Goal: Task Accomplishment & Management: Use online tool/utility

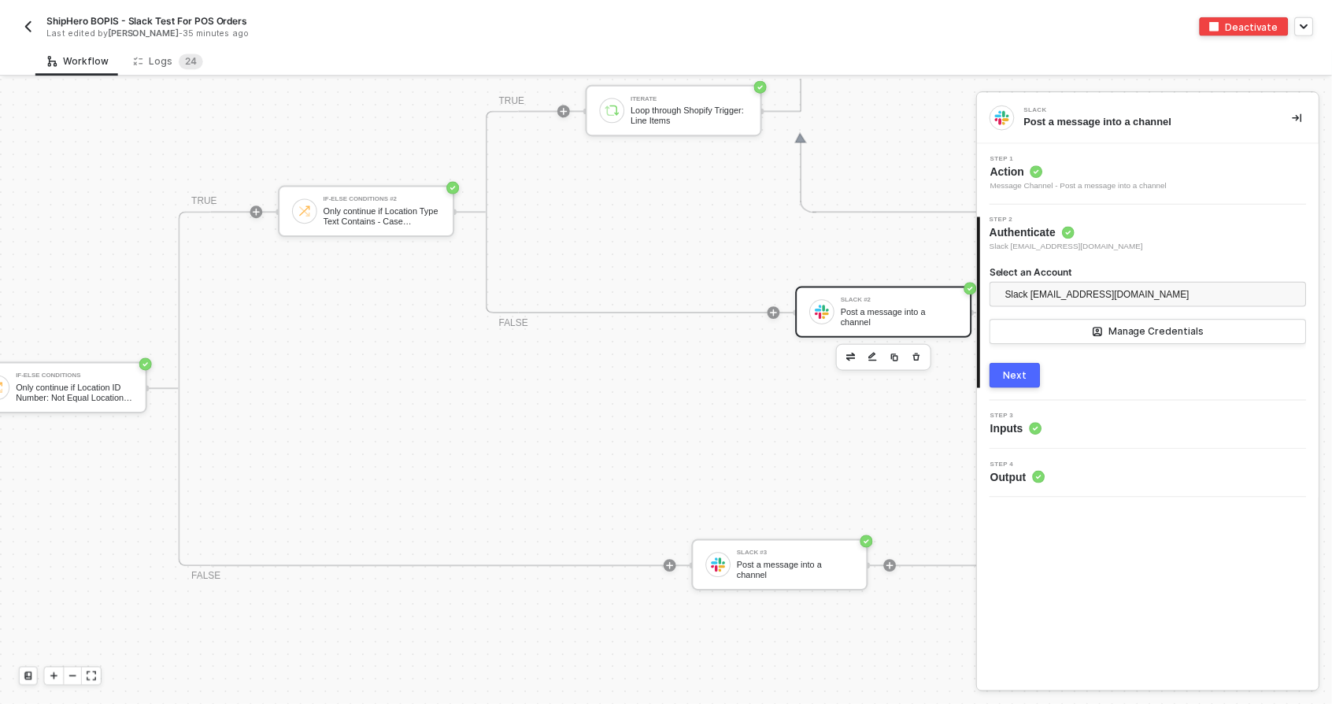
scroll to position [629, 937]
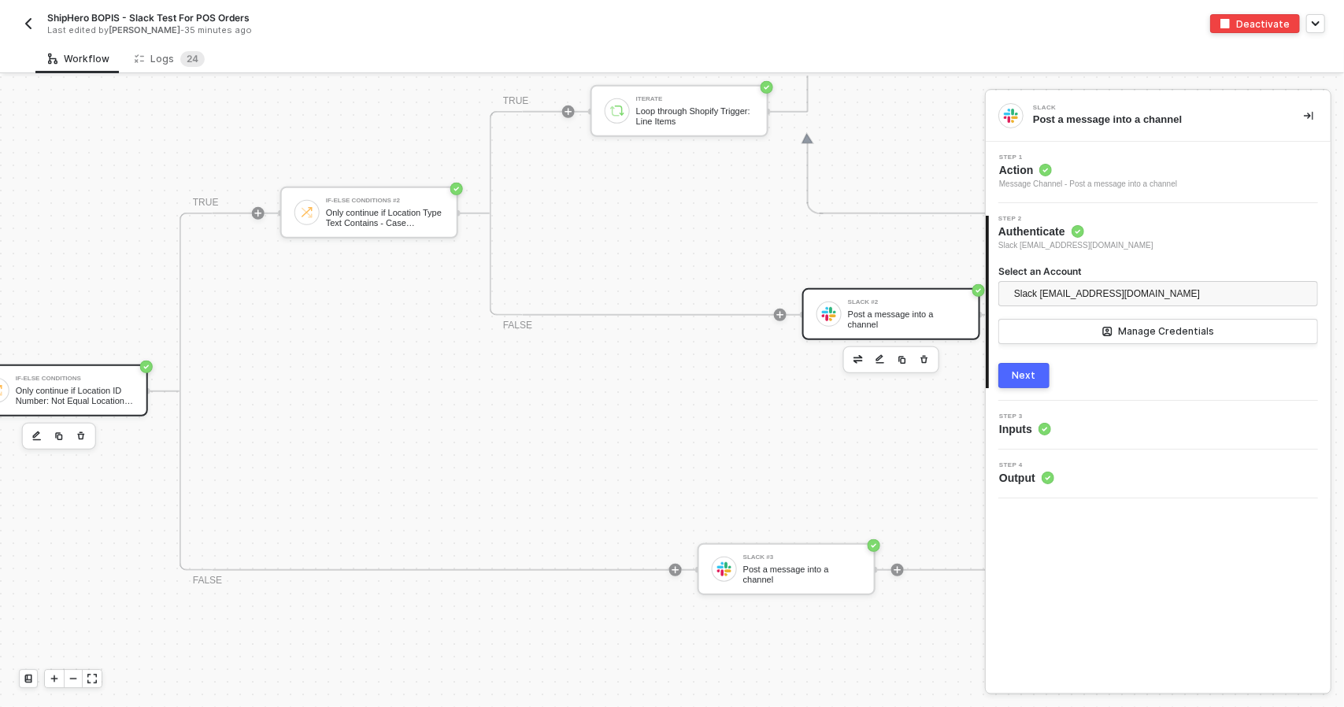
click at [109, 408] on div "If-Else Conditions Only continue if Location ID Number: Not Equal Location ID" at bounding box center [59, 391] width 178 height 52
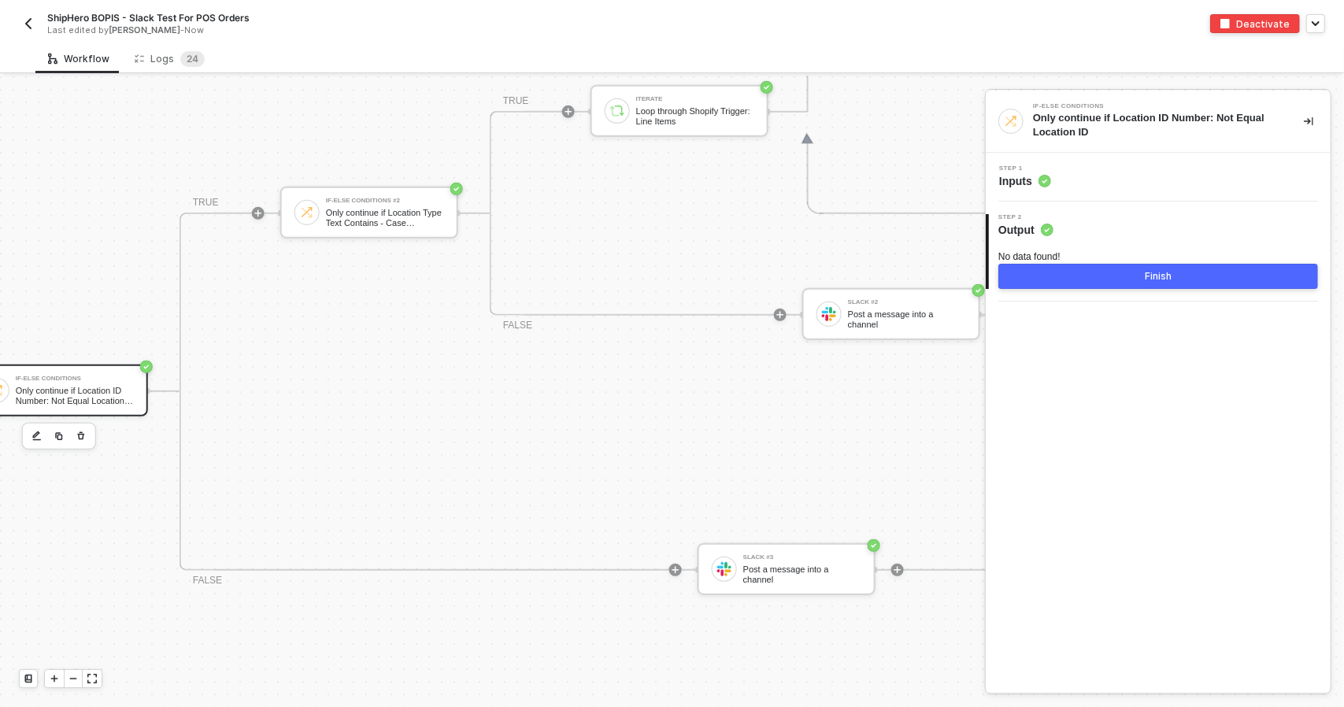
click at [1120, 194] on div "Step 1 Inputs" at bounding box center [1158, 177] width 345 height 49
click at [1121, 179] on div "Step 1 Inputs" at bounding box center [1160, 177] width 341 height 24
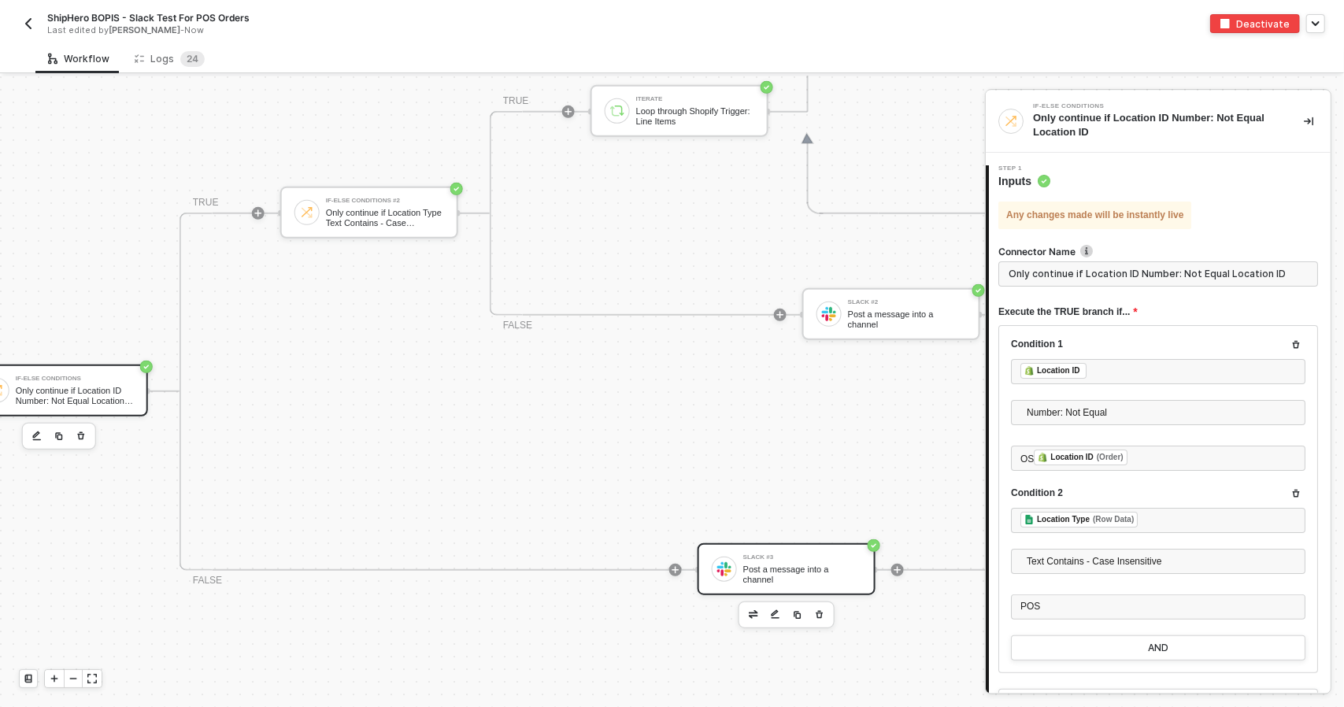
click at [807, 561] on div "Slack #3" at bounding box center [802, 557] width 118 height 6
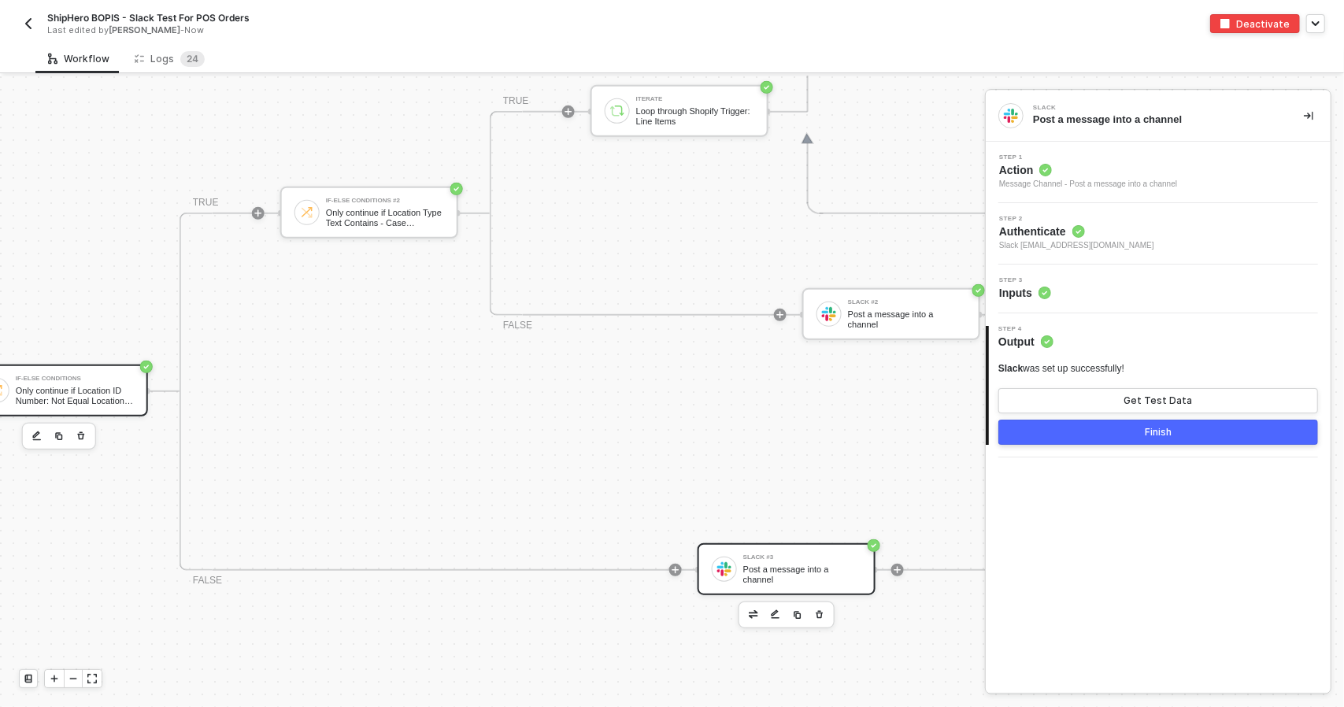
click at [49, 396] on div "Only continue if Location ID Number: Not Equal Location ID" at bounding box center [75, 396] width 118 height 20
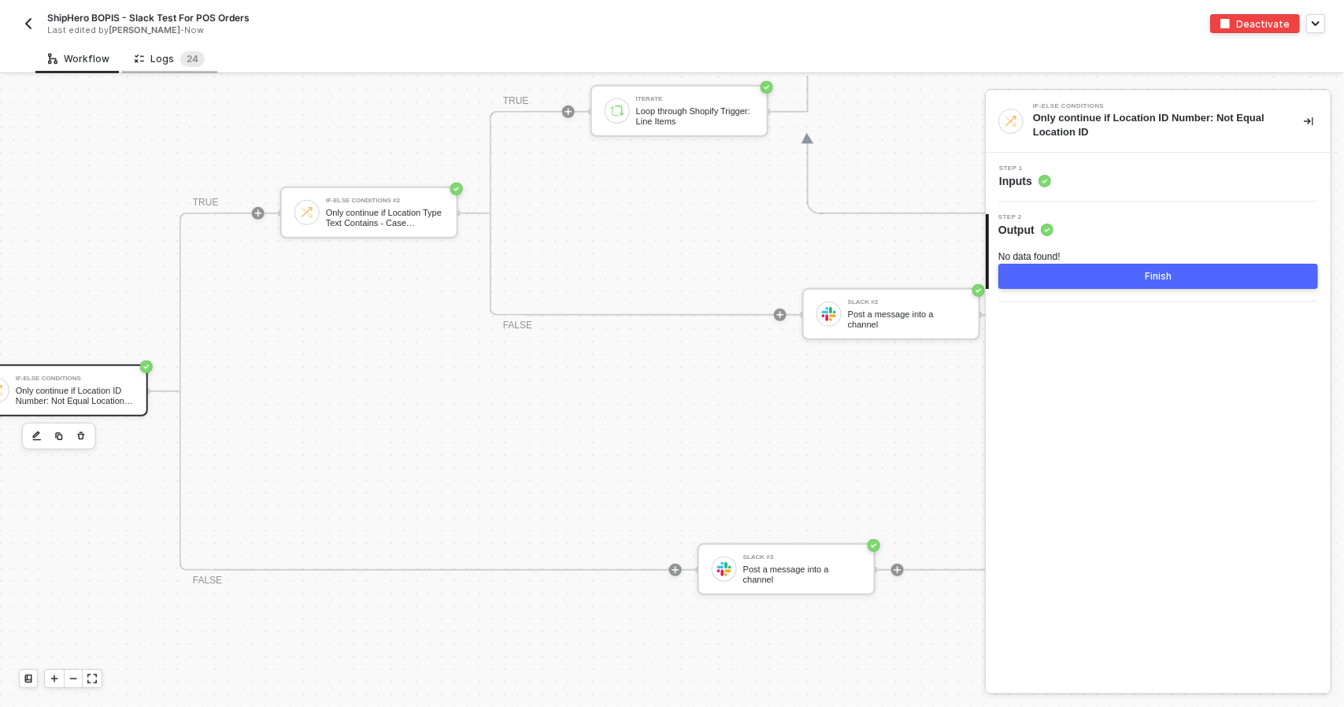
click at [164, 53] on div "Logs 2 4" at bounding box center [170, 59] width 70 height 16
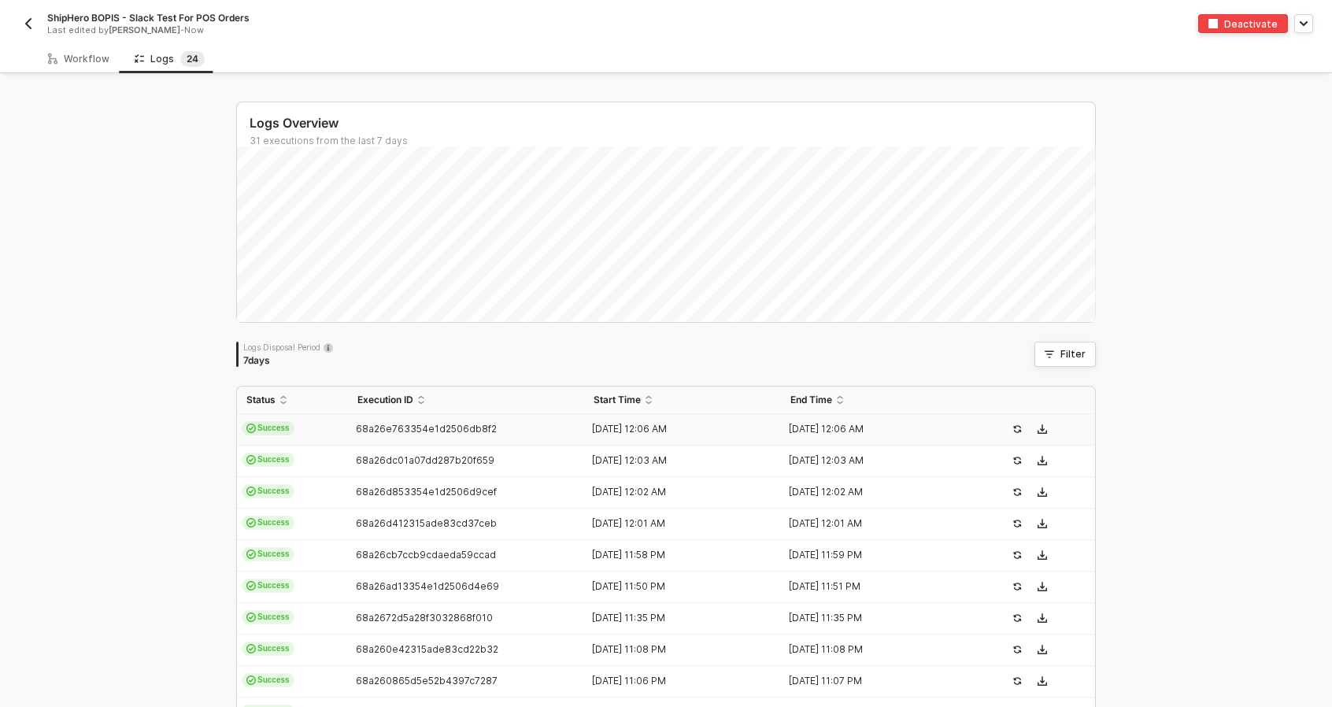
click at [323, 424] on td "Success" at bounding box center [292, 429] width 111 height 31
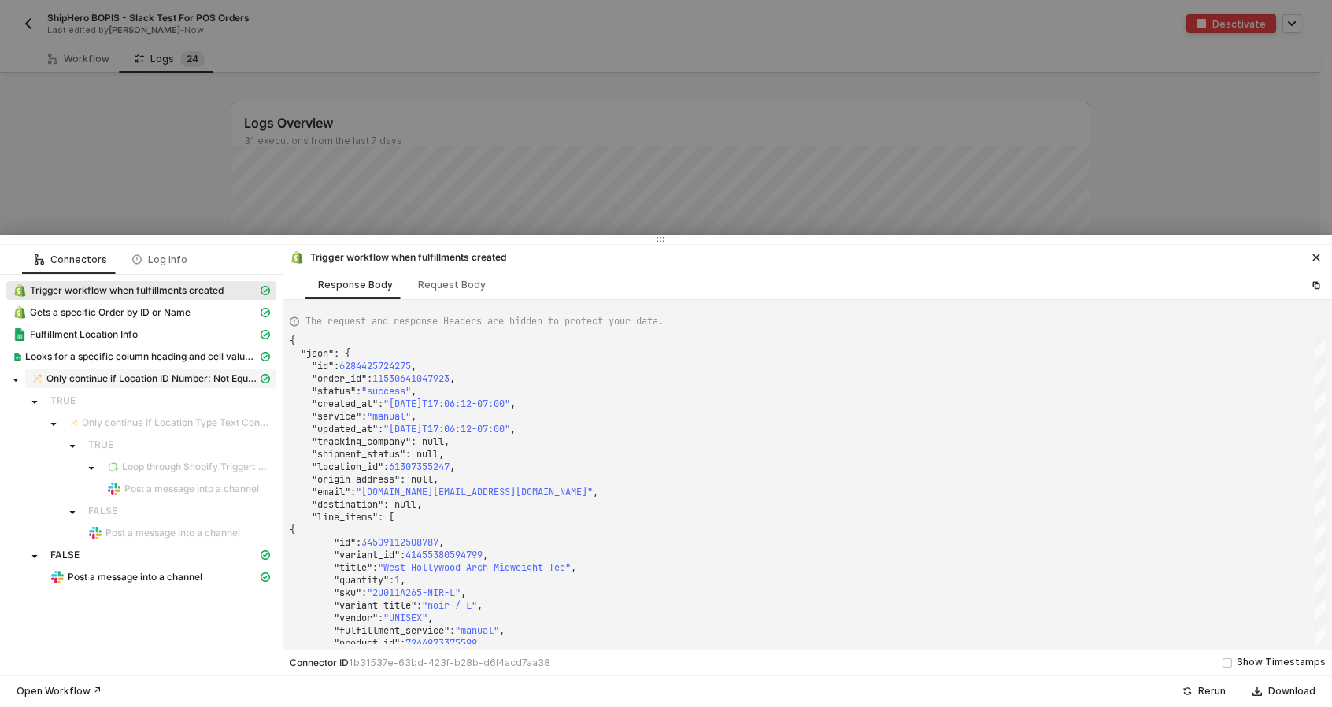
click at [105, 378] on span "Only continue if Location ID Number: Not Equal Location ID" at bounding box center [151, 378] width 211 height 13
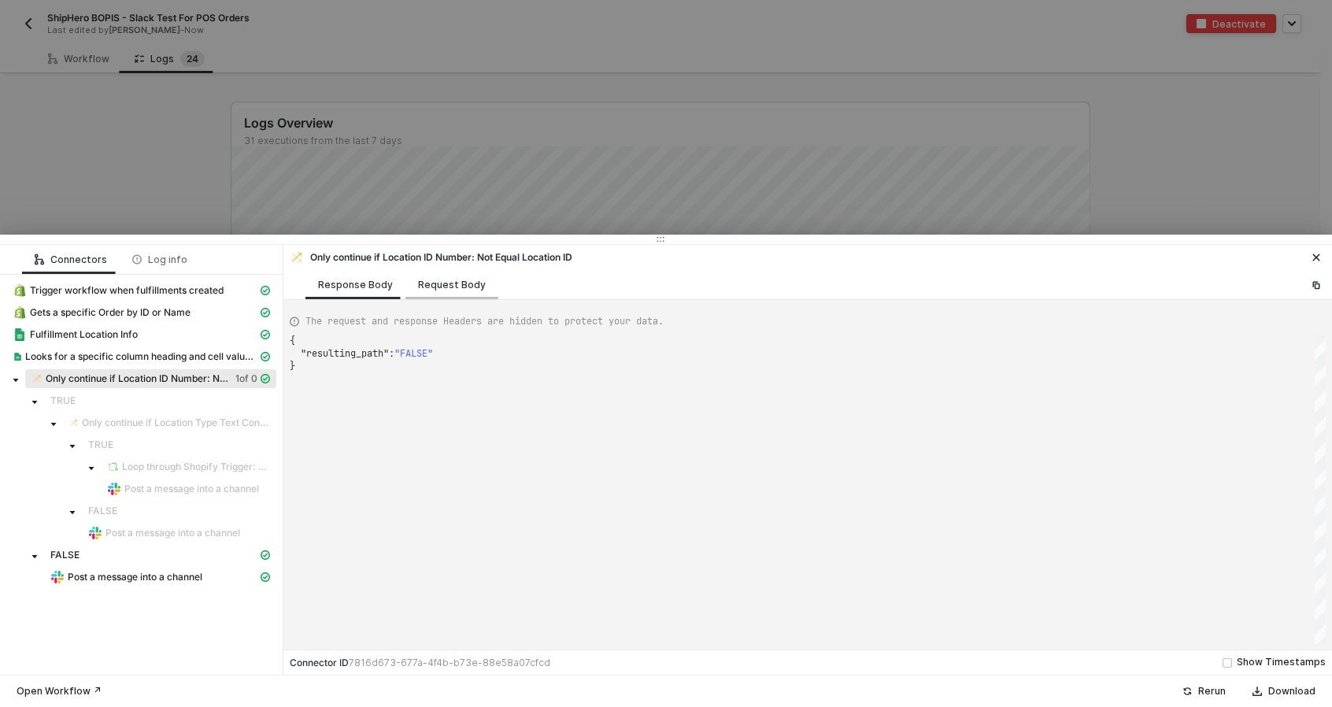
click at [447, 295] on div "Request Body" at bounding box center [451, 284] width 93 height 29
type textarea "{ "conditionSets": [ { "uuid": "9db675b7-4799-4309-eb8b-3d9d22567a85", "conditi…"
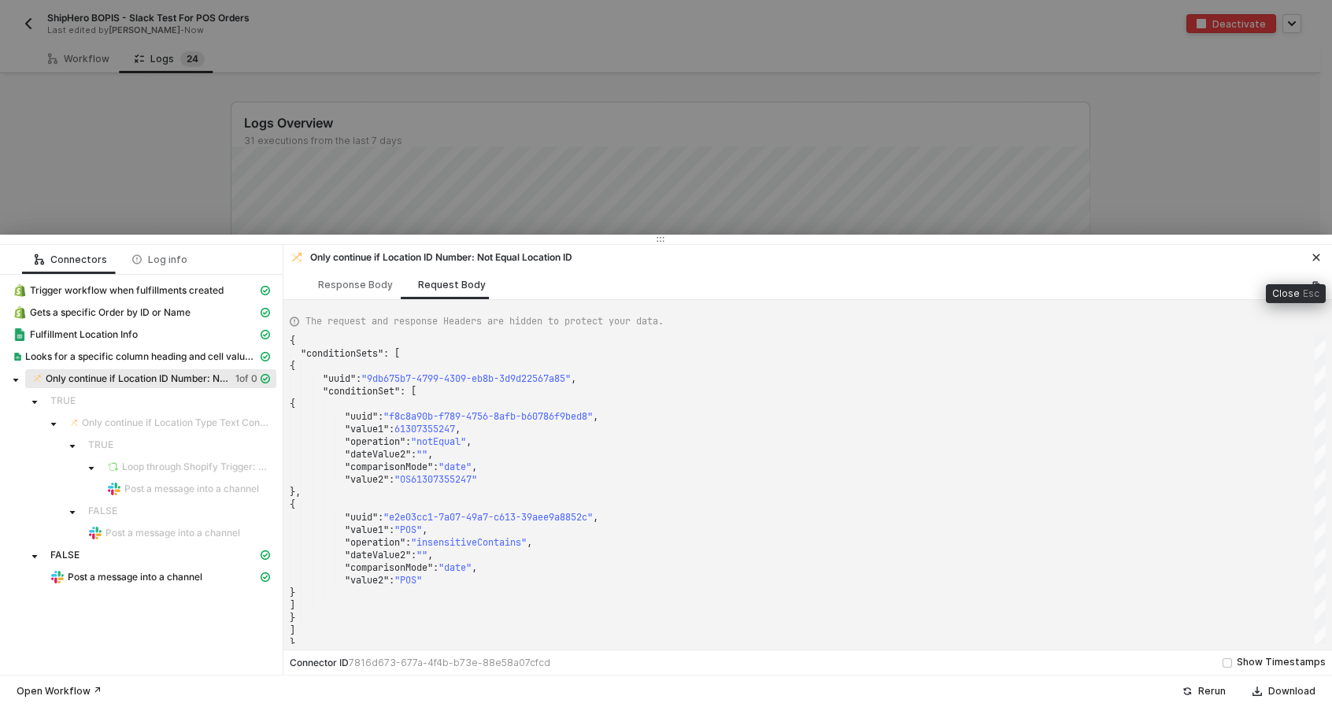
click at [1315, 261] on icon "icon-close" at bounding box center [1316, 257] width 9 height 9
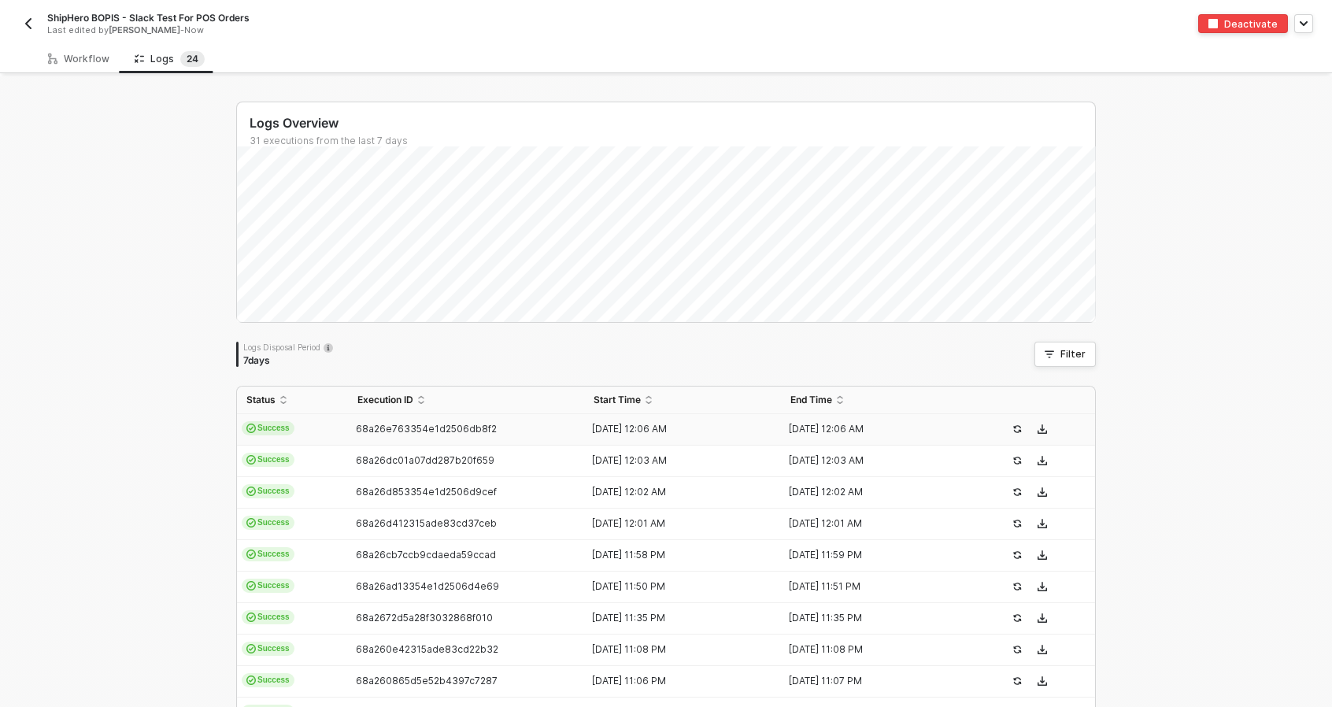
click at [298, 431] on td "Success" at bounding box center [292, 429] width 111 height 31
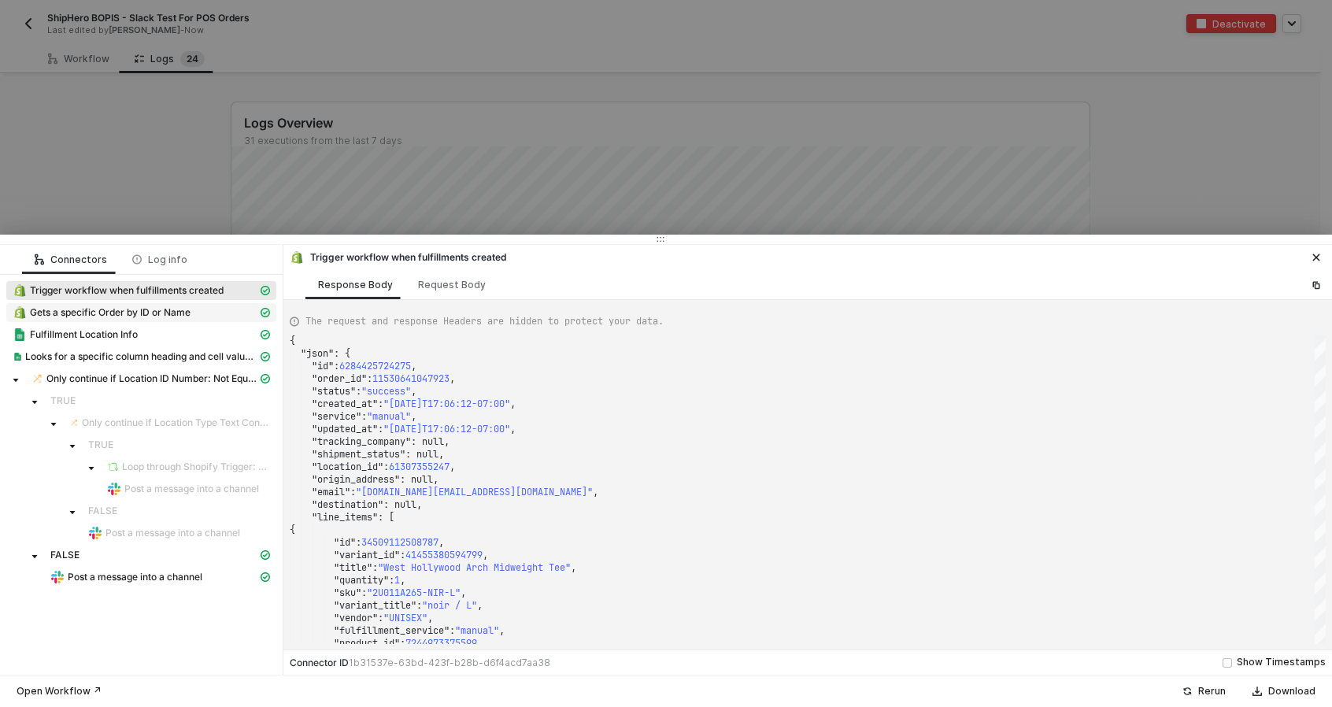
click at [176, 311] on span "Gets a specific Order by ID or Name" at bounding box center [110, 312] width 161 height 13
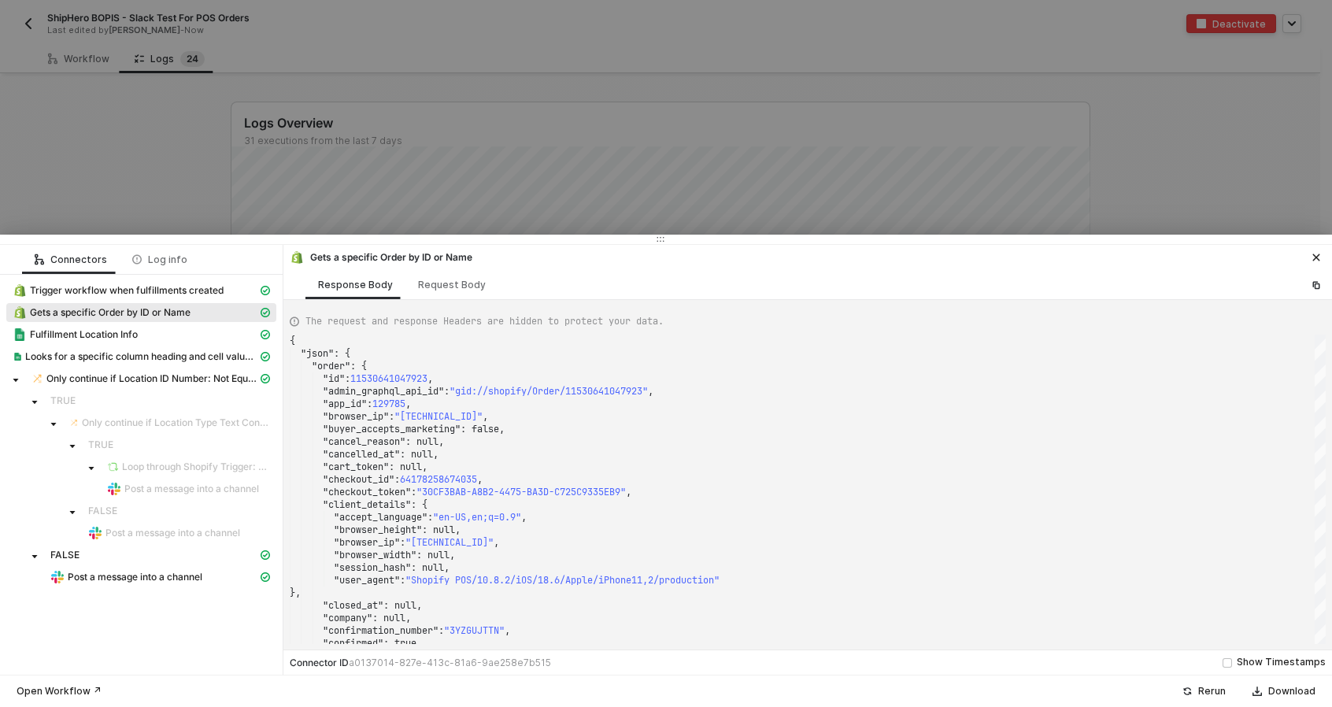
click at [176, 311] on span "Gets a specific Order by ID or Name" at bounding box center [110, 312] width 161 height 13
click at [175, 294] on span "Trigger workflow when fulfillments created" at bounding box center [127, 290] width 194 height 13
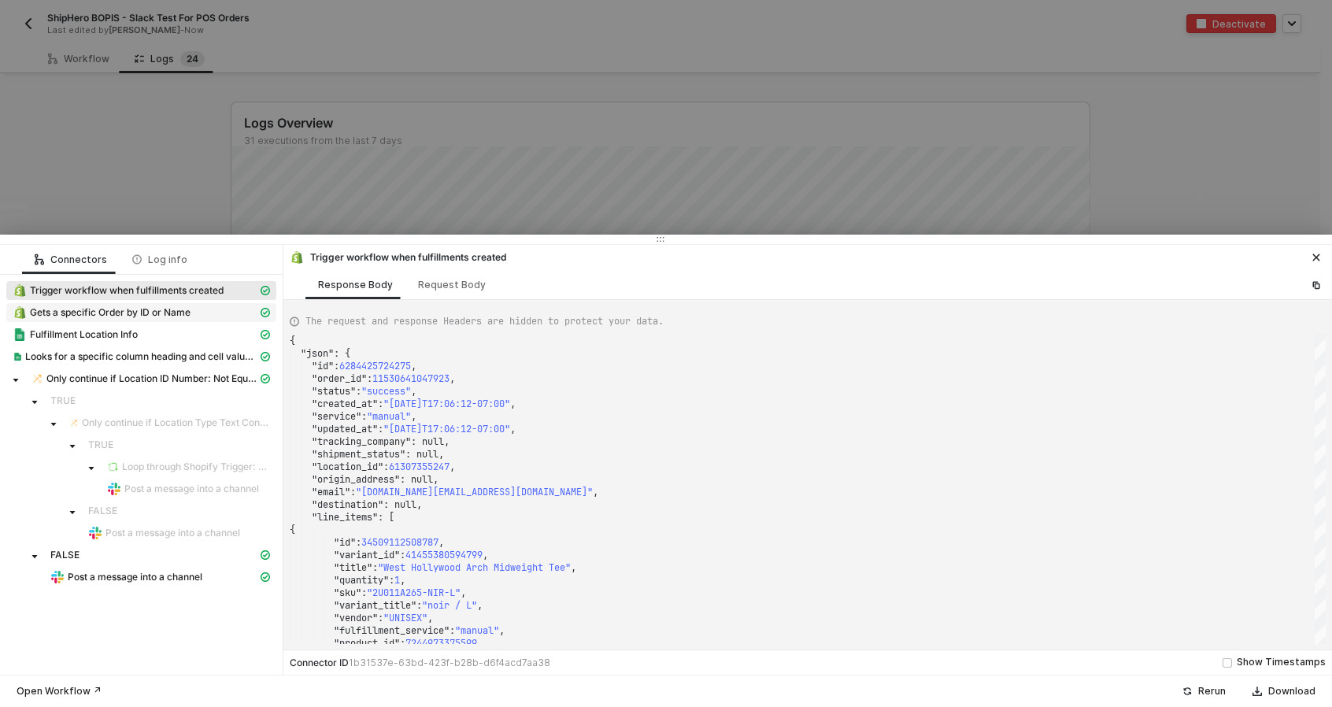
click at [173, 313] on span "Gets a specific Order by ID or Name" at bounding box center [110, 312] width 161 height 13
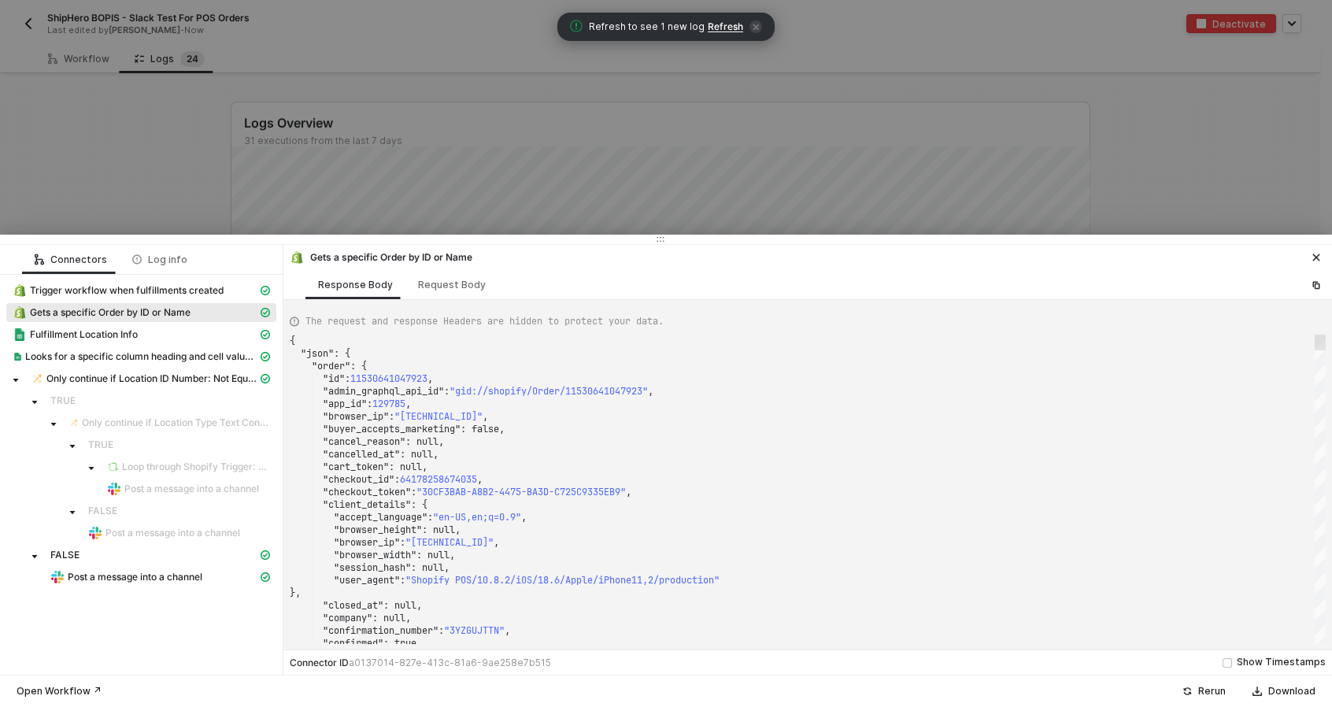
drag, startPoint x: 1318, startPoint y: 379, endPoint x: 1179, endPoint y: 349, distance: 141.8
click at [1329, 330] on div "The request and response Headers are hidden to protect your data. "closed_at" :…" at bounding box center [807, 475] width 1049 height 350
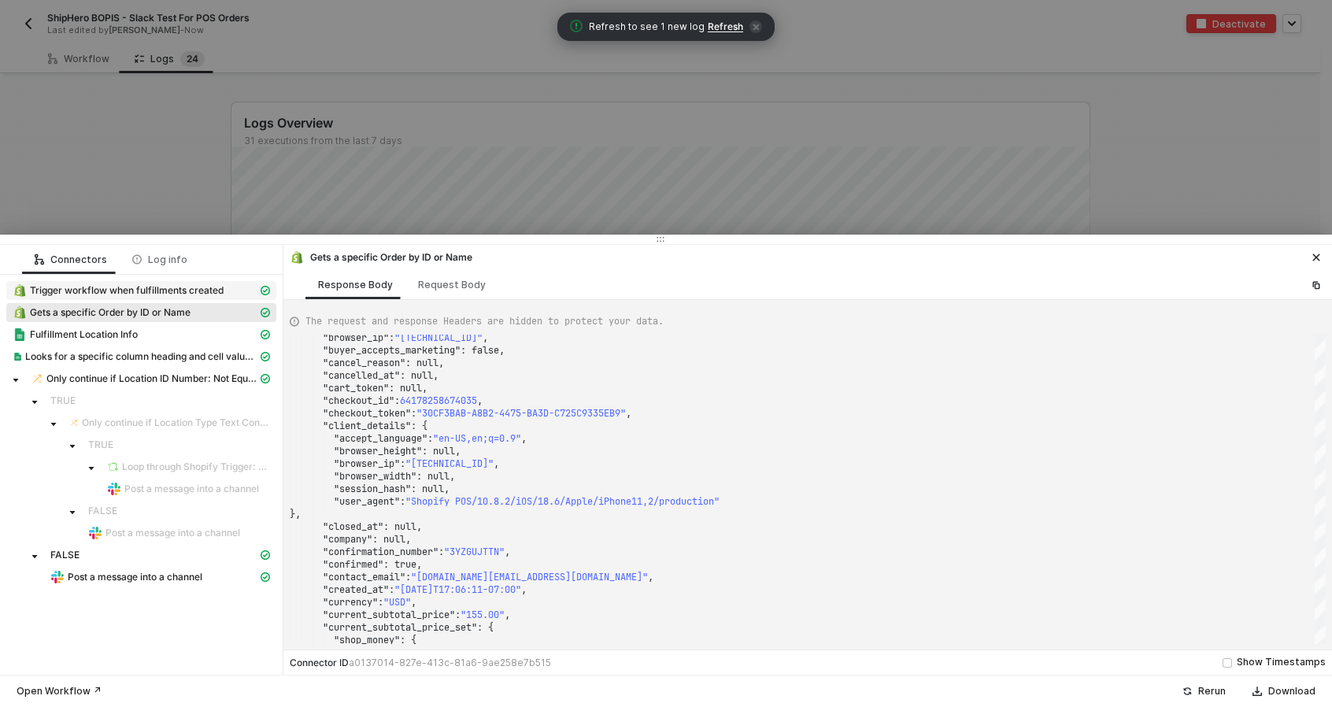
click at [106, 290] on span "Trigger workflow when fulfillments created" at bounding box center [127, 290] width 194 height 13
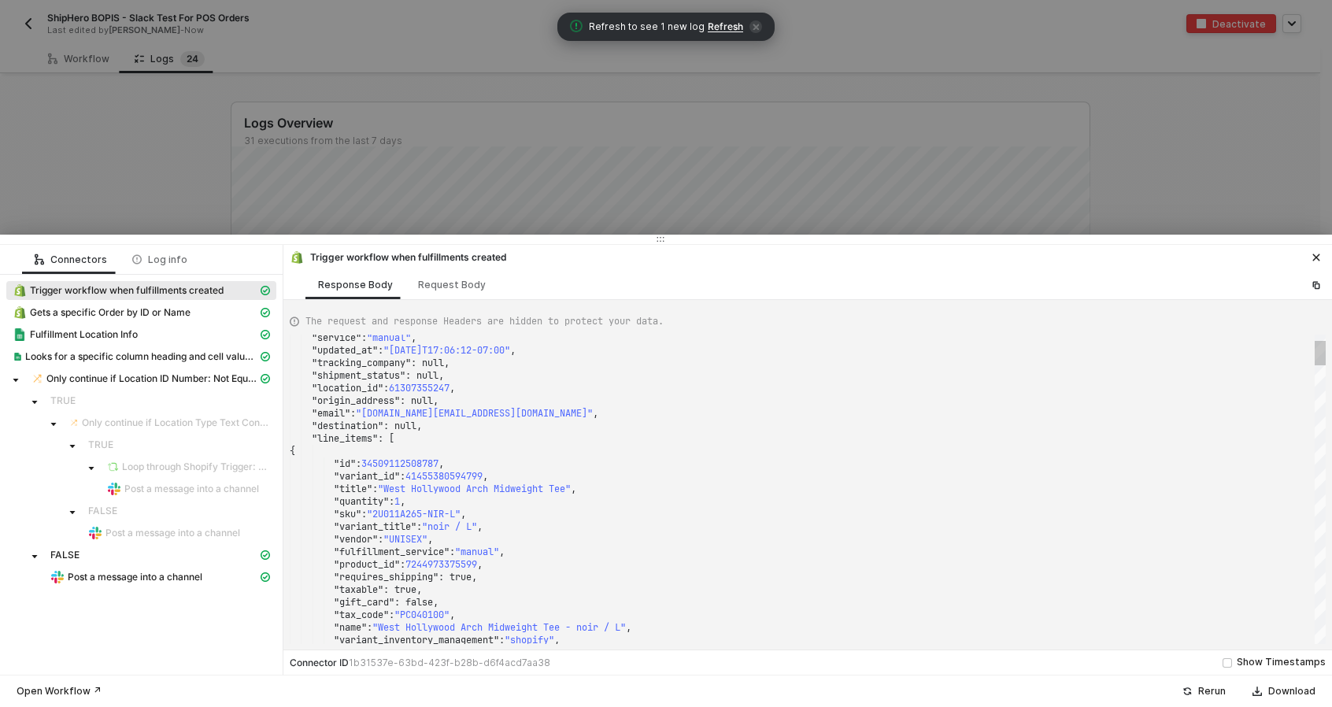
scroll to position [0, 0]
drag, startPoint x: 459, startPoint y: 387, endPoint x: 398, endPoint y: 387, distance: 61.4
drag, startPoint x: 397, startPoint y: 387, endPoint x: 375, endPoint y: 379, distance: 23.2
drag, startPoint x: 375, startPoint y: 379, endPoint x: 441, endPoint y: 391, distance: 67.2
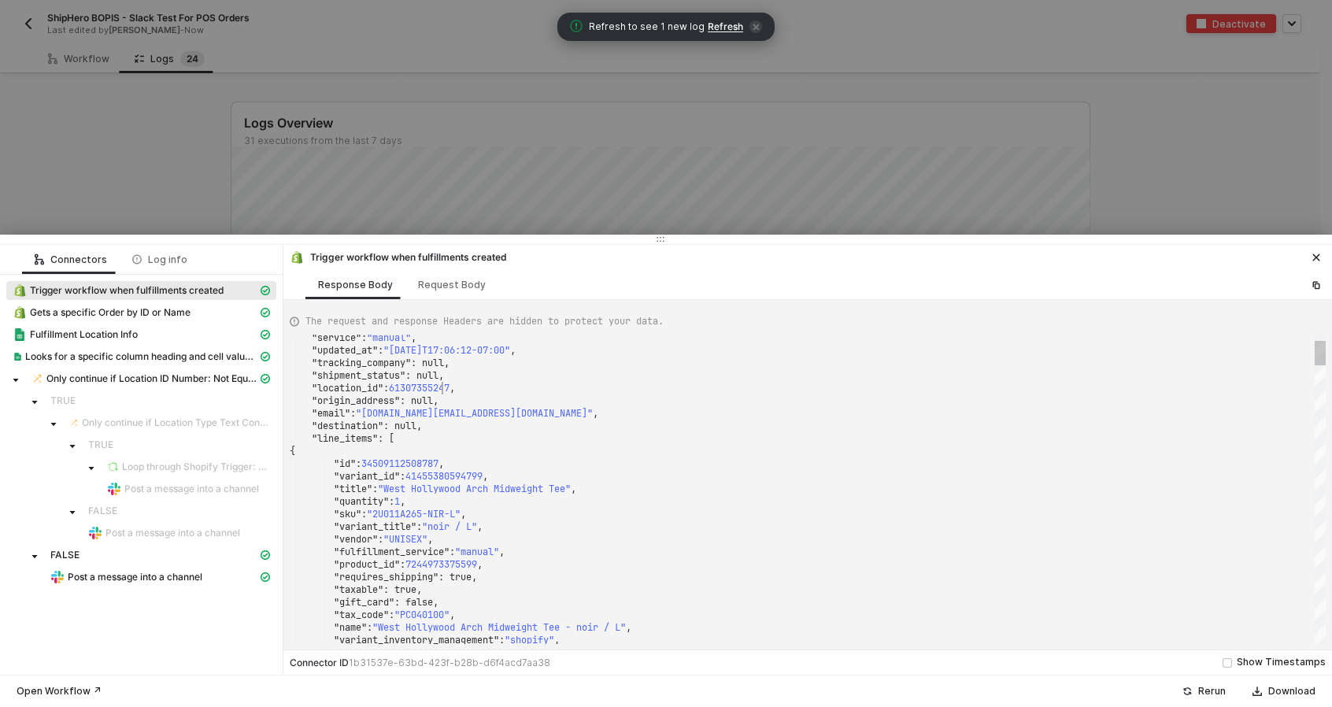
drag, startPoint x: 441, startPoint y: 391, endPoint x: 419, endPoint y: 391, distance: 22.1
drag, startPoint x: 400, startPoint y: 391, endPoint x: 458, endPoint y: 394, distance: 58.3
drag, startPoint x: 453, startPoint y: 389, endPoint x: 429, endPoint y: 382, distance: 25.4
drag, startPoint x: 429, startPoint y: 382, endPoint x: 397, endPoint y: 391, distance: 33.6
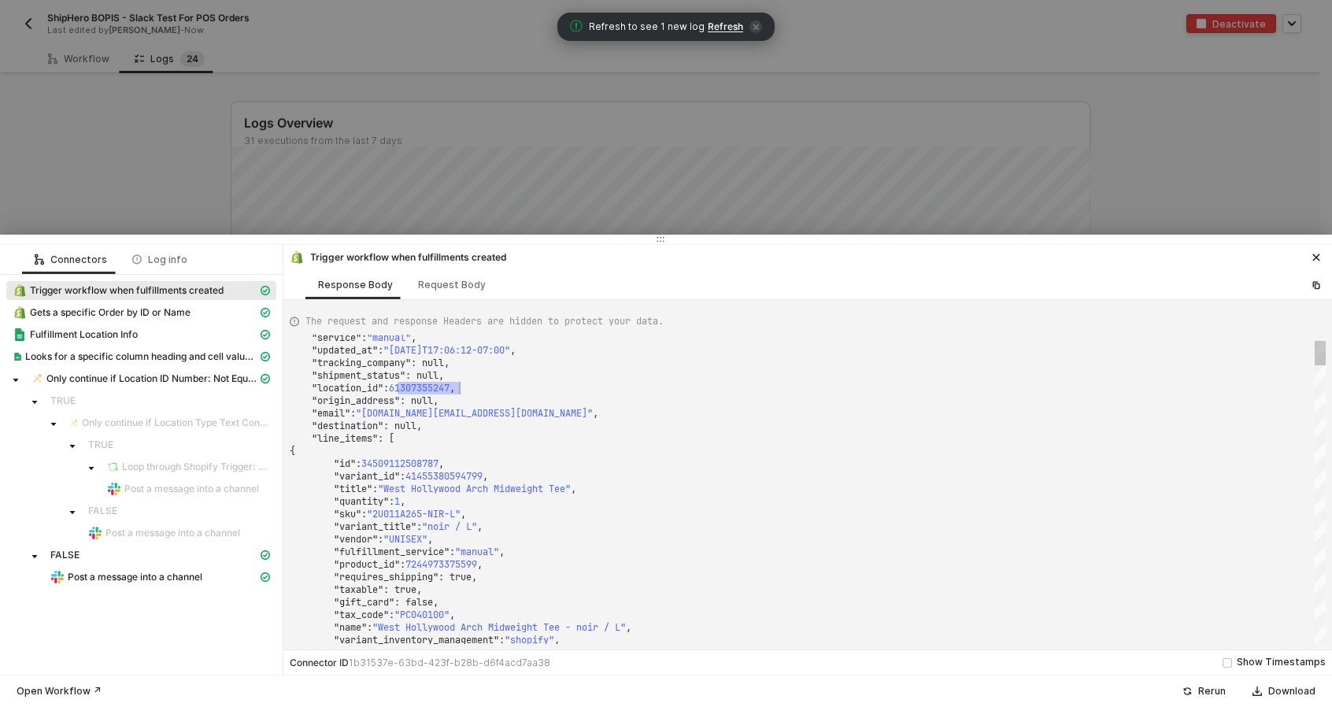
drag, startPoint x: 397, startPoint y: 388, endPoint x: 449, endPoint y: 388, distance: 52.0
click at [165, 311] on span "Gets a specific Order by ID or Name" at bounding box center [110, 312] width 161 height 13
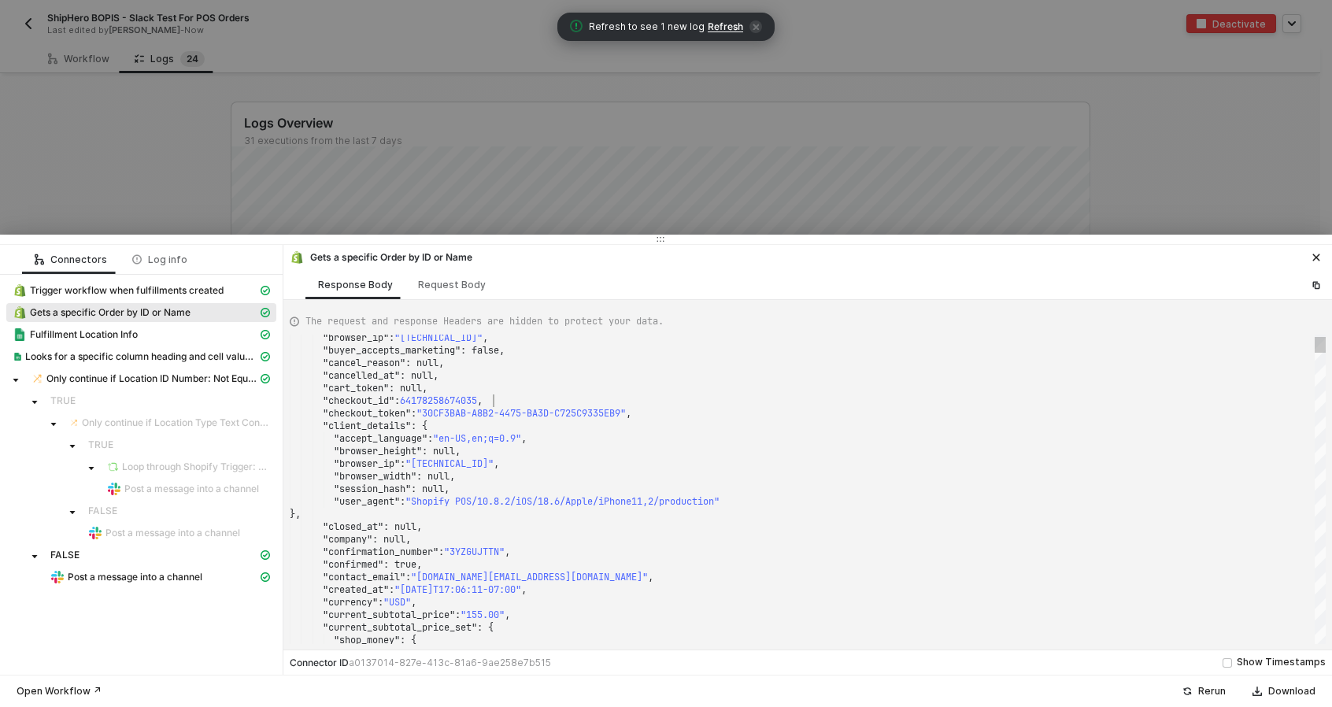
click at [502, 394] on div ""checkout_id" : 64178258674035 ," at bounding box center [808, 400] width 1036 height 13
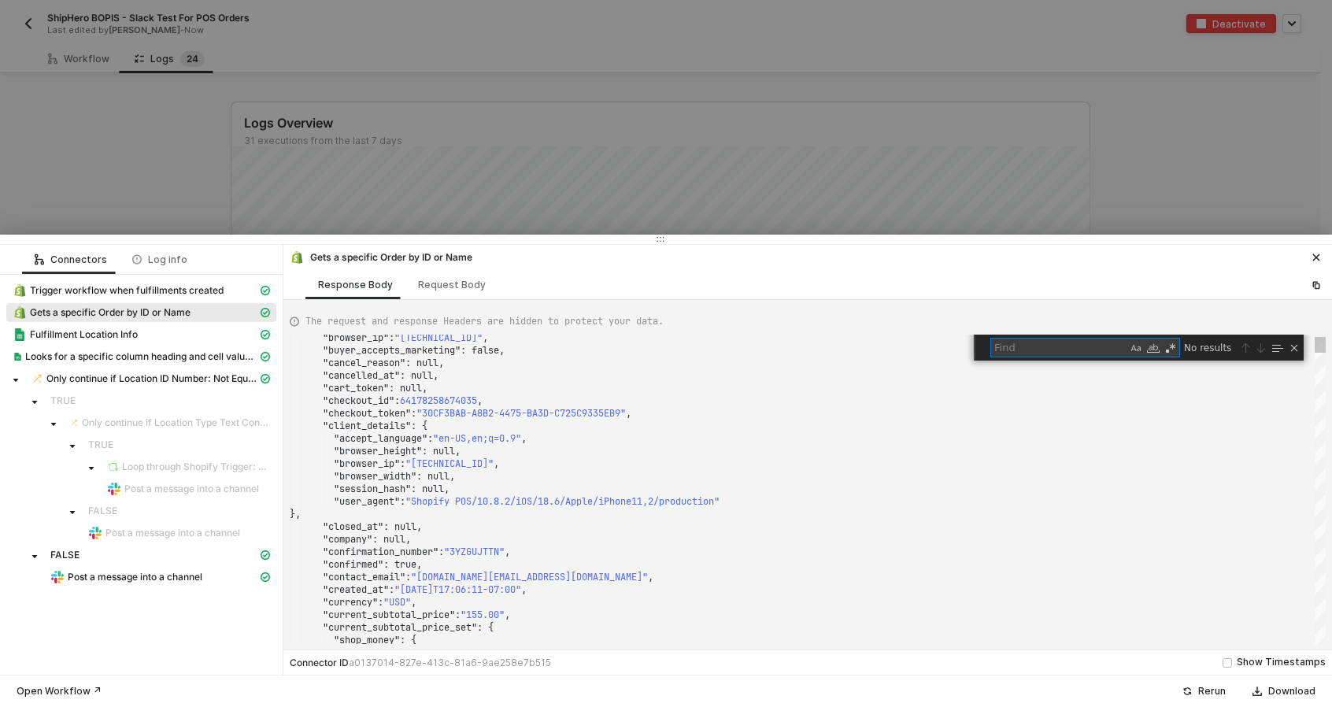
type textarea ""fulfillment_status": "fulfilled", "landing_site": null, "landing_site_ref": nu…"
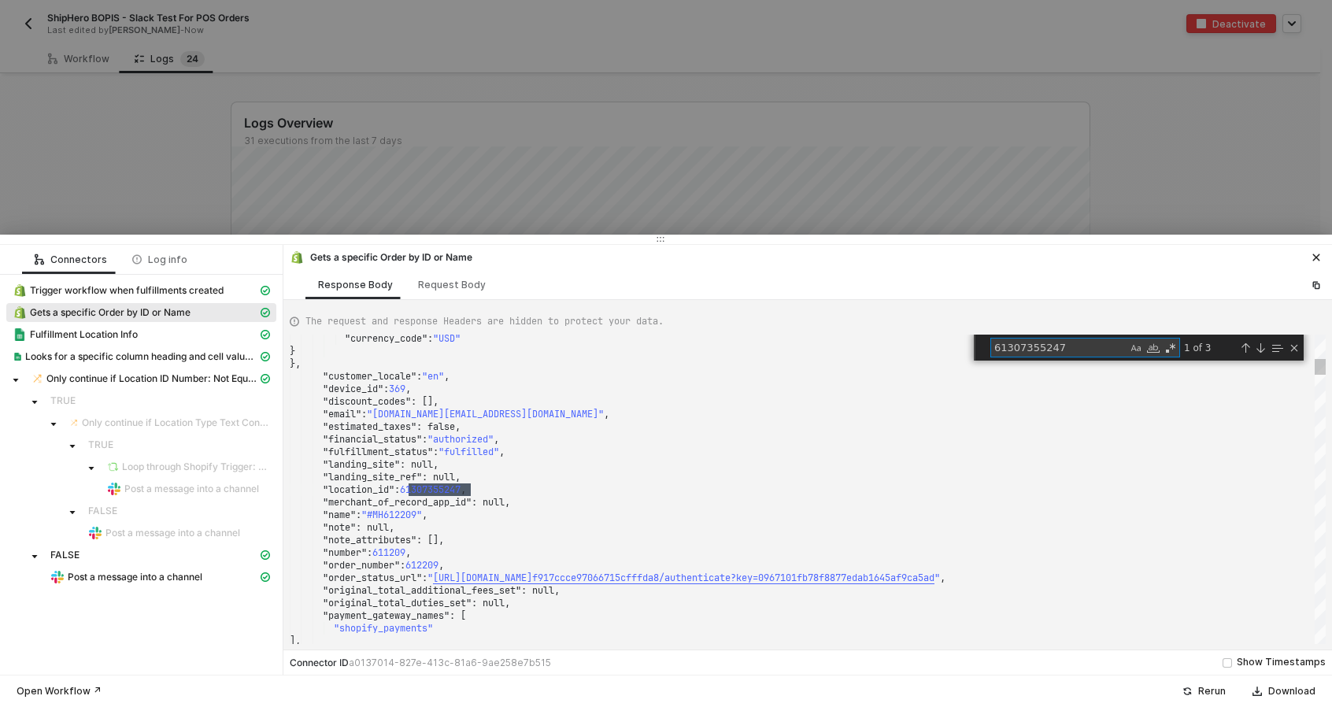
type textarea "61307355247"
click at [521, 470] on div ""landing_site" : null," at bounding box center [808, 464] width 1036 height 13
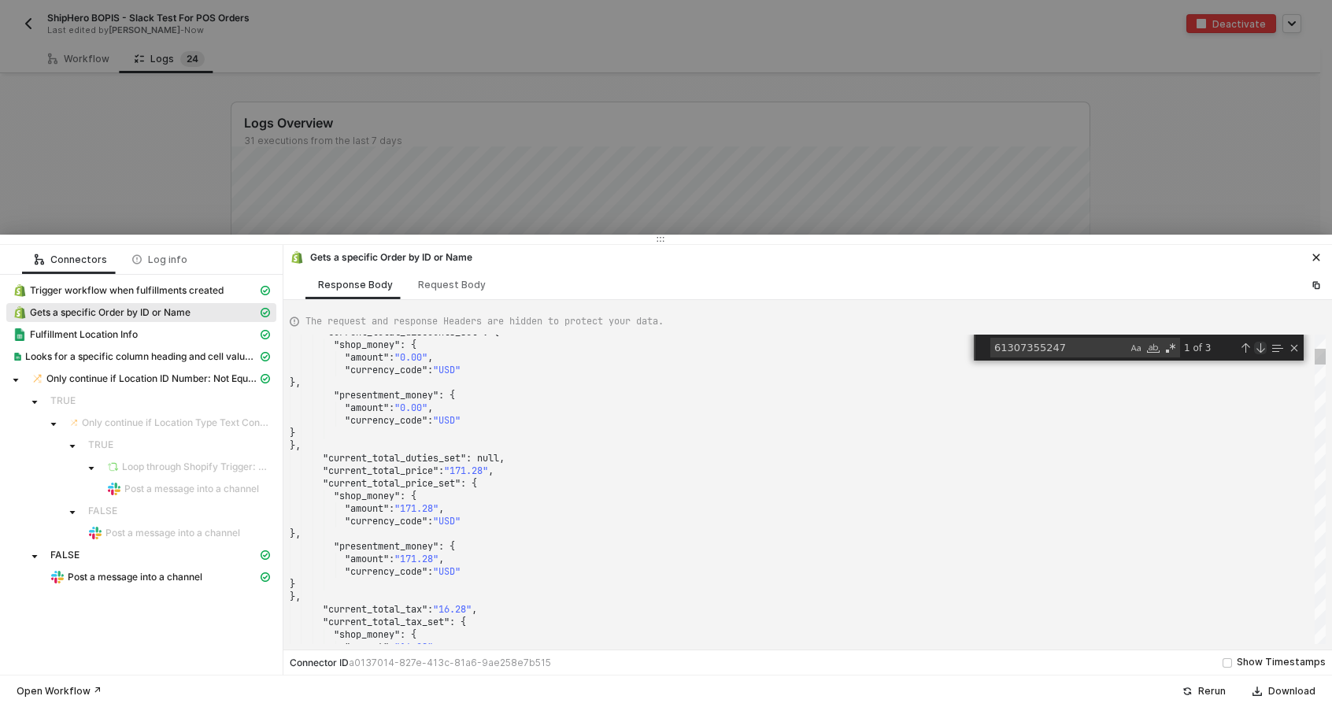
click at [1262, 350] on div "Next Match (Enter)" at bounding box center [1260, 348] width 13 height 13
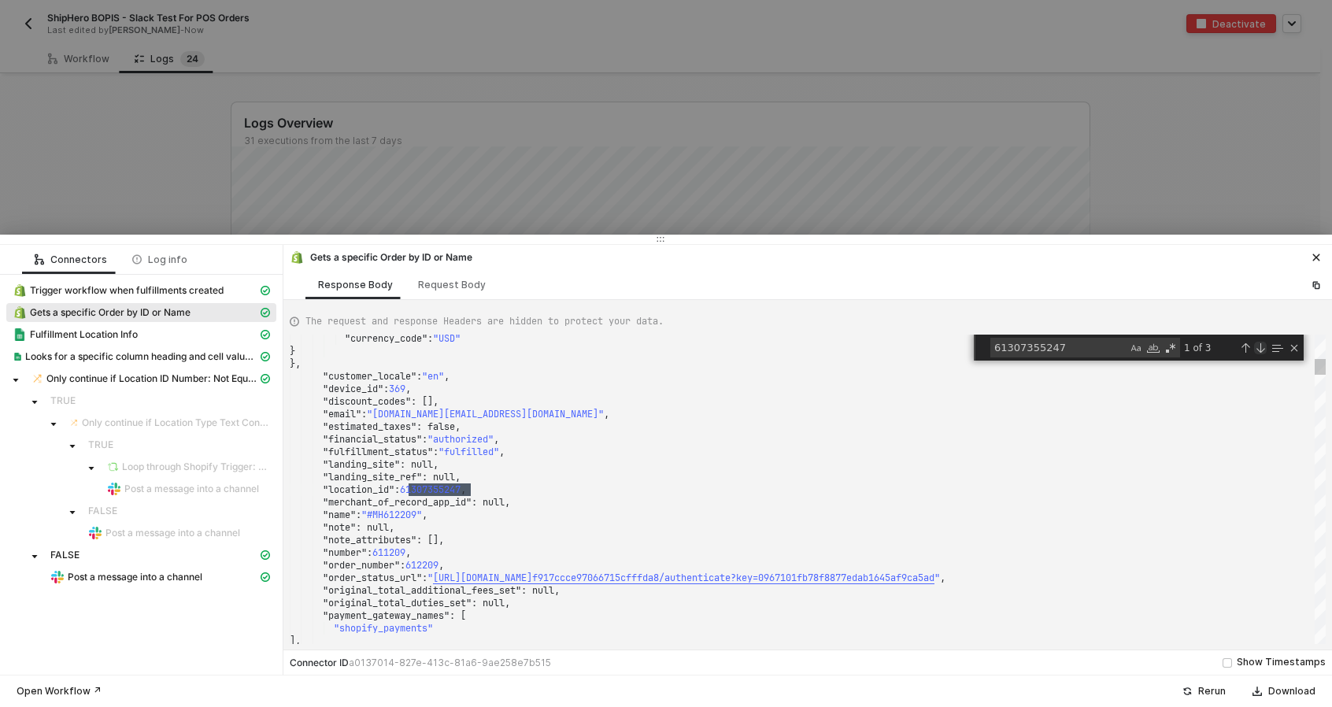
click at [1262, 350] on div "Next Match (Enter)" at bounding box center [1260, 348] width 13 height 13
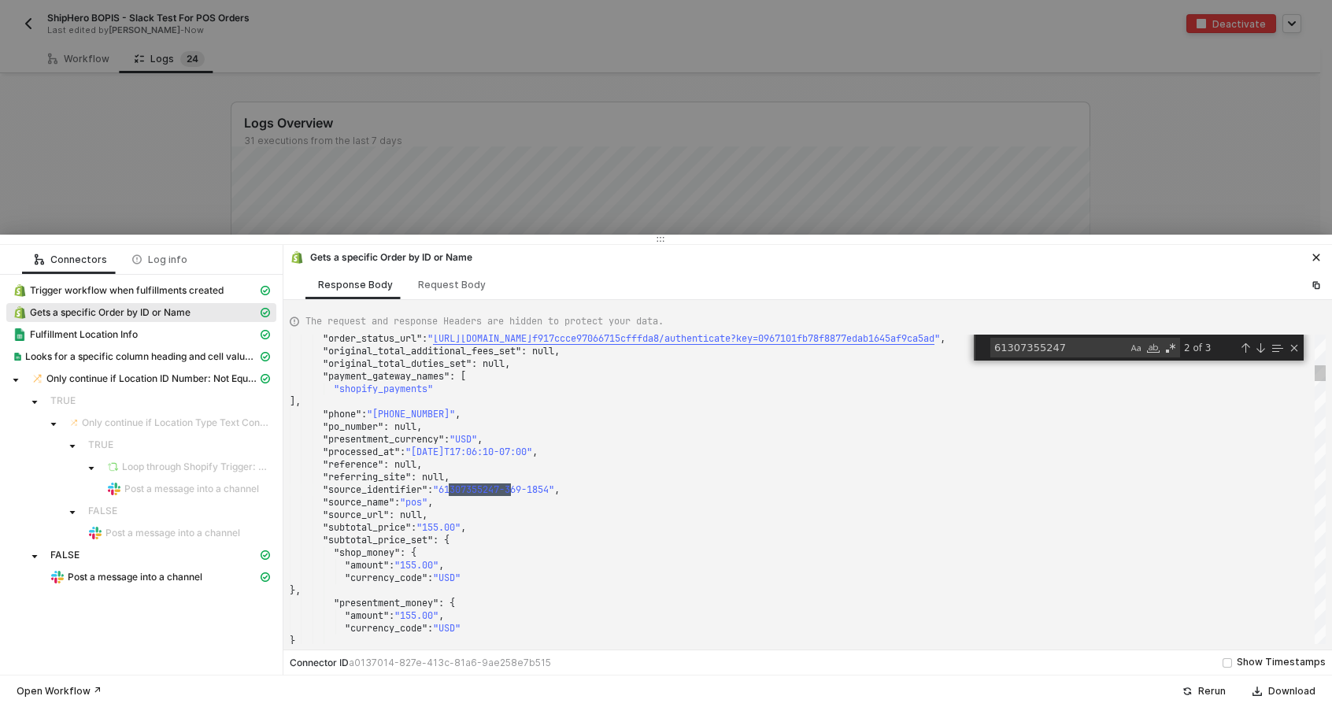
click at [1023, 563] on div ""amount" : "155.00" ," at bounding box center [808, 565] width 1036 height 13
click at [1260, 351] on div "Next Match (Enter)" at bounding box center [1260, 348] width 13 height 13
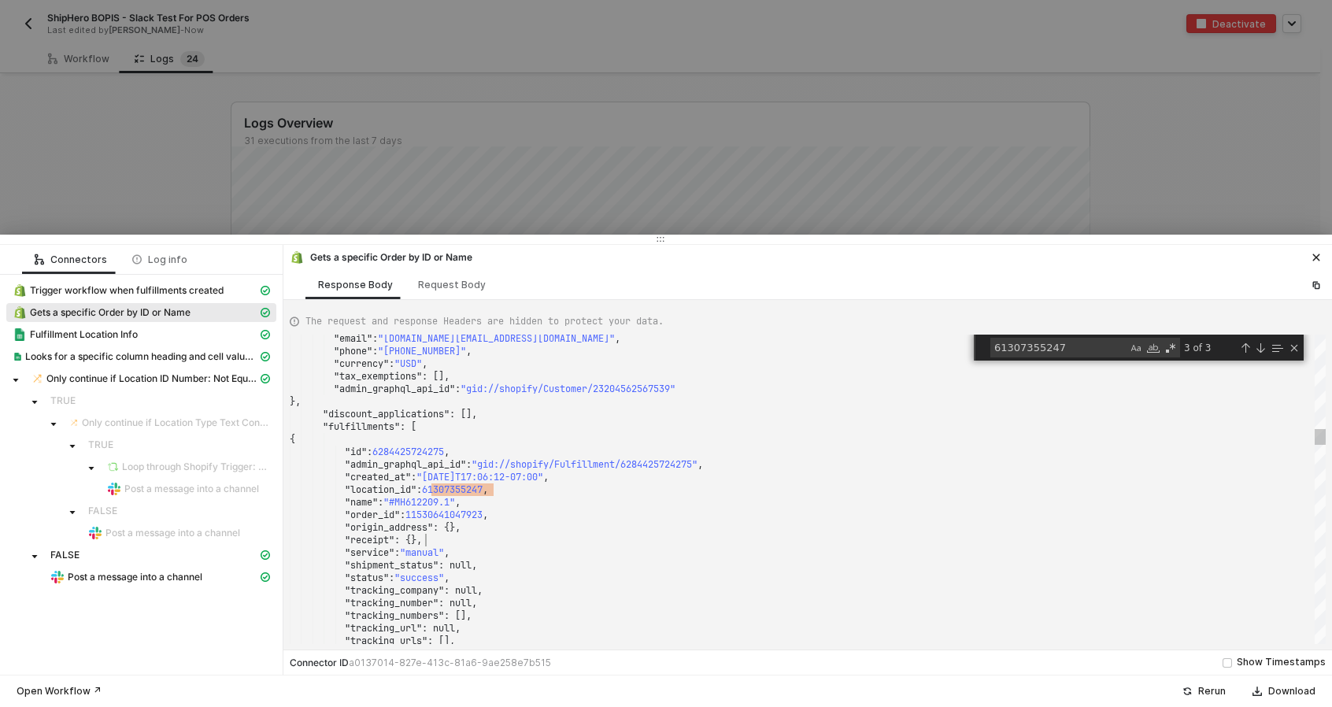
click at [1072, 537] on div ""receipt" : {}," at bounding box center [808, 540] width 1036 height 13
click at [100, 332] on span "Fulfillment Location Info" at bounding box center [84, 334] width 108 height 13
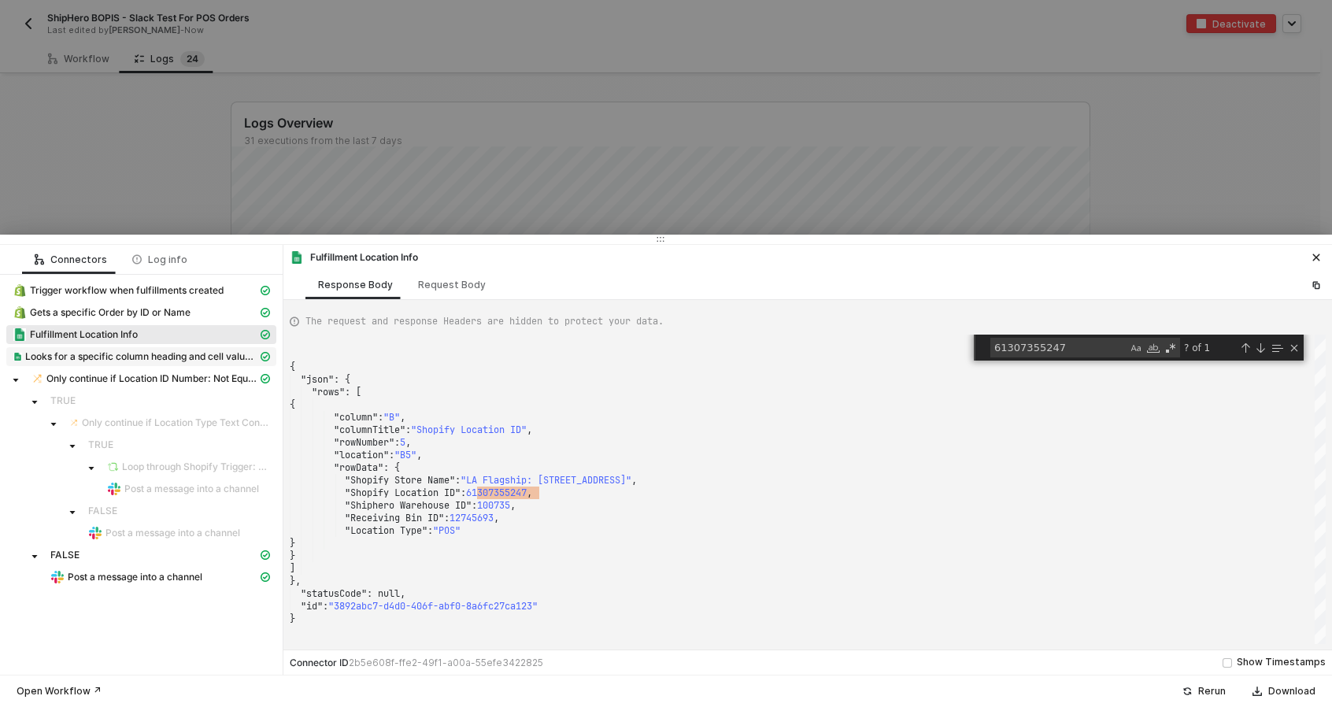
click at [108, 358] on span "Looks for a specific column heading and cell value then returns all matching ro…" at bounding box center [141, 356] width 232 height 13
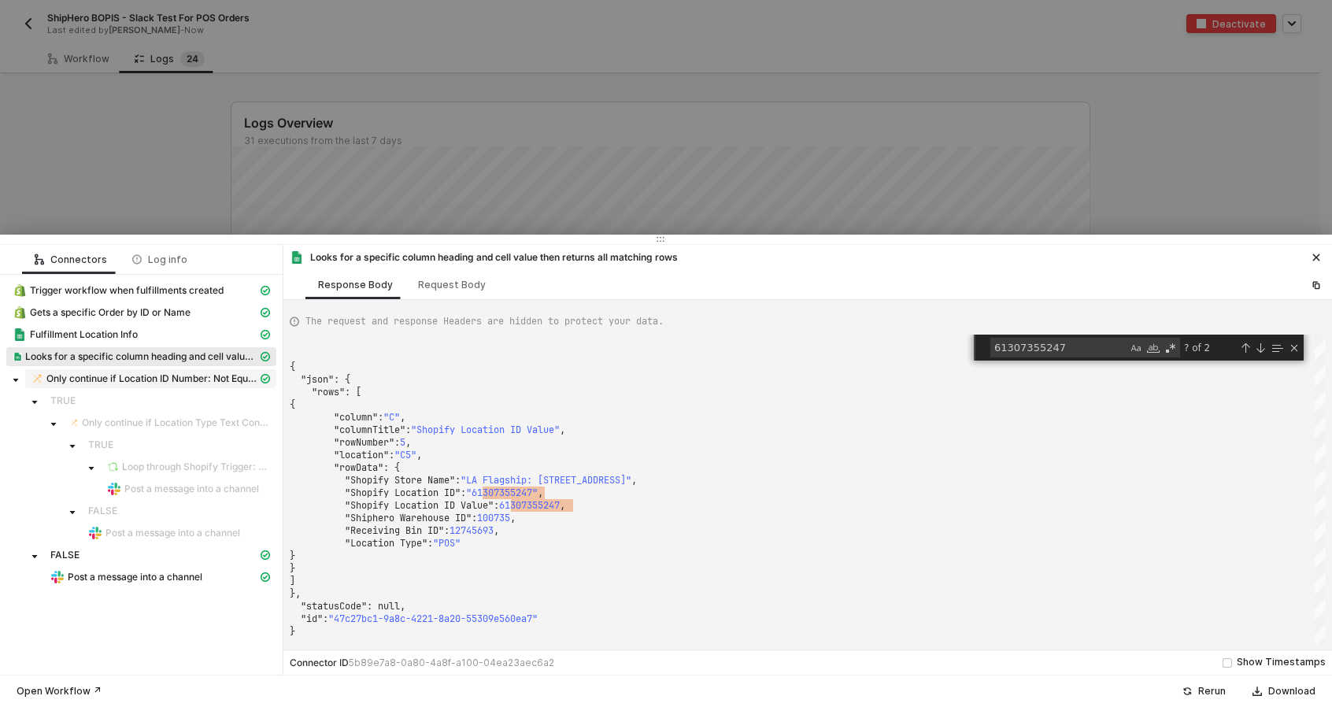
click at [83, 377] on span "Only continue if Location ID Number: Not Equal Location ID" at bounding box center [151, 378] width 211 height 13
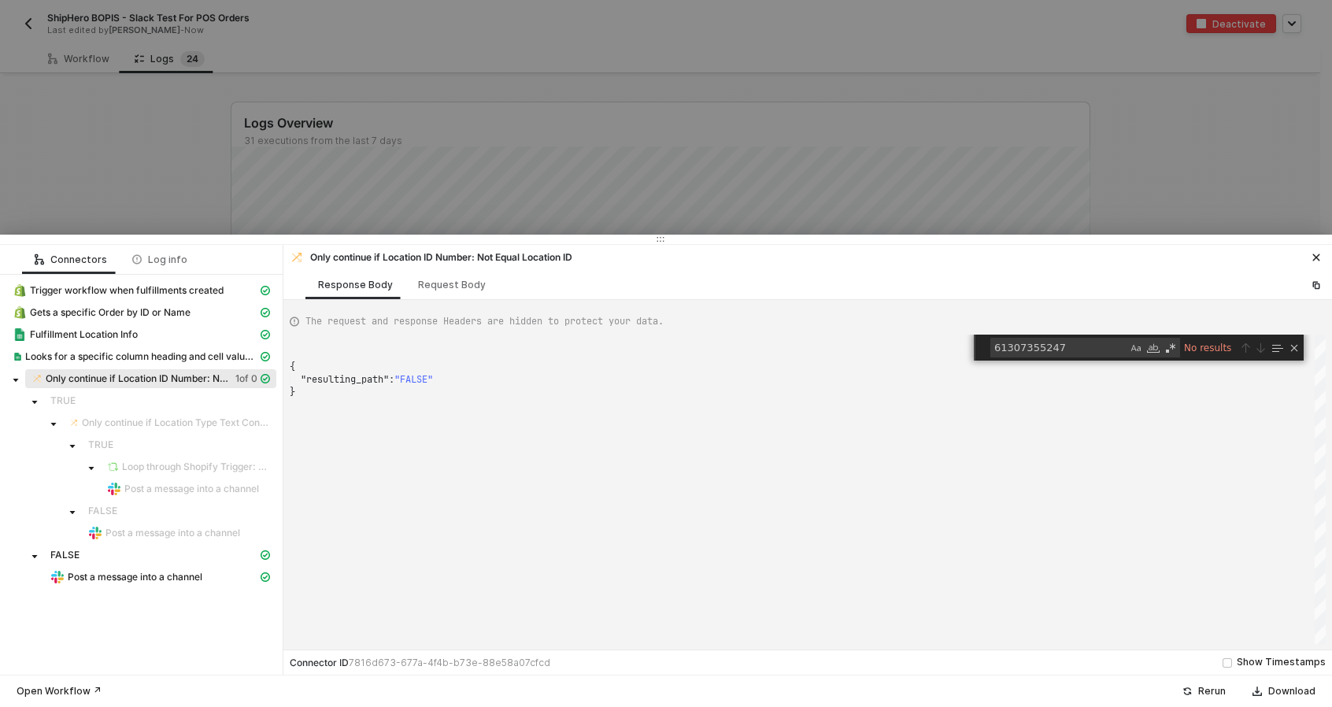
click at [96, 404] on div "TRUE" at bounding box center [160, 400] width 220 height 13
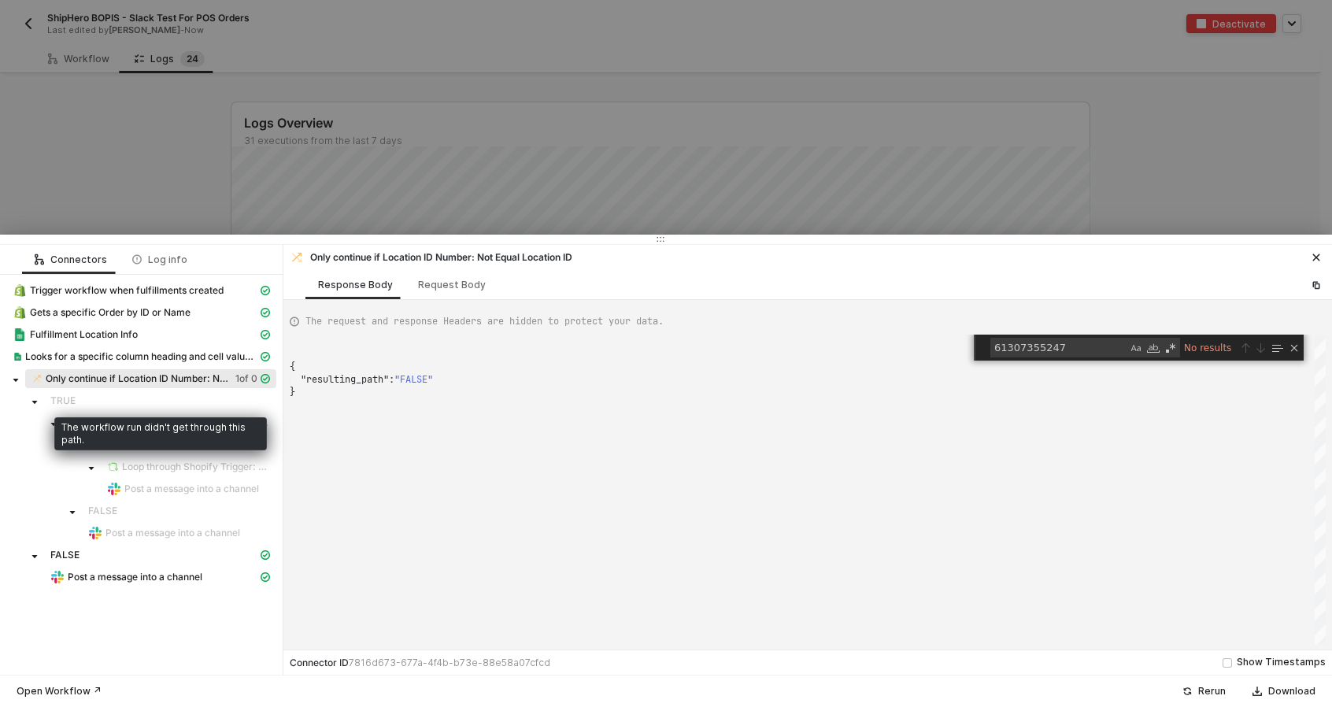
click at [50, 393] on span "TRUE" at bounding box center [160, 400] width 232 height 19
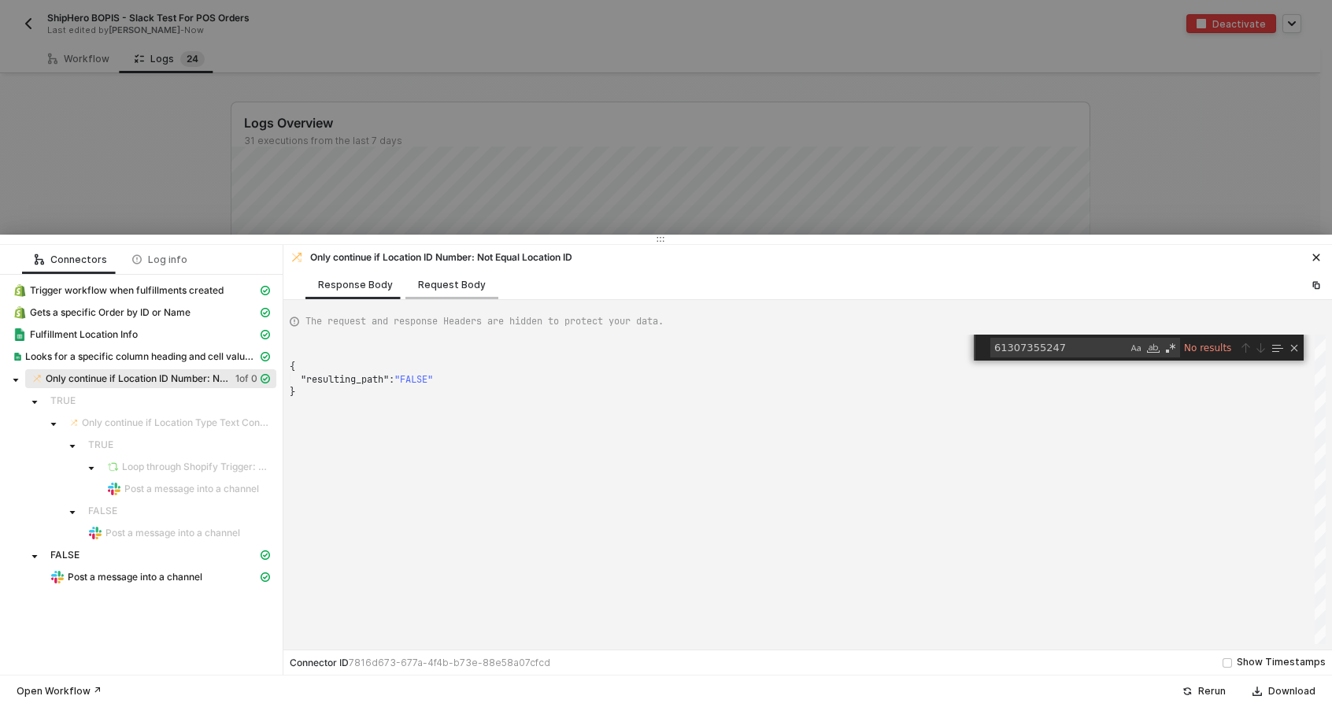
click at [449, 272] on div "Request Body" at bounding box center [451, 284] width 93 height 29
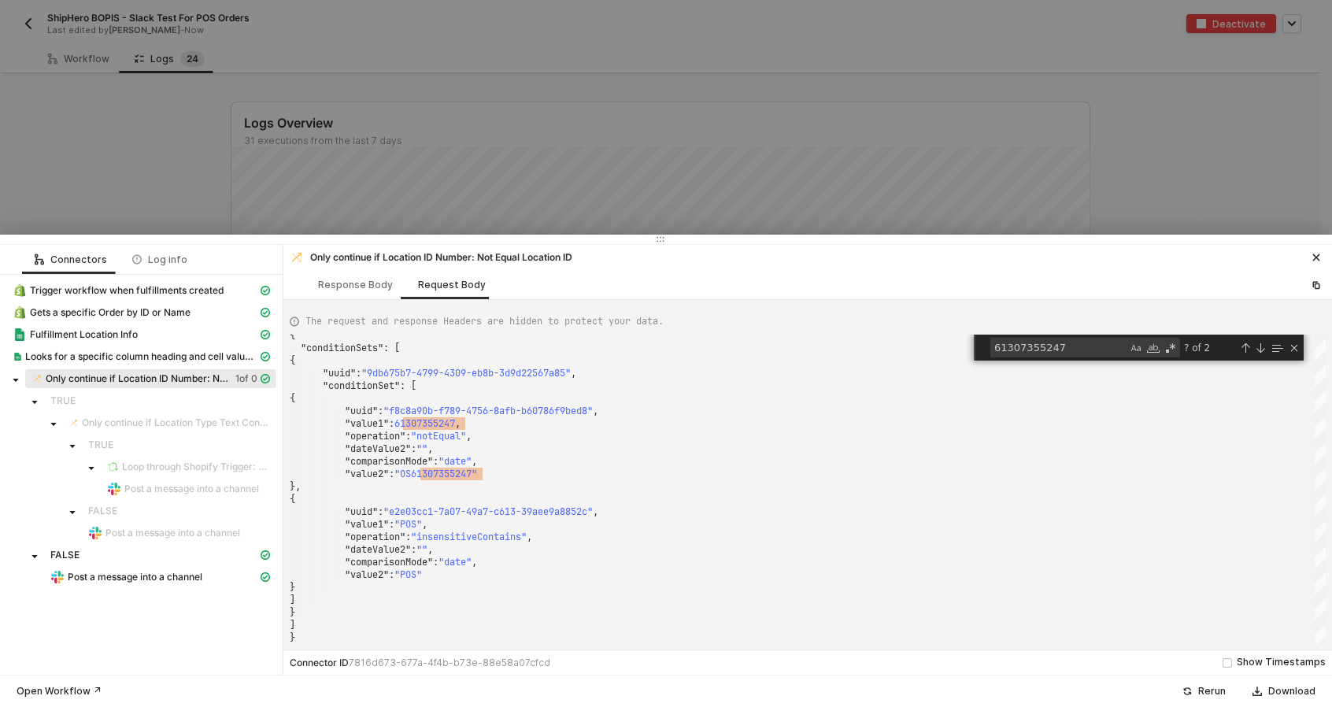
click at [98, 380] on span "Only continue if Location ID Number: Not Equal Location ID" at bounding box center [137, 378] width 183 height 13
type textarea ""comparisonMode": "date", "value2": "OS61307355247" }, { "uuid": "e2e03cc1-7a07…"
click at [490, 494] on div "{" at bounding box center [808, 499] width 1036 height 13
click at [481, 519] on div ""value1" : "POS" ," at bounding box center [808, 524] width 1036 height 13
click at [361, 180] on div at bounding box center [666, 353] width 1332 height 707
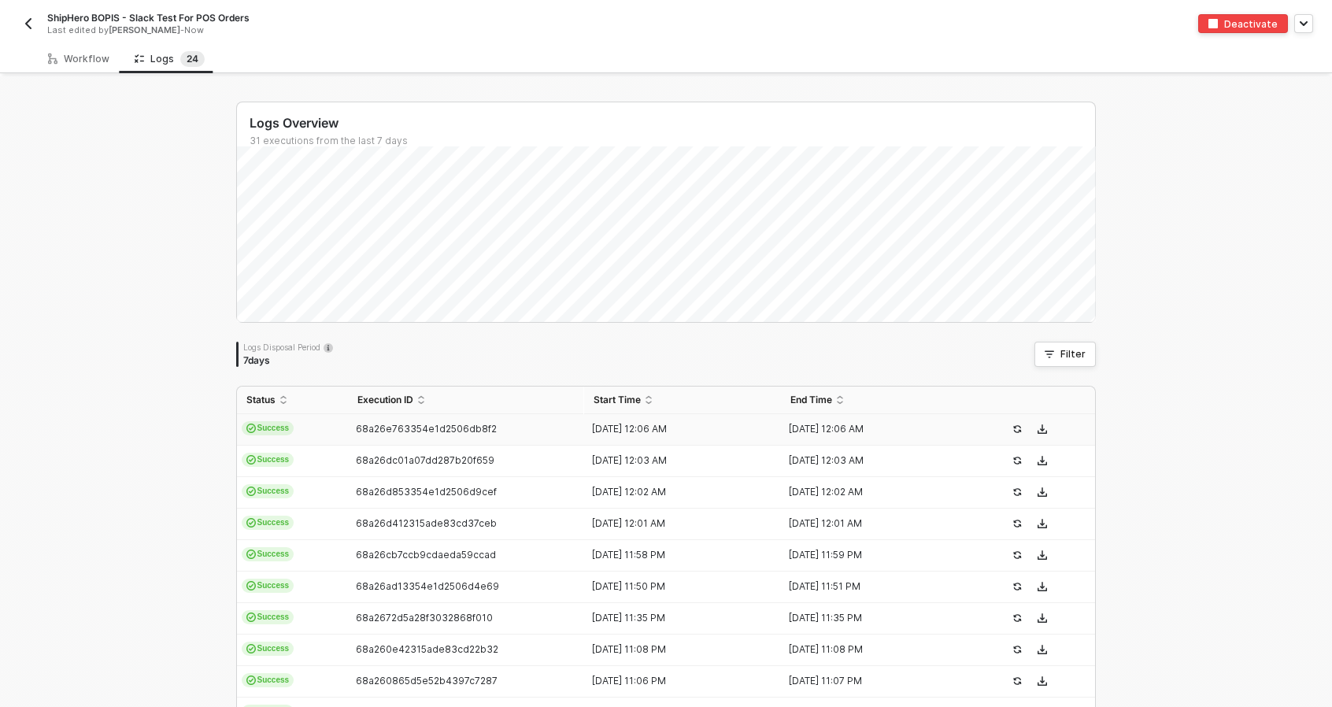
click at [31, 26] on img "button" at bounding box center [28, 23] width 13 height 13
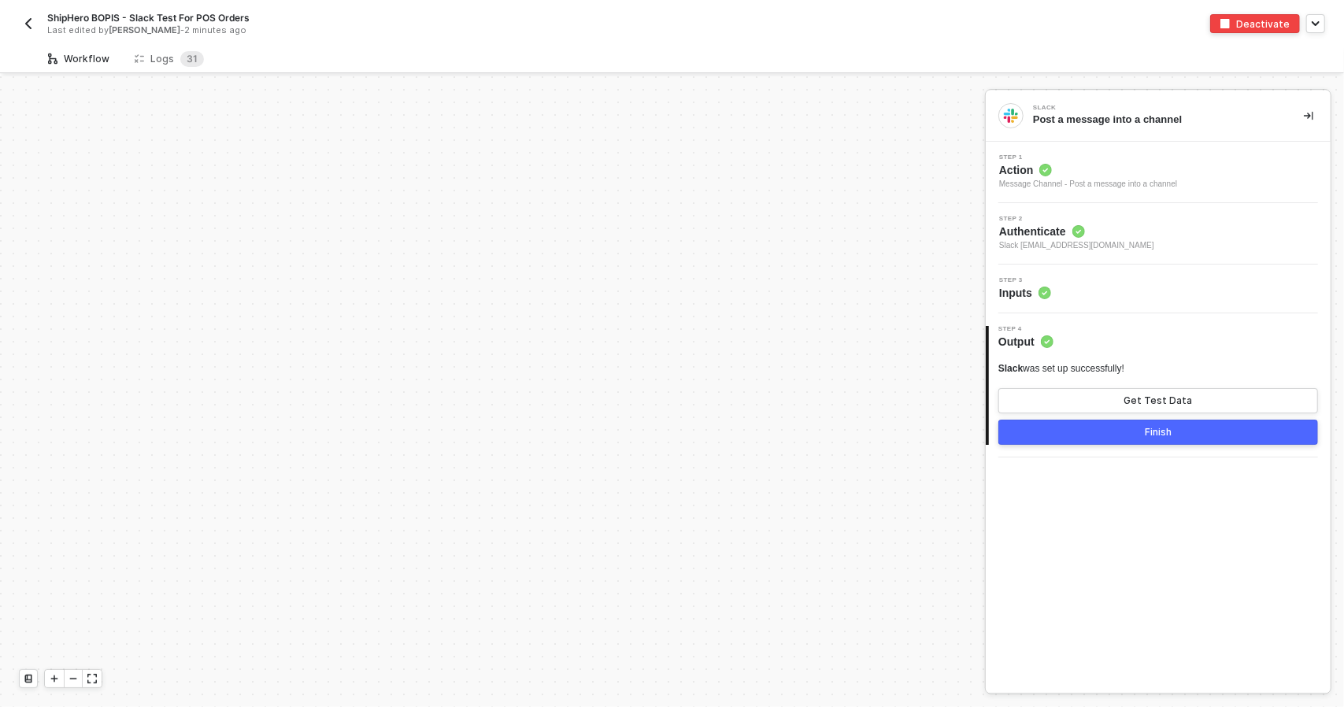
scroll to position [472, 0]
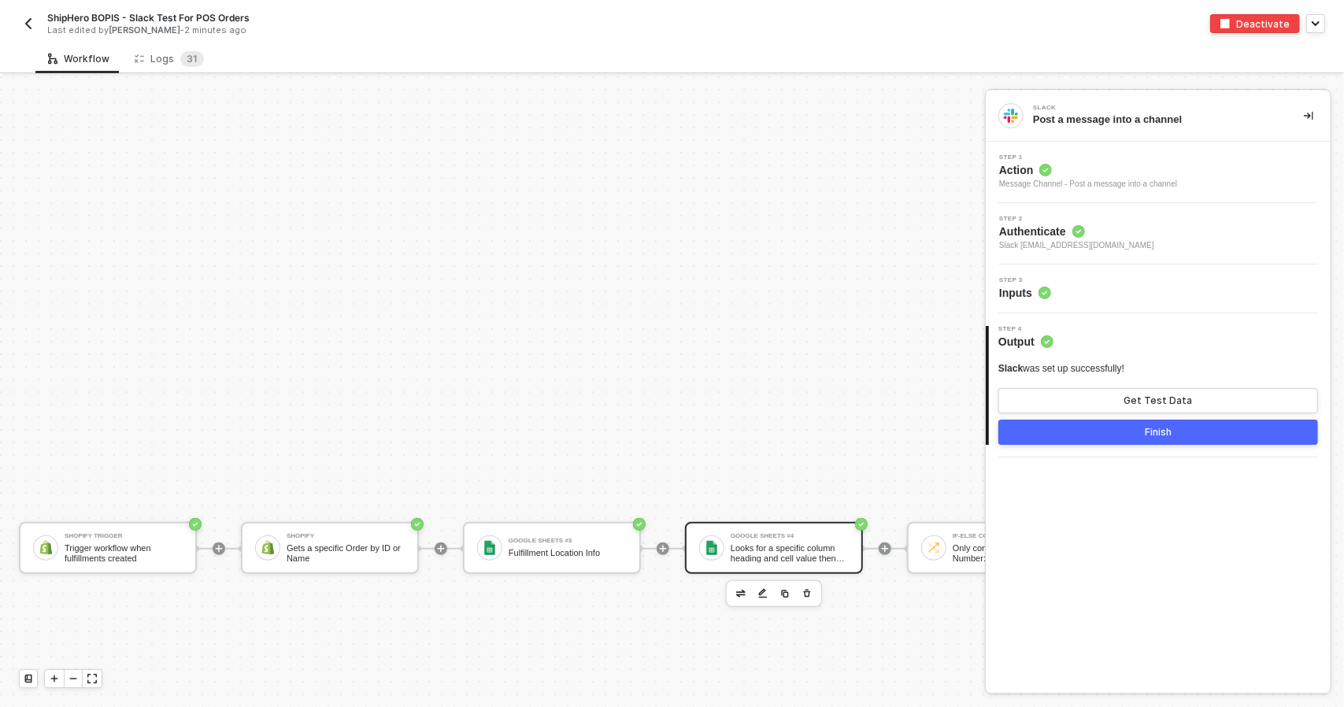
click at [745, 568] on div "Google Sheets #4 Looks for a specific column heading and cell value then return…" at bounding box center [774, 548] width 178 height 52
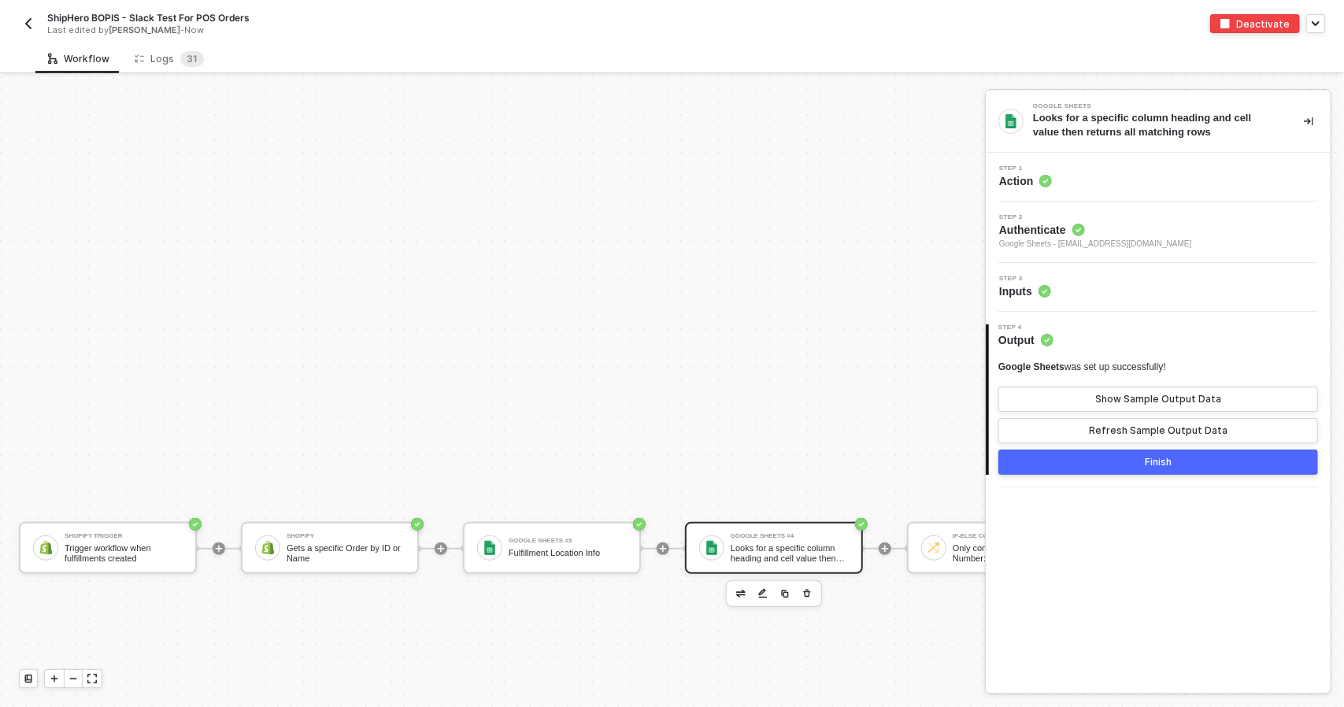
click at [1147, 286] on div "Step 3 Inputs" at bounding box center [1160, 288] width 341 height 24
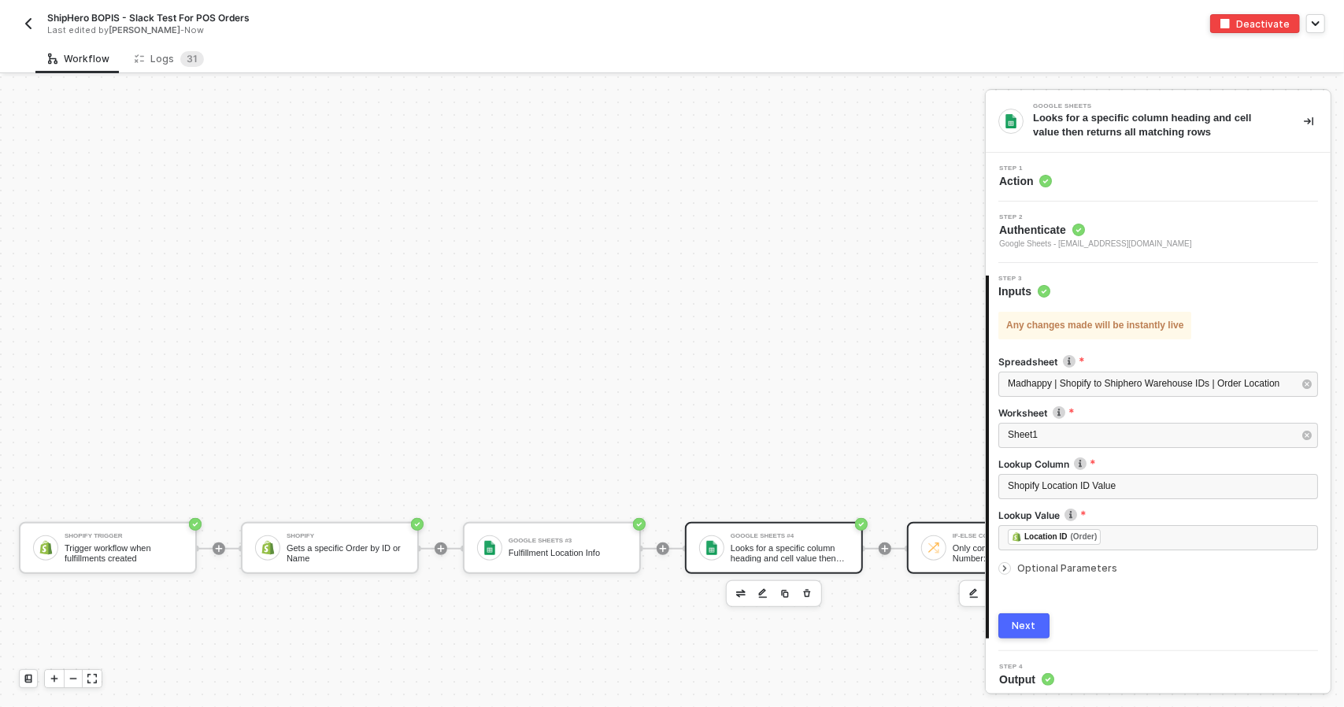
click at [919, 555] on div "If-Else Conditions Only continue if Location ID Number: Not Equal Location ID" at bounding box center [996, 548] width 178 height 52
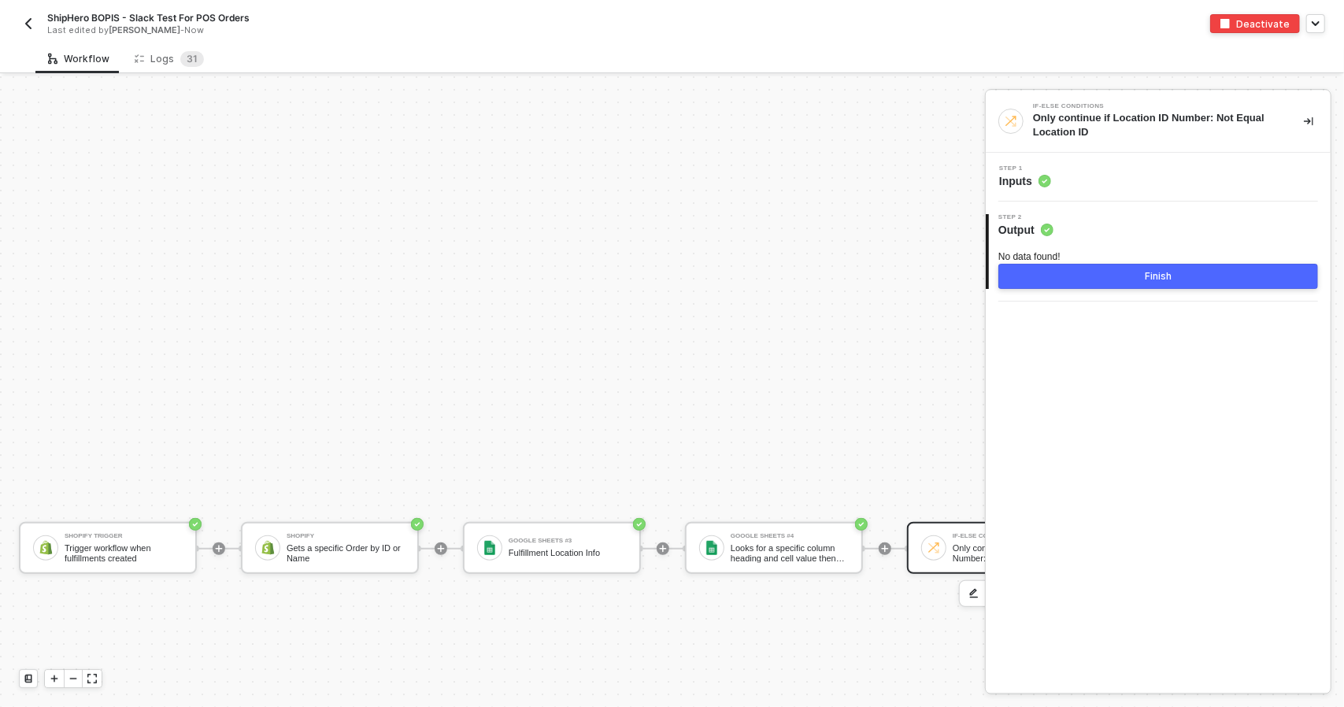
click at [1120, 183] on div "Step 1 Inputs" at bounding box center [1160, 177] width 341 height 24
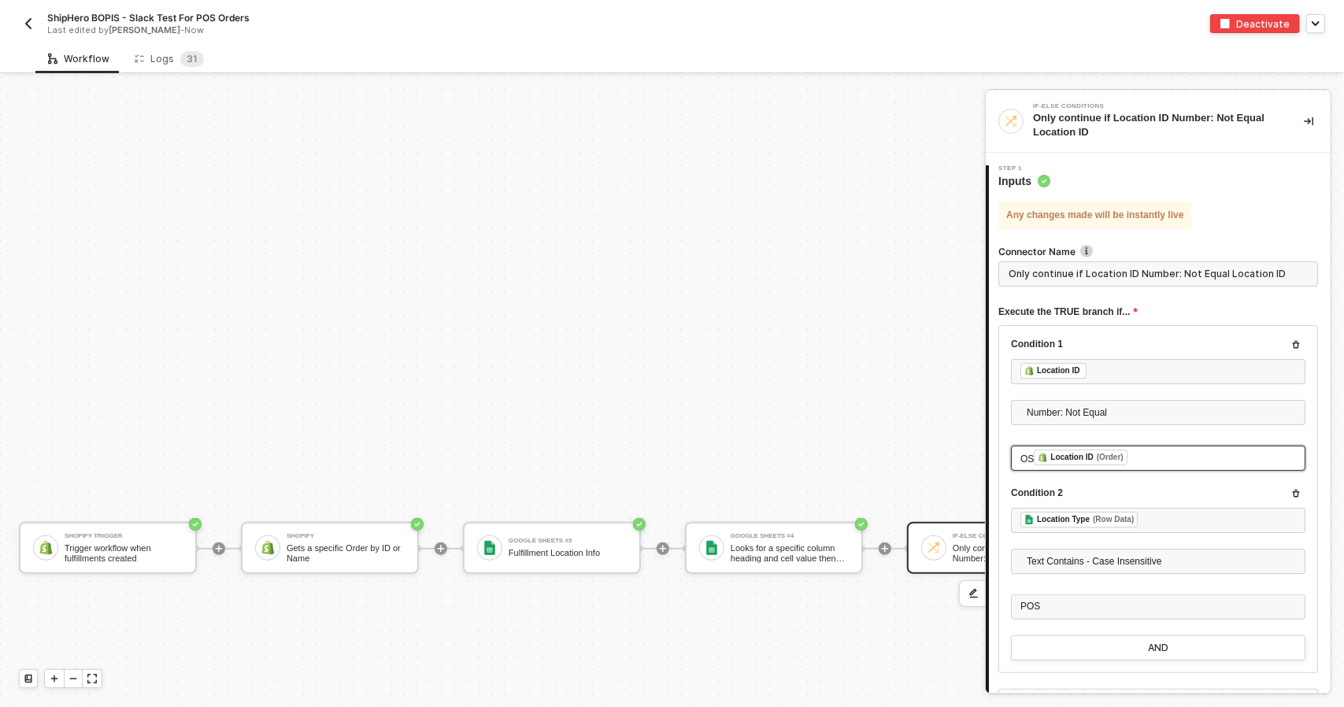
click at [1022, 461] on span "OS" at bounding box center [1026, 458] width 13 height 11
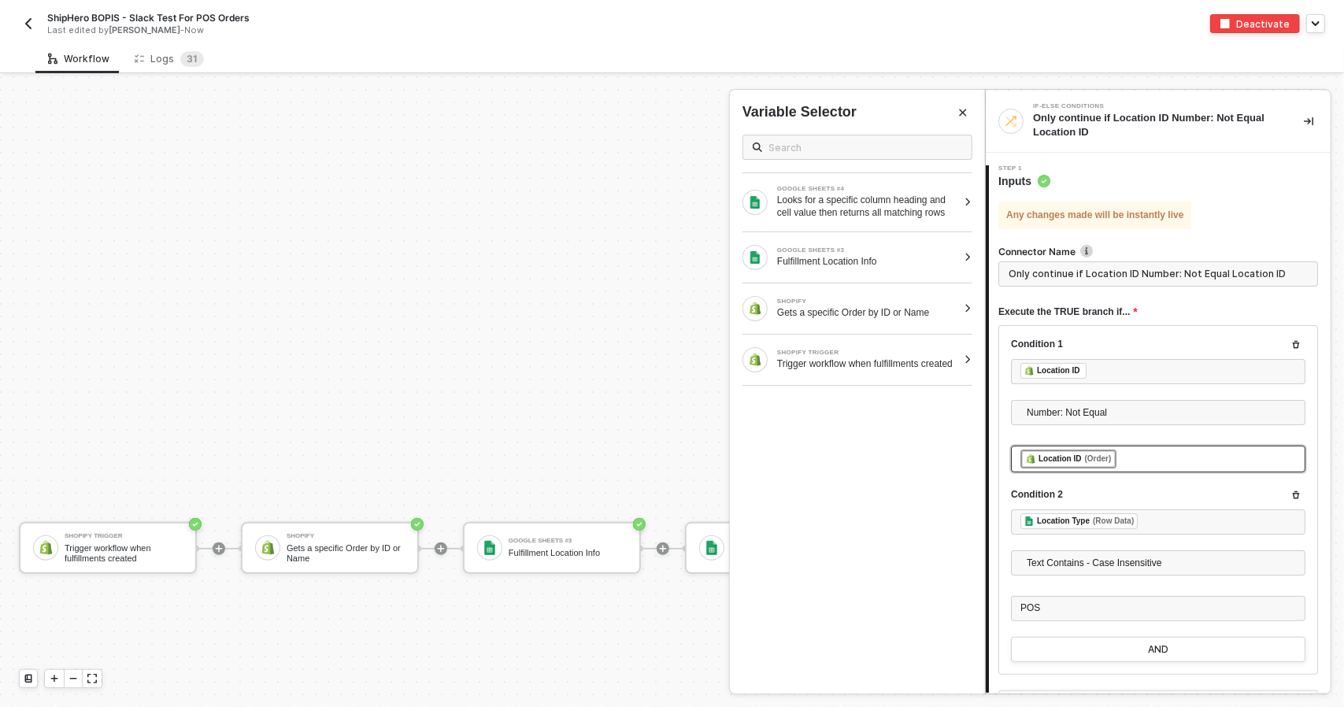
click at [1159, 450] on div "﻿ ﻿ Location ID (Order) ﻿" at bounding box center [1158, 459] width 276 height 19
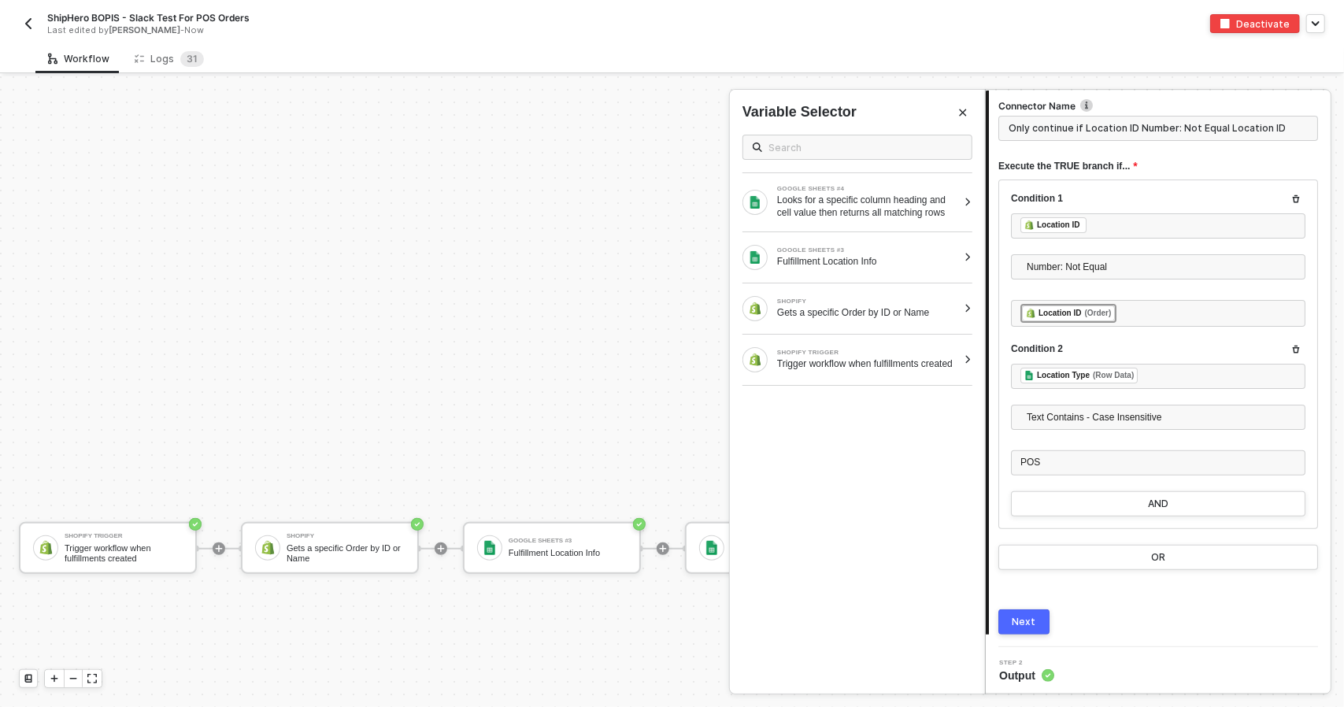
click at [1028, 616] on div "Next" at bounding box center [1024, 622] width 24 height 13
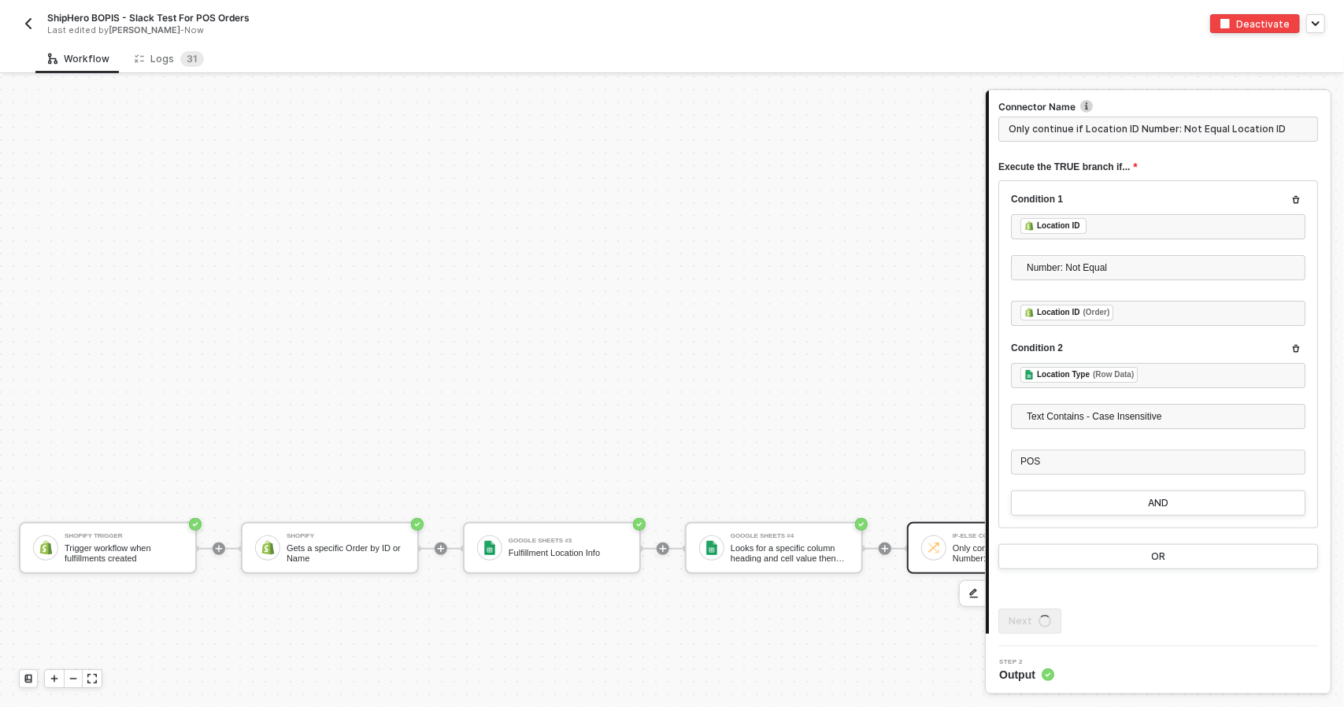
scroll to position [0, 0]
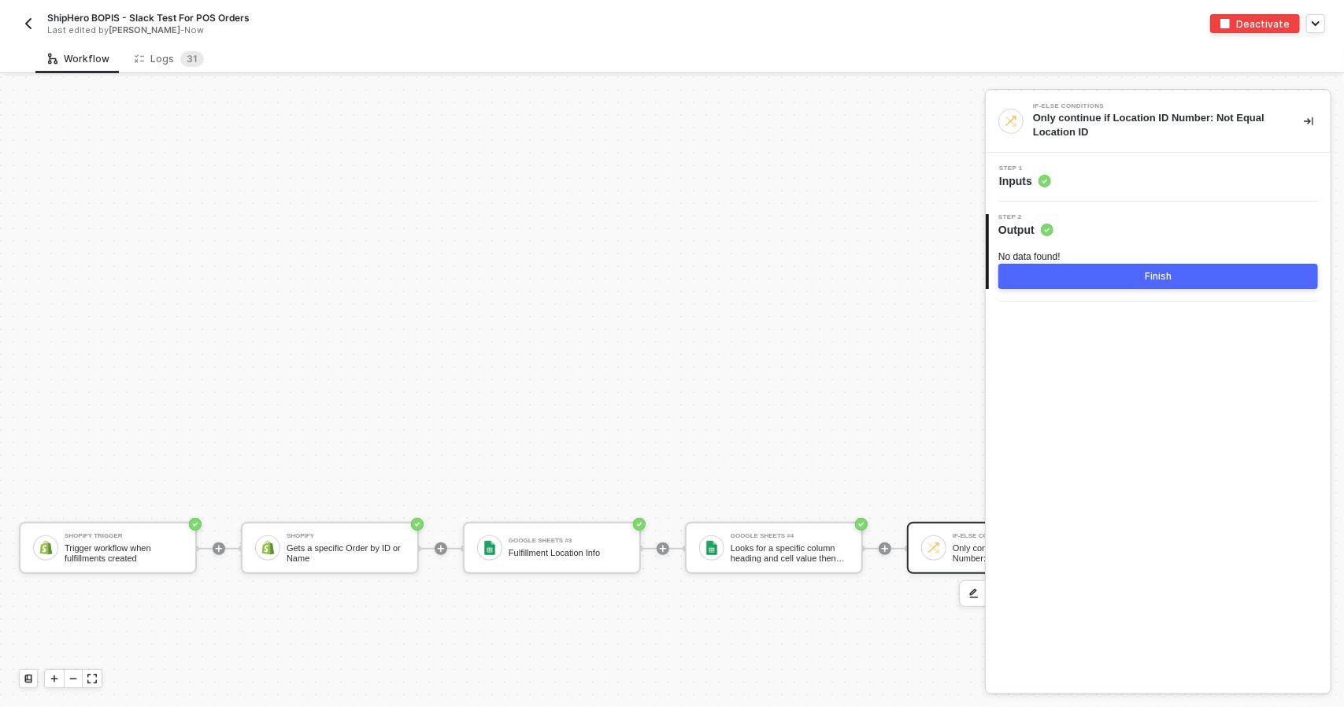
click at [1211, 288] on div "2 Step 2 Output No data found! Finish" at bounding box center [1158, 252] width 345 height 100
click at [1211, 276] on button "Finish" at bounding box center [1158, 276] width 320 height 25
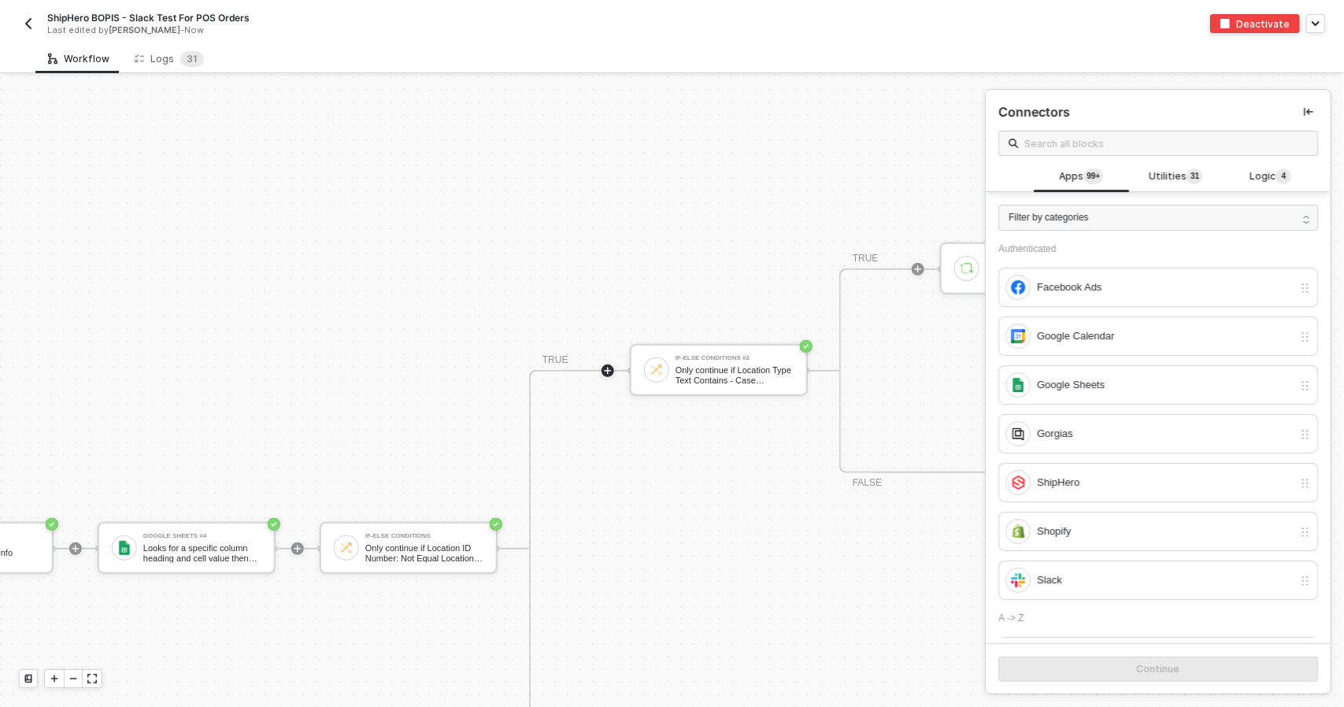
scroll to position [472, 588]
click at [454, 564] on div "If-Else Conditions Only continue if Location ID Number: Not Equal Location ID" at bounding box center [408, 548] width 178 height 52
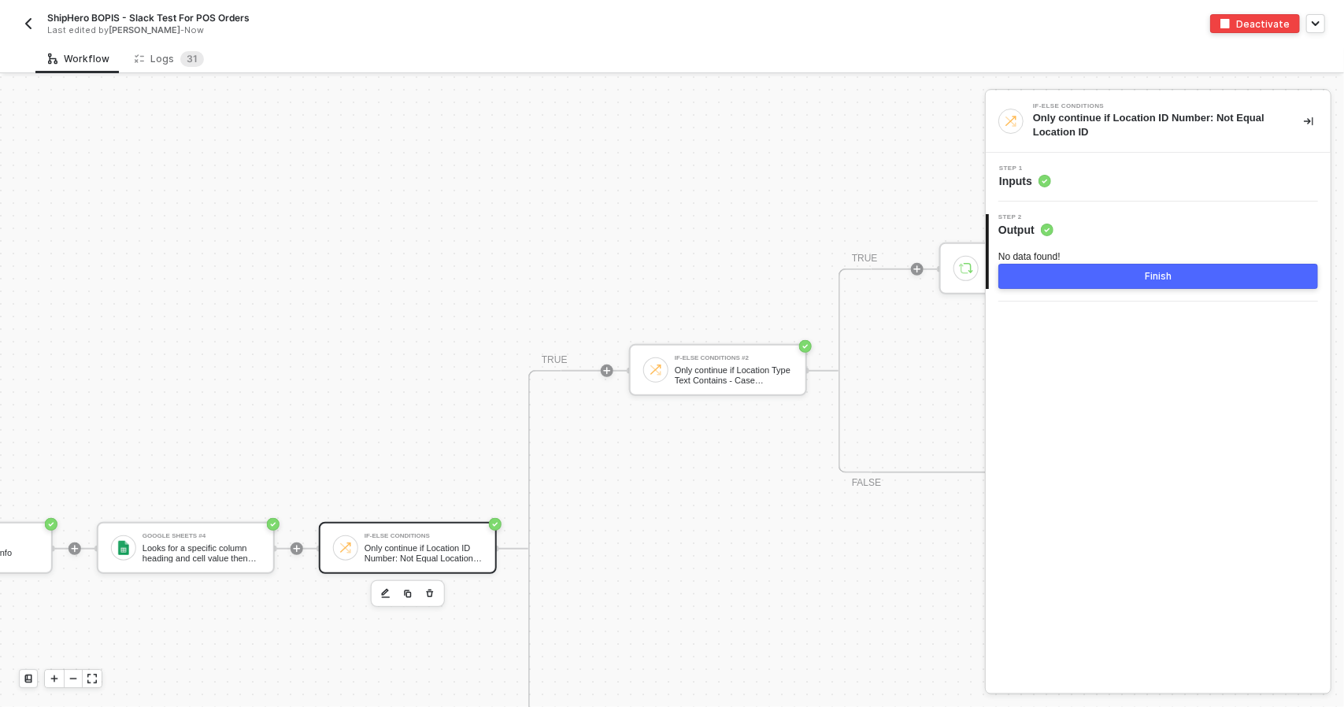
click at [1192, 184] on div "Step 1 Inputs" at bounding box center [1160, 177] width 341 height 24
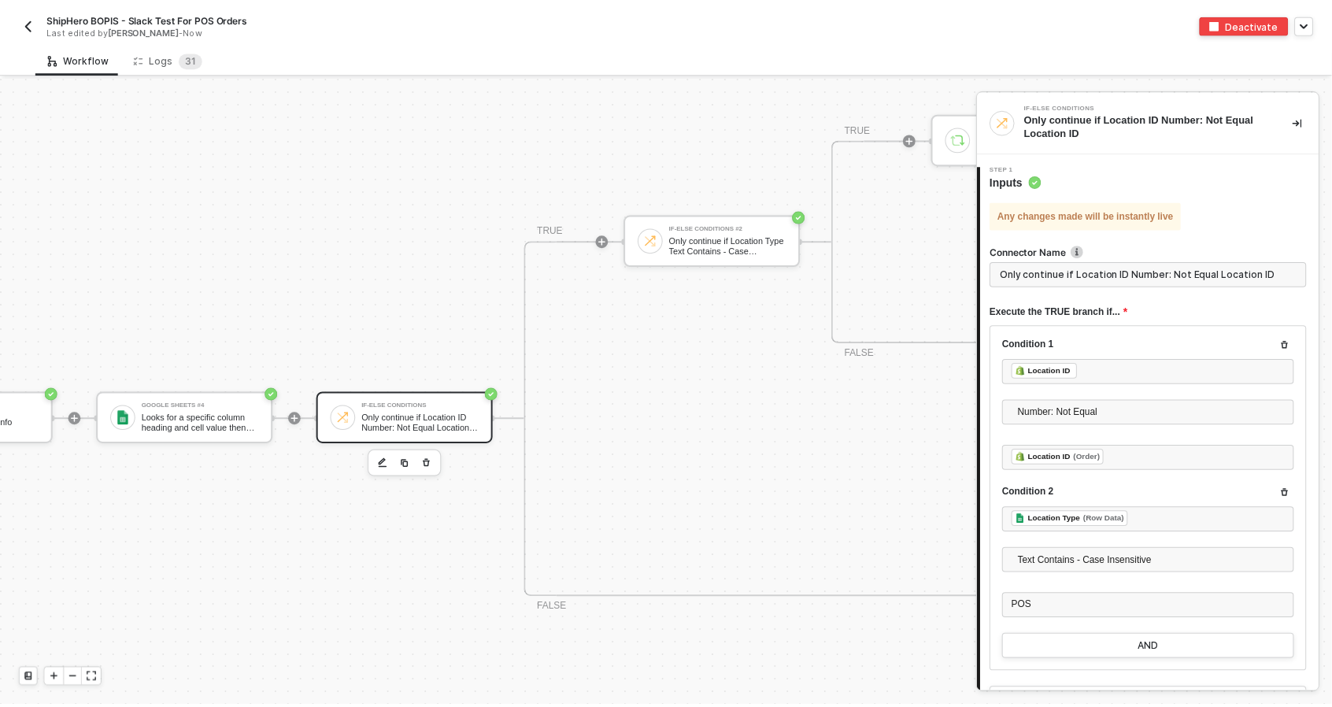
scroll to position [550, 588]
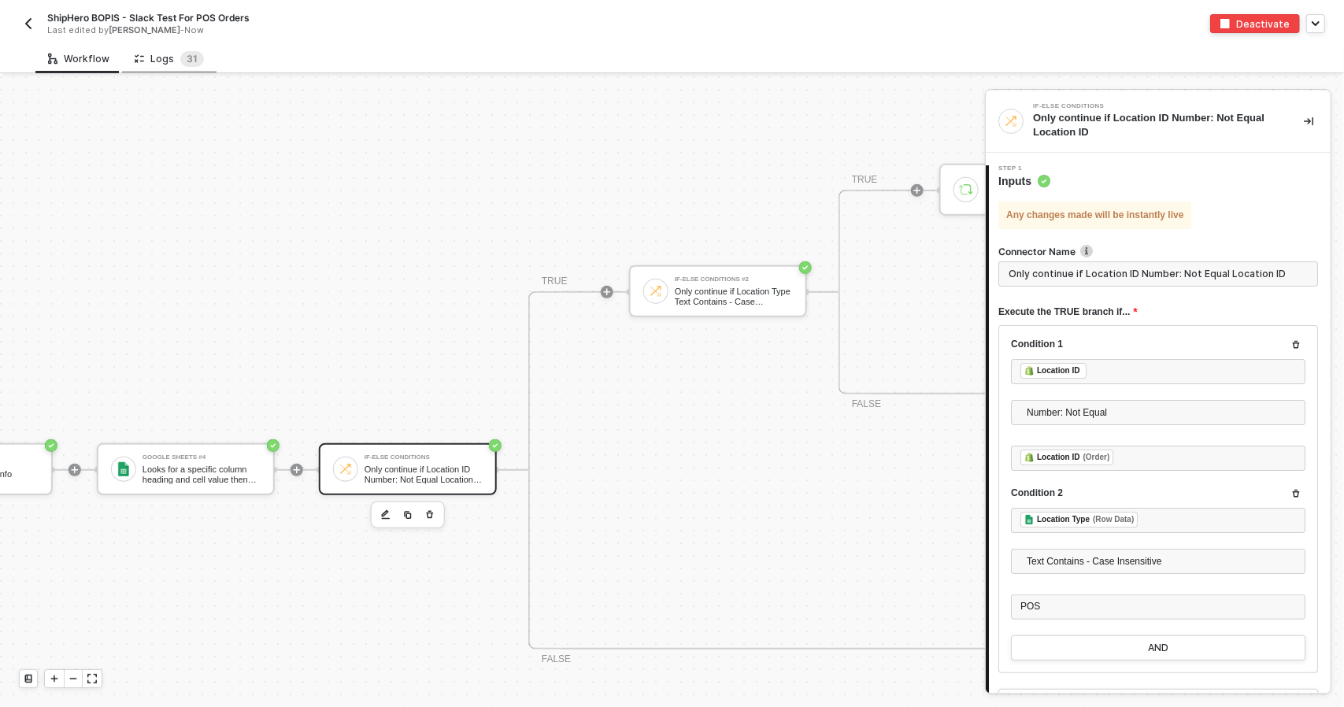
click at [161, 62] on div "Logs 3 1" at bounding box center [169, 59] width 69 height 16
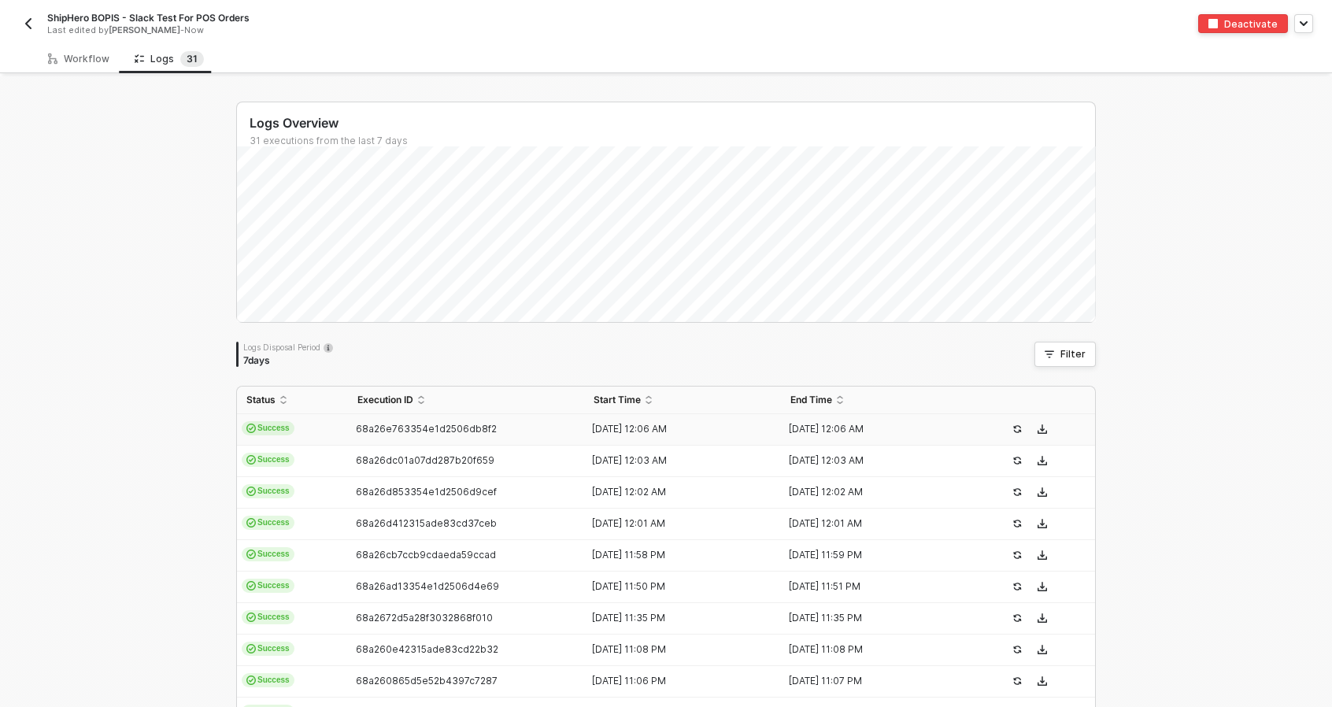
click at [335, 431] on td "Success" at bounding box center [292, 429] width 111 height 31
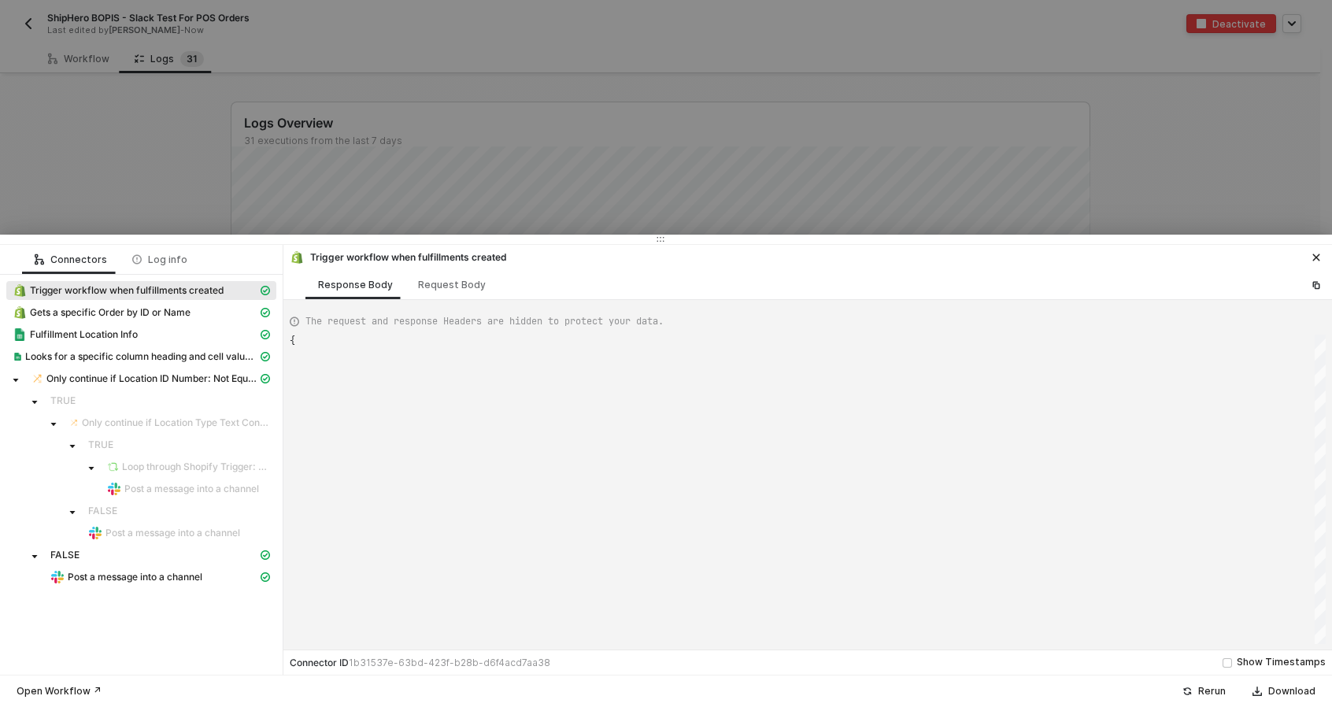
type textarea "{ "json": { "id": 6284425724275, "order_id": 11530641047923, "status": "success…"
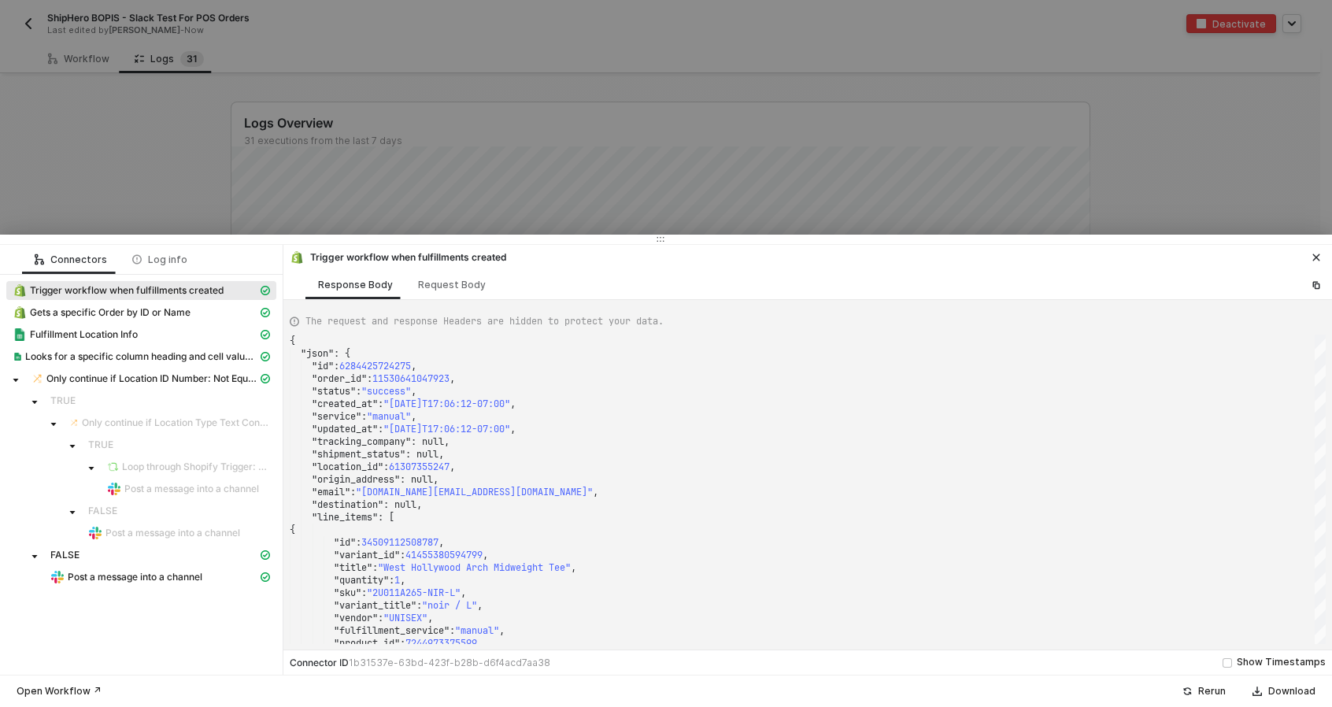
click at [1309, 264] on button "button" at bounding box center [1316, 257] width 19 height 19
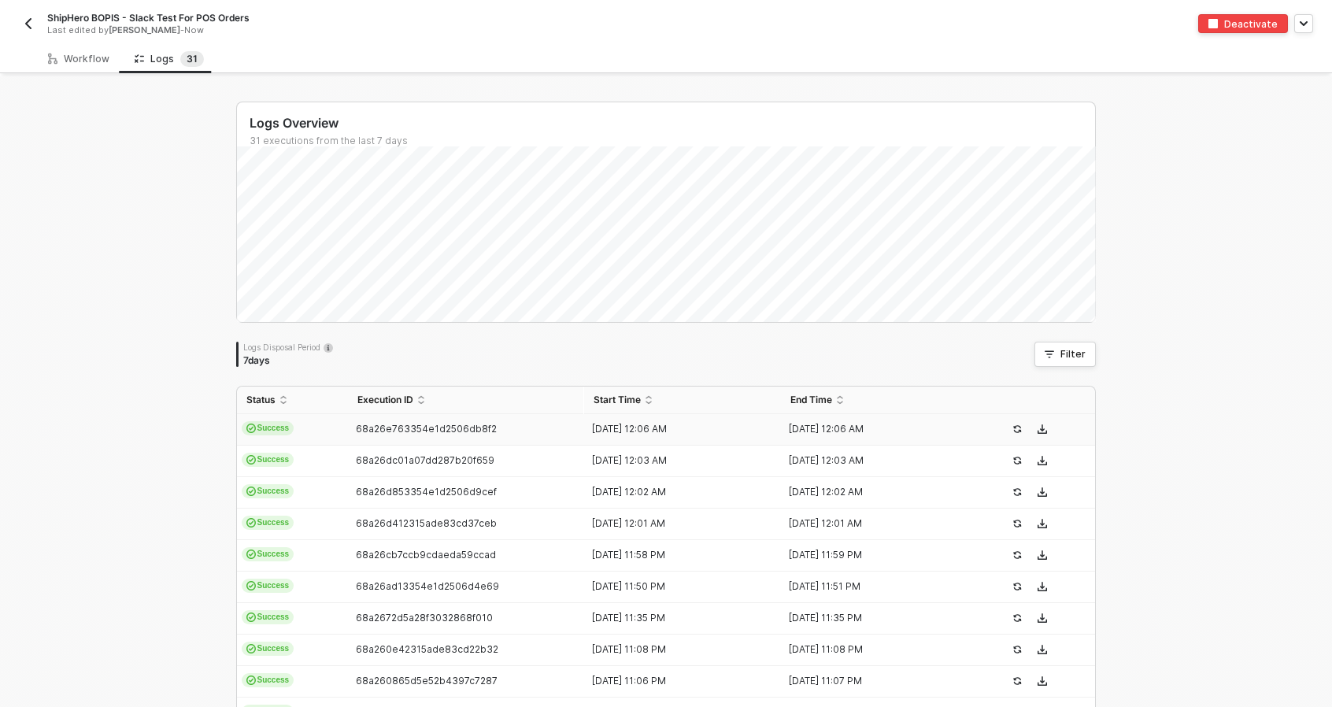
click at [17, 25] on div "ShipHero BOPIS - Slack Test For POS Orders Last edited by Todd Baxter - Now Dea…" at bounding box center [666, 22] width 1332 height 44
click at [22, 24] on img "button" at bounding box center [28, 23] width 13 height 13
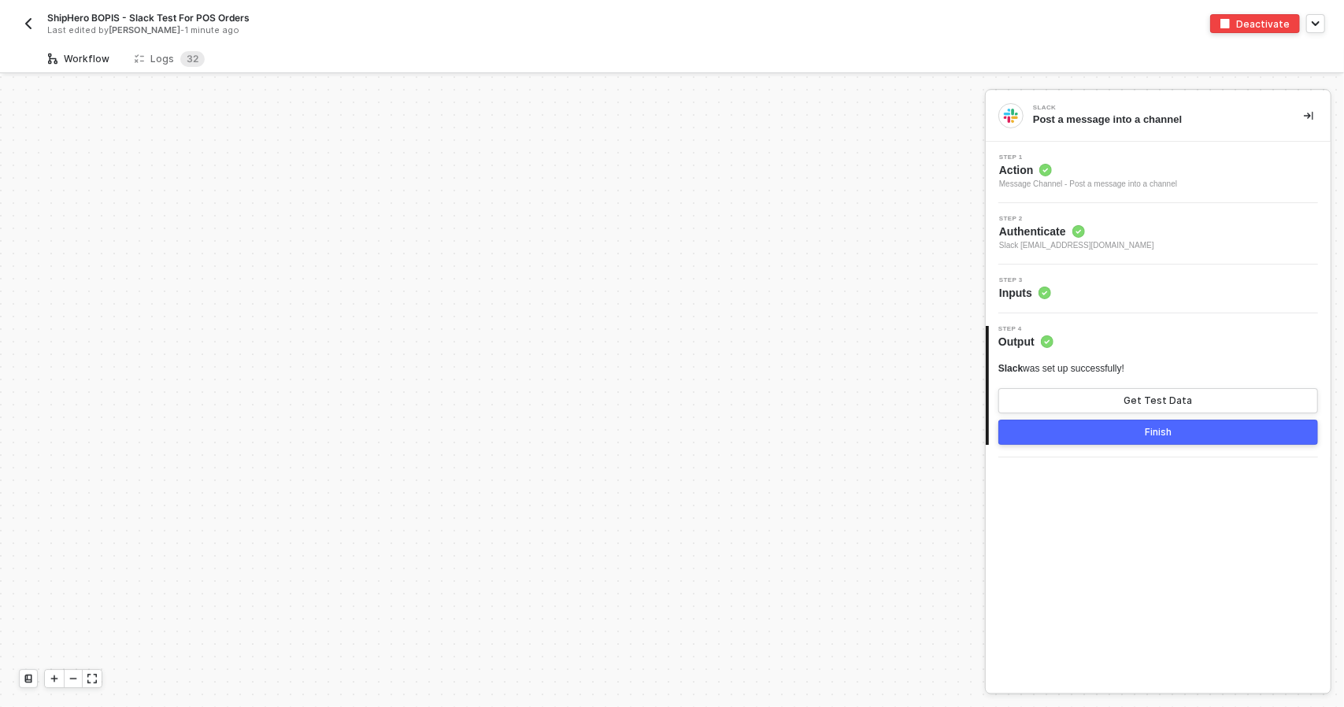
scroll to position [472, 0]
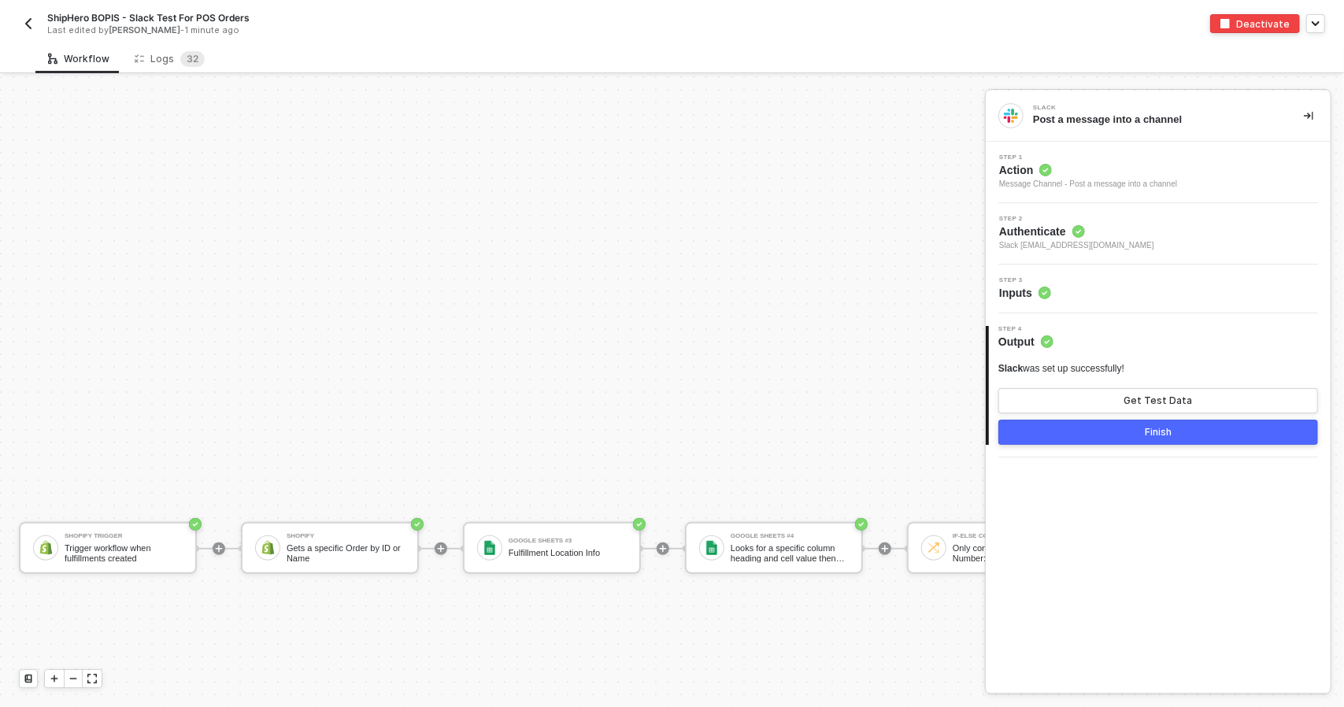
click at [852, 694] on div "Shopify Trigger Trigger workflow when fulfillments created Shopify Gets a speci…" at bounding box center [1179, 549] width 2359 height 1888
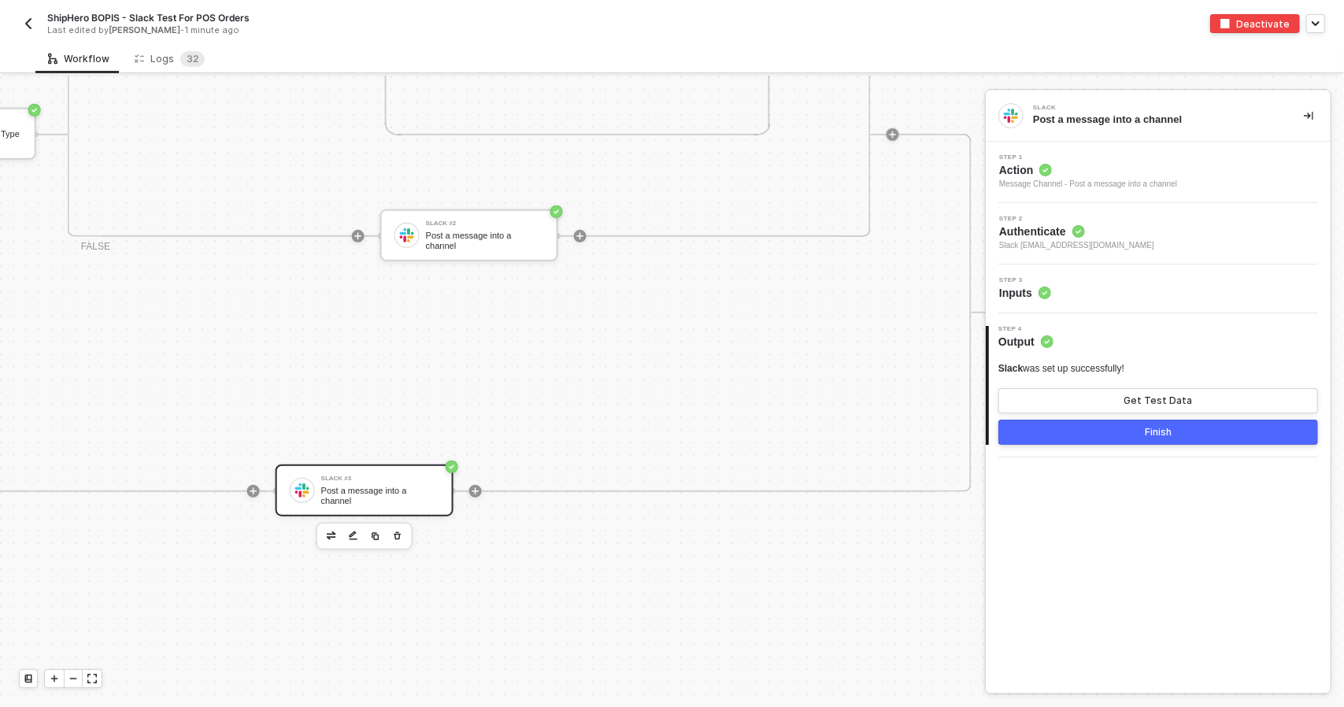
scroll to position [708, 1378]
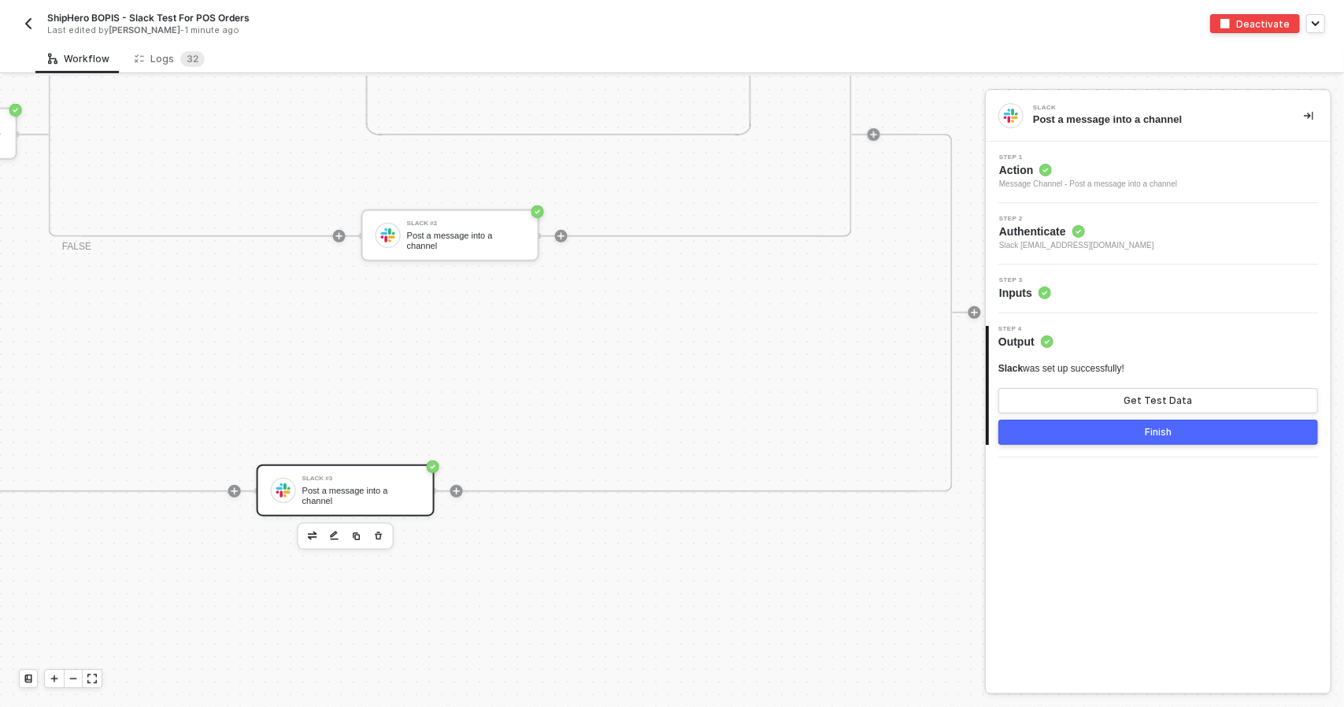
click at [372, 503] on div "Slack #3 Post a message into a channel" at bounding box center [361, 491] width 118 height 30
click at [1111, 174] on span "Action" at bounding box center [1088, 170] width 178 height 16
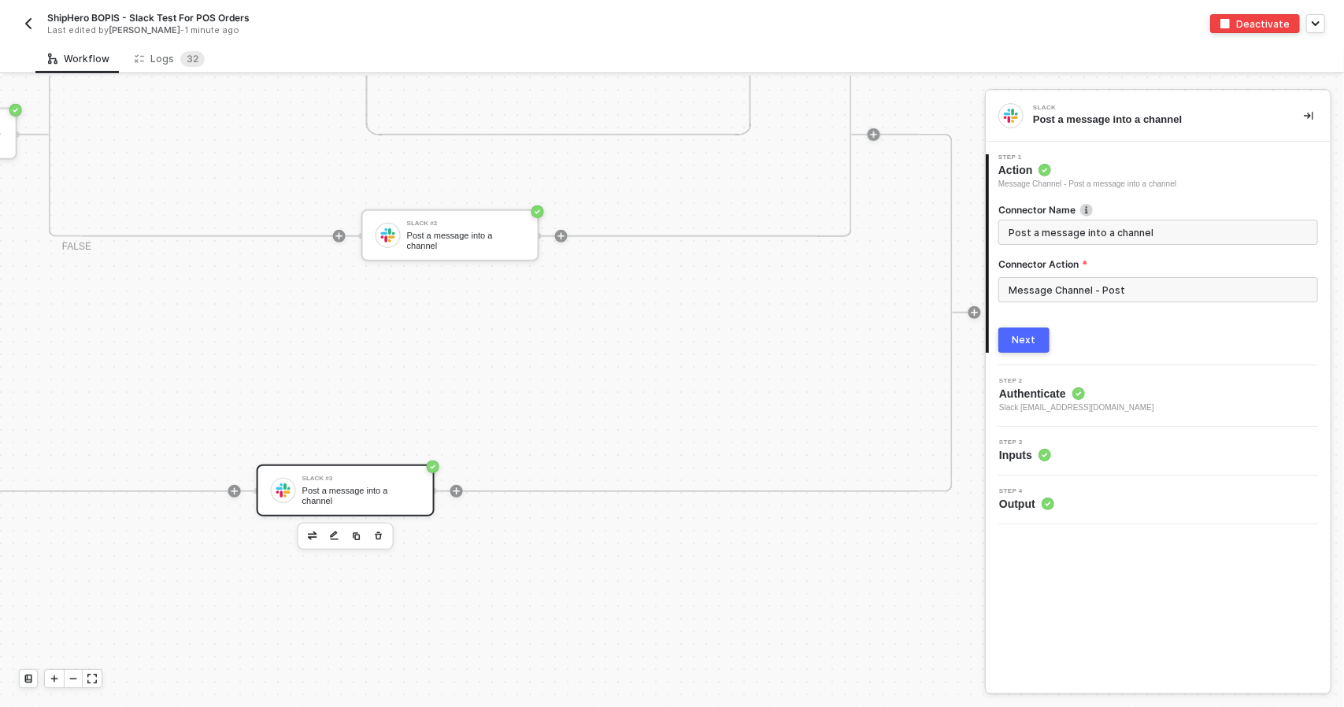
click at [1113, 380] on div "Step 2 Authenticate Slack todd@madhappy.com" at bounding box center [1160, 396] width 341 height 36
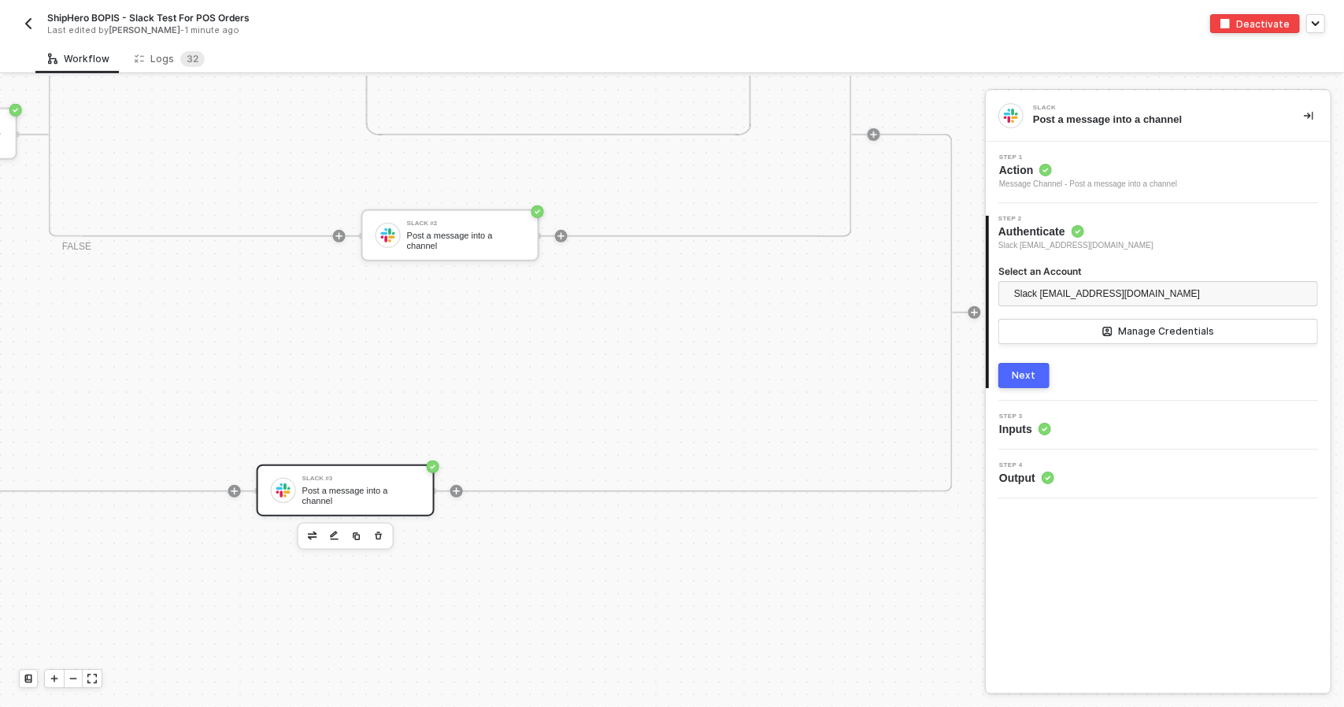
click at [1110, 423] on div "Step 3 Inputs" at bounding box center [1160, 425] width 341 height 24
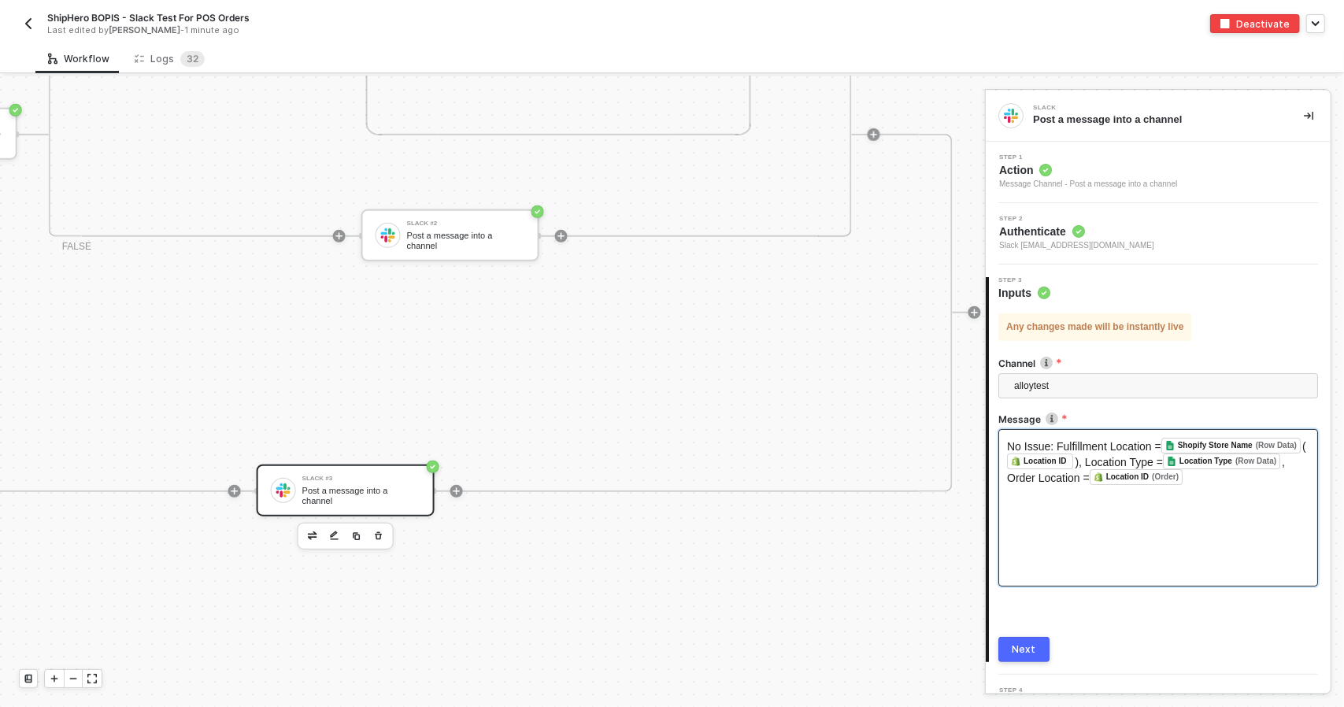
click at [1159, 442] on span "No Issue: Fulfillment Location =" at bounding box center [1084, 446] width 154 height 13
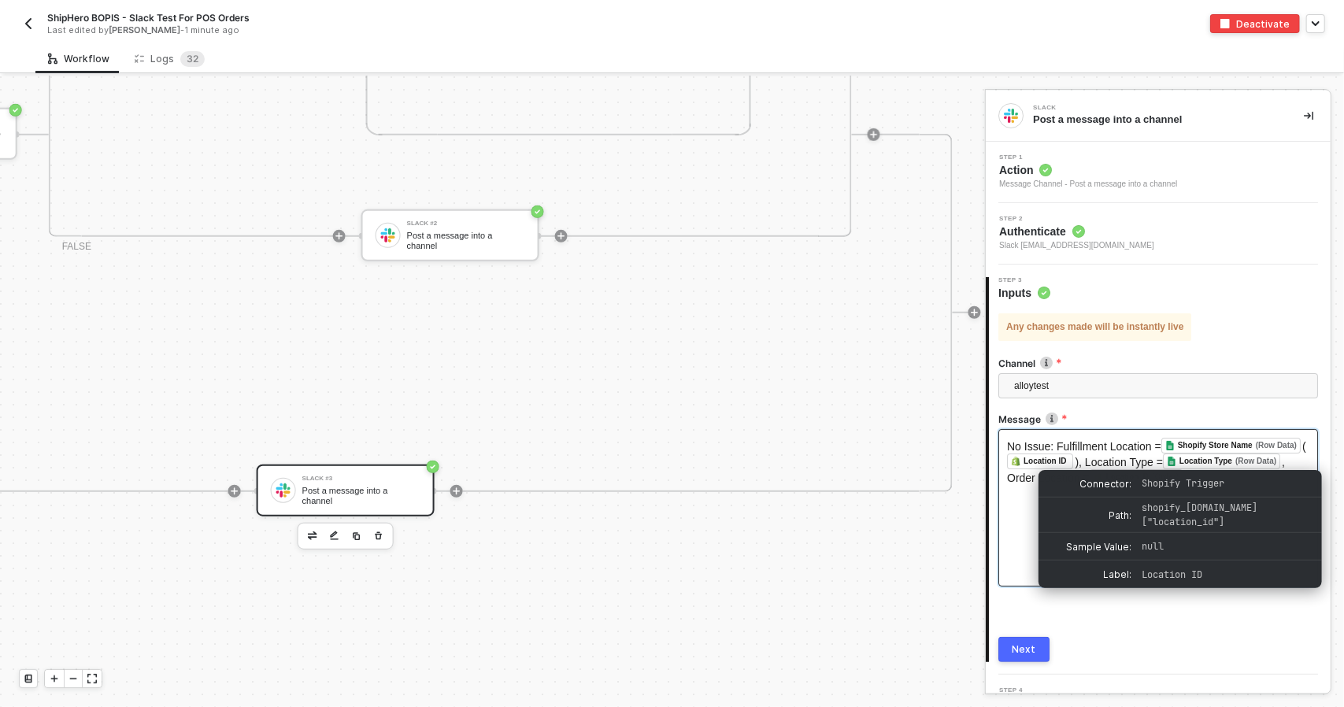
click at [1157, 448] on span "No Issue: Fulfillment Location =" at bounding box center [1084, 446] width 154 height 13
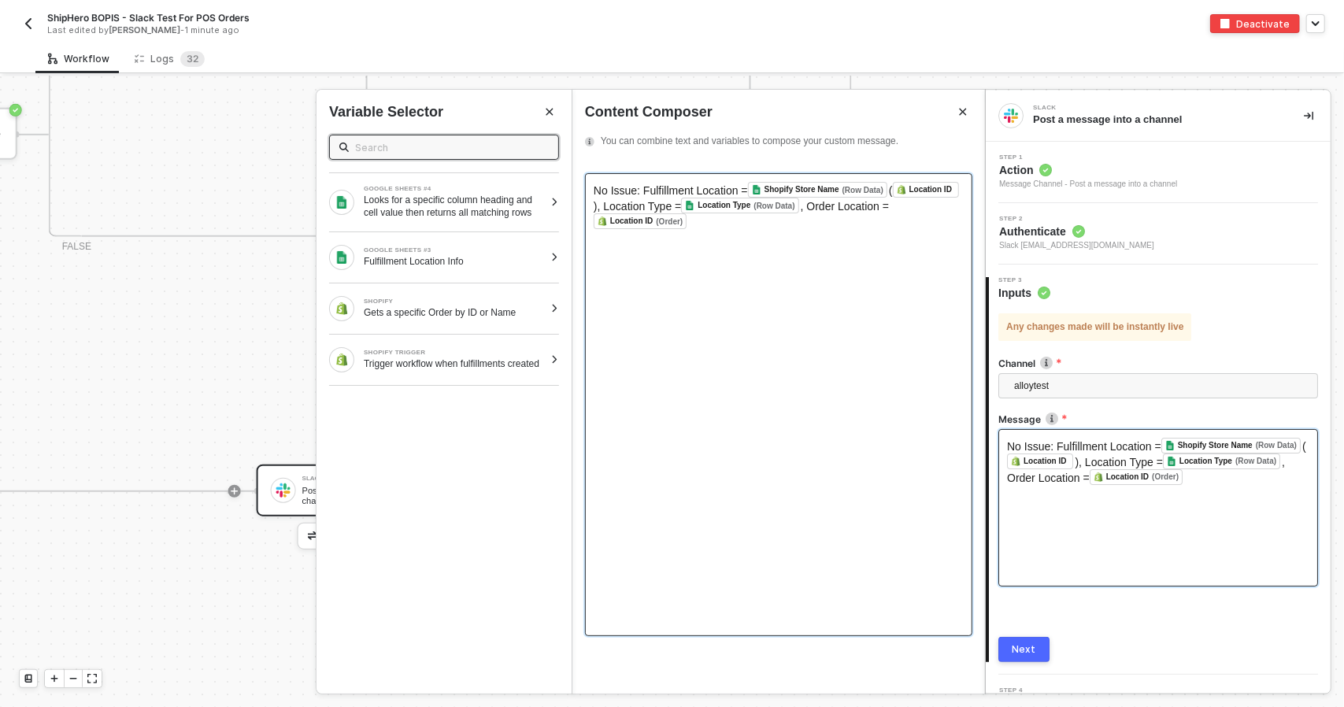
click at [889, 194] on span "(" at bounding box center [891, 190] width 4 height 13
click at [742, 235] on div "No Issue: Fulfillment Location = Shopify Store Name (Row Data) ﻿ ( Location ID …" at bounding box center [778, 404] width 387 height 463
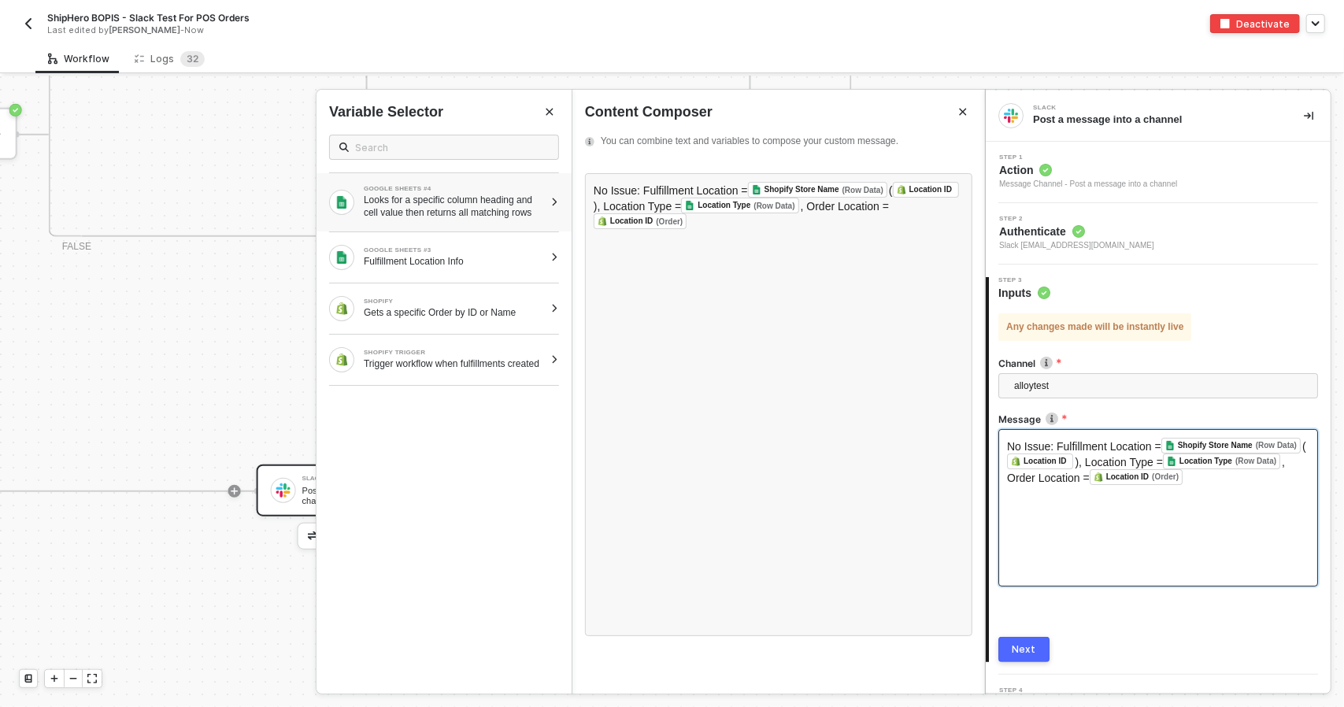
click at [479, 211] on div "Looks for a specific column heading and cell value then returns all matching ro…" at bounding box center [454, 206] width 180 height 25
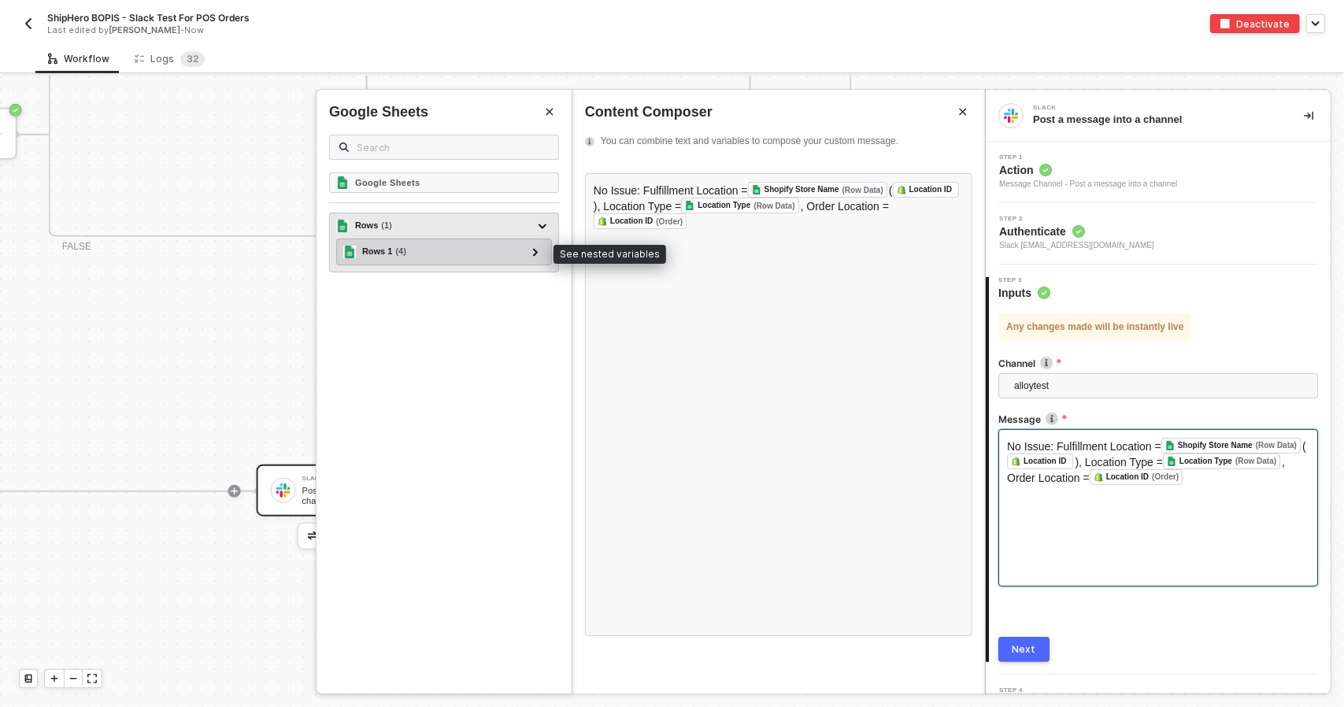
click at [535, 260] on div "Rows 1 ( 4 ) column - C columnTitle - Shopify Location ID Value rowNumber - 10 …" at bounding box center [444, 252] width 216 height 27
click at [533, 242] on div at bounding box center [535, 250] width 8 height 17
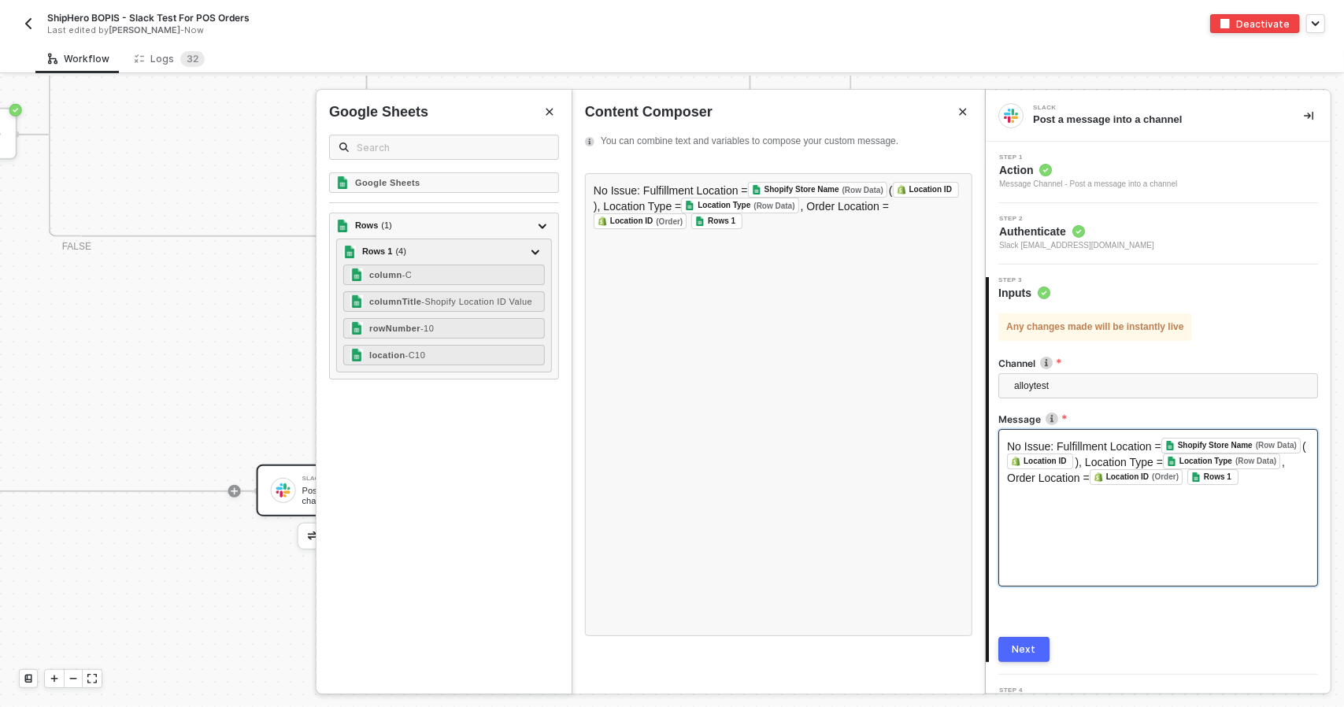
click at [1036, 651] on button "Next" at bounding box center [1023, 649] width 51 height 25
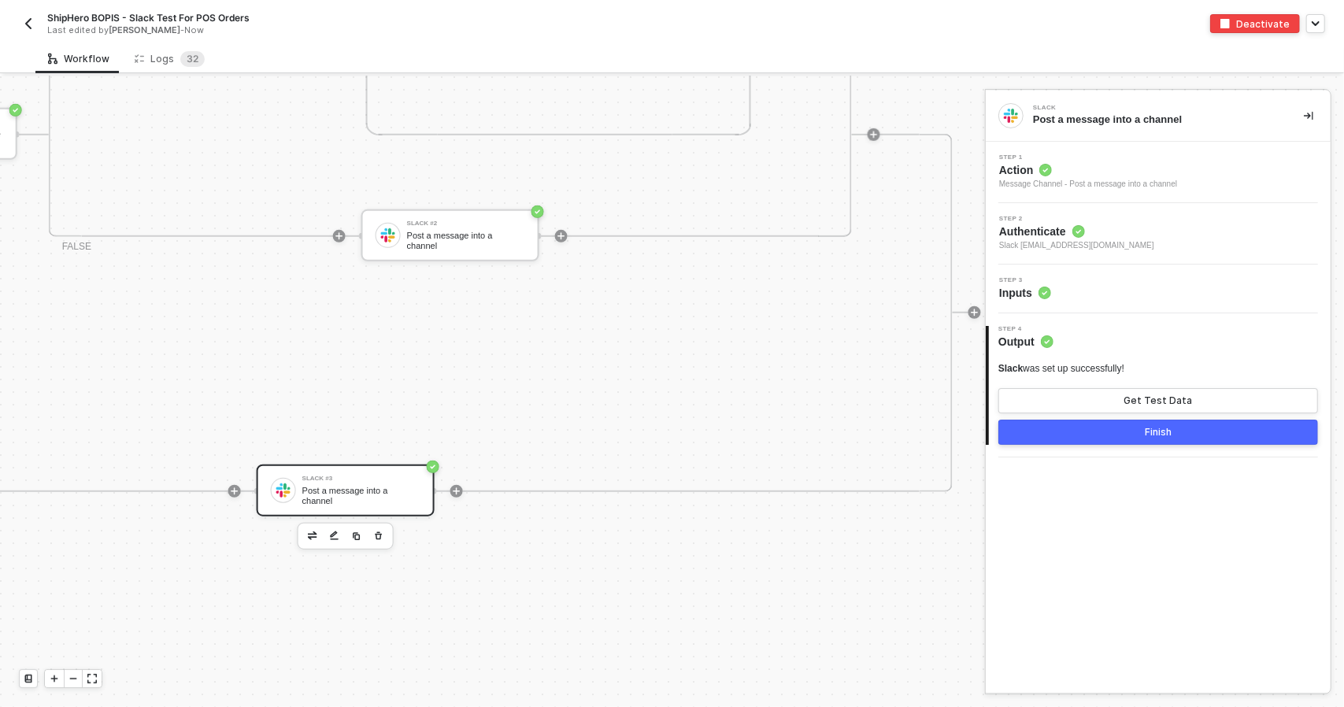
click at [1073, 439] on button "Finish" at bounding box center [1158, 432] width 320 height 25
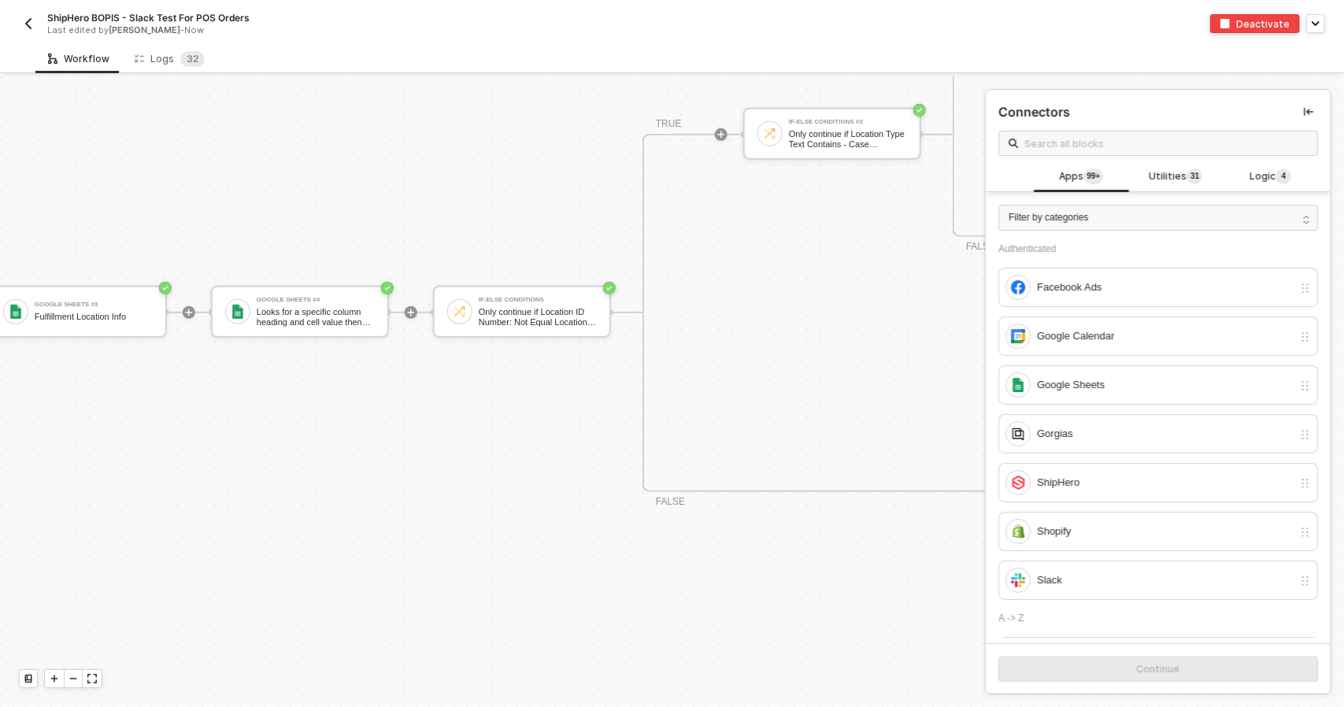
scroll to position [708, 453]
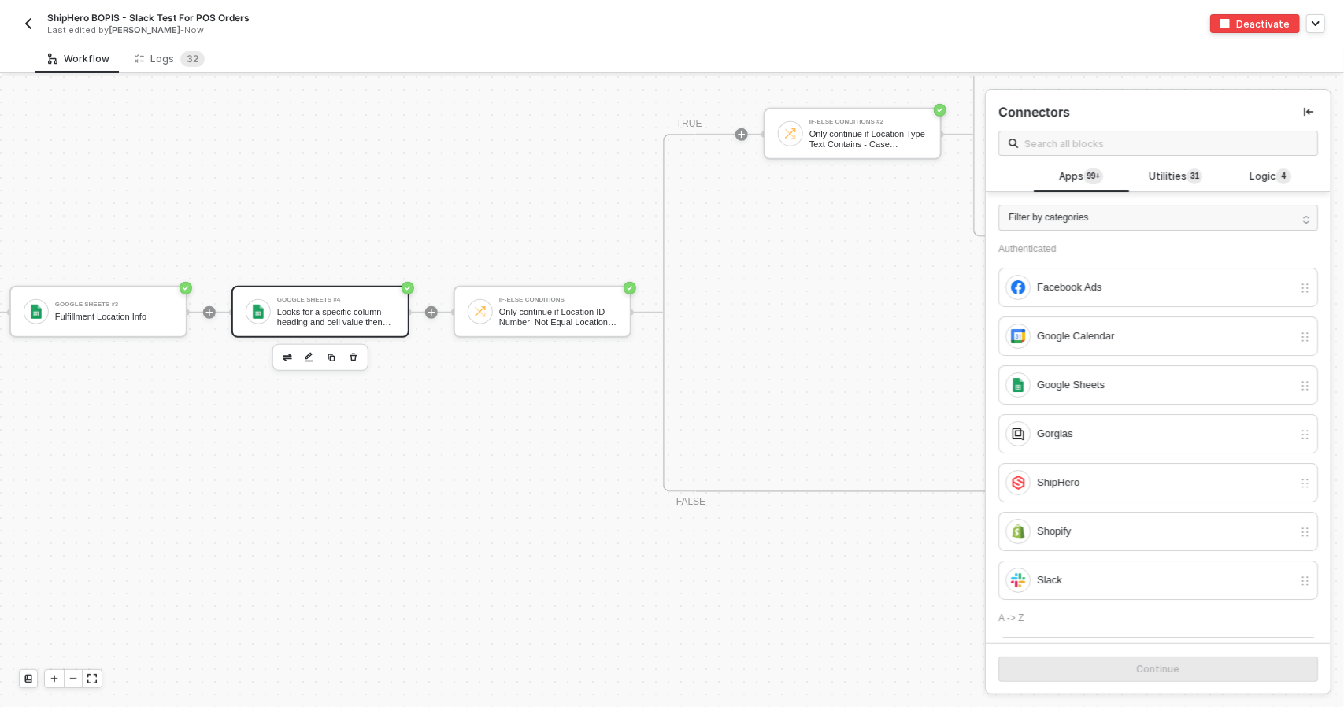
click at [331, 308] on div "Looks for a specific column heading and cell value then returns all matching ro…" at bounding box center [336, 317] width 118 height 20
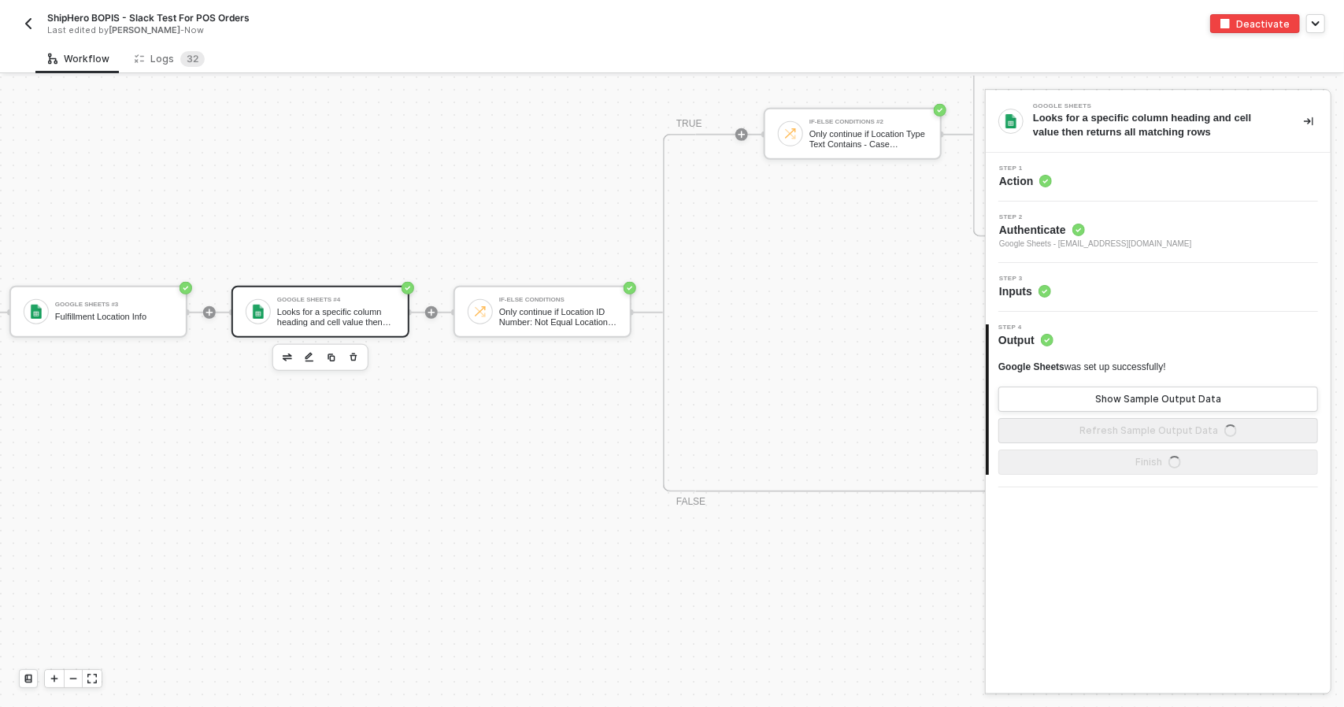
click at [1091, 288] on div "Step 3 Inputs" at bounding box center [1160, 288] width 341 height 24
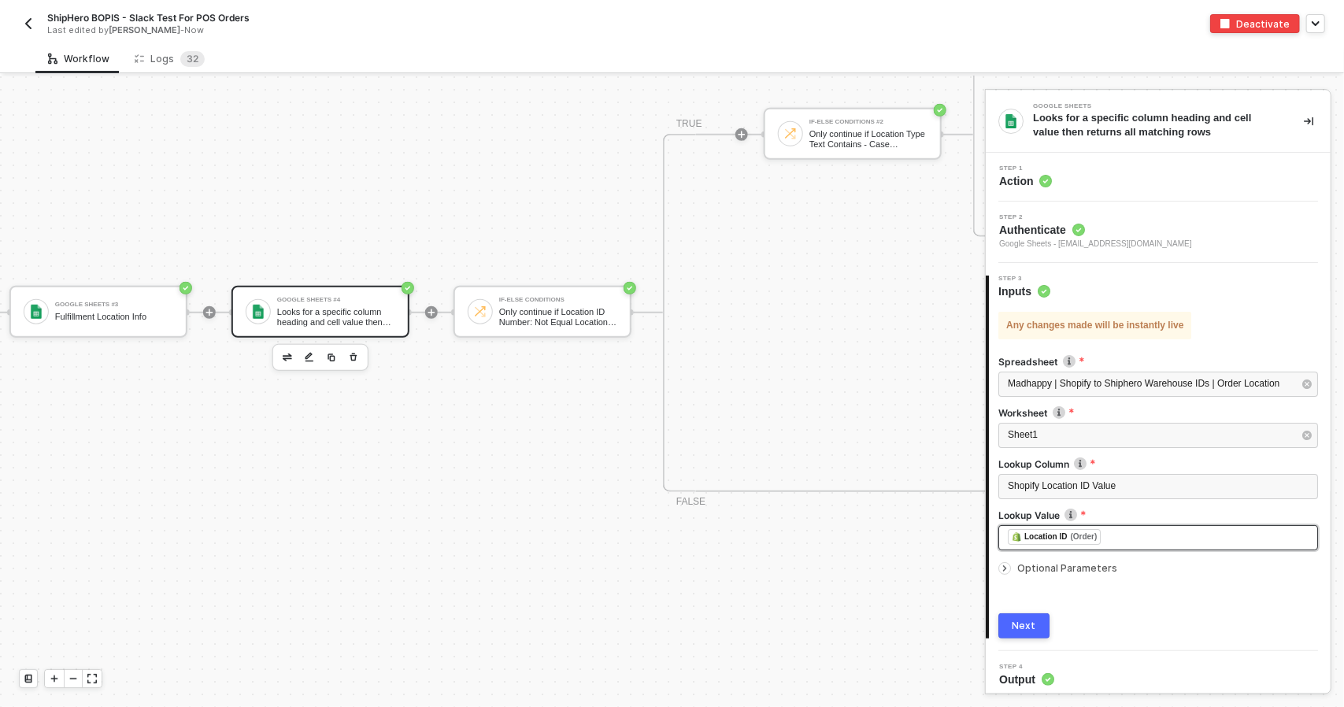
click at [1145, 543] on div "﻿ ﻿ Location ID (Order) ﻿" at bounding box center [1158, 537] width 301 height 17
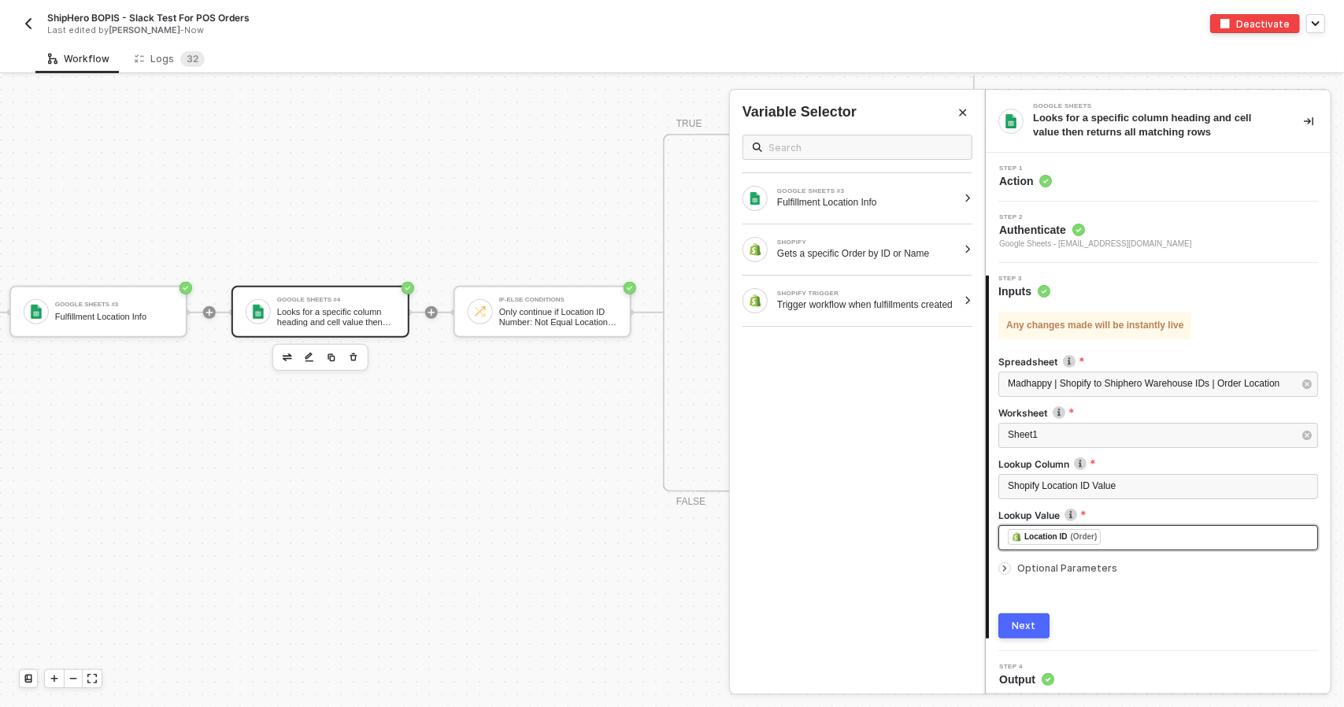
click at [1149, 543] on div "﻿ ﻿ Location ID (Order) ﻿" at bounding box center [1158, 537] width 301 height 17
click at [1047, 547] on div "Type or select items ﻿" at bounding box center [1158, 537] width 320 height 25
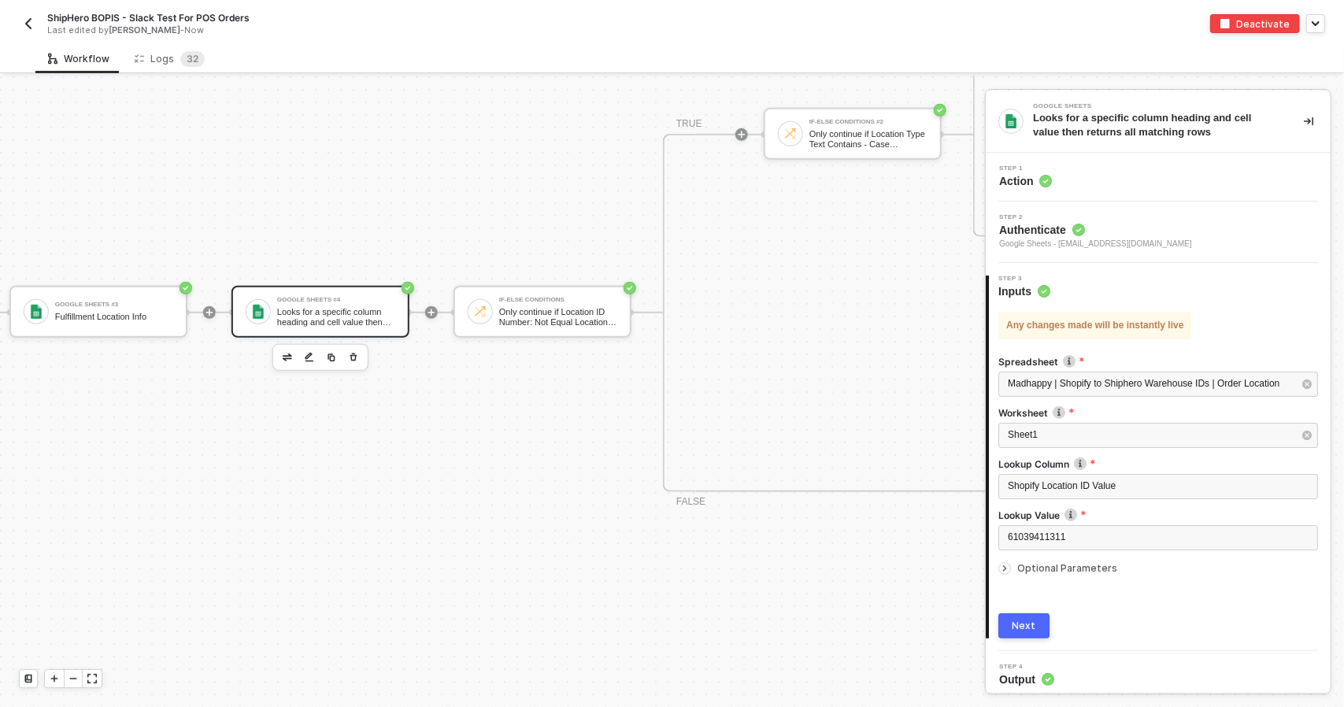
click at [1041, 619] on button "Next" at bounding box center [1023, 625] width 51 height 25
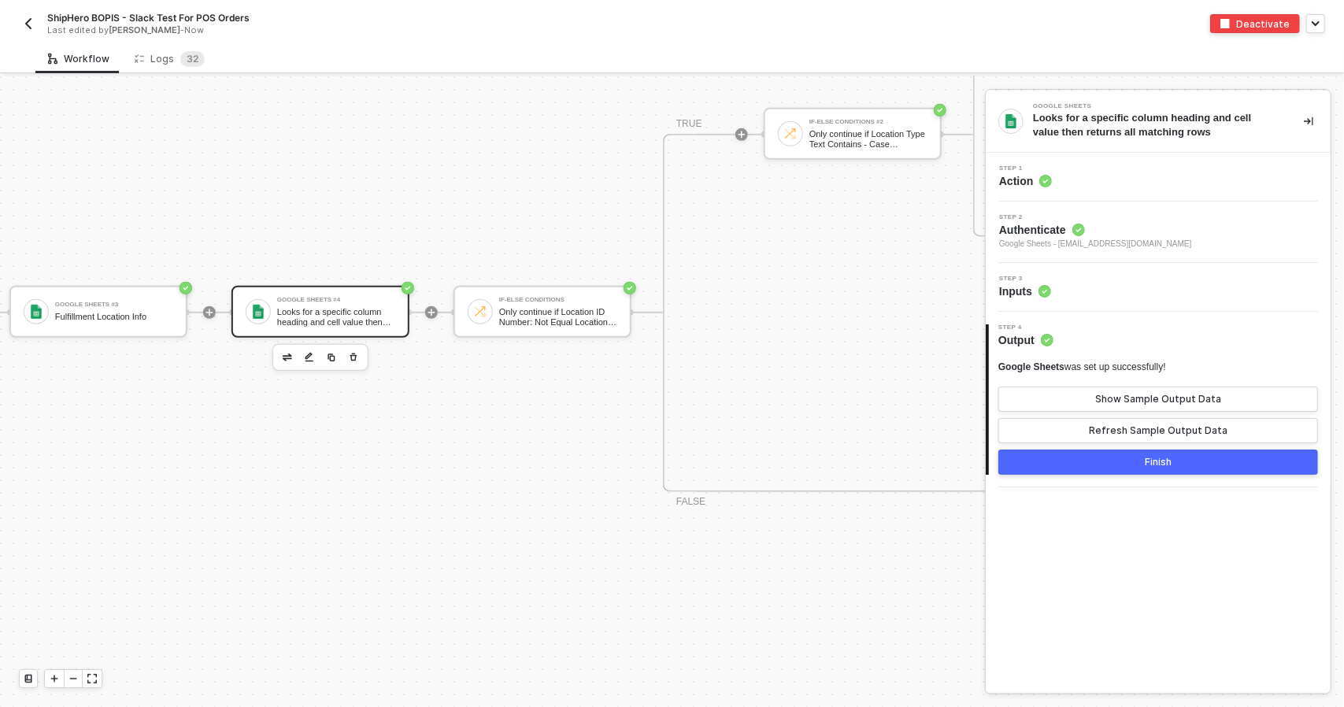
click at [1179, 458] on button "Finish" at bounding box center [1158, 462] width 320 height 25
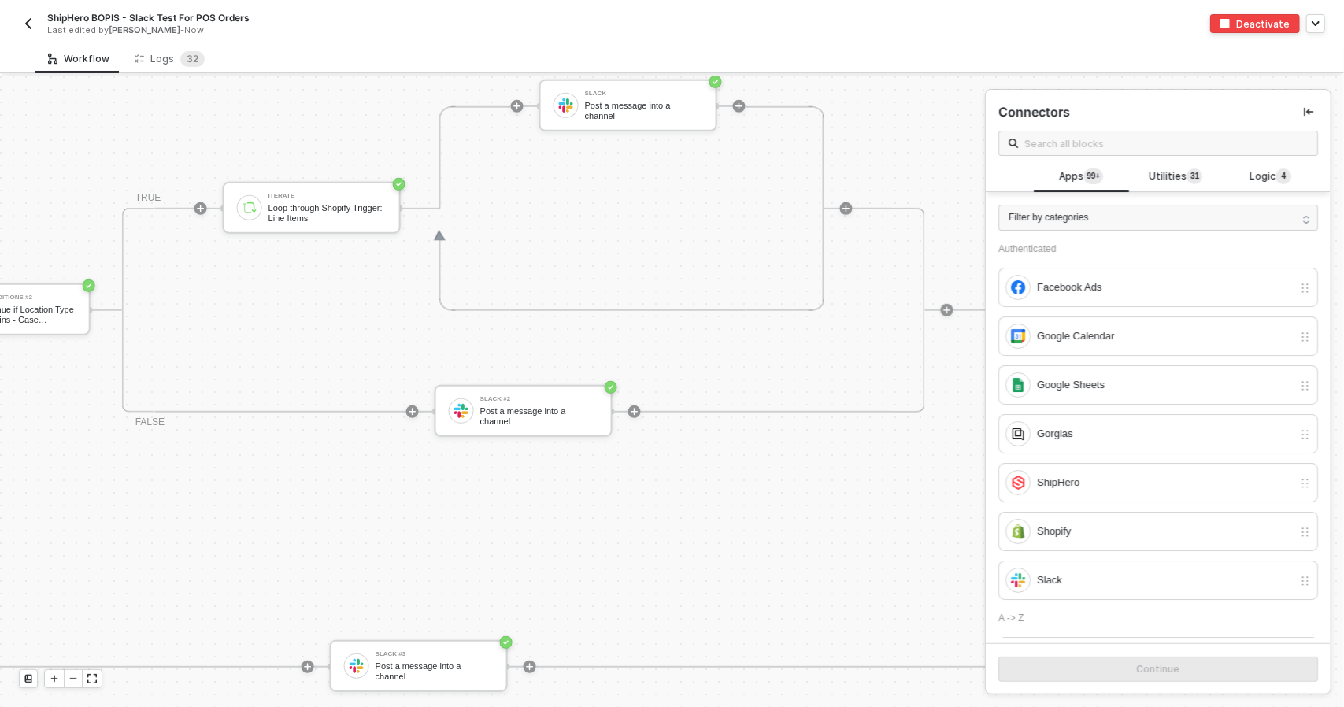
scroll to position [314, 1305]
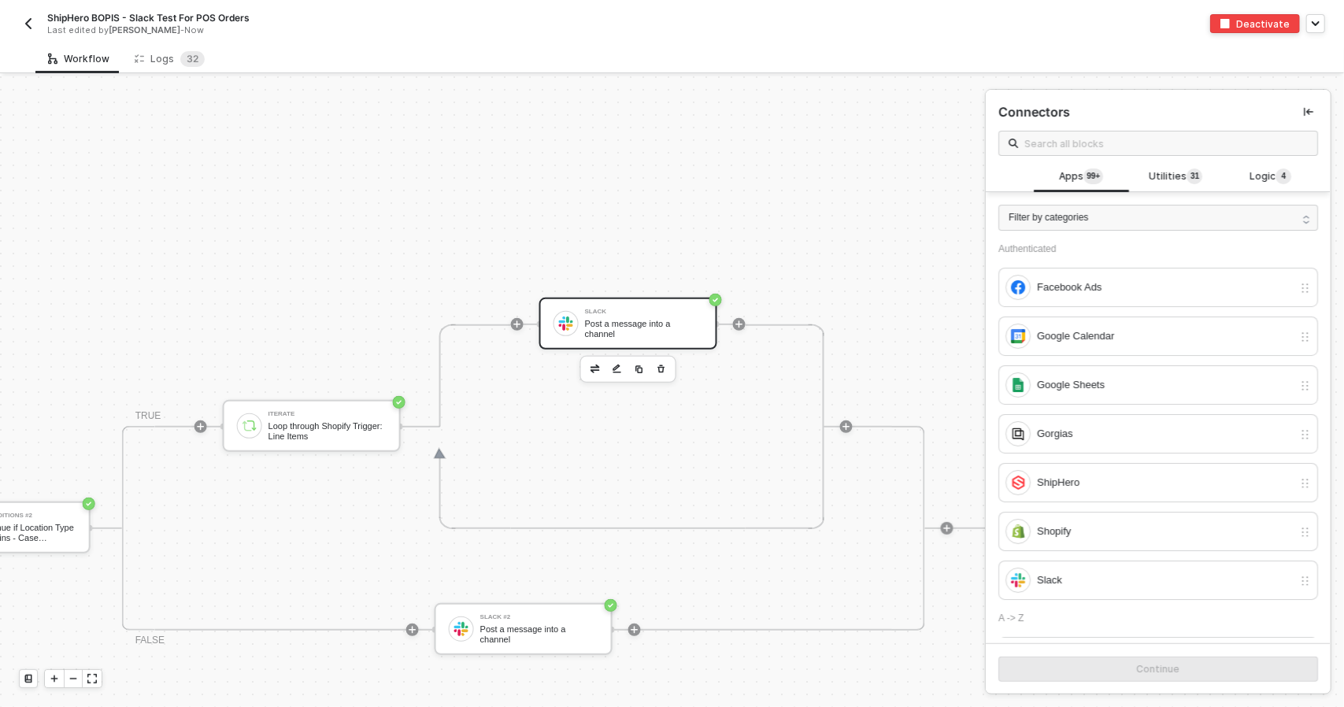
click at [617, 315] on div "Slack" at bounding box center [644, 312] width 118 height 6
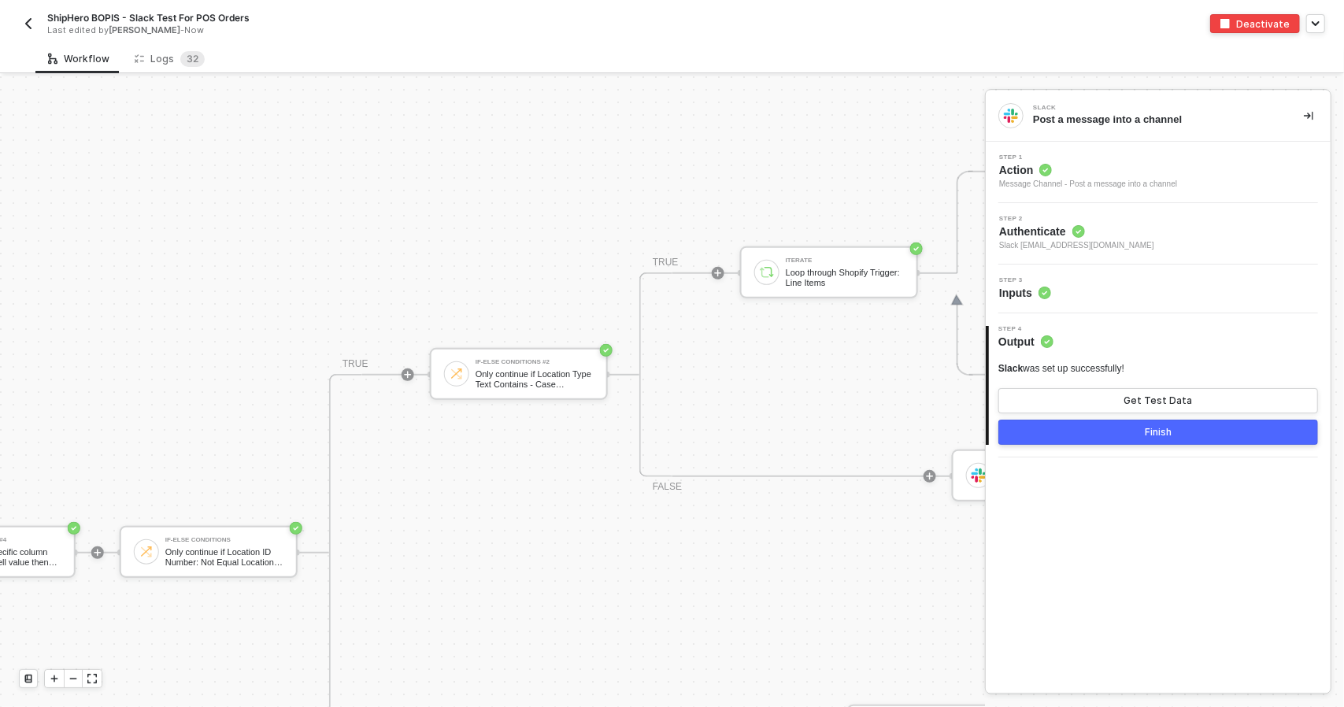
scroll to position [472, 787]
click at [507, 378] on div "Only continue if Location Type Text Contains - Case Insensitive POS" at bounding box center [535, 375] width 118 height 20
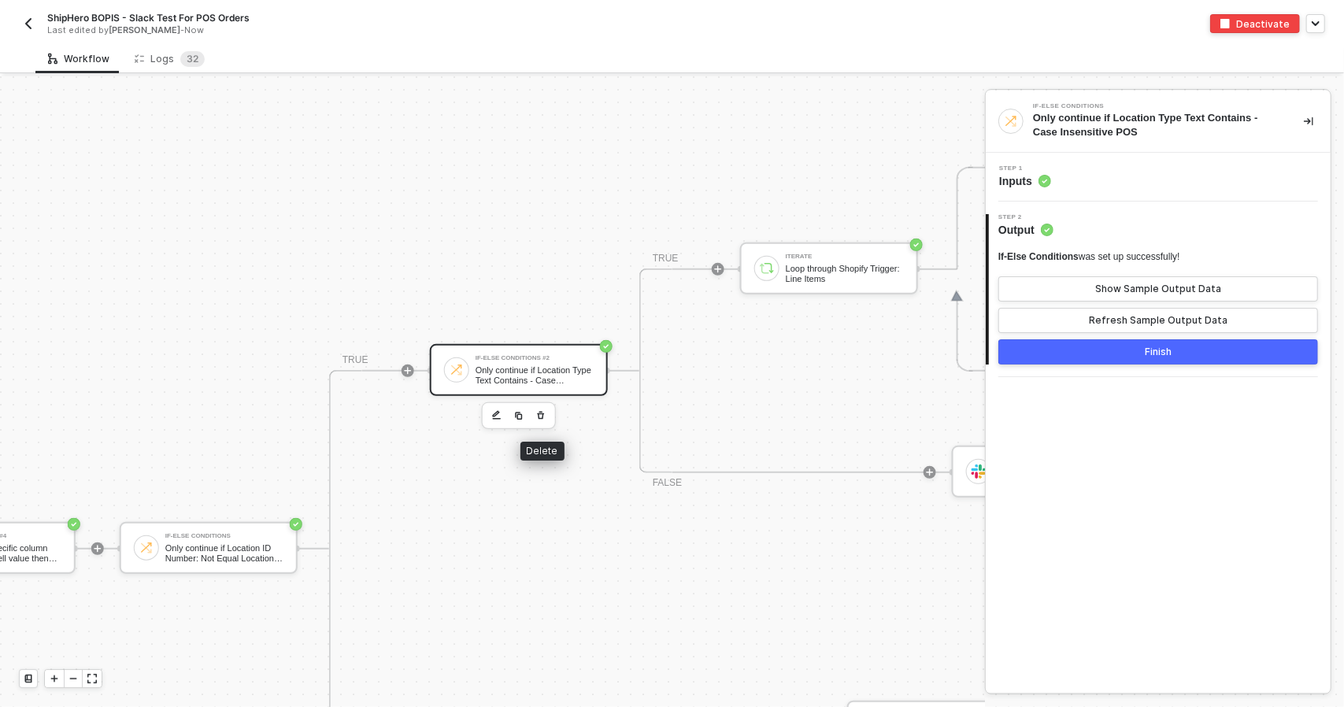
click at [546, 416] on button "button" at bounding box center [540, 415] width 19 height 19
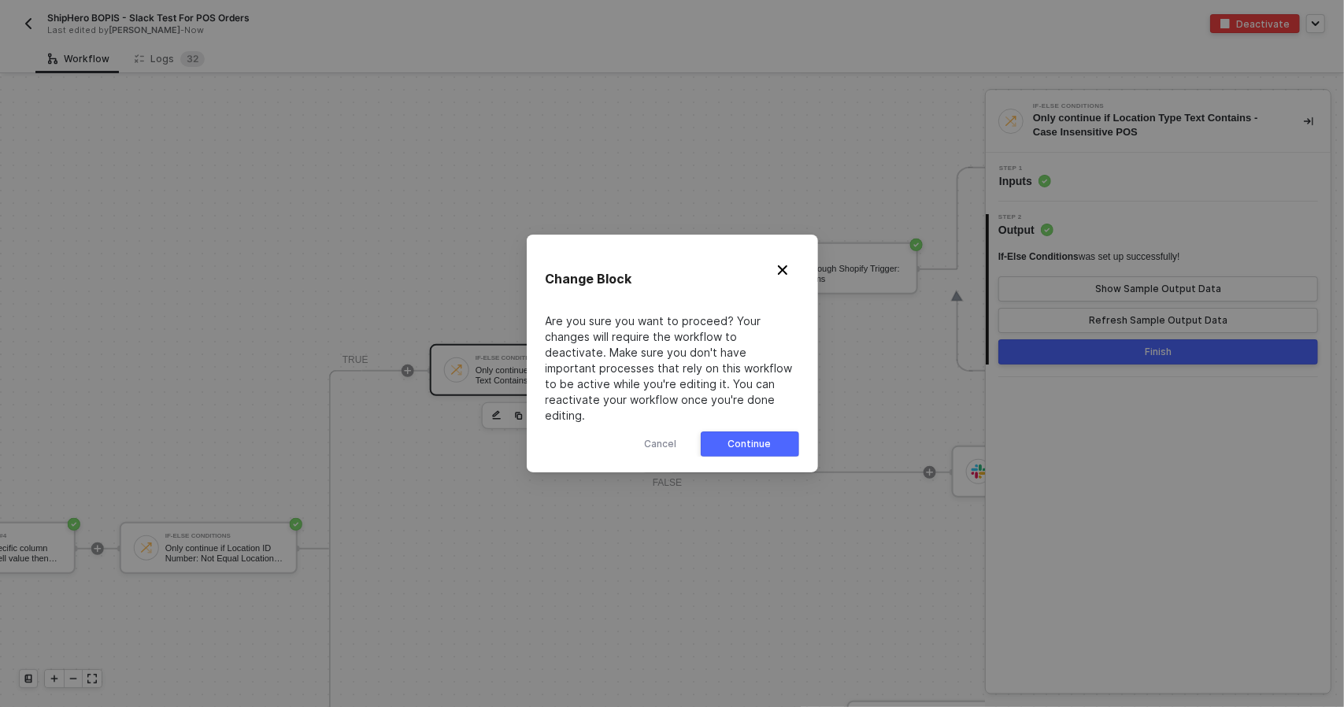
click at [715, 437] on button "Continue" at bounding box center [750, 443] width 98 height 25
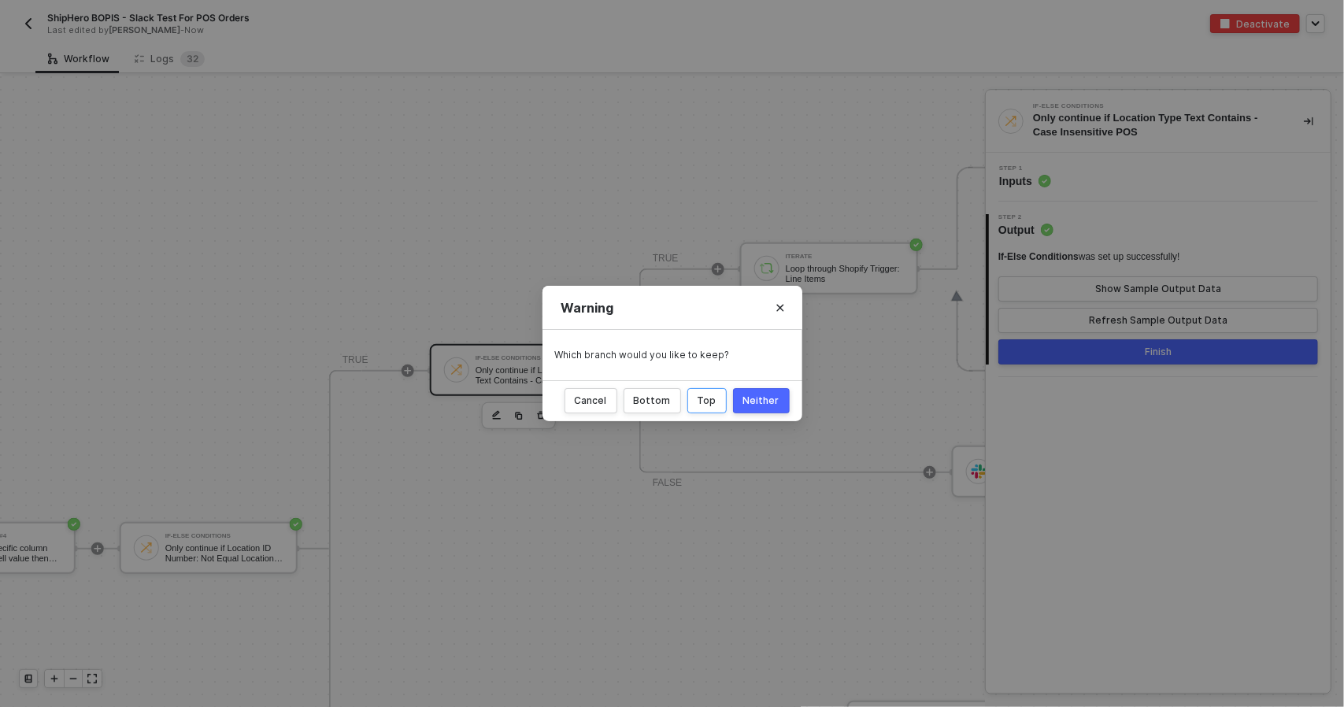
click at [708, 401] on div "Top" at bounding box center [707, 400] width 19 height 13
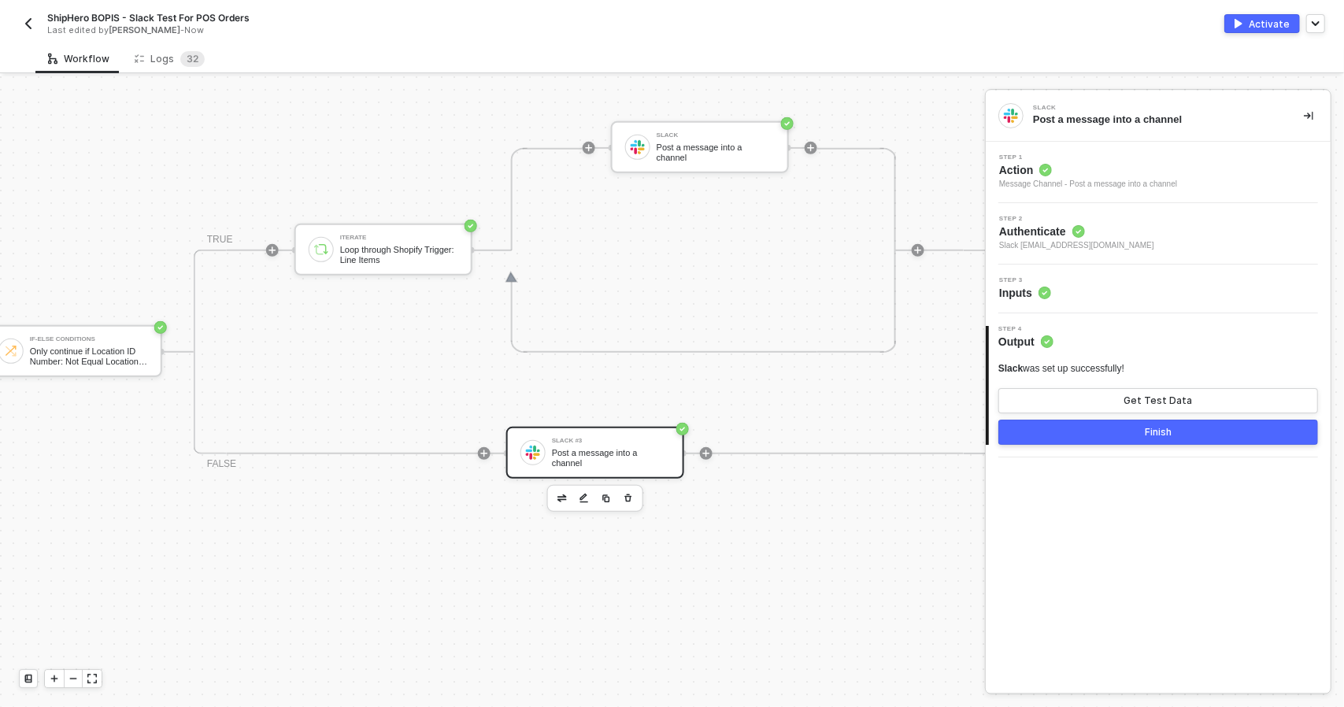
scroll to position [472, 1073]
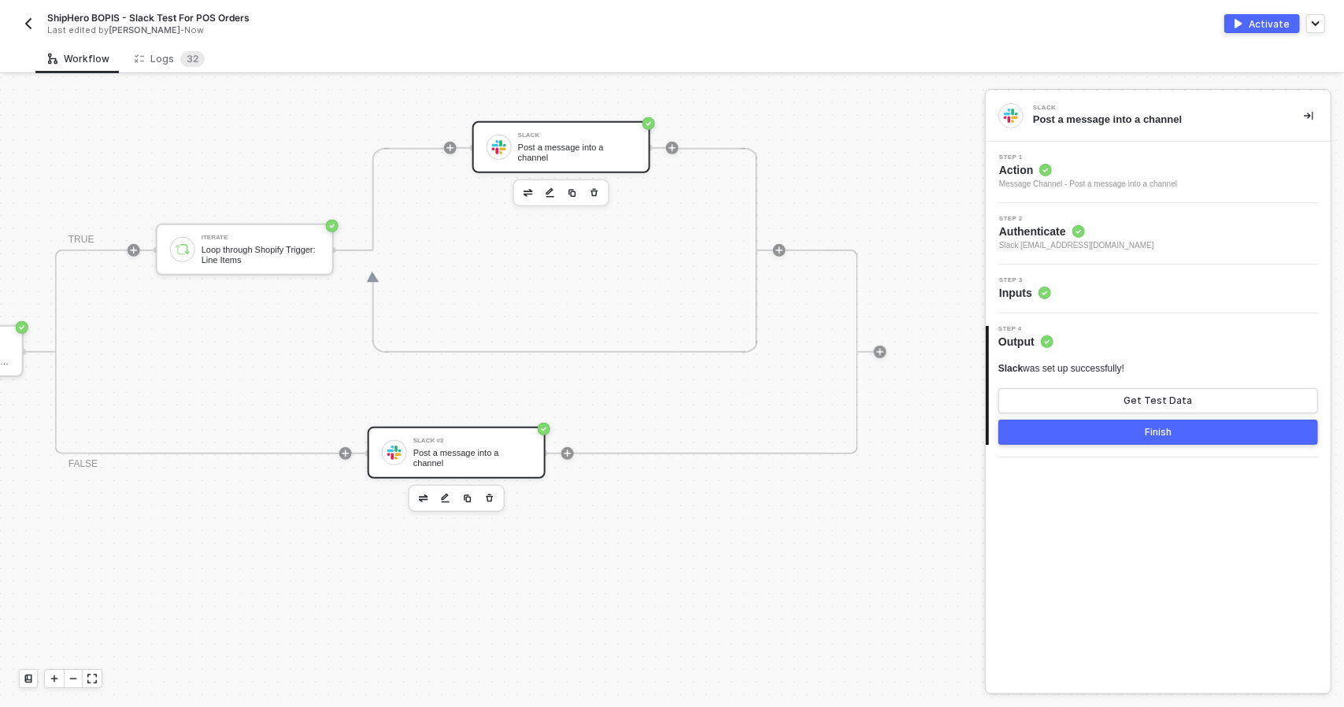
click at [562, 146] on div "Slack Post a message into a channel" at bounding box center [577, 147] width 118 height 30
click at [1143, 281] on div "Step 3 Inputs" at bounding box center [1160, 289] width 341 height 24
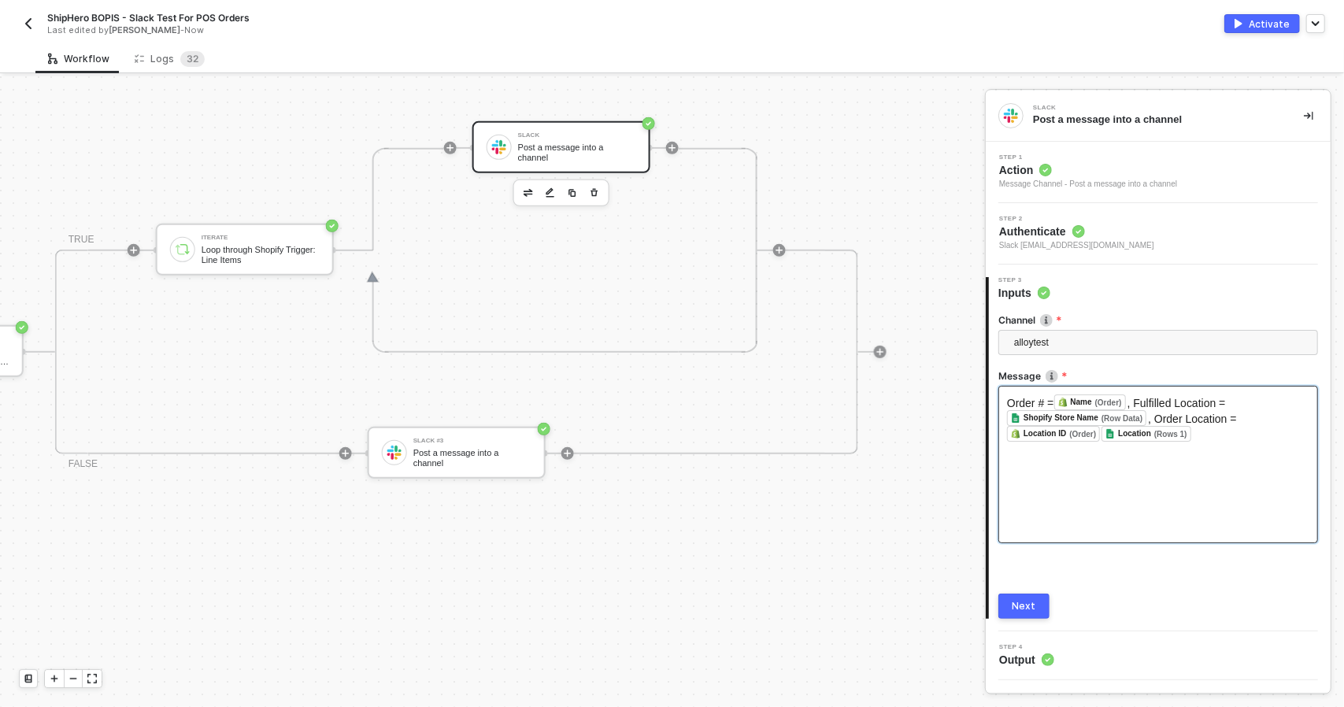
click at [1116, 490] on div "Order # = Name (Order) ﻿ , Fulfilled Location = Shopify Store Name (Row Data) ﻿…" at bounding box center [1158, 464] width 320 height 157
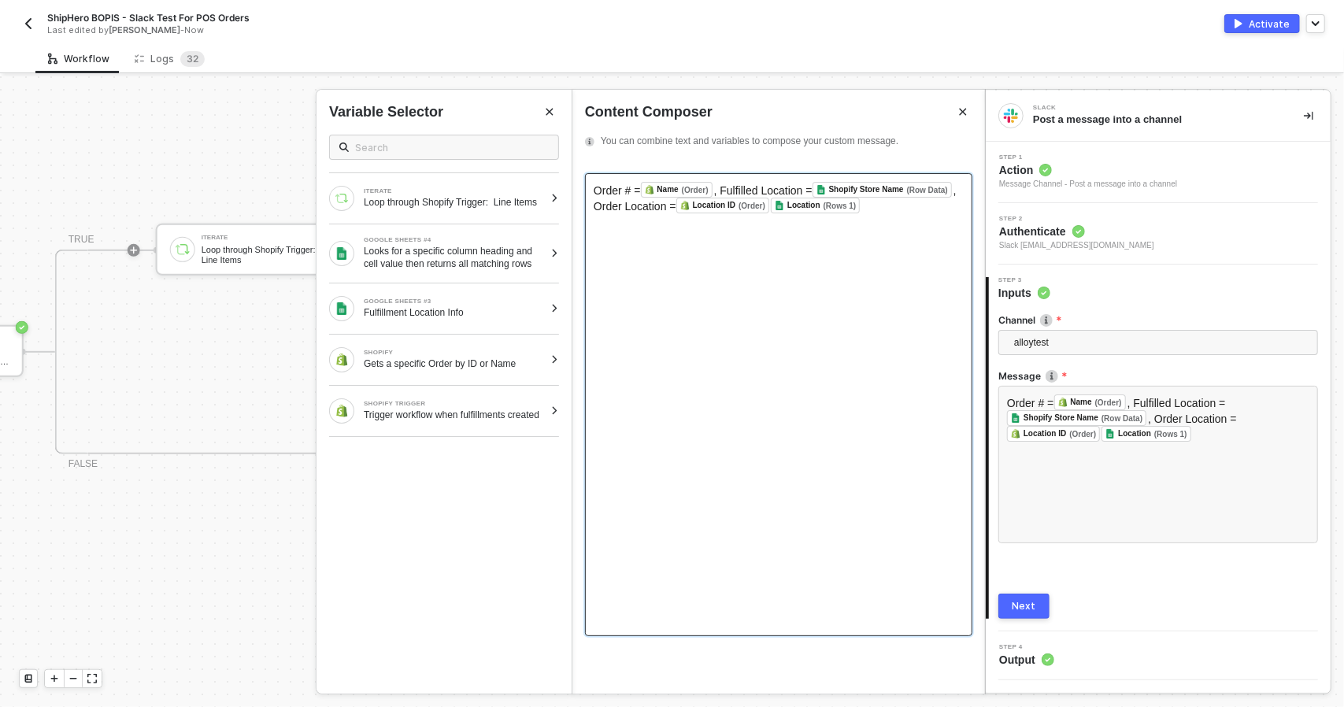
click at [942, 220] on div "Order # = Name (Order) ﻿ , Fulfilled Location = Shopify Store Name (Row Data) ﻿…" at bounding box center [778, 404] width 387 height 463
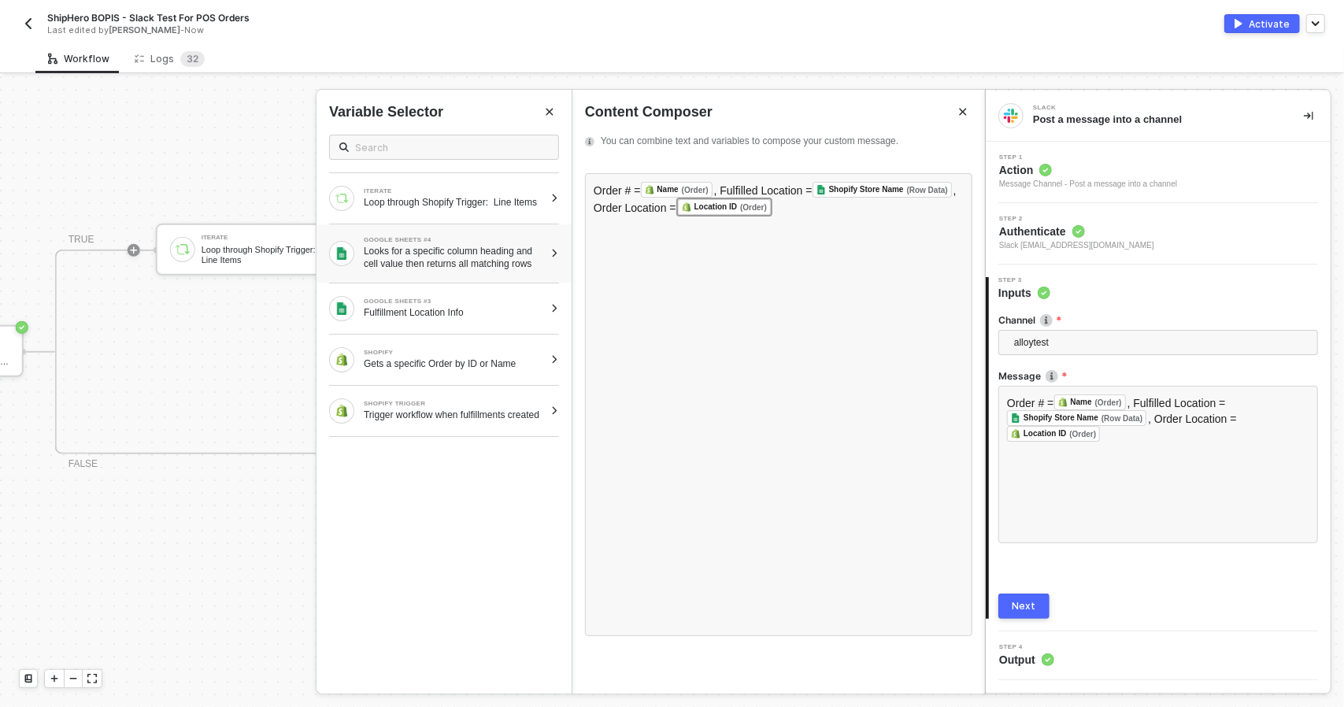
click at [480, 264] on div "Looks for a specific column heading and cell value then returns all matching ro…" at bounding box center [454, 257] width 180 height 25
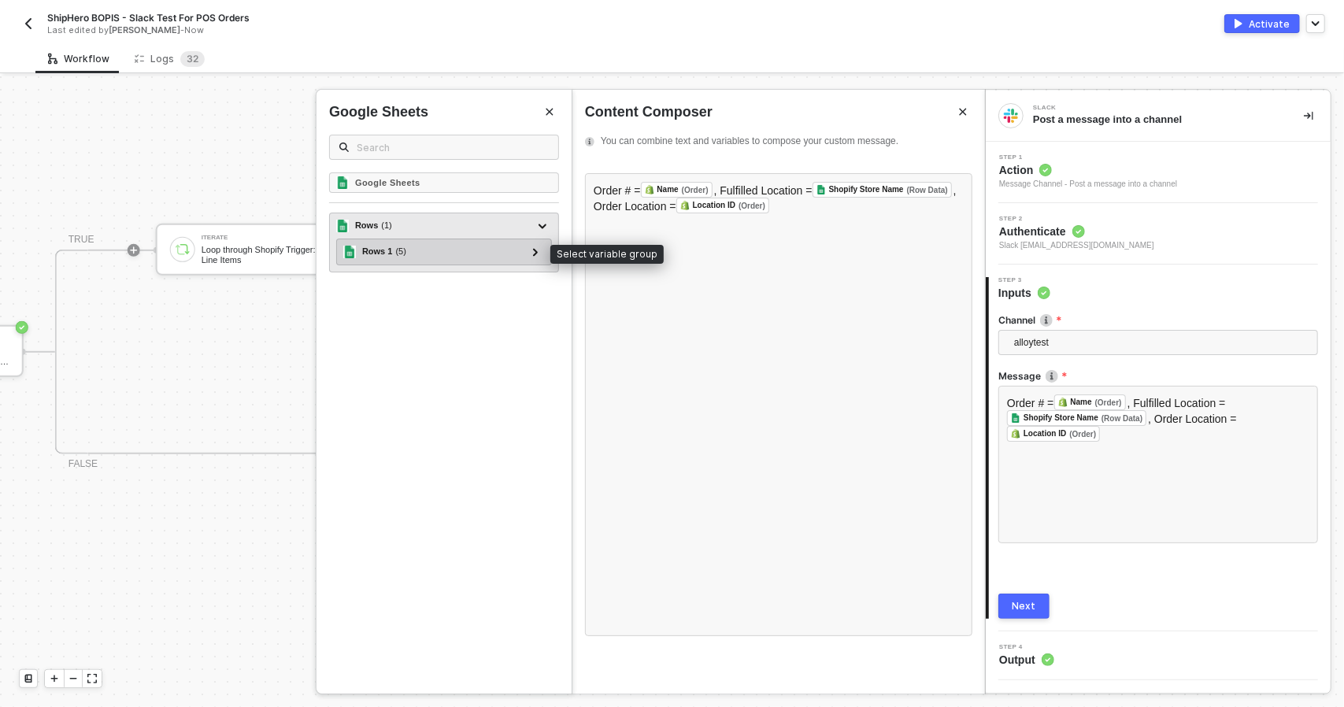
click at [526, 256] on div "Rows 1 ( 5 )" at bounding box center [434, 251] width 183 height 19
click at [534, 249] on icon at bounding box center [536, 252] width 6 height 8
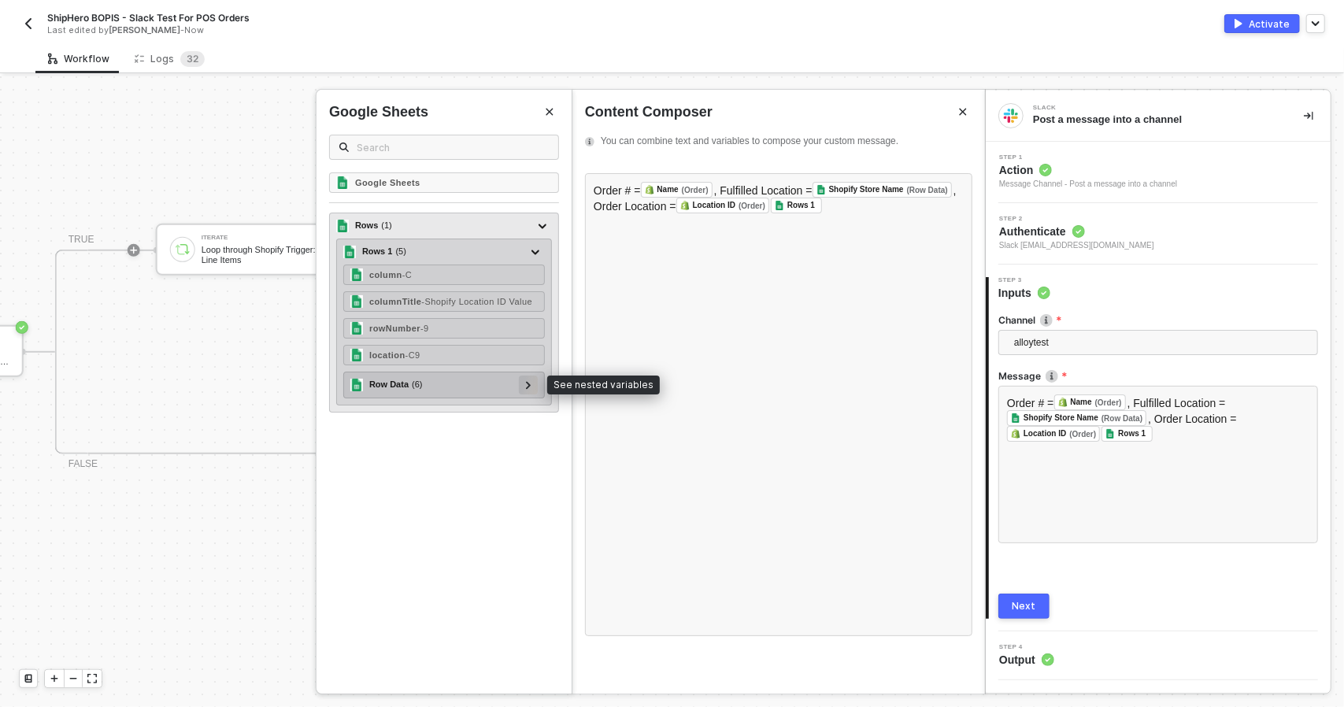
click at [537, 385] on div at bounding box center [528, 385] width 19 height 19
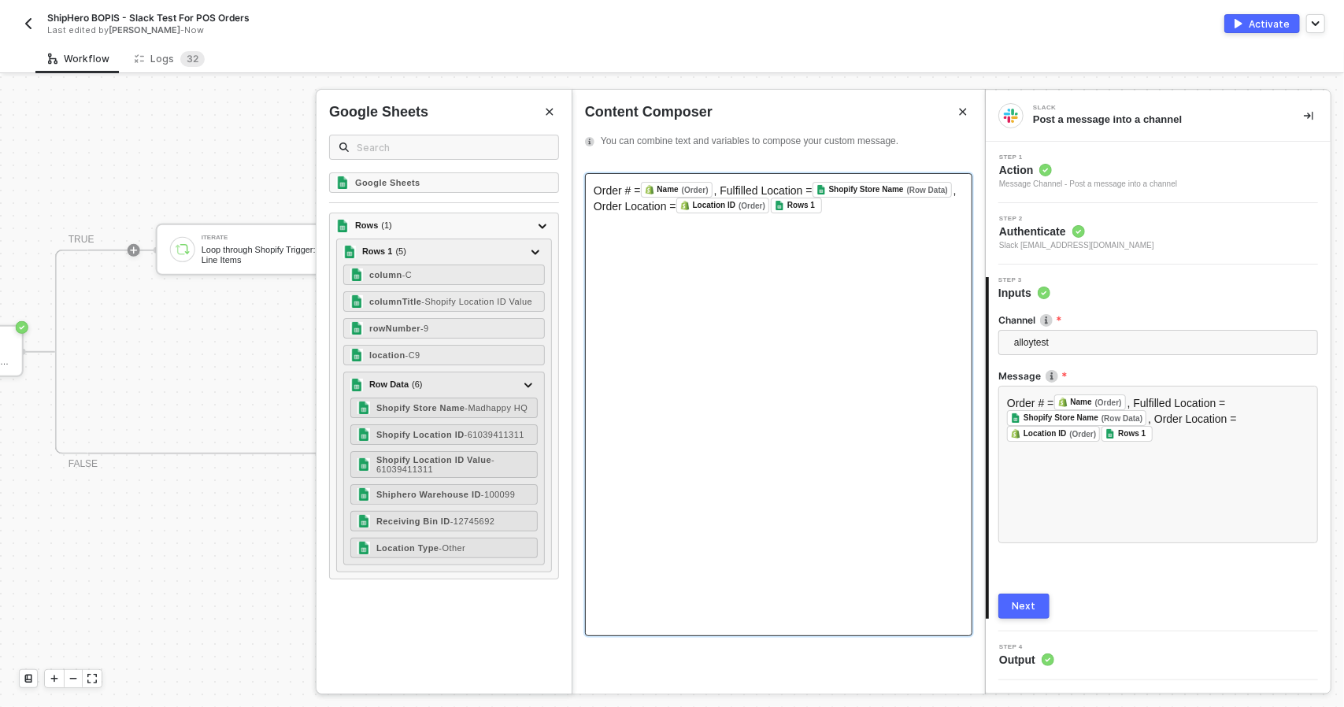
click at [834, 222] on div "Order # = Name (Order) ﻿ , Fulfilled Location = Shopify Store Name (Row Data) ﻿…" at bounding box center [778, 404] width 387 height 463
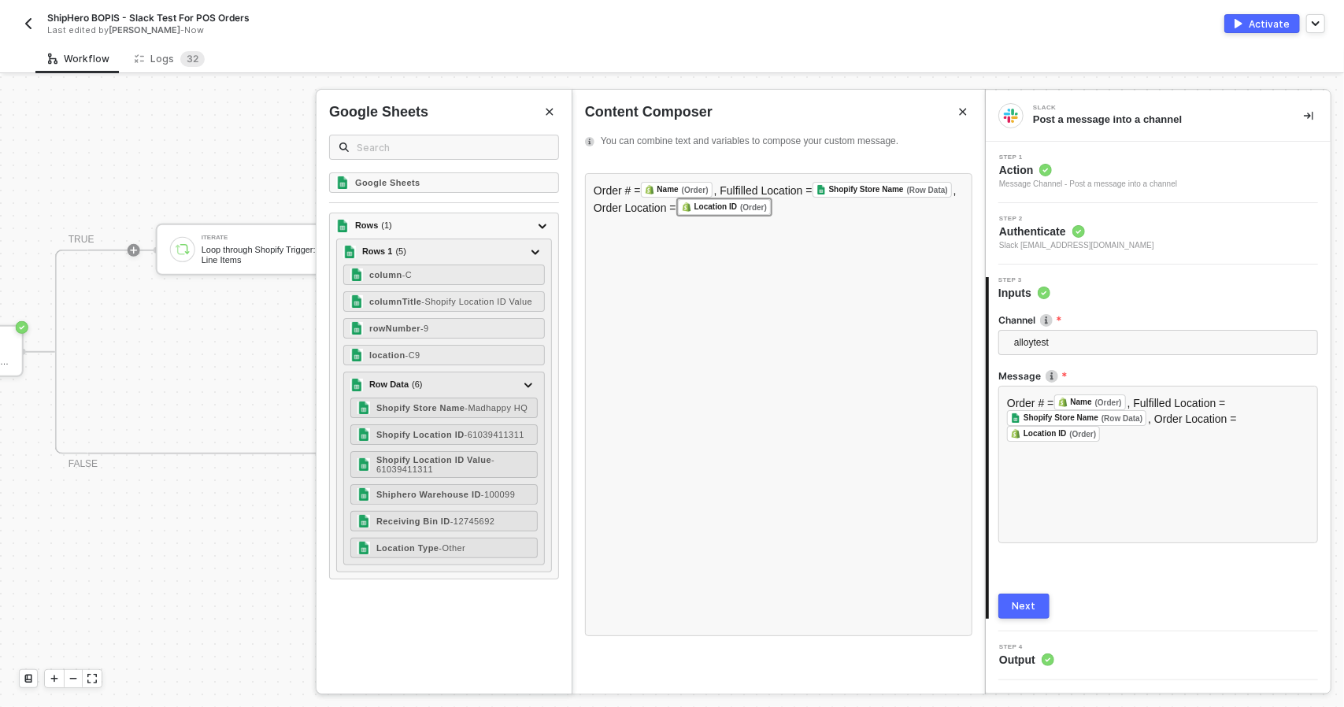
click at [546, 113] on icon "Close" at bounding box center [549, 111] width 9 height 9
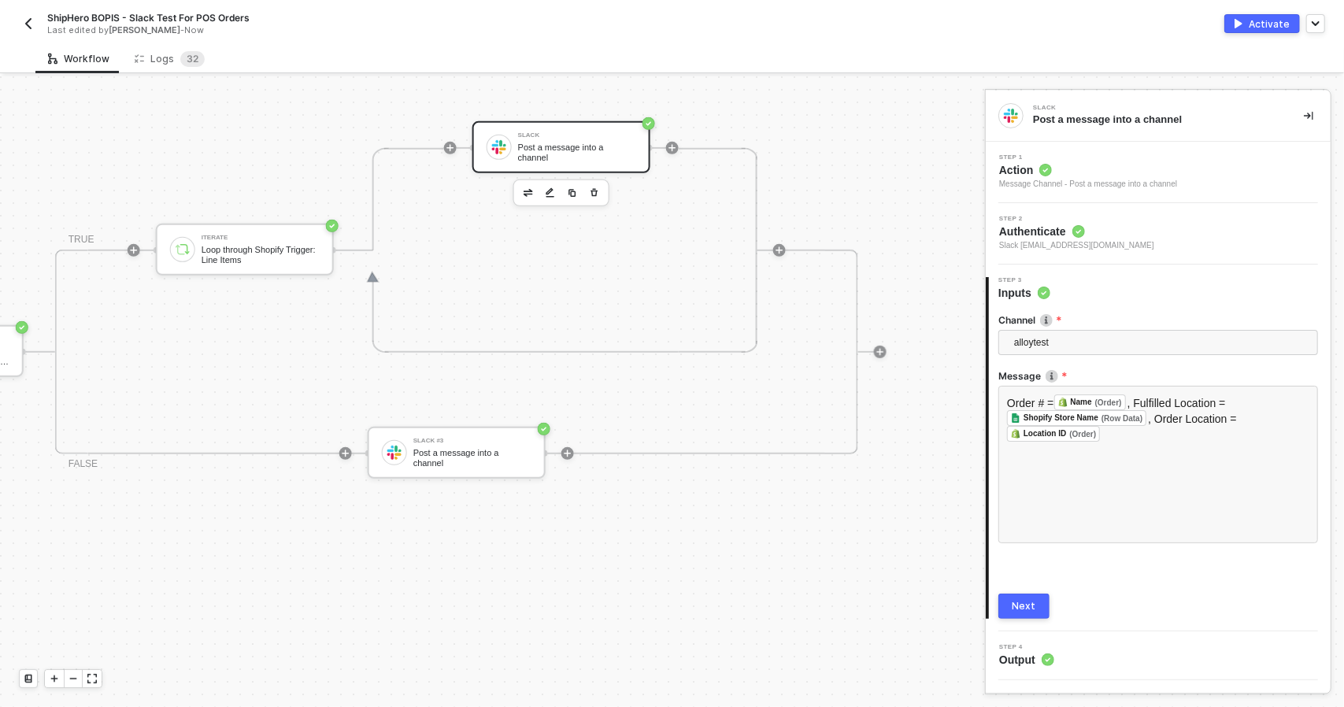
drag, startPoint x: 551, startPoint y: 702, endPoint x: 236, endPoint y: 676, distance: 316.0
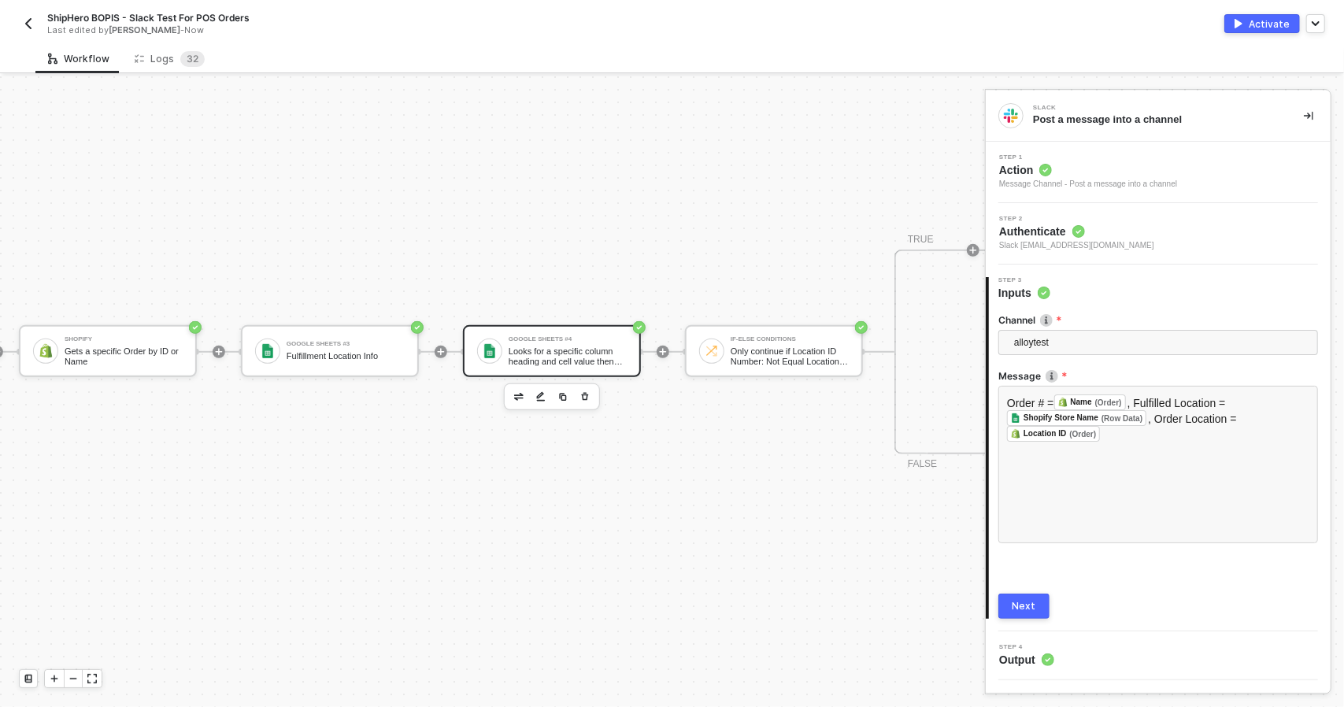
click at [566, 338] on div "Google Sheets #4" at bounding box center [568, 339] width 118 height 6
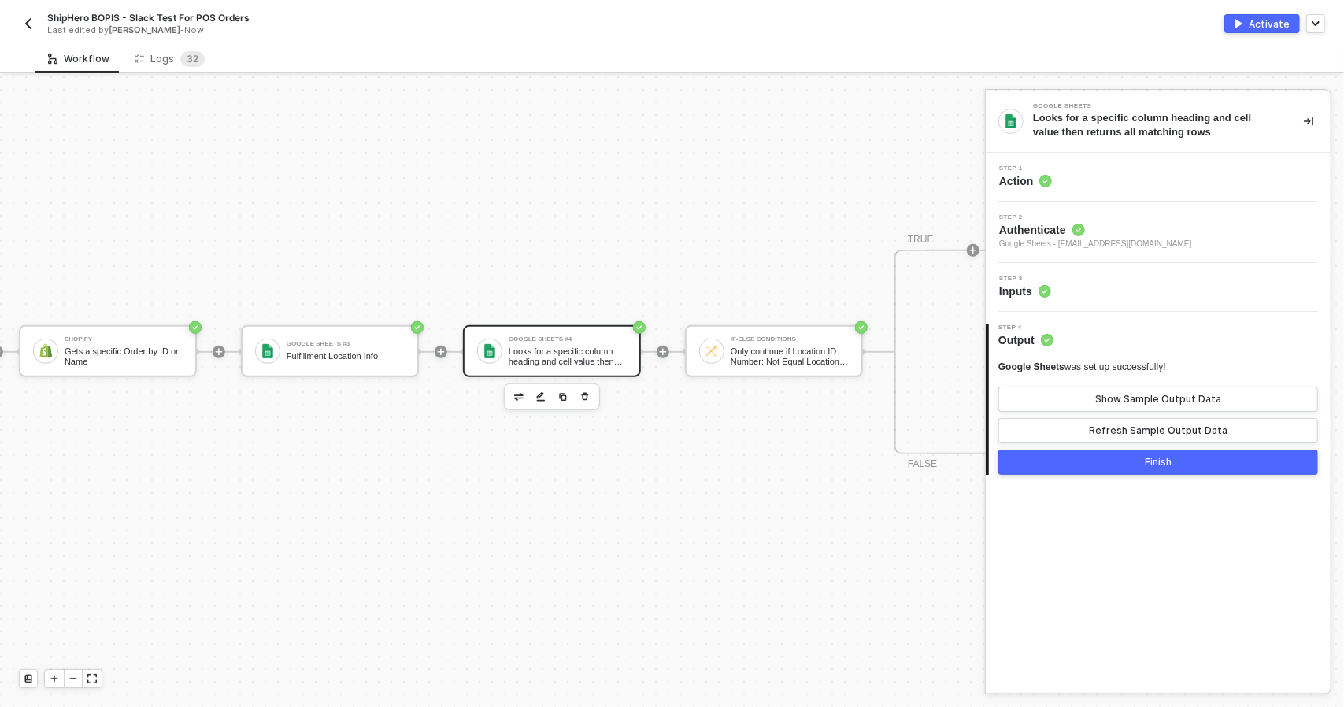
click at [1145, 289] on div "Step 3 Inputs" at bounding box center [1160, 288] width 341 height 24
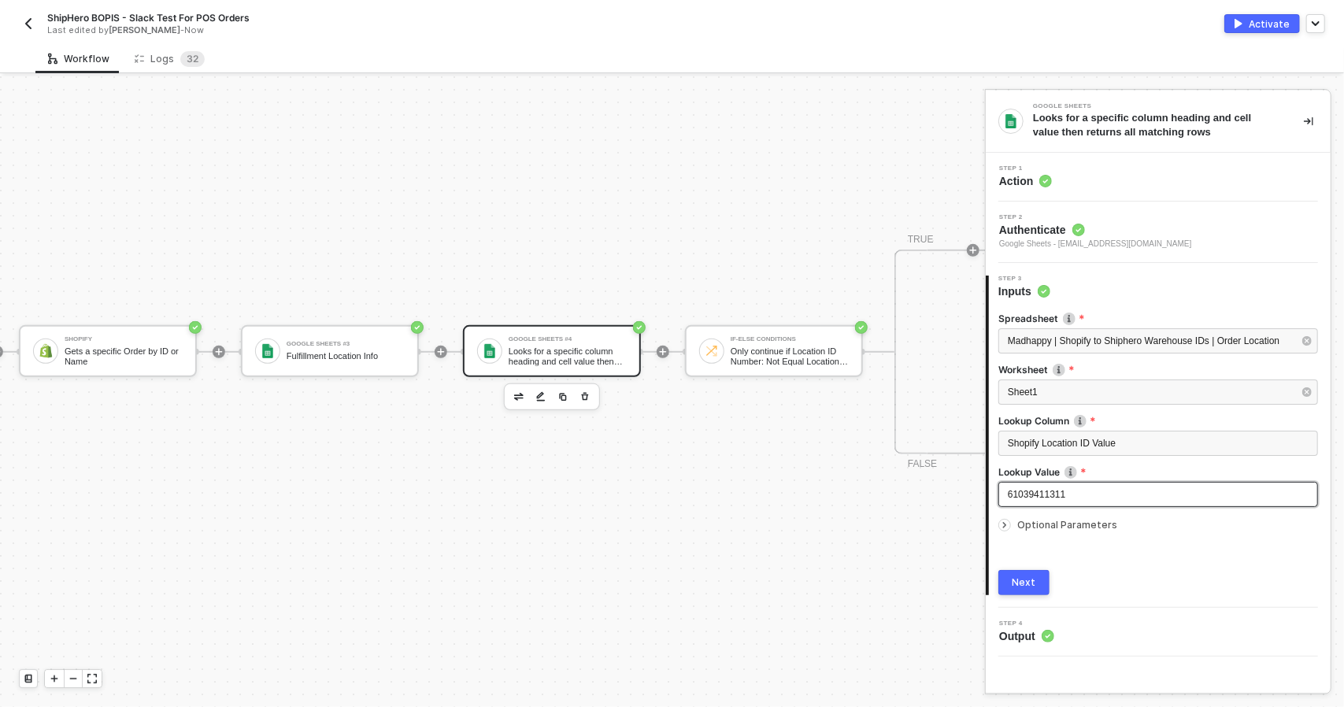
click at [1164, 482] on div "61039411311" at bounding box center [1158, 494] width 320 height 25
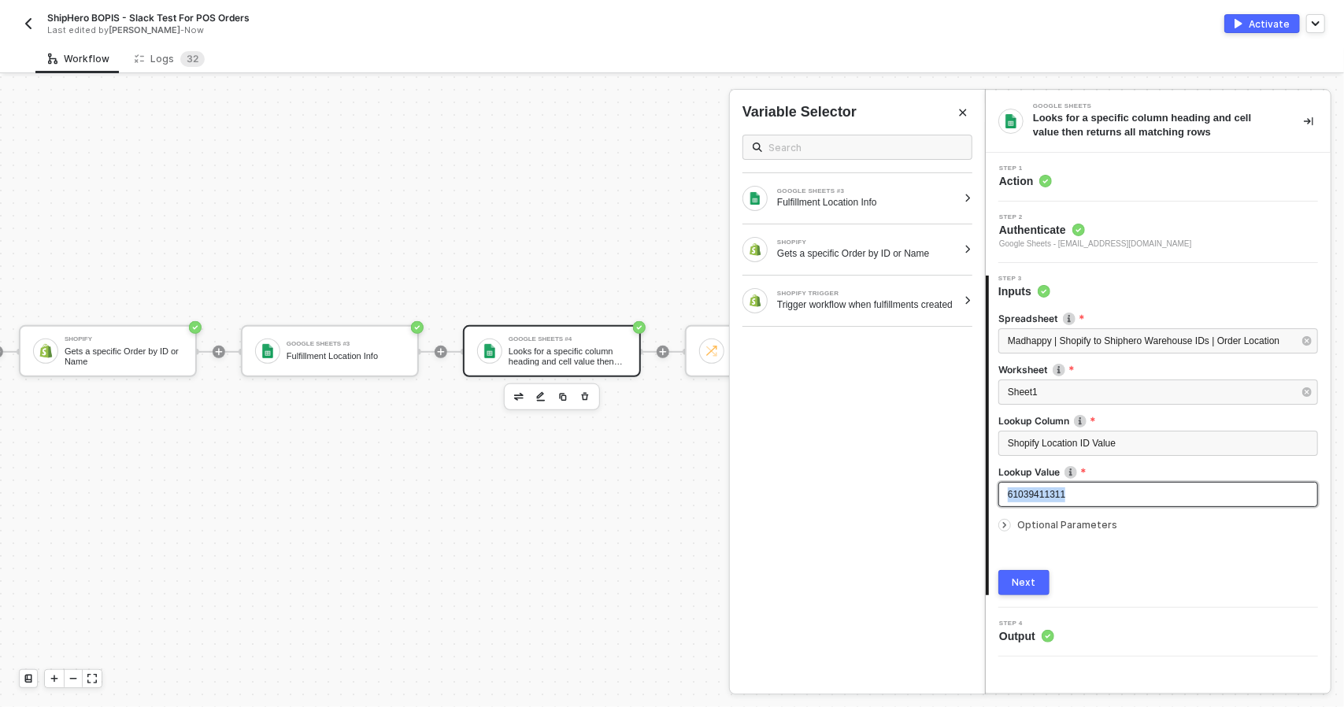
drag, startPoint x: 1161, startPoint y: 500, endPoint x: 912, endPoint y: 498, distance: 249.6
click at [985, 498] on div "Google Sheets Looks for a specific column heading and cell value then returns a…" at bounding box center [1164, 391] width 359 height 631
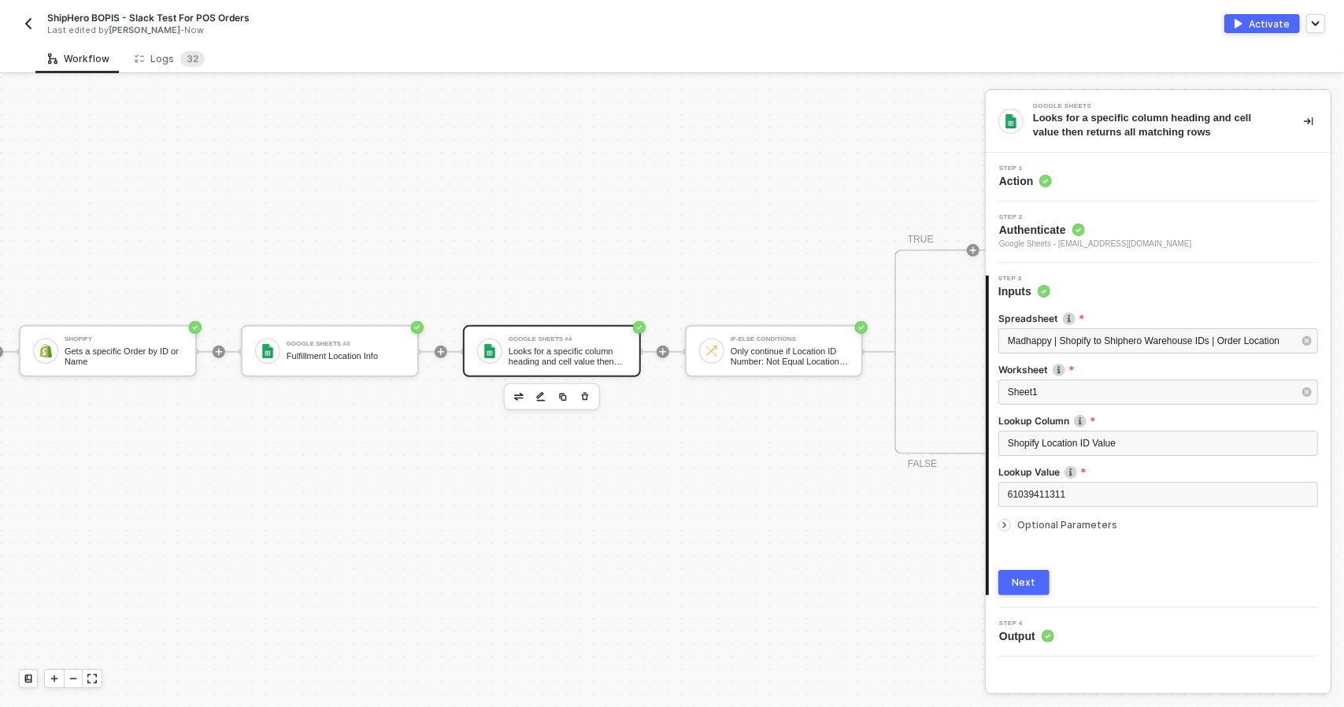
click at [1120, 508] on div "61039411311" at bounding box center [1158, 496] width 320 height 28
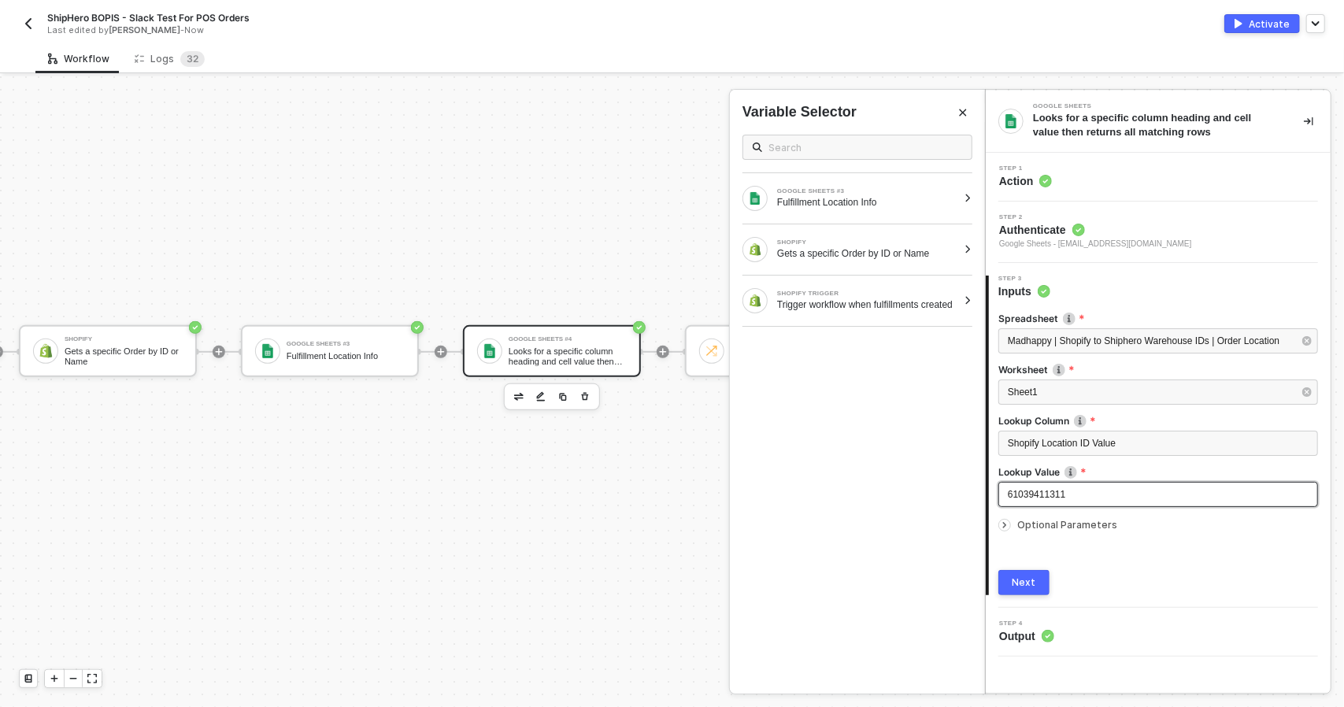
drag, startPoint x: 1123, startPoint y: 495, endPoint x: 973, endPoint y: 494, distance: 149.6
click at [985, 494] on div "Google Sheets Looks for a specific column heading and cell value then returns a…" at bounding box center [1164, 391] width 359 height 631
drag, startPoint x: 1083, startPoint y: 502, endPoint x: 942, endPoint y: 479, distance: 142.6
click at [985, 479] on div "Google Sheets Looks for a specific column heading and cell value then returns a…" at bounding box center [1164, 391] width 359 height 631
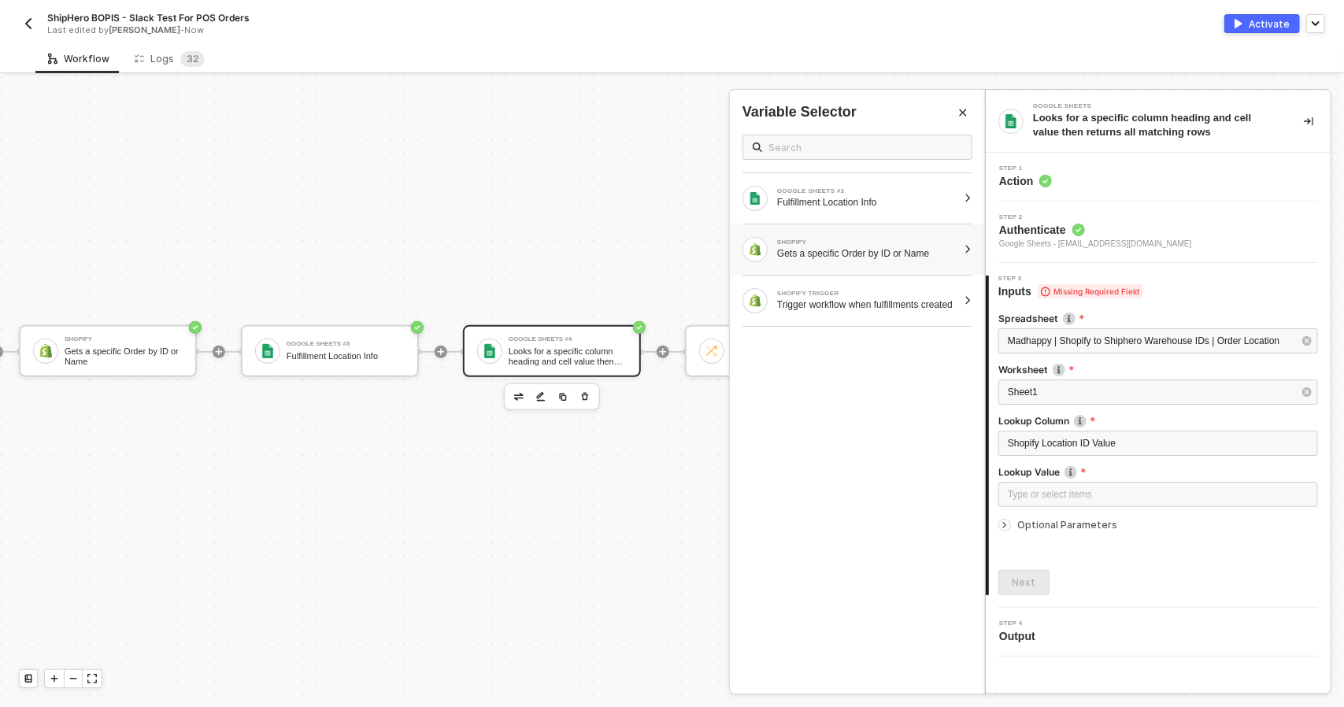
click at [943, 261] on div "SHOPIFY Gets a specific Order by ID or Name" at bounding box center [849, 249] width 215 height 25
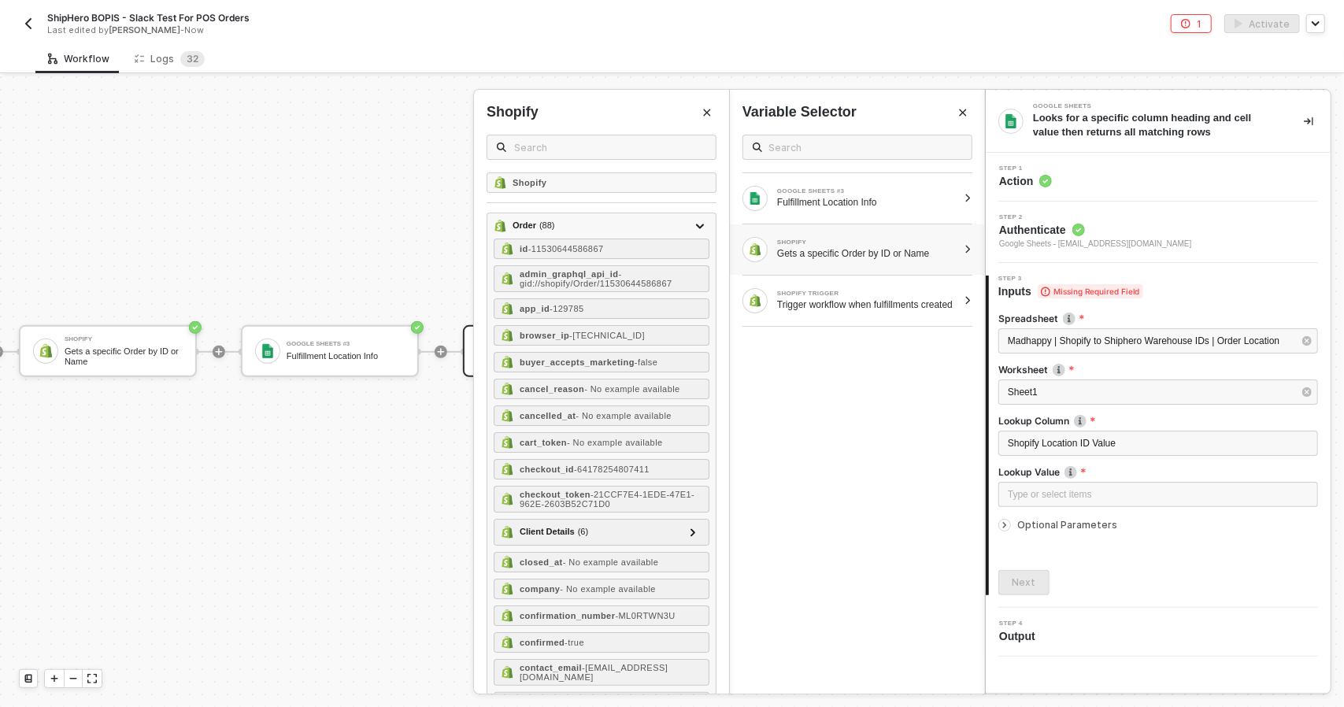
click at [968, 253] on div at bounding box center [968, 249] width 9 height 9
click at [610, 157] on span at bounding box center [602, 147] width 230 height 25
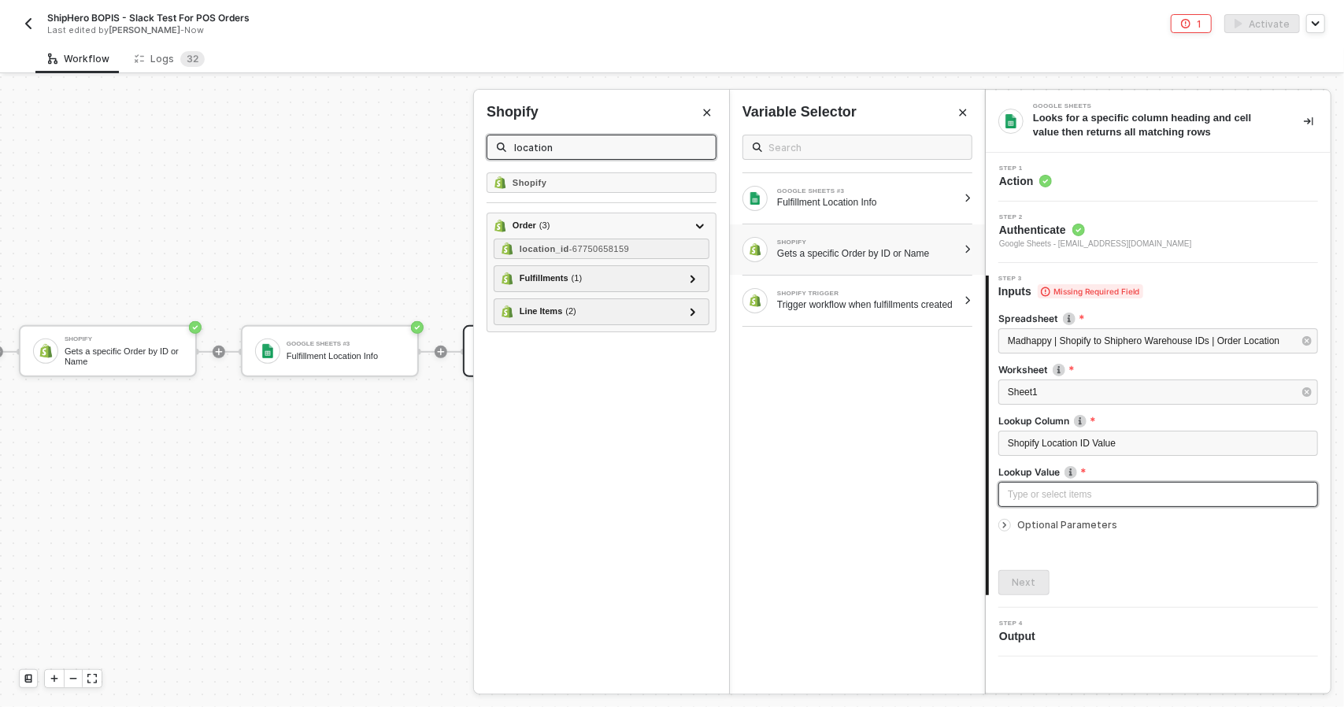
type input "location"
click at [1092, 498] on div "Type or select items ﻿" at bounding box center [1158, 494] width 301 height 15
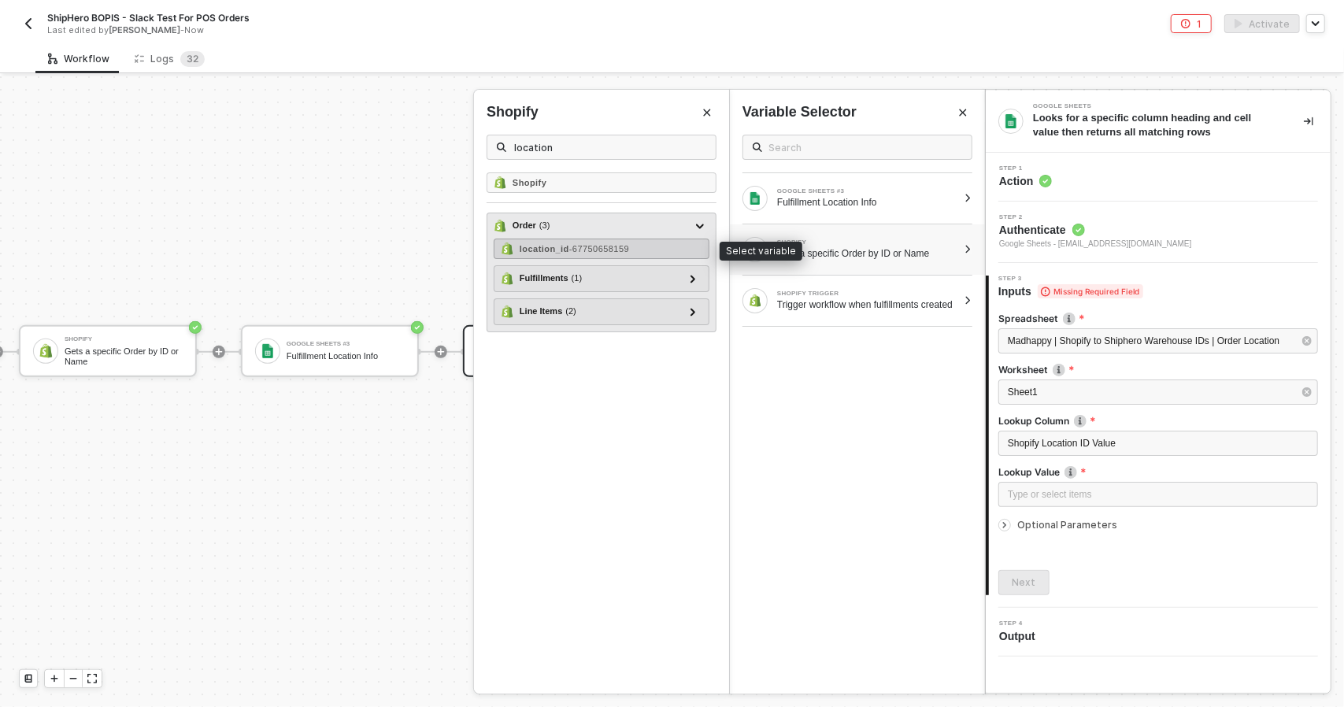
click at [653, 243] on div "location_id - 67750658159" at bounding box center [602, 249] width 216 height 20
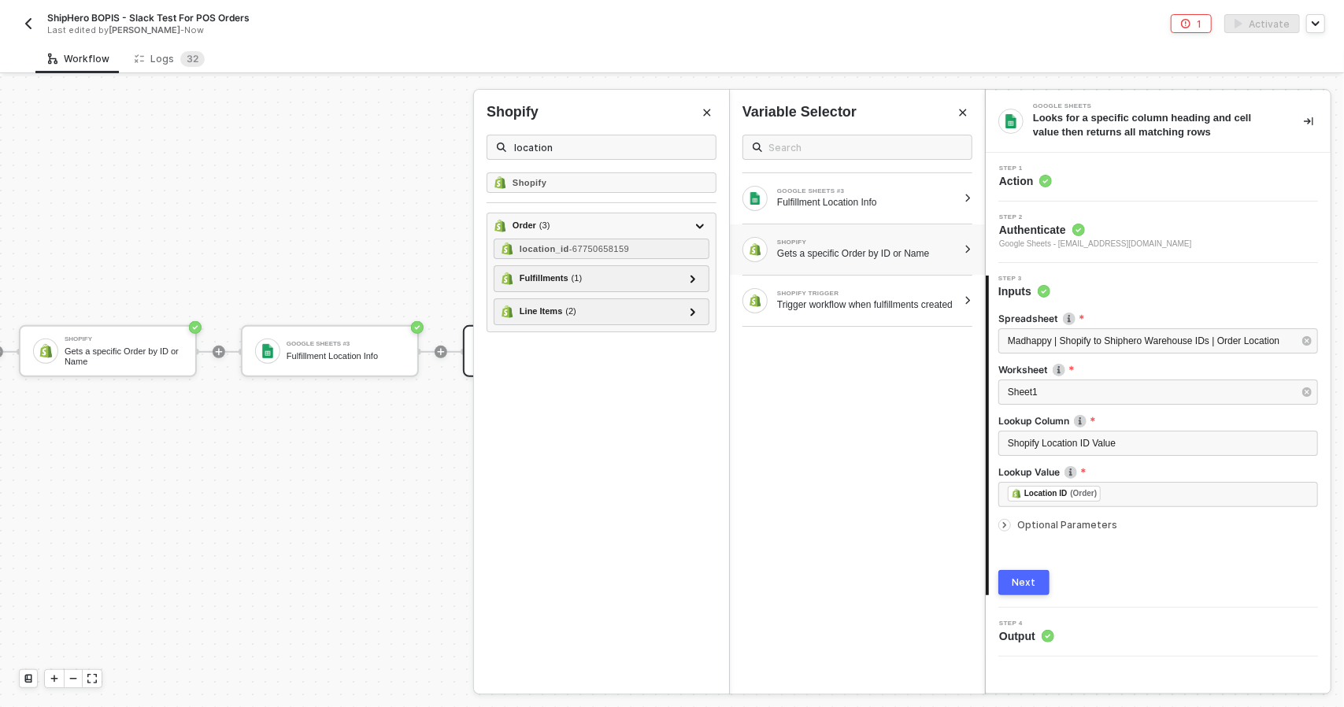
click at [1019, 583] on div "Next" at bounding box center [1024, 582] width 24 height 13
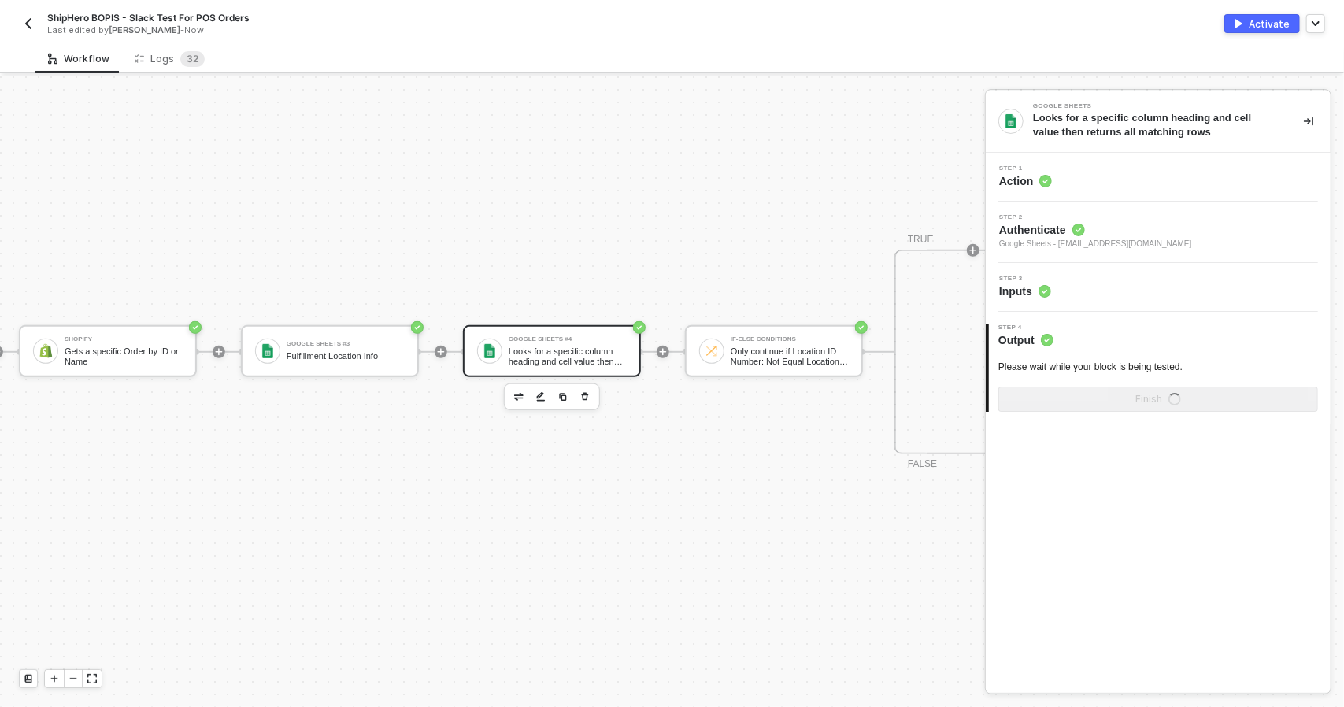
scroll to position [472, 1073]
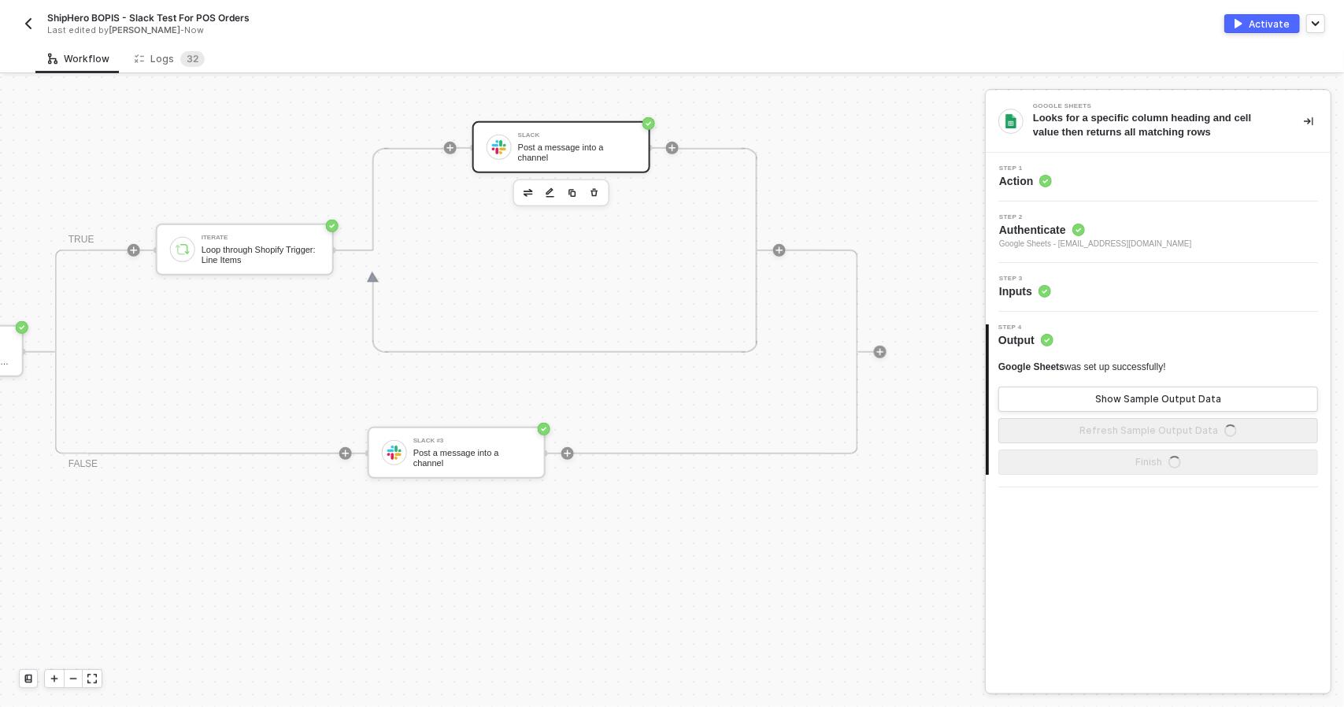
click at [540, 153] on div "Post a message into a channel" at bounding box center [577, 153] width 118 height 20
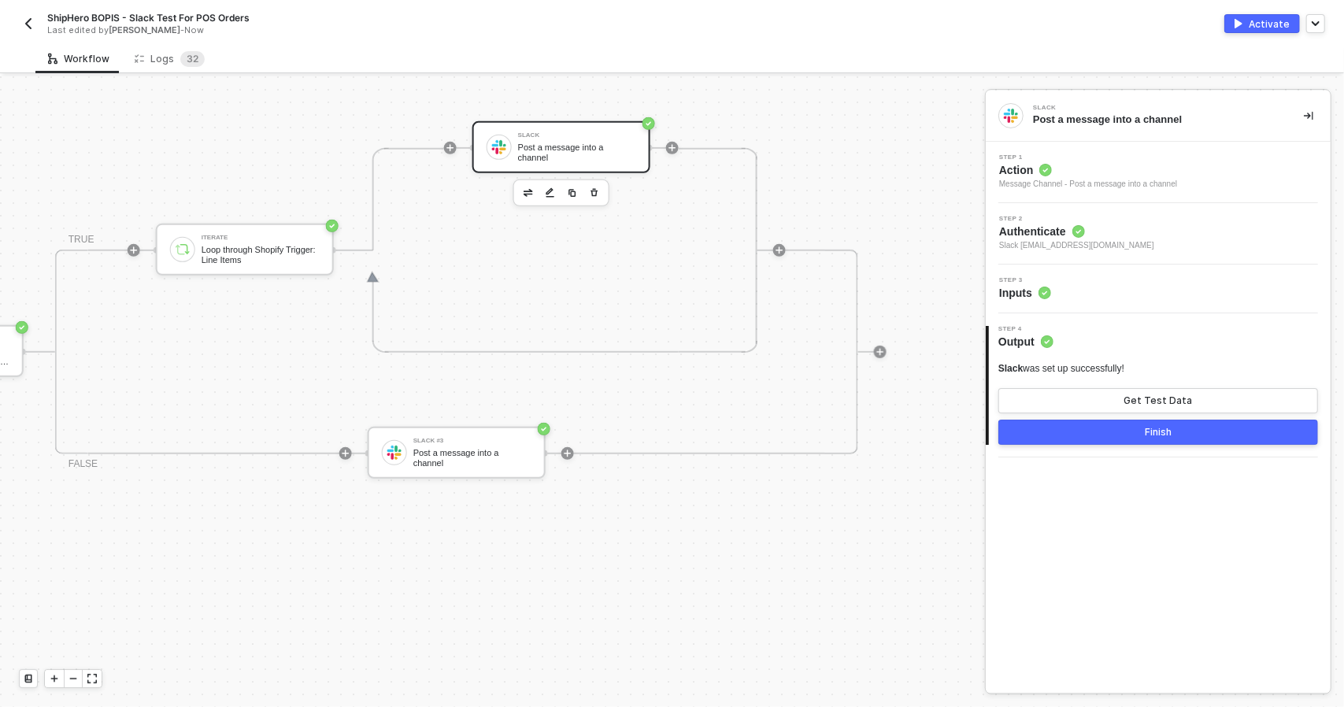
click at [1142, 434] on button "Finish" at bounding box center [1158, 432] width 320 height 25
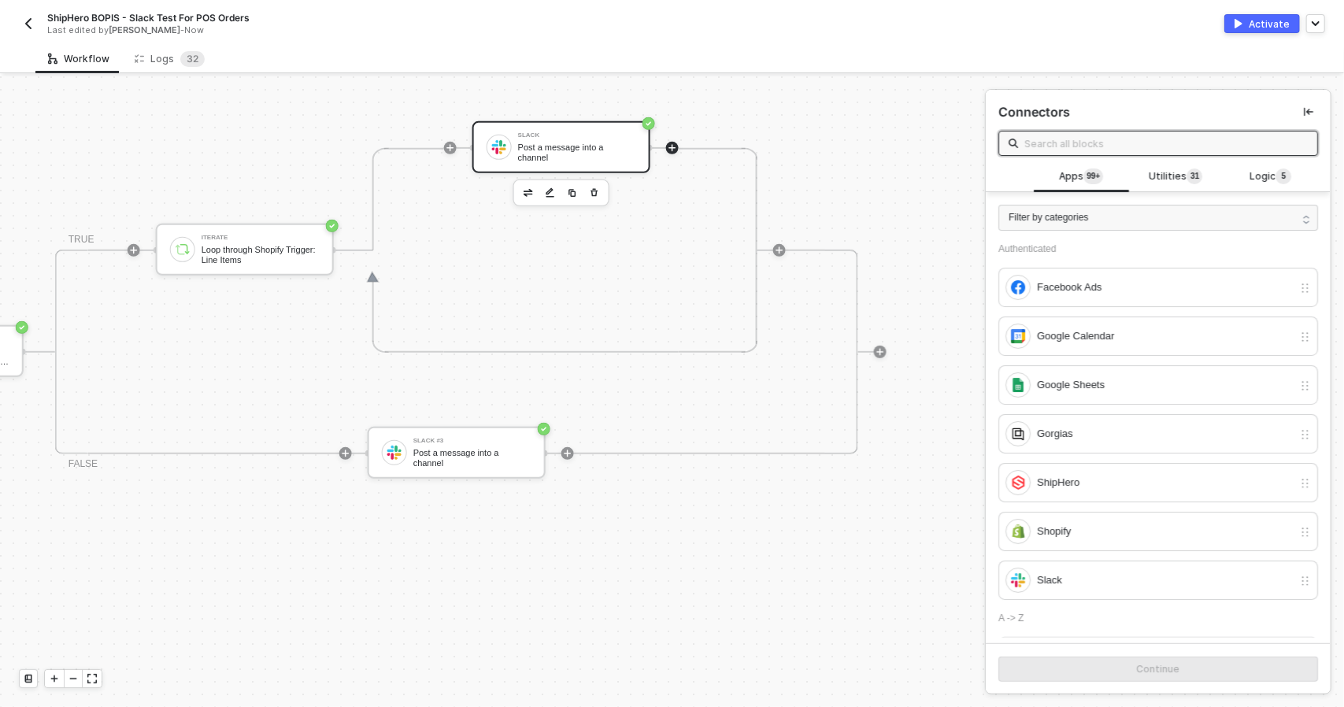
click at [551, 146] on div "Post a message into a channel" at bounding box center [577, 153] width 118 height 20
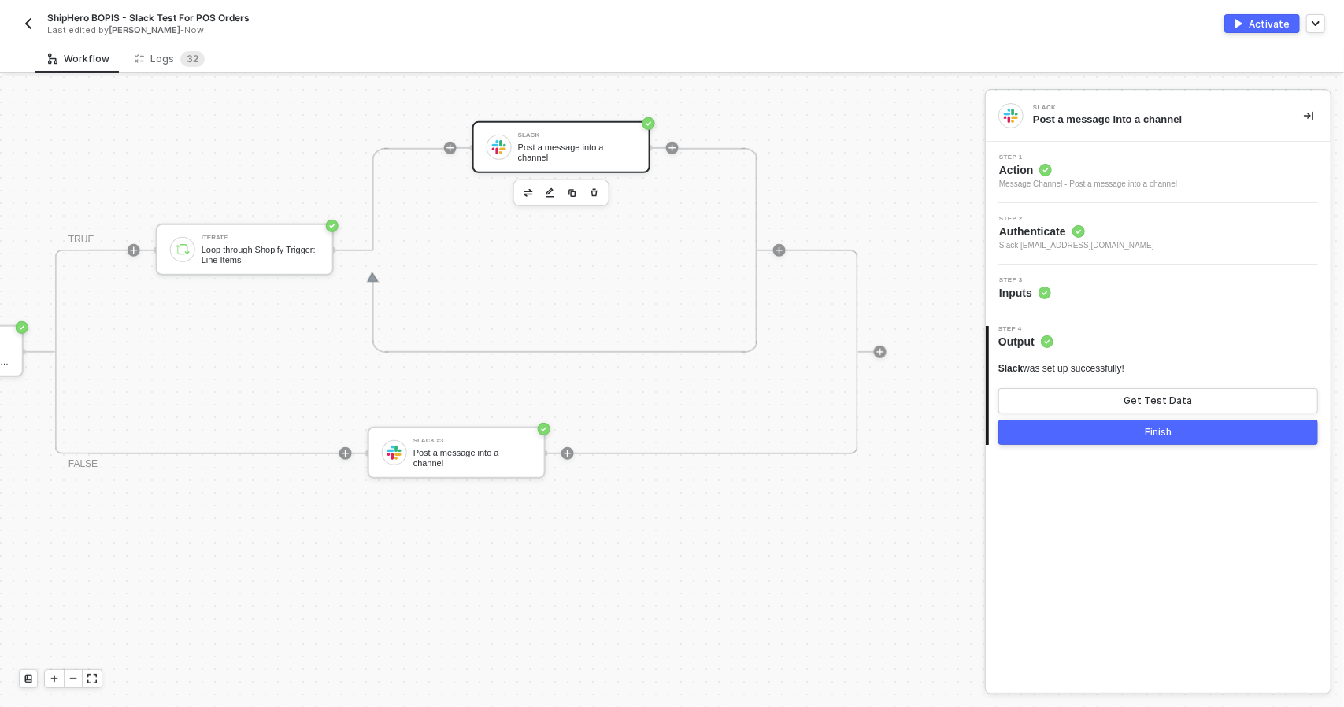
click at [1125, 305] on div "Step 3 Inputs" at bounding box center [1158, 289] width 345 height 49
click at [1111, 279] on div "Step 3 Inputs" at bounding box center [1160, 289] width 341 height 24
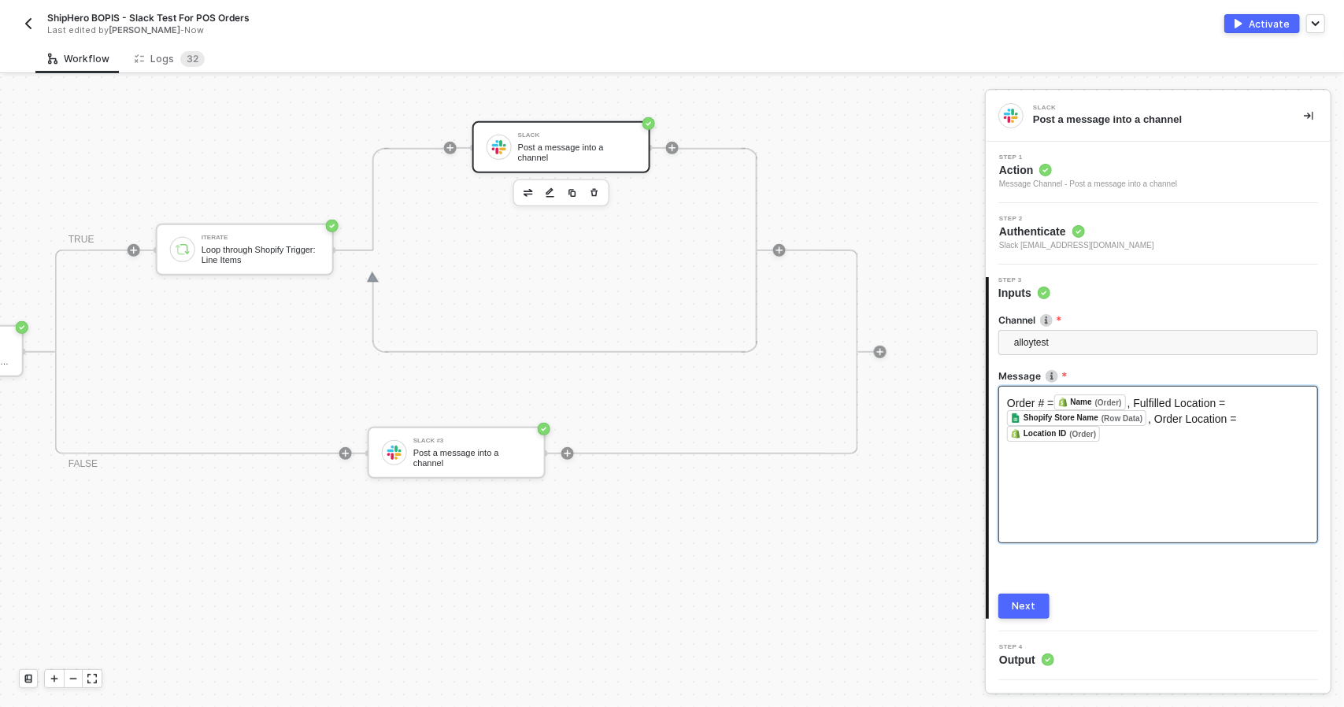
click at [1242, 457] on div "Order # = Name (Order) ﻿ , Fulfilled Location = Shopify Store Name (Row Data) ﻿…" at bounding box center [1158, 464] width 320 height 157
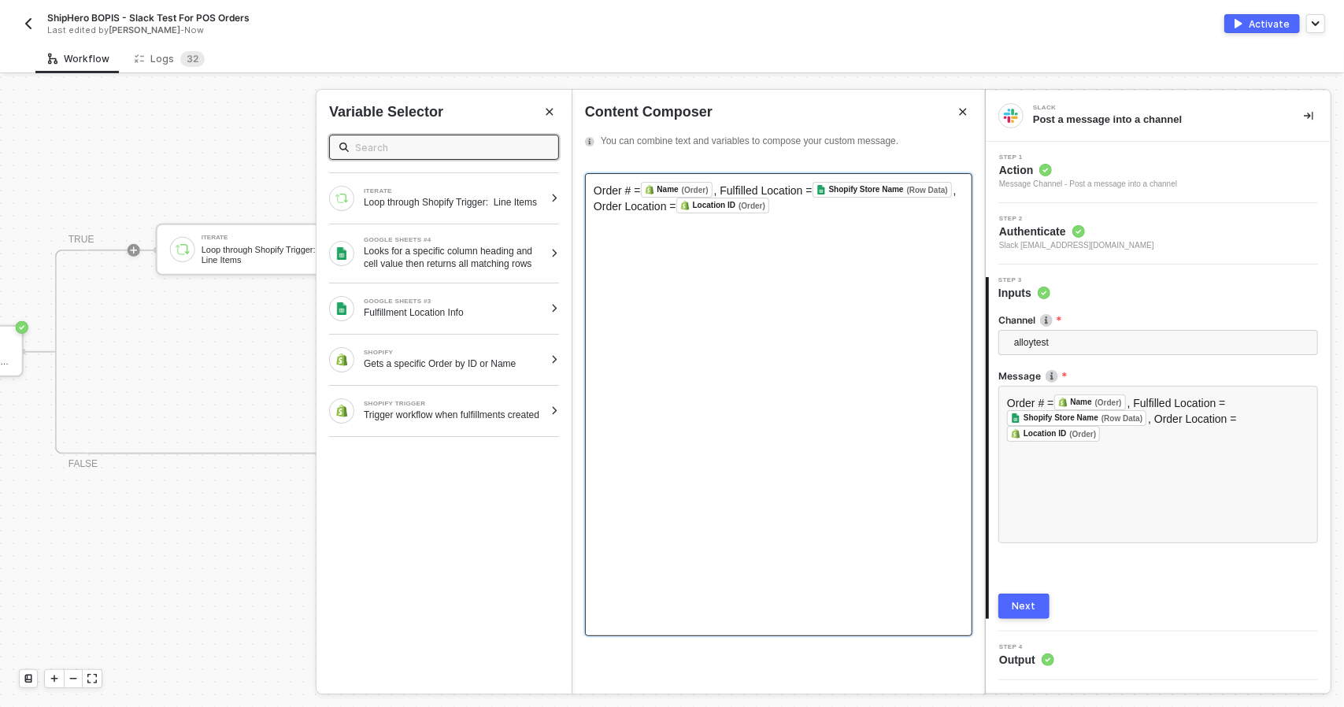
click at [736, 243] on div "Order # = Name (Order) ﻿ , Fulfilled Location = Shopify Store Name (Row Data) ﻿…" at bounding box center [778, 404] width 387 height 463
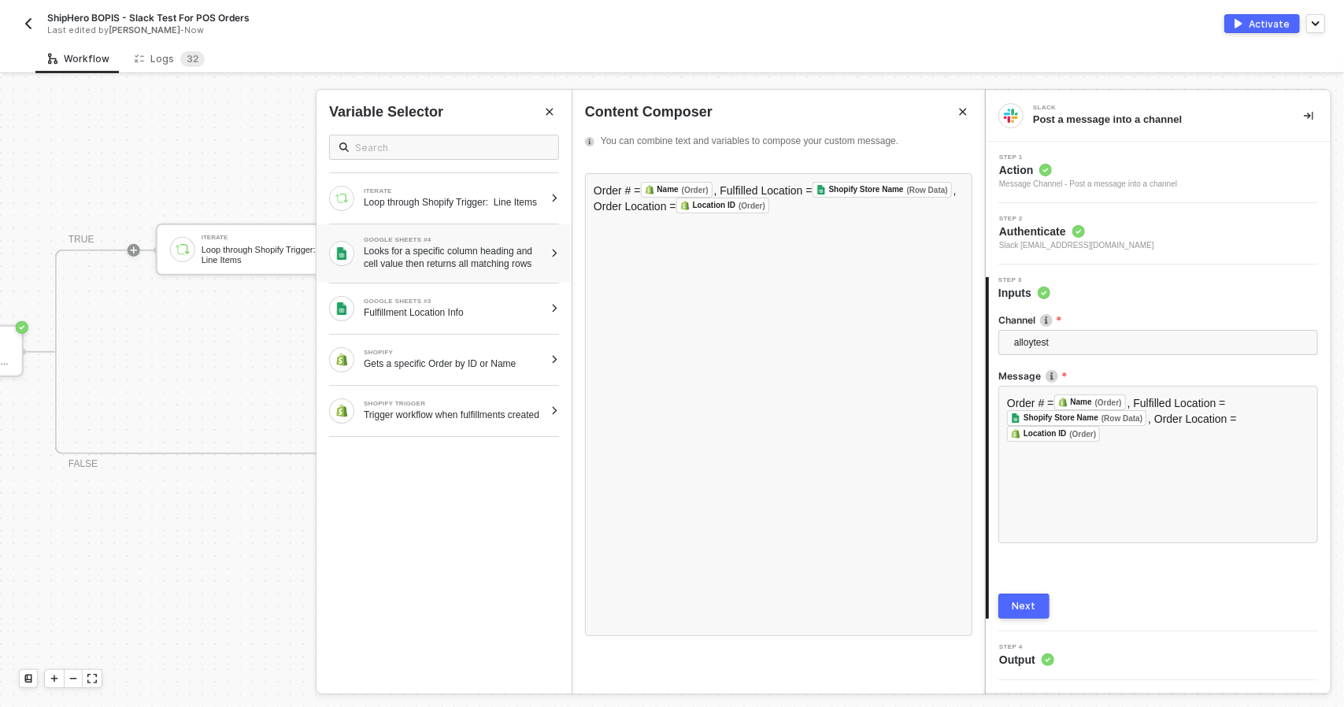
click at [514, 250] on div "GOOGLE SHEETS #4 Looks for a specific column heading and cell value then return…" at bounding box center [454, 253] width 180 height 33
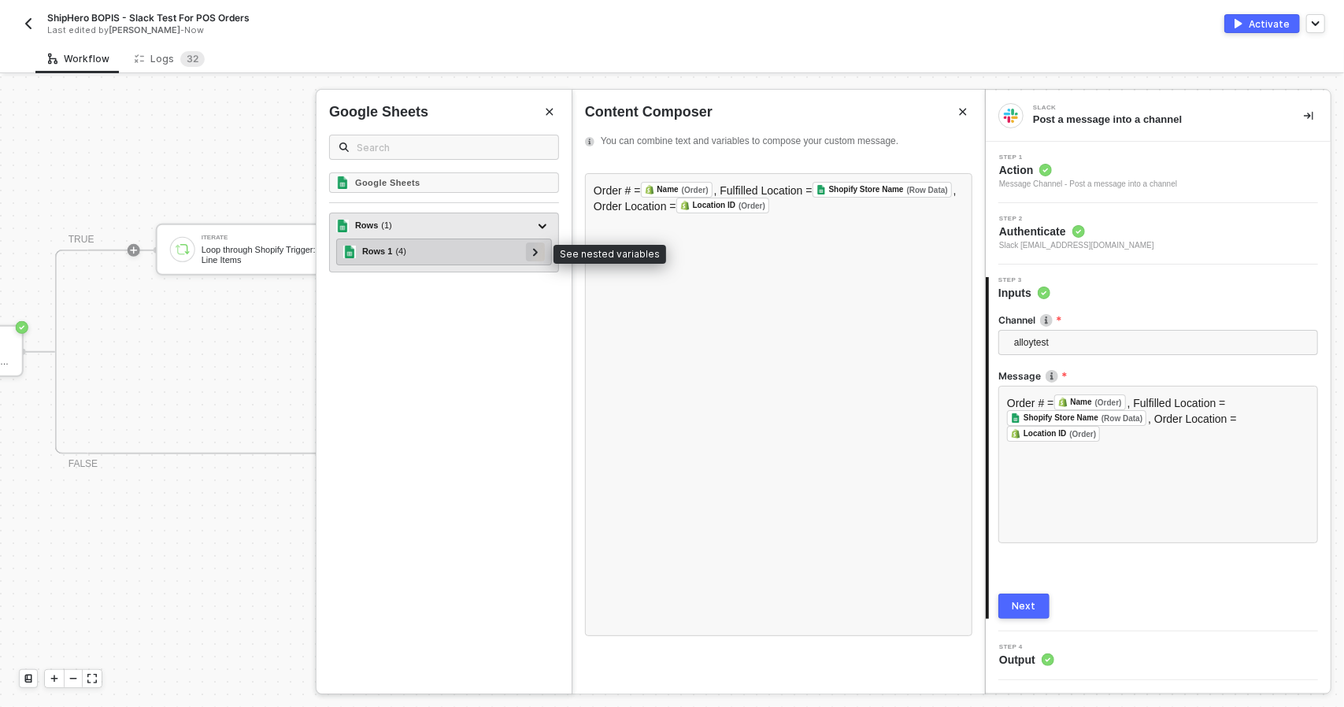
click at [537, 254] on icon at bounding box center [536, 252] width 6 height 8
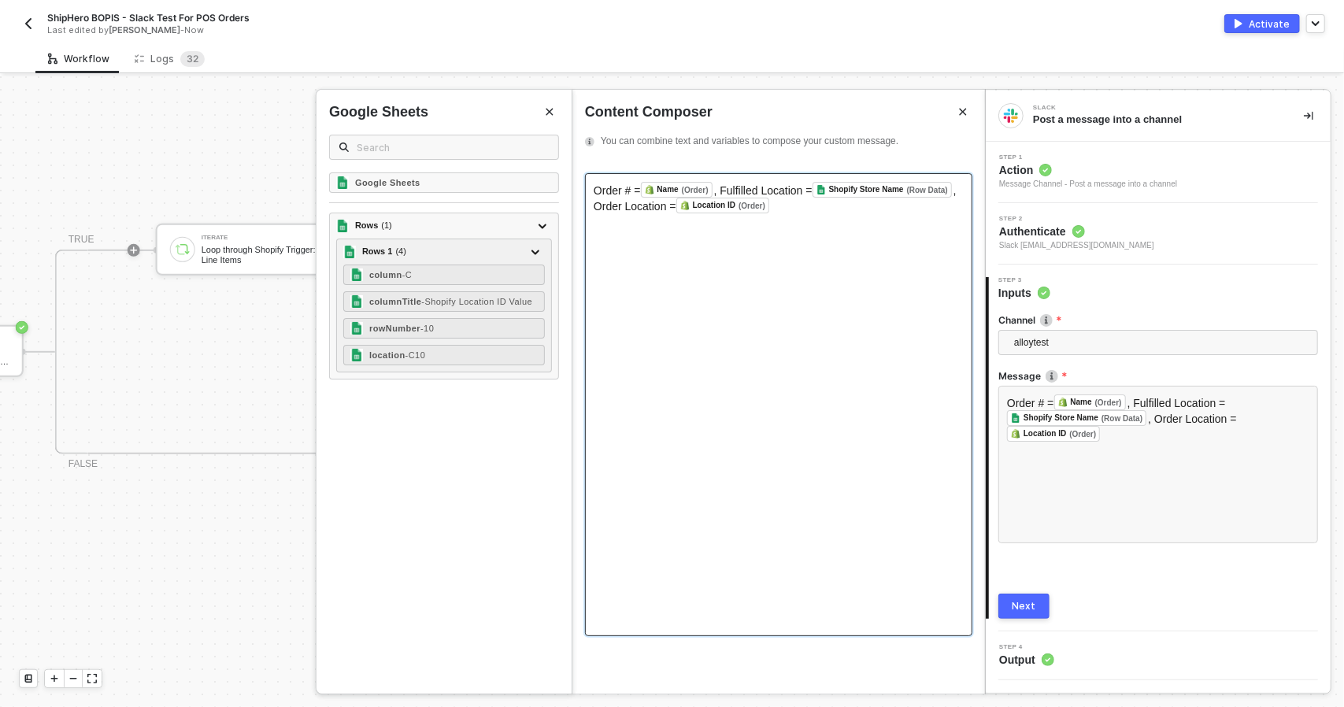
click at [746, 253] on div "Order # = Name (Order) ﻿ , Fulfilled Location = Shopify Store Name (Row Data) ﻿…" at bounding box center [778, 404] width 387 height 463
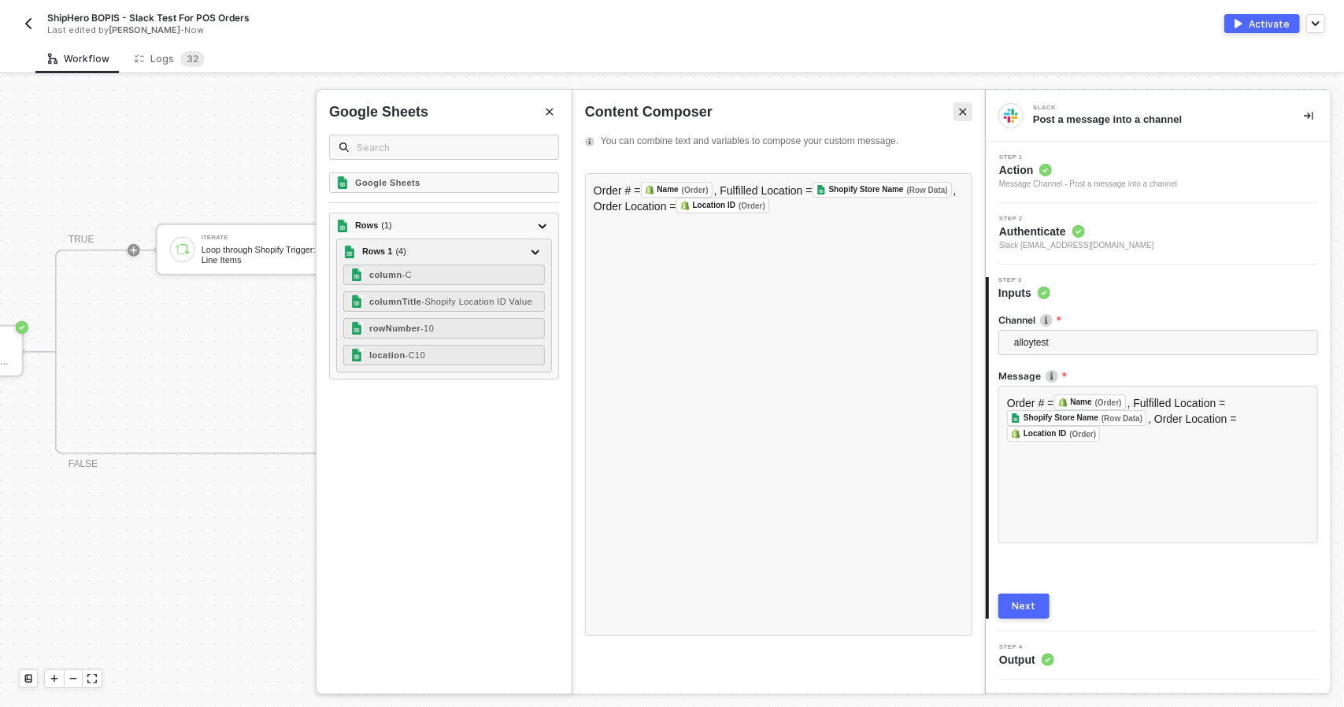
click at [964, 112] on icon "Close" at bounding box center [963, 112] width 7 height 7
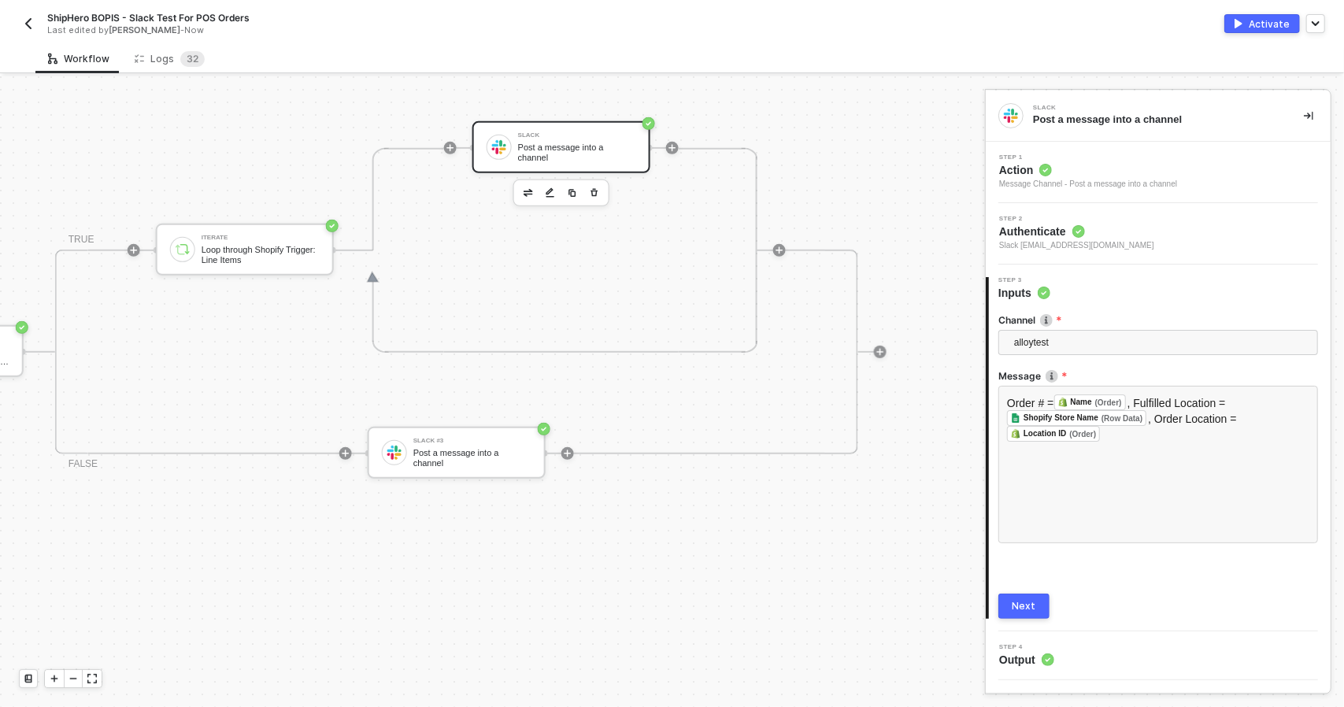
click at [1122, 237] on div "Step 2 Authenticate Slack todd@madhappy.com" at bounding box center [1160, 234] width 341 height 36
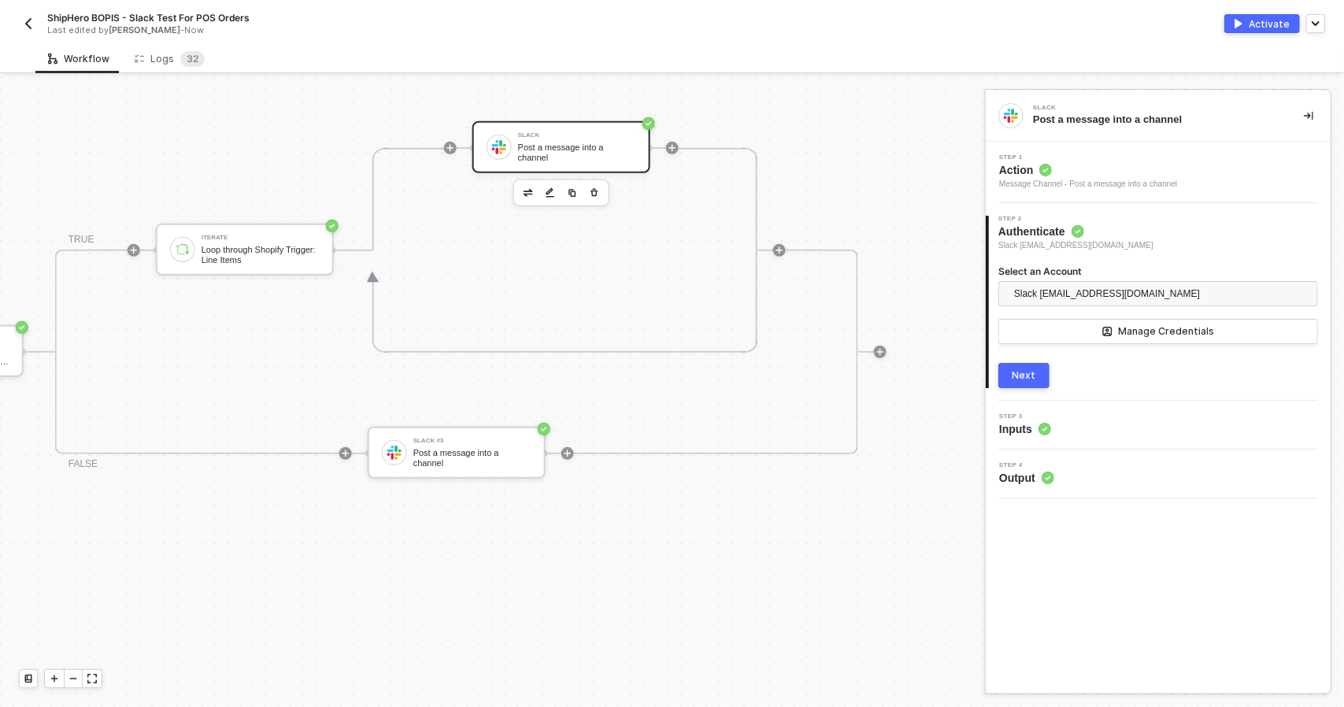
click at [1030, 371] on div "Next" at bounding box center [1024, 375] width 24 height 13
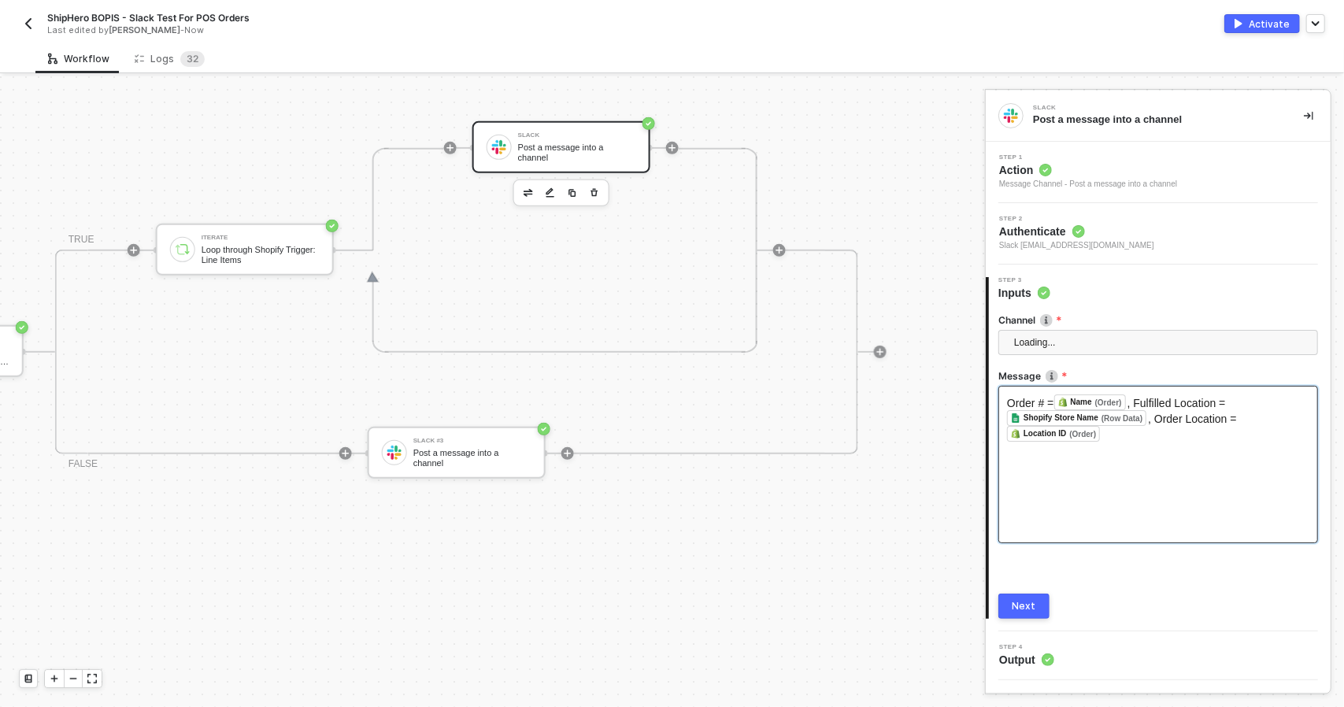
click at [1119, 450] on div "Order # = Name (Order) ﻿ , Fulfilled Location = Shopify Store Name (Row Data) ﻿…" at bounding box center [1158, 464] width 320 height 157
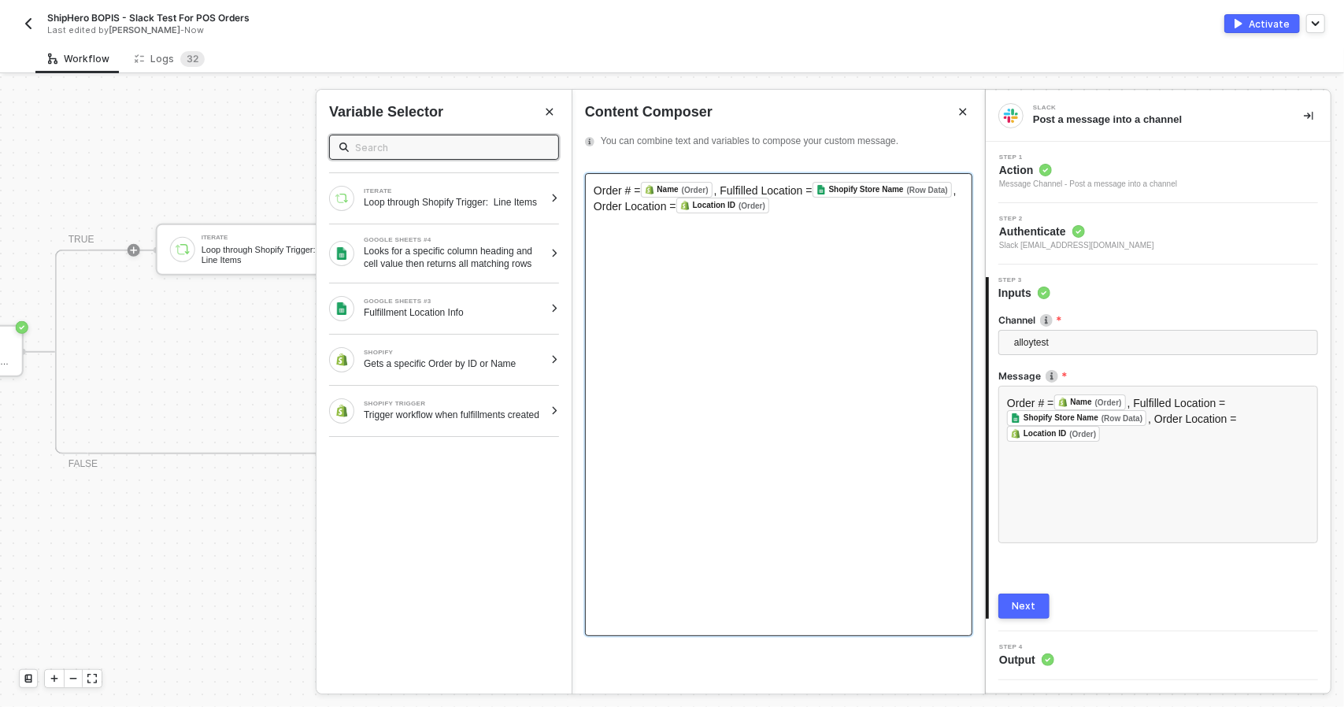
click at [715, 303] on div "Order # = Name (Order) ﻿ , Fulfilled Location = Shopify Store Name (Row Data) ﻿…" at bounding box center [778, 404] width 387 height 463
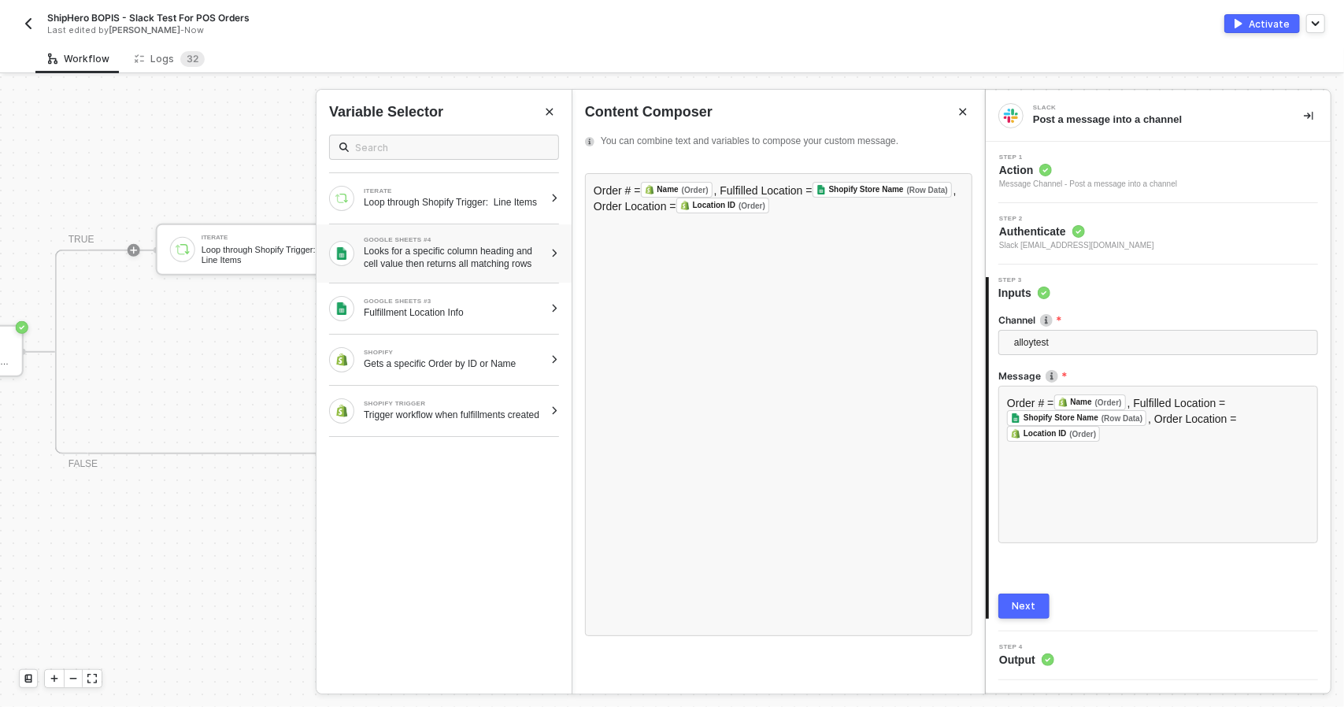
click at [559, 257] on div at bounding box center [554, 253] width 9 height 9
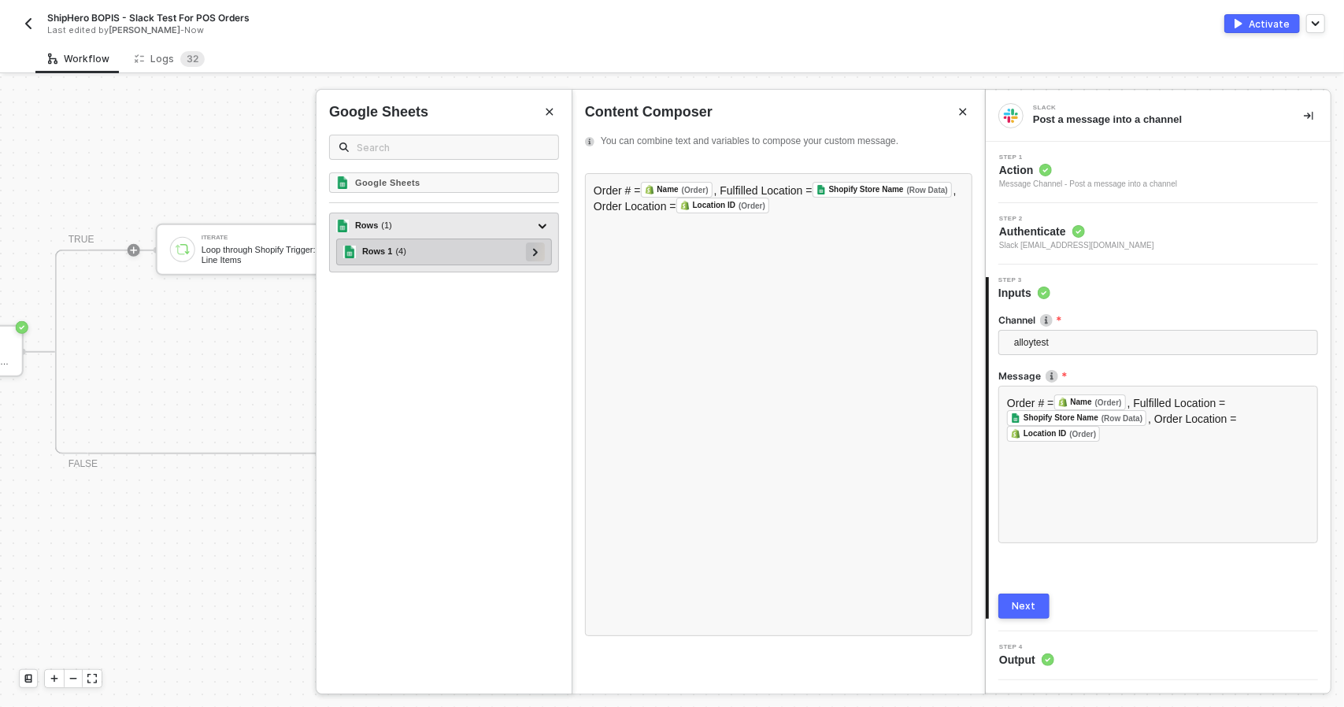
click at [539, 258] on div at bounding box center [535, 251] width 19 height 19
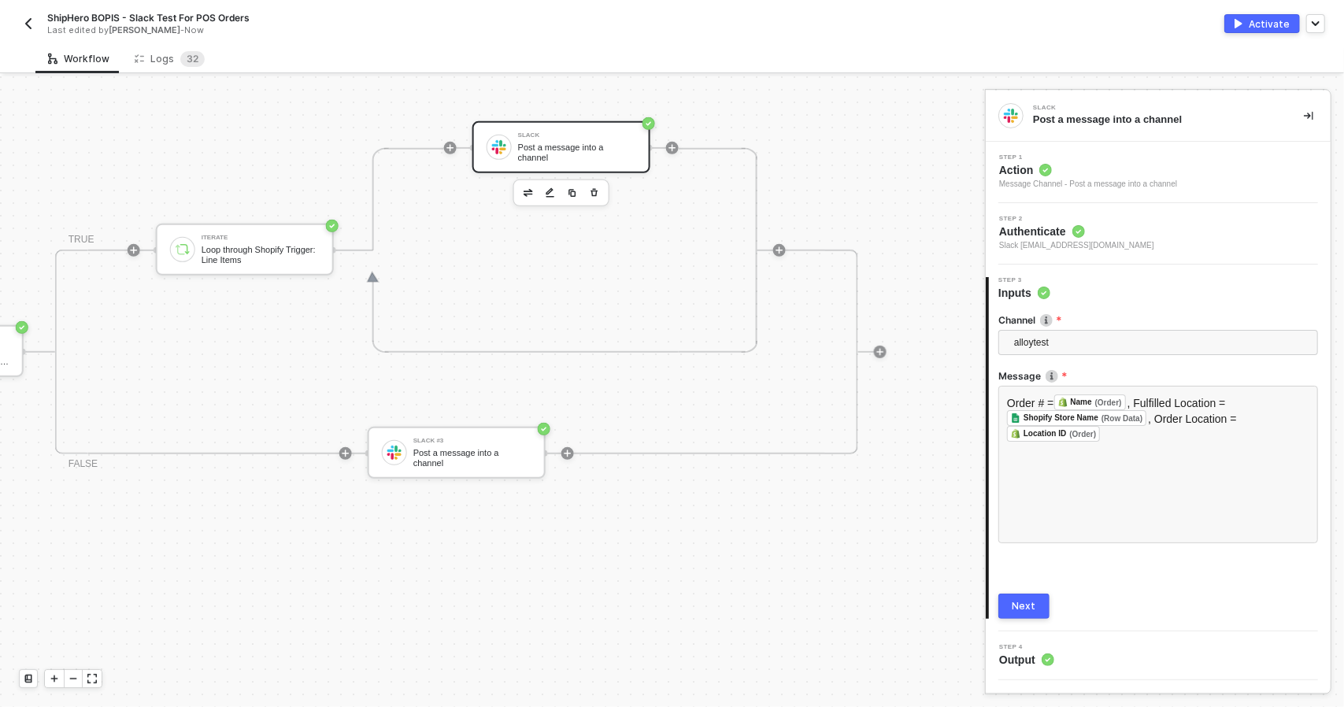
scroll to position [472, 222]
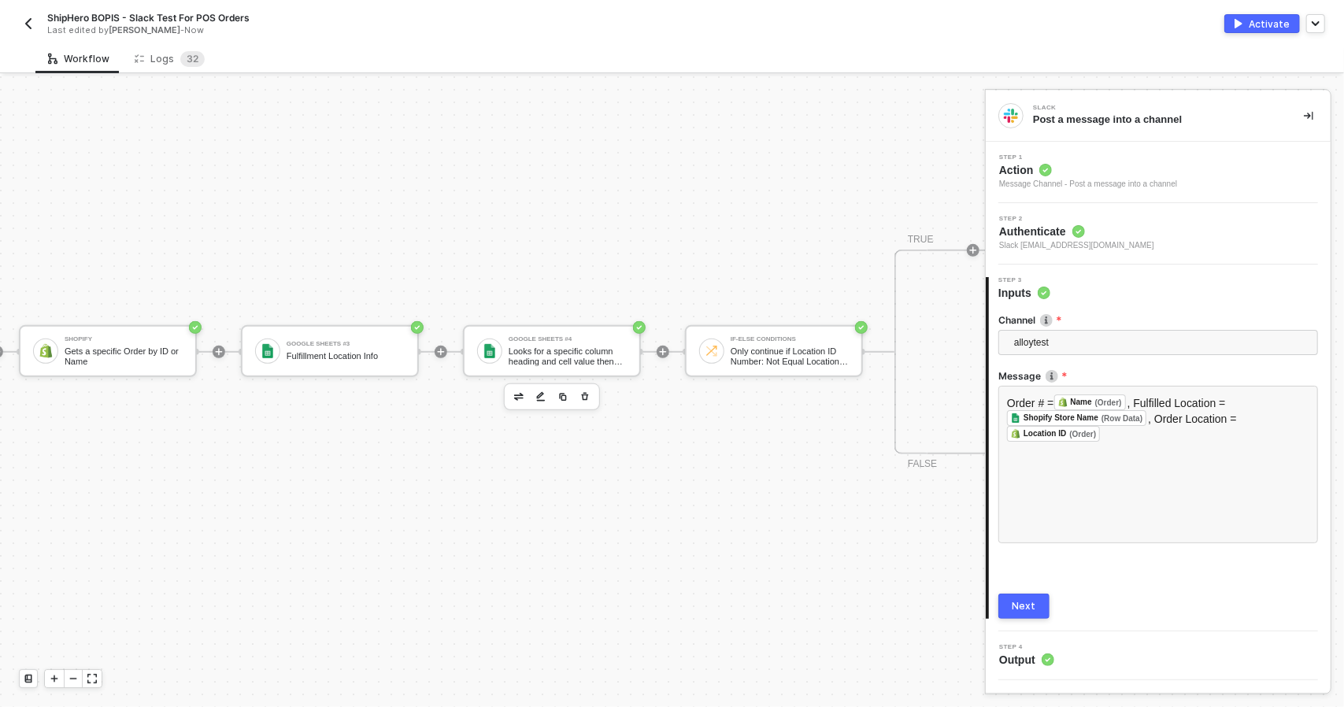
click at [568, 383] on div at bounding box center [552, 396] width 96 height 27
click at [561, 351] on div "Looks for a specific column heading and cell value then returns all matching ro…" at bounding box center [568, 356] width 118 height 20
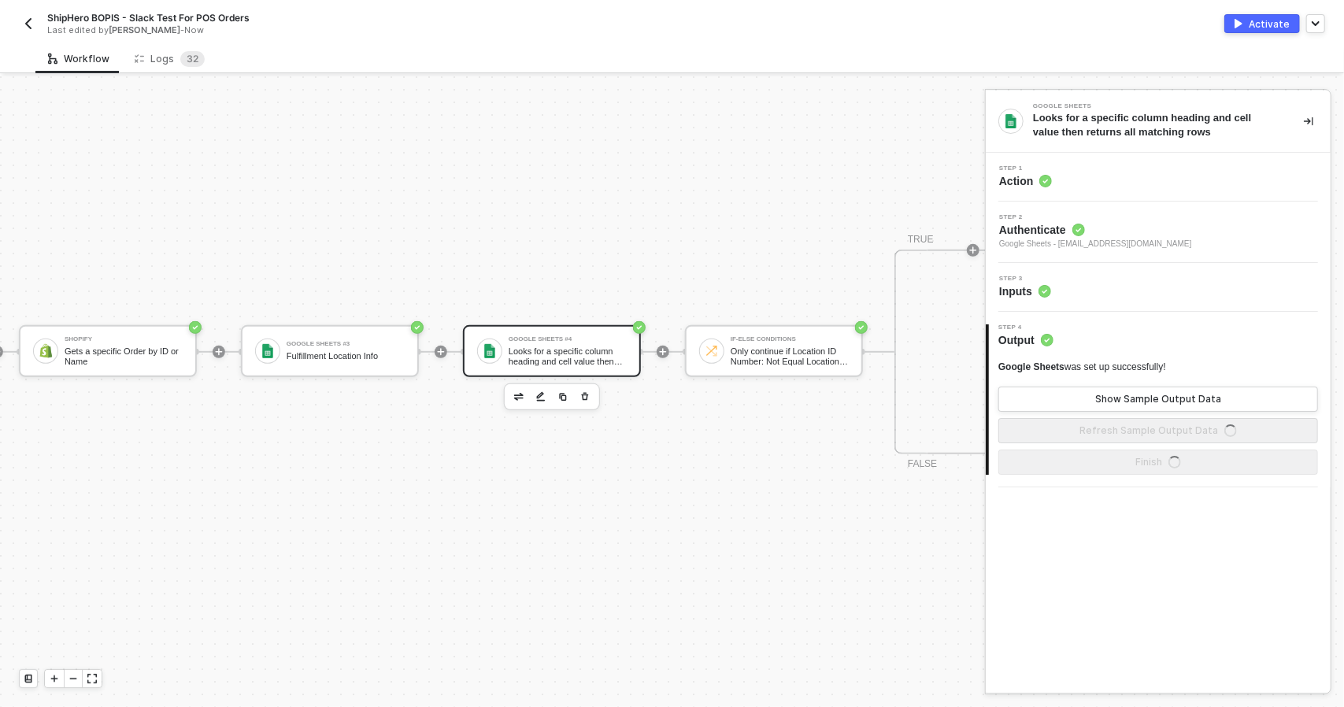
click at [1105, 254] on div "Step 2 Authenticate Google Sheets - todd@madhappy.com" at bounding box center [1158, 232] width 345 height 61
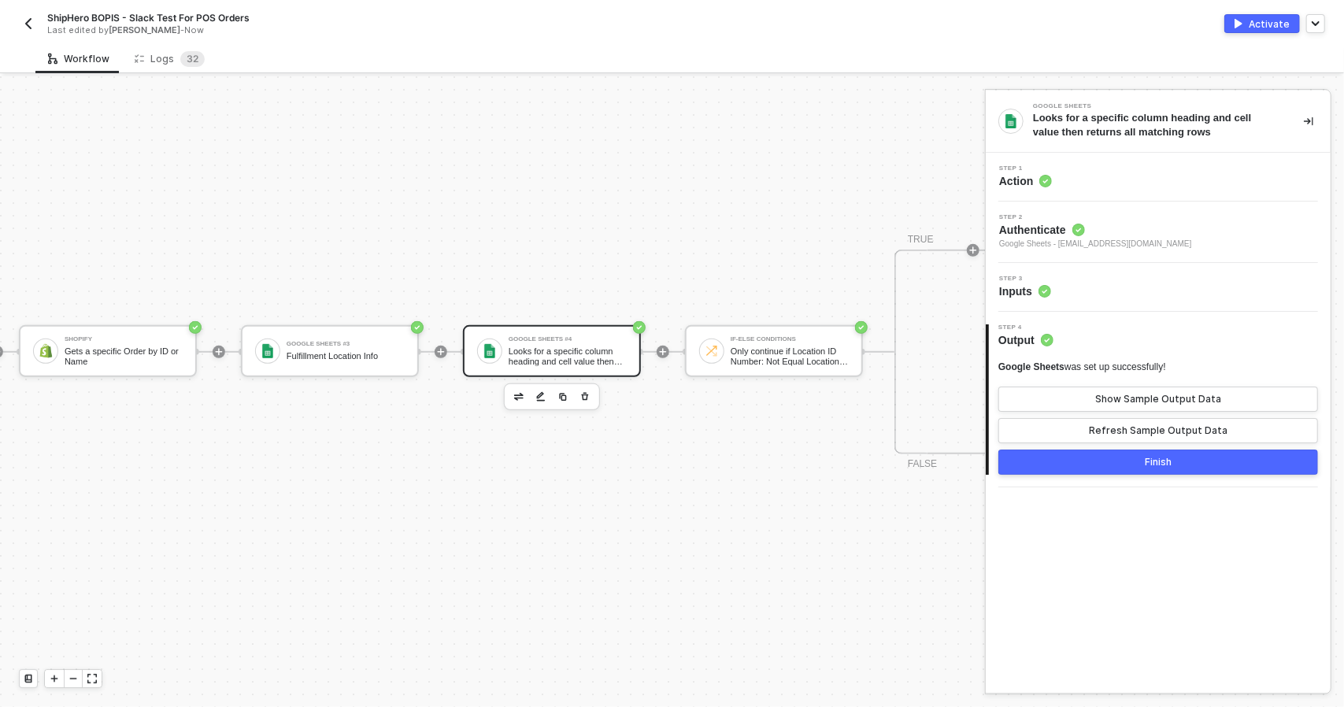
click at [1126, 294] on div "Step 3 Inputs" at bounding box center [1160, 288] width 341 height 24
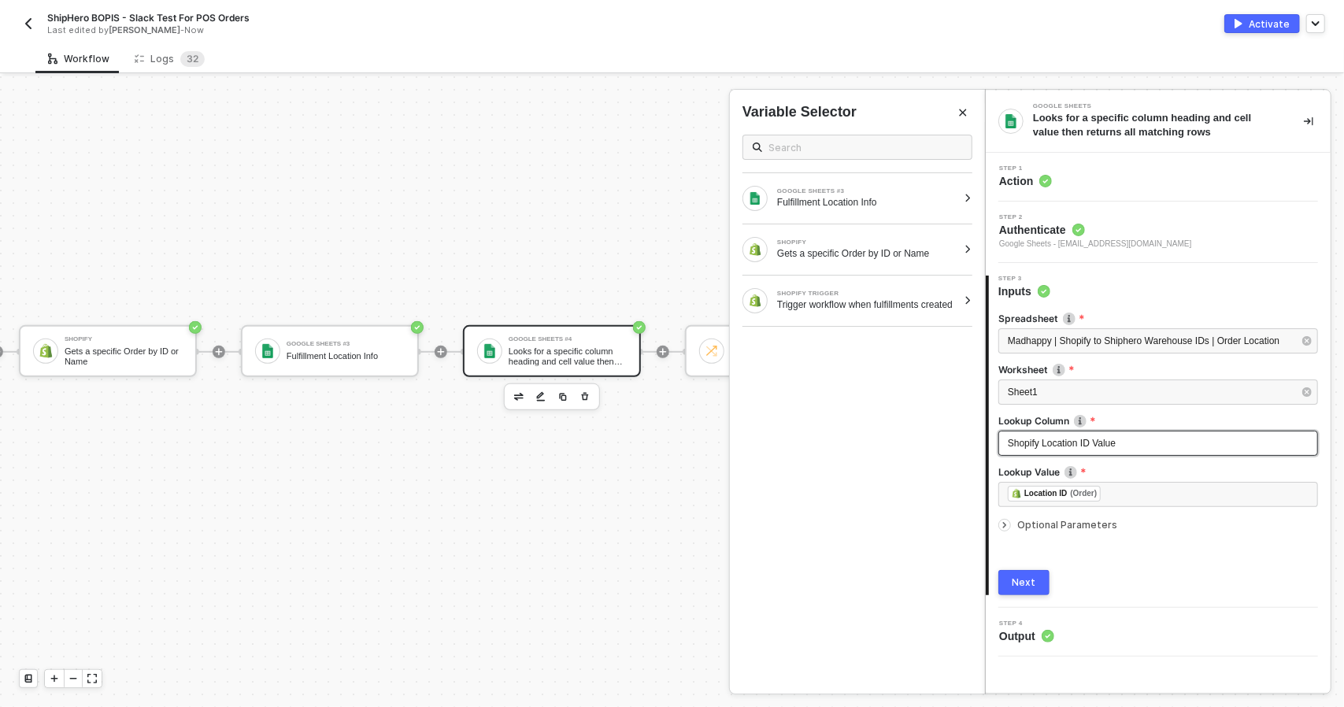
click at [1132, 445] on div "Shopify Location ID Value" at bounding box center [1158, 443] width 301 height 15
drag, startPoint x: 1140, startPoint y: 444, endPoint x: 844, endPoint y: 408, distance: 298.2
click at [985, 408] on div "Google Sheets Looks for a specific column heading and cell value then returns a…" at bounding box center [1164, 391] width 359 height 631
click at [1036, 581] on button "Next" at bounding box center [1023, 582] width 51 height 25
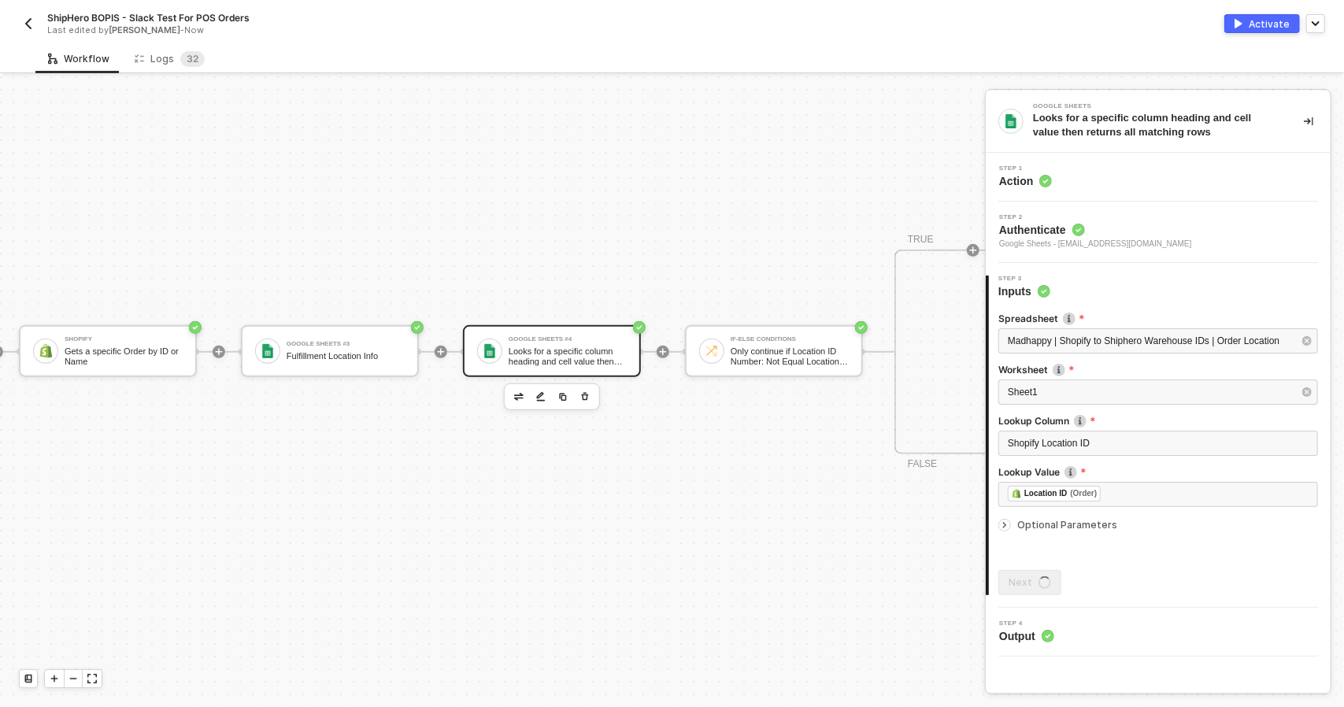
click at [1110, 498] on div "Google Sheets Looks for a specific column heading and cell value then returns a…" at bounding box center [1158, 392] width 345 height 602
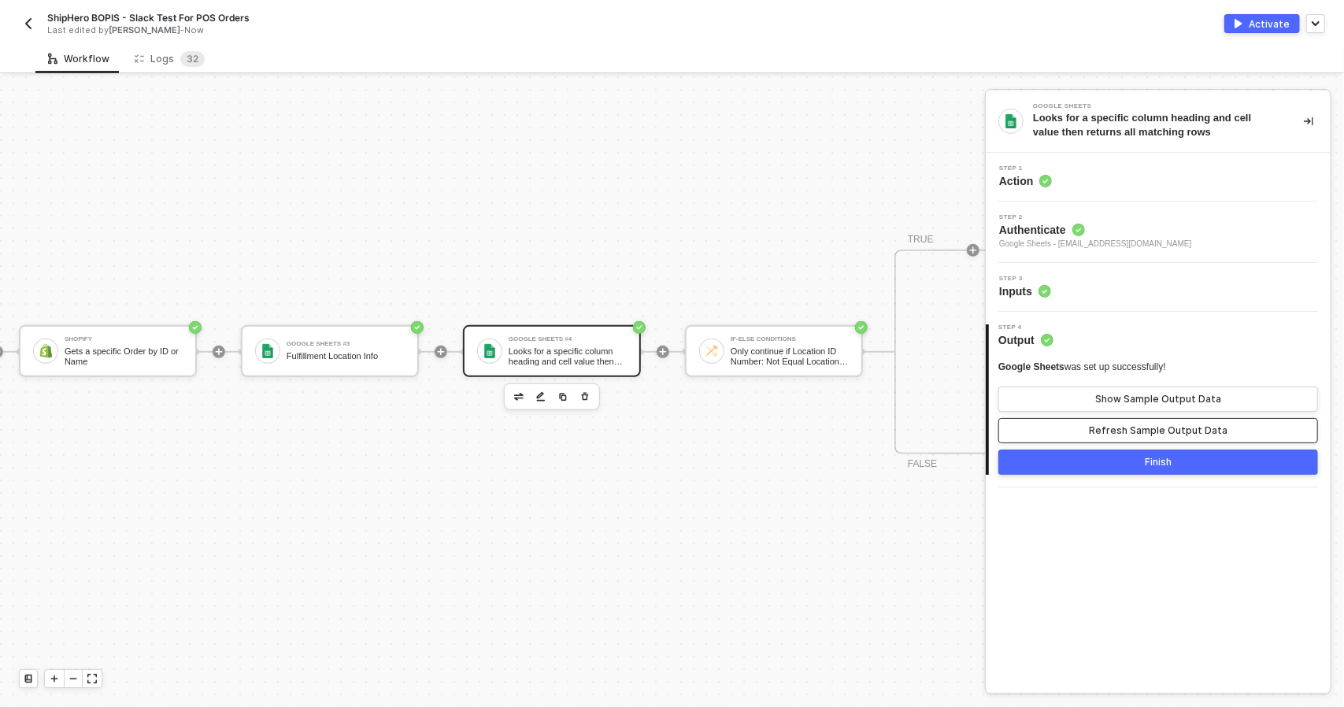
click at [1150, 431] on div "Refresh Sample Output Data" at bounding box center [1158, 430] width 139 height 13
click at [1159, 402] on div "Show Sample Output Data" at bounding box center [1158, 399] width 126 height 13
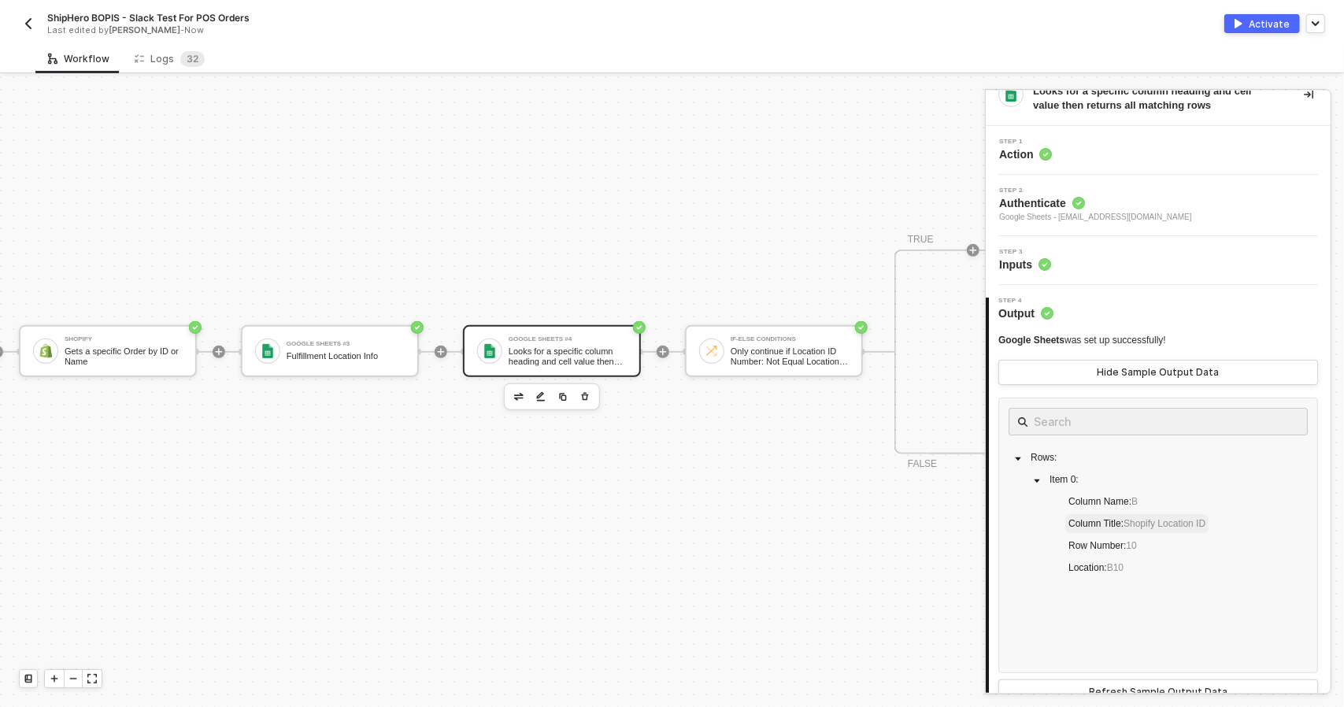
scroll to position [82, 0]
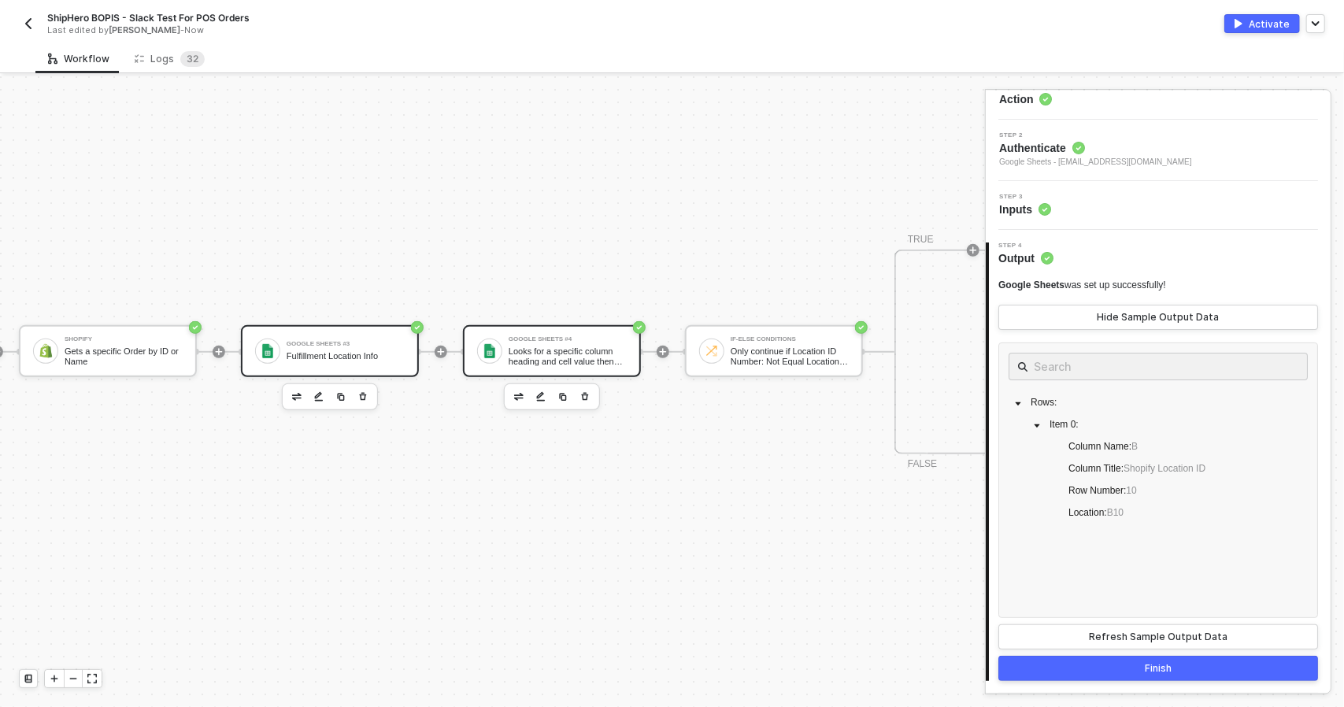
click at [346, 352] on div "Fulfillment Location Info" at bounding box center [346, 356] width 118 height 10
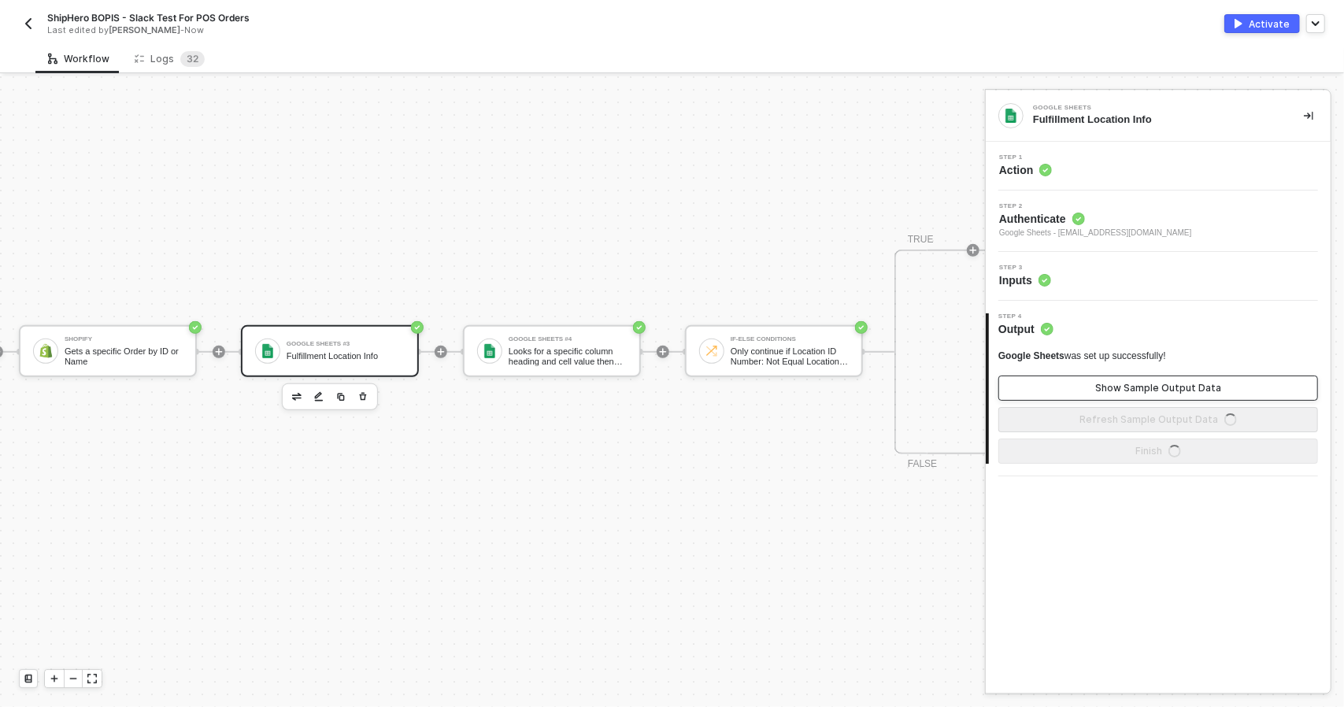
click at [1197, 393] on div "Show Sample Output Data" at bounding box center [1158, 388] width 126 height 13
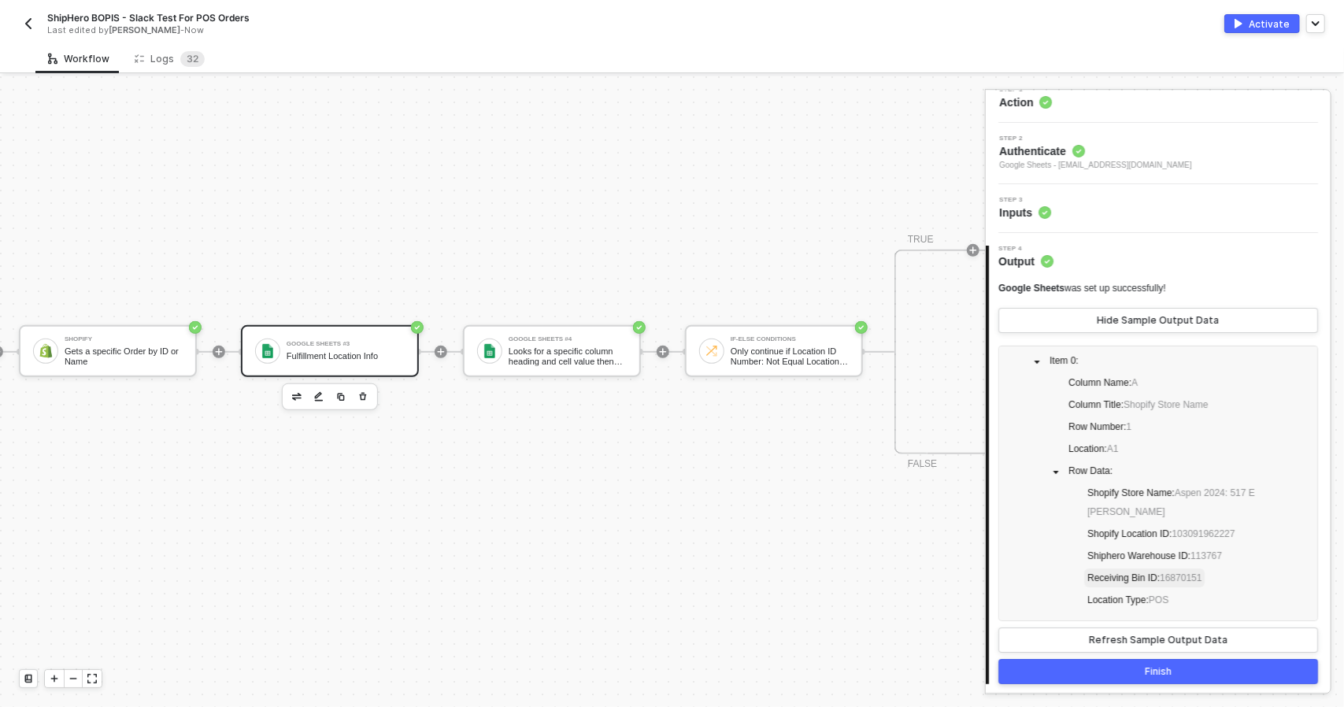
scroll to position [71, 0]
click at [1189, 667] on button "Finish" at bounding box center [1158, 668] width 320 height 25
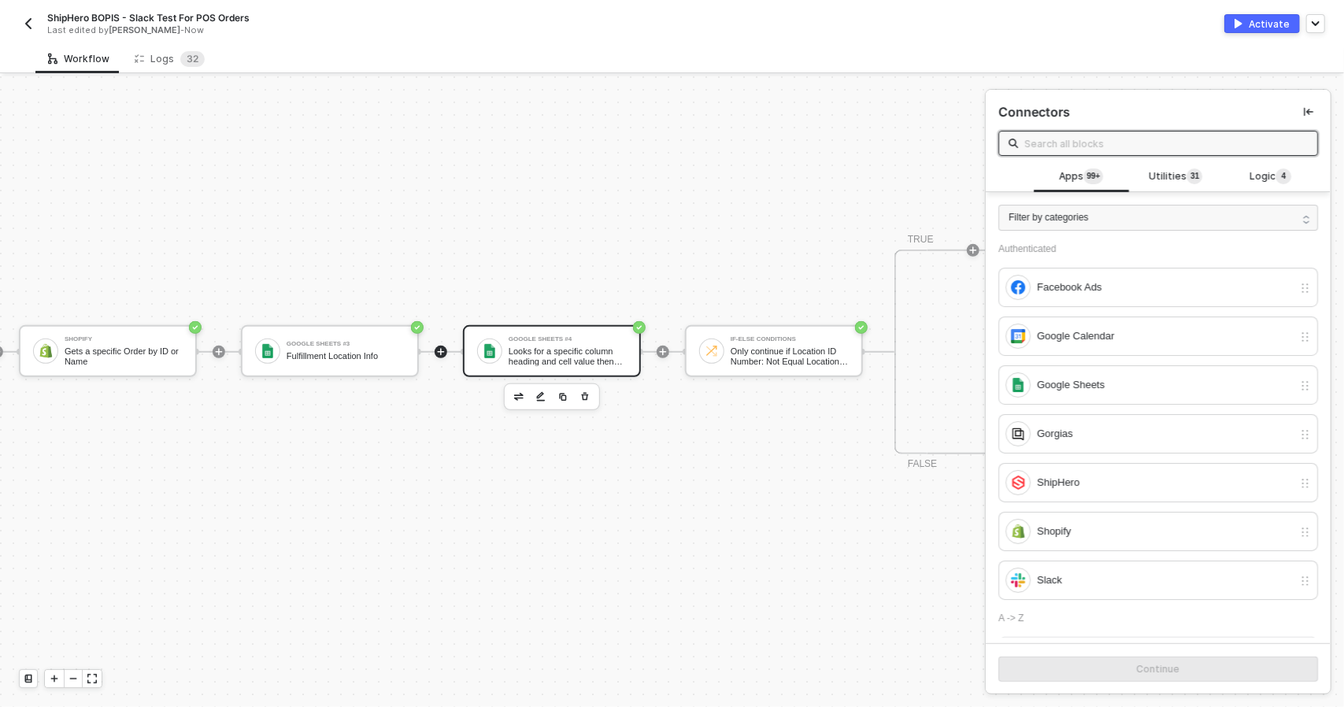
click at [565, 353] on div "Looks for a specific column heading and cell value then returns all matching ro…" at bounding box center [568, 356] width 118 height 20
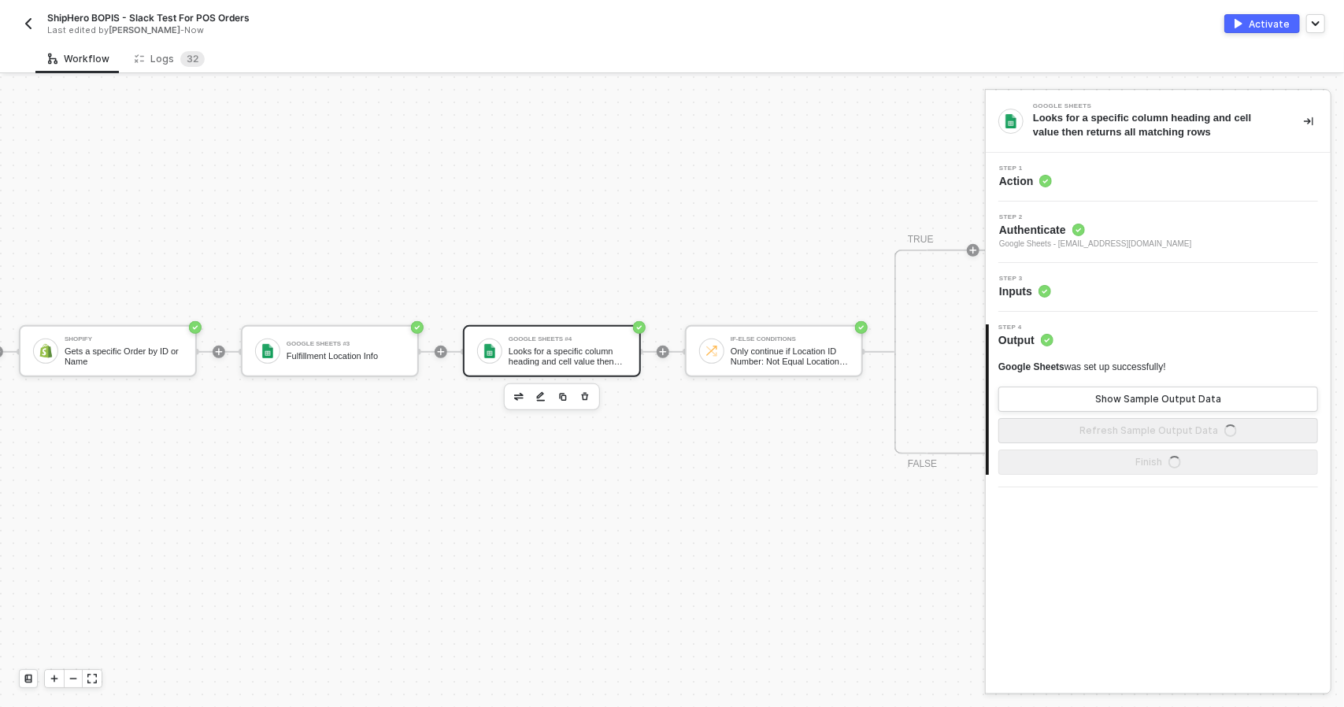
click at [1107, 337] on div "Step 4 Output" at bounding box center [1160, 336] width 342 height 24
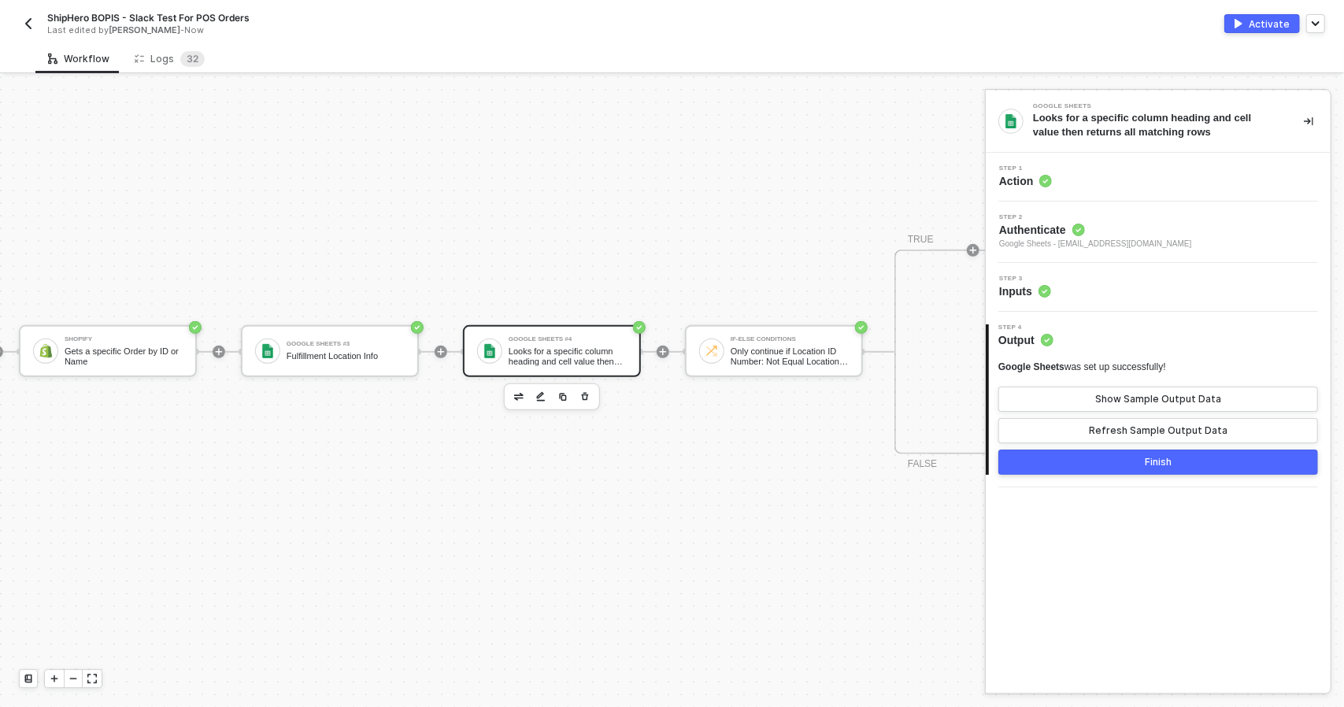
click at [1105, 298] on div "Step 3 Inputs" at bounding box center [1158, 287] width 345 height 49
click at [1104, 291] on div "Step 3 Inputs" at bounding box center [1160, 288] width 341 height 24
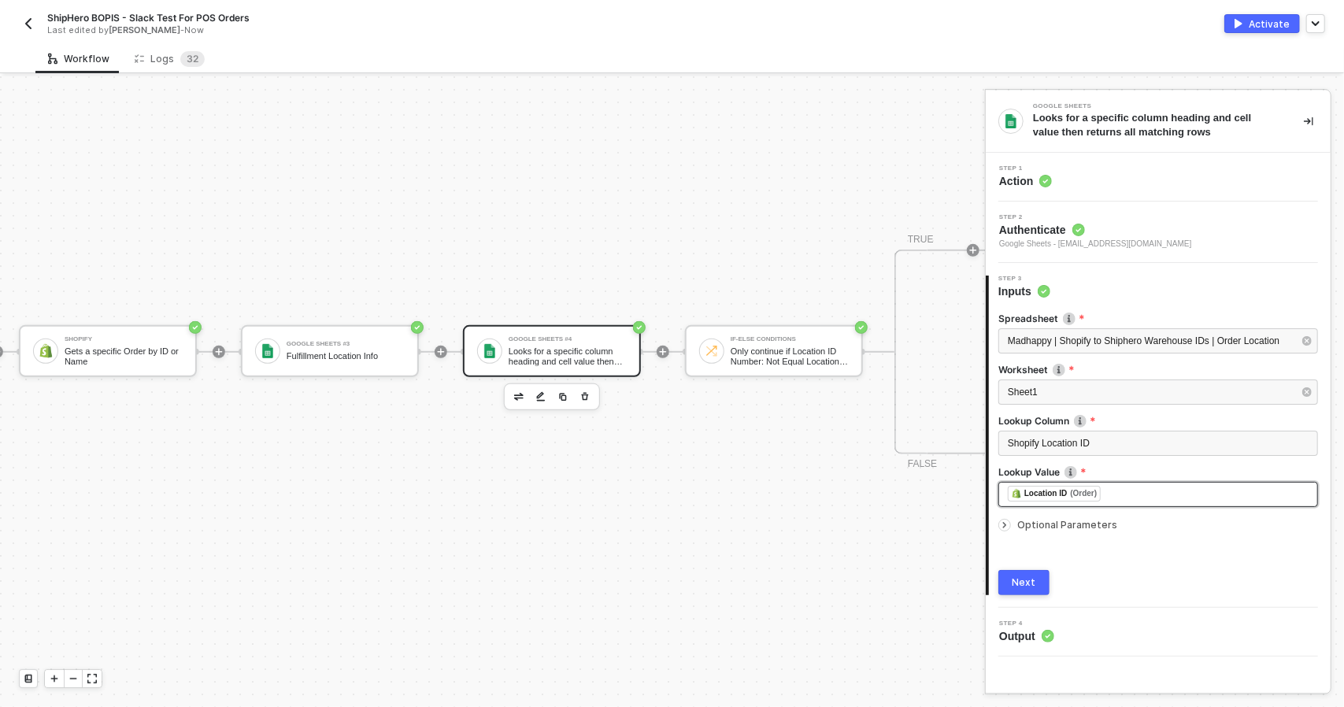
click at [1143, 492] on div "﻿ ﻿ Location ID (Order) ﻿" at bounding box center [1158, 494] width 301 height 17
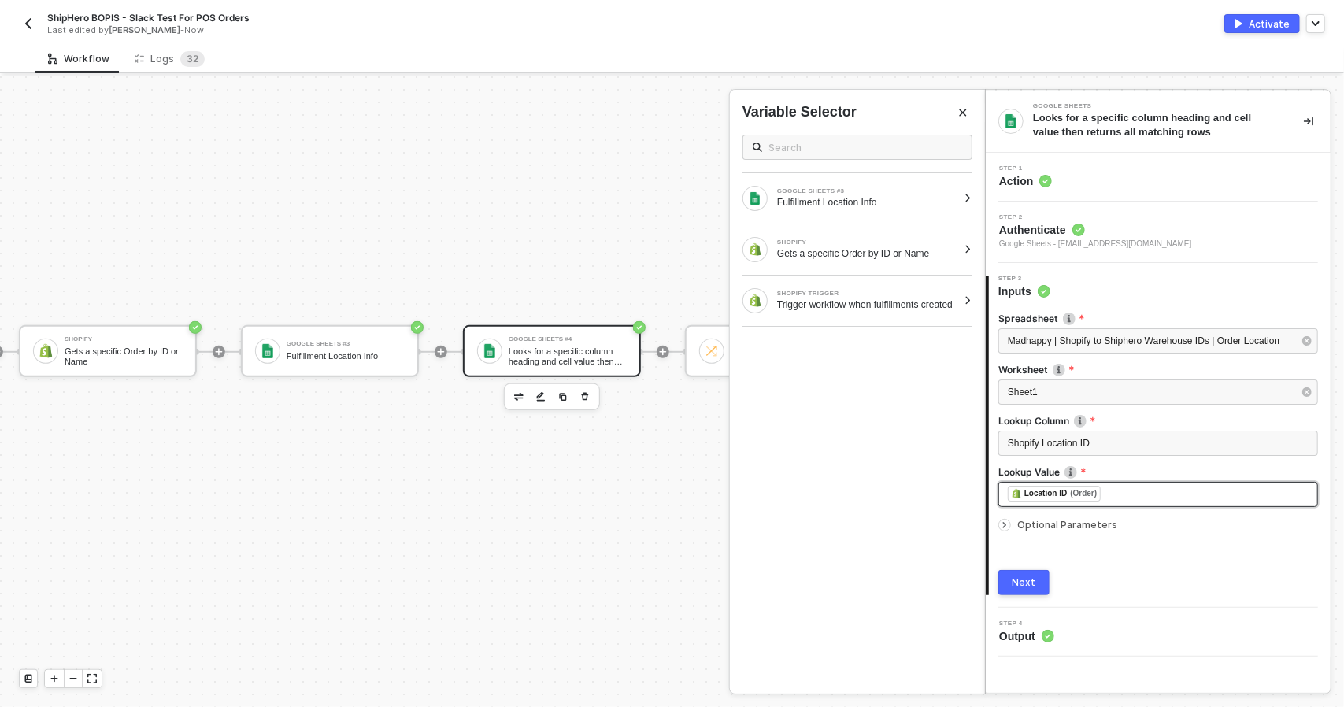
click at [1145, 495] on div "﻿ ﻿ Location ID (Order) ﻿" at bounding box center [1158, 494] width 301 height 17
click at [1061, 496] on div "Location ID" at bounding box center [1045, 494] width 43 height 14
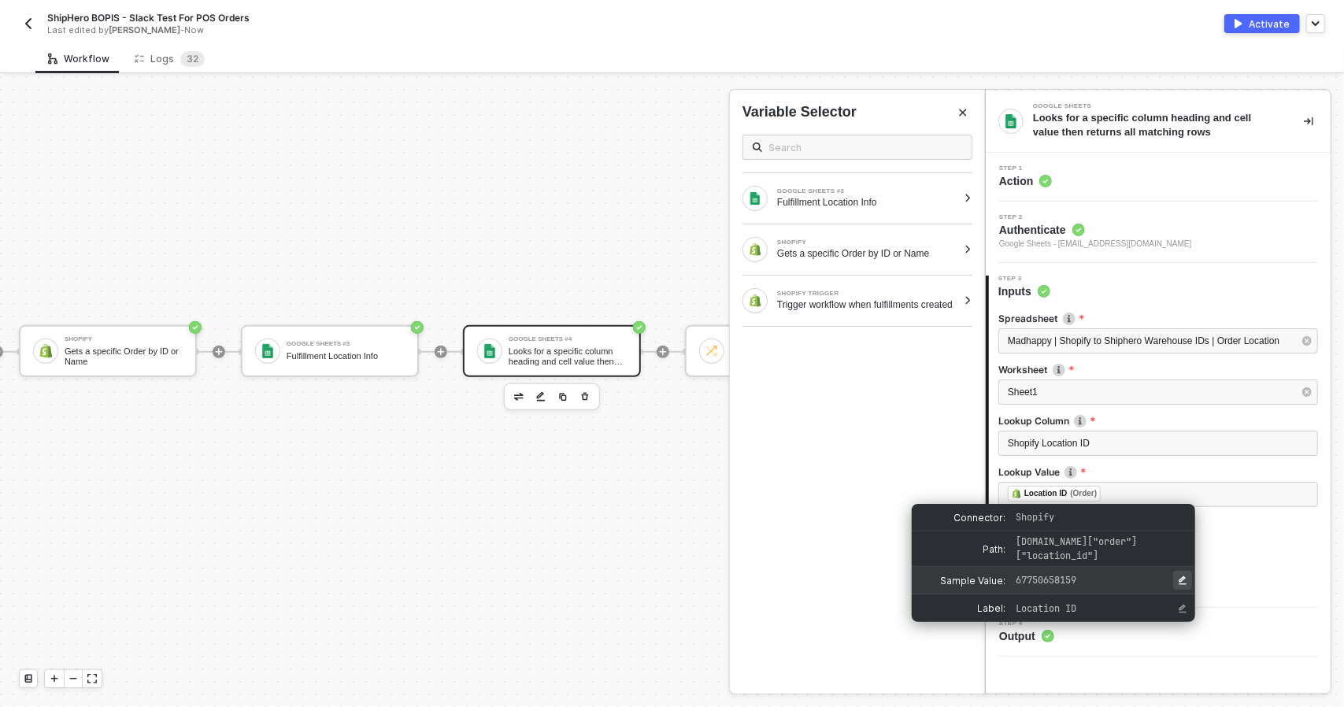
click at [1183, 579] on icon "Edit Sample Value" at bounding box center [1182, 580] width 9 height 9
click at [1153, 579] on input "input for Sample Value" at bounding box center [1099, 580] width 174 height 17
drag, startPoint x: 1153, startPoint y: 579, endPoint x: 1011, endPoint y: 577, distance: 141.7
click at [1012, 577] on input "input for Sample Value" at bounding box center [1099, 580] width 174 height 17
click at [1082, 576] on span "67750658159" at bounding box center [1087, 580] width 142 height 14
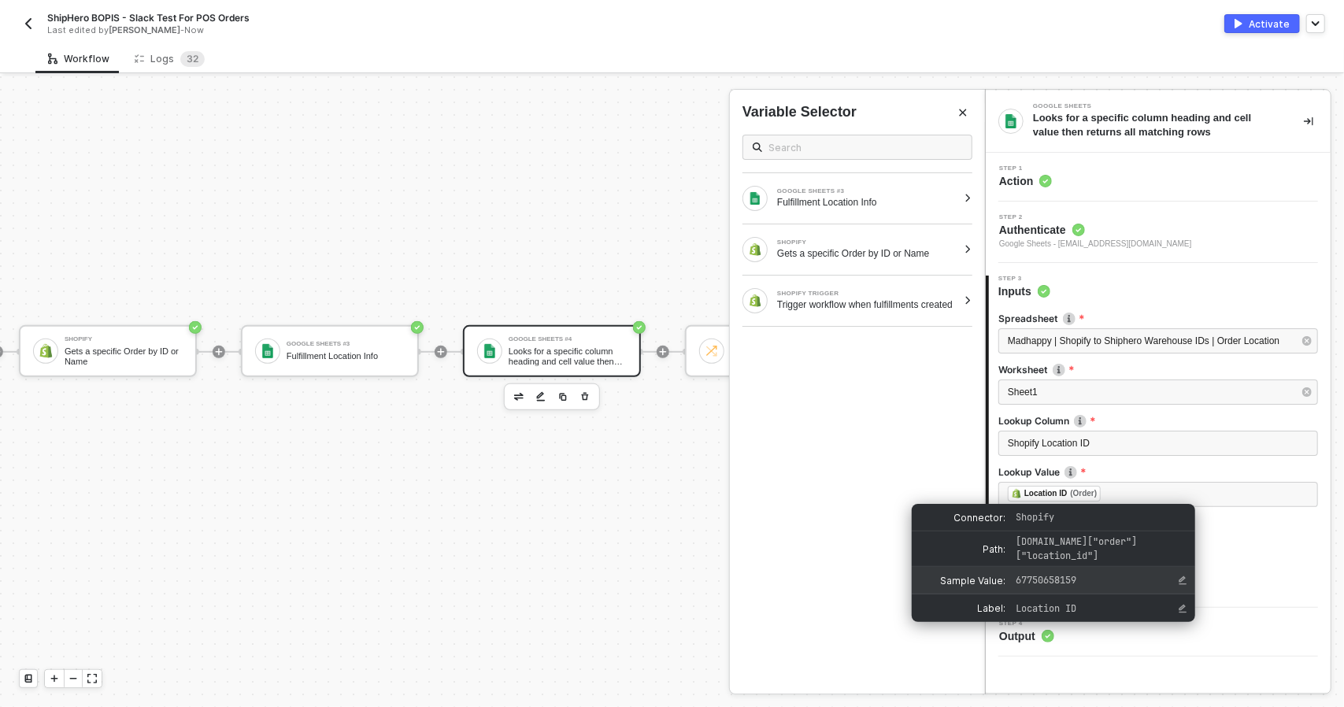
click at [1086, 579] on span "67750658159" at bounding box center [1087, 580] width 142 height 14
click at [1061, 579] on span "67750658159" at bounding box center [1046, 580] width 61 height 13
click at [1187, 576] on icon "Edit Sample Value" at bounding box center [1182, 580] width 9 height 9
drag, startPoint x: 1114, startPoint y: 579, endPoint x: 951, endPoint y: 571, distance: 163.2
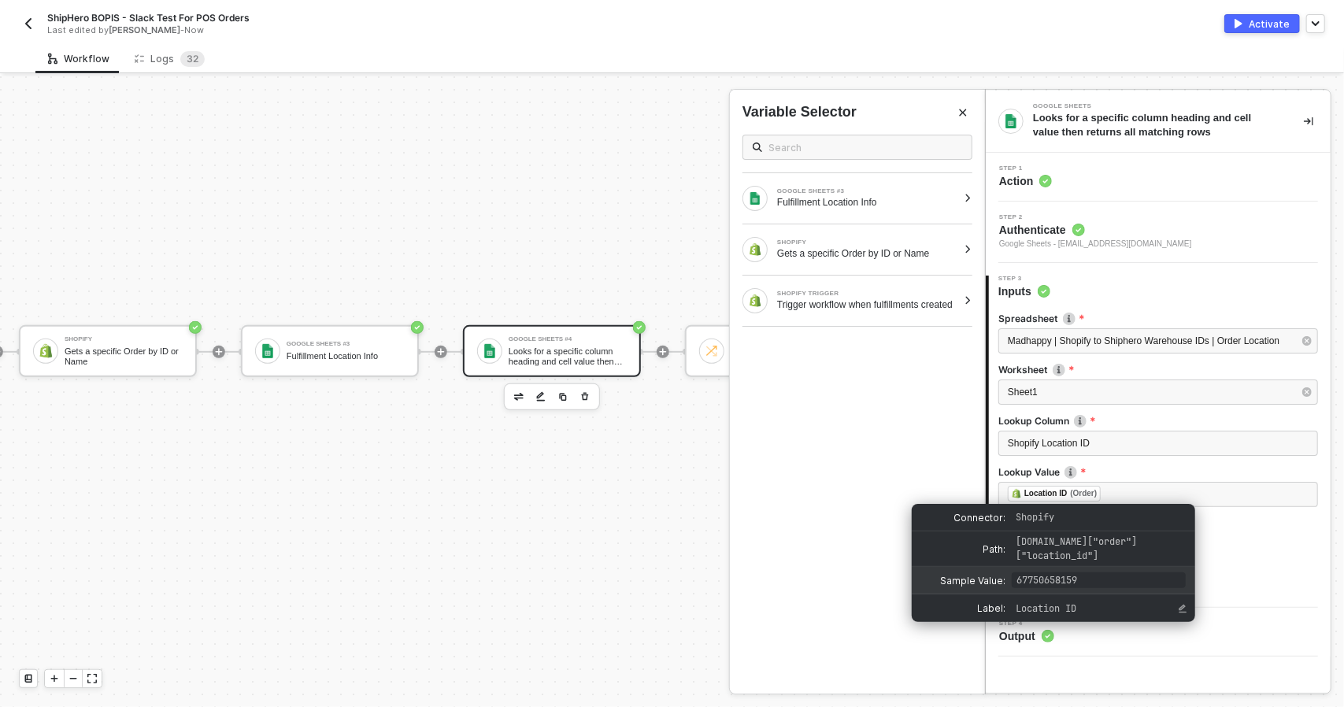
click at [951, 571] on div "Sample Value:" at bounding box center [1053, 581] width 283 height 28
type input "106778952051"
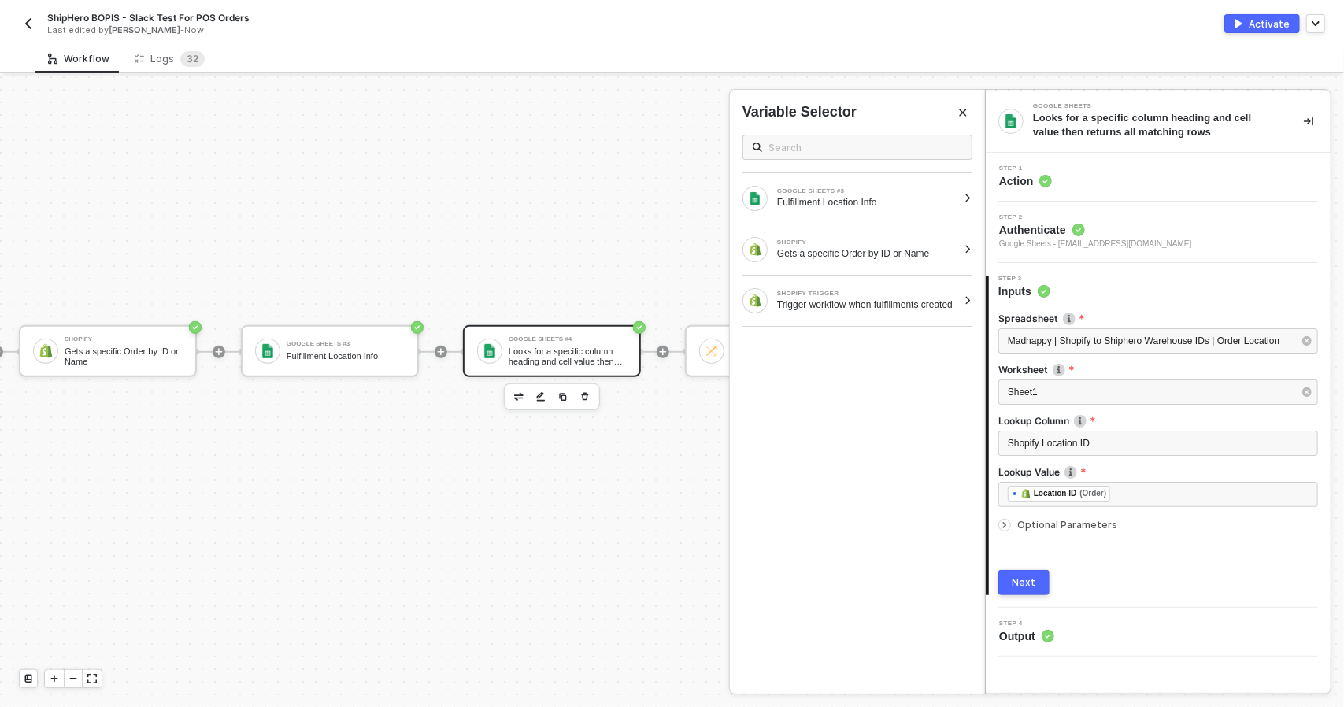
click at [1164, 644] on div "Step 4 Output" at bounding box center [1158, 632] width 345 height 24
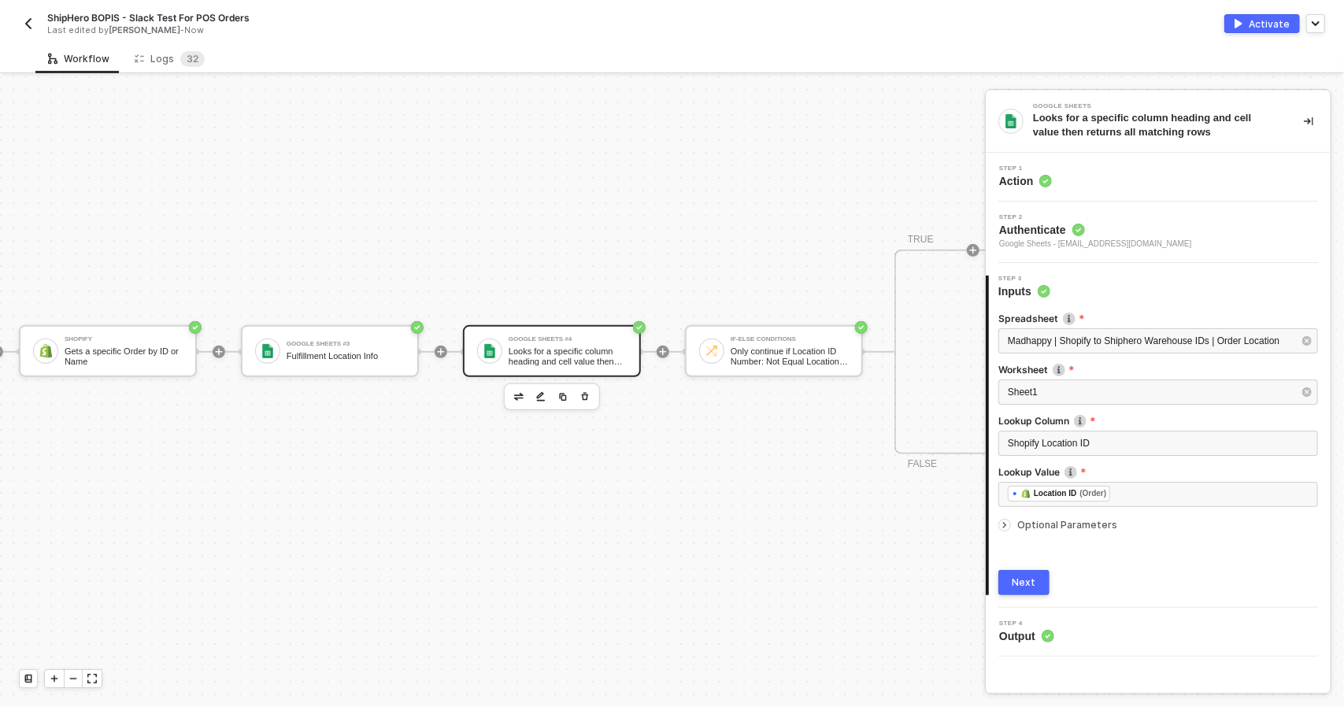
click at [1029, 529] on span "Optional Parameters" at bounding box center [1067, 525] width 100 height 12
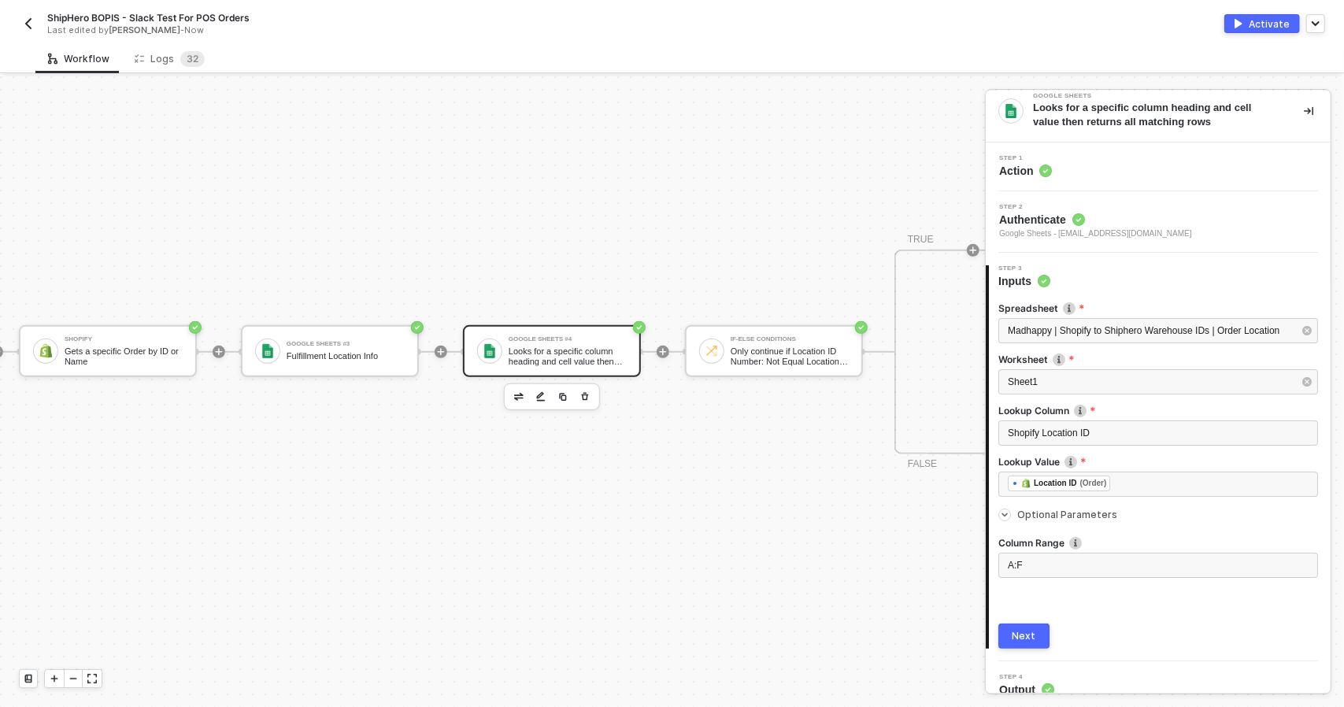
scroll to position [27, 0]
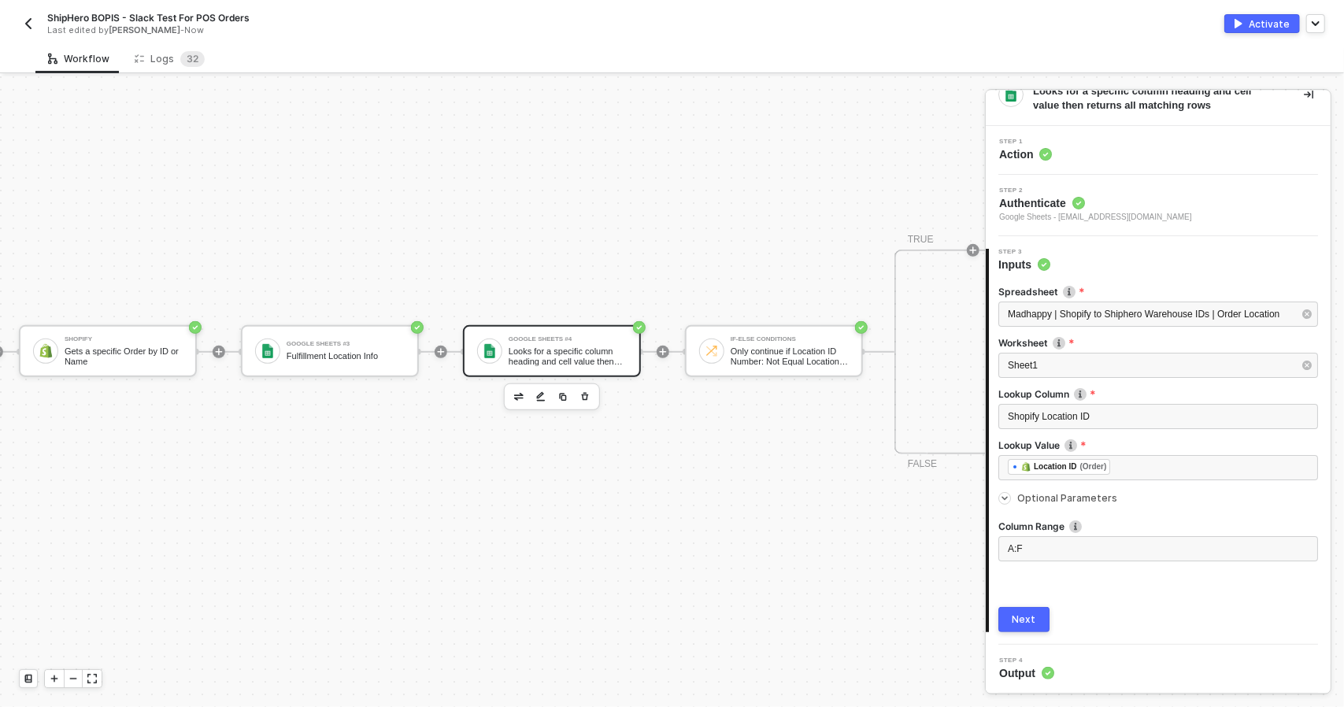
click at [1031, 623] on div "Next" at bounding box center [1024, 619] width 24 height 13
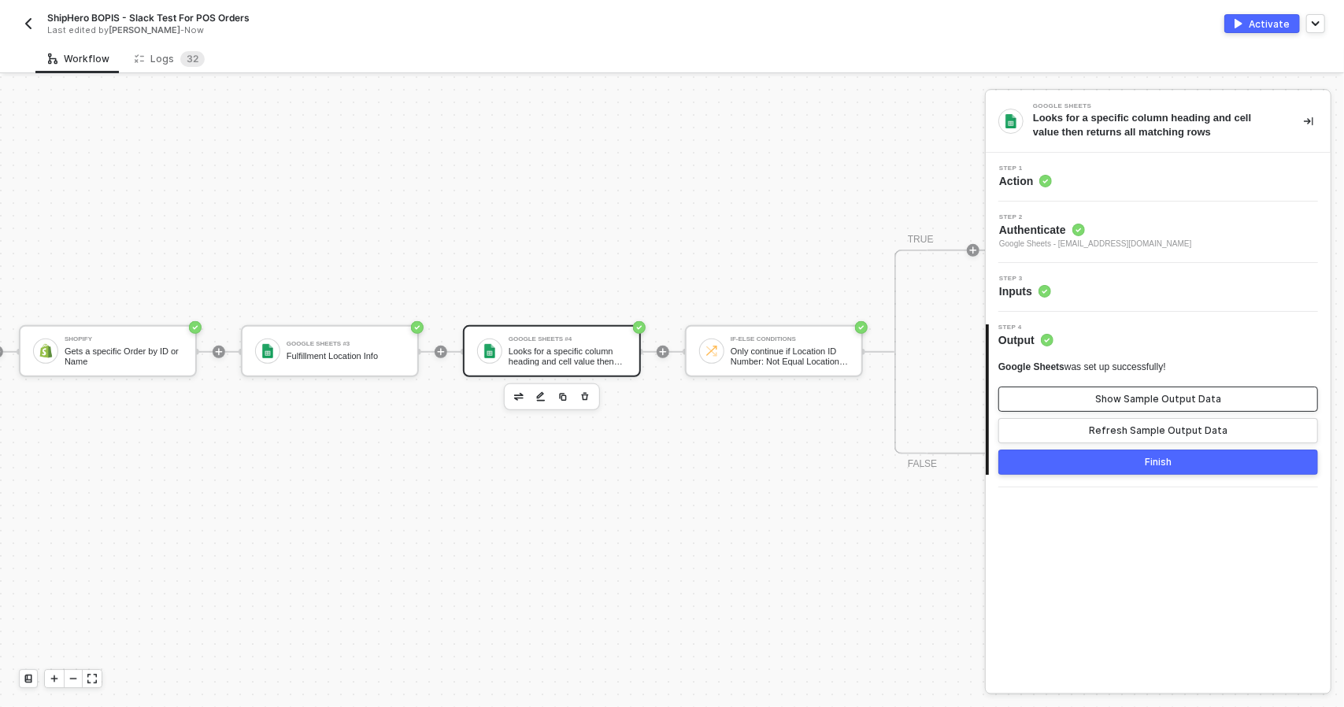
click at [1165, 404] on div "Show Sample Output Data" at bounding box center [1158, 399] width 126 height 13
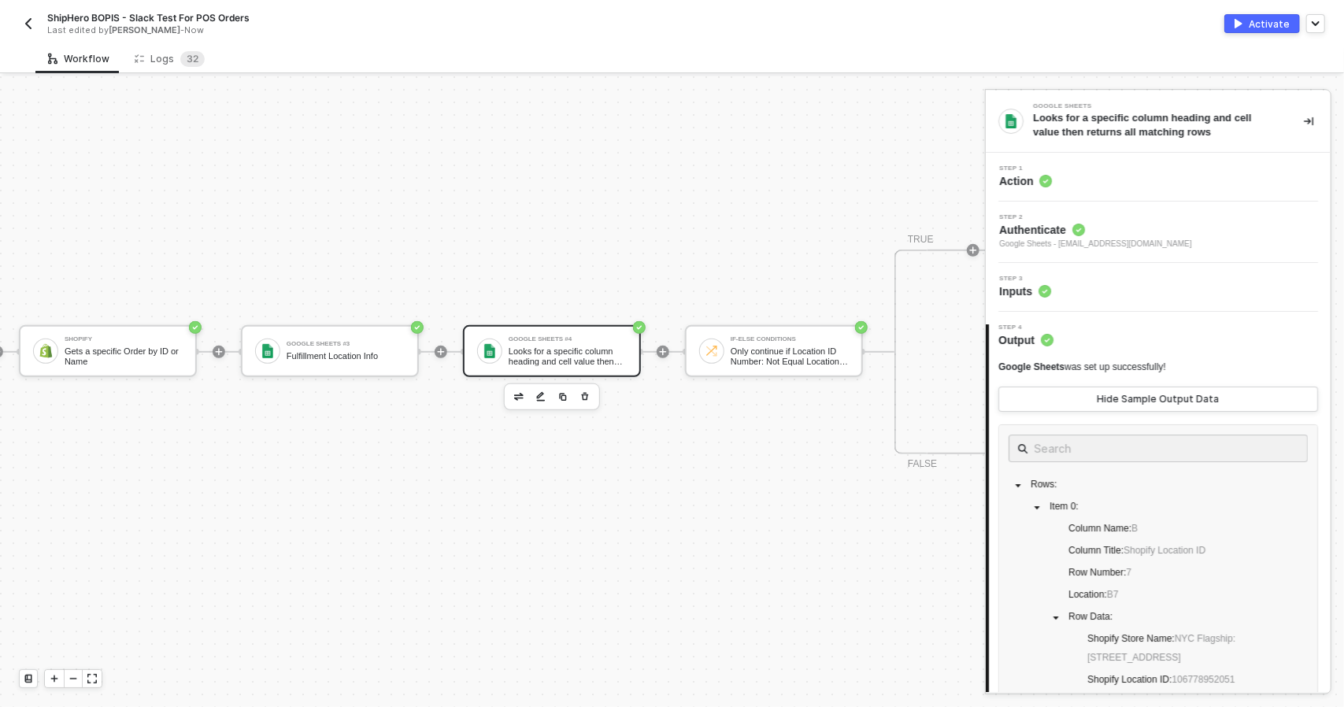
click at [1111, 303] on div "Step 3 Inputs" at bounding box center [1158, 287] width 345 height 49
click at [1112, 286] on div "Step 3 Inputs" at bounding box center [1160, 288] width 341 height 24
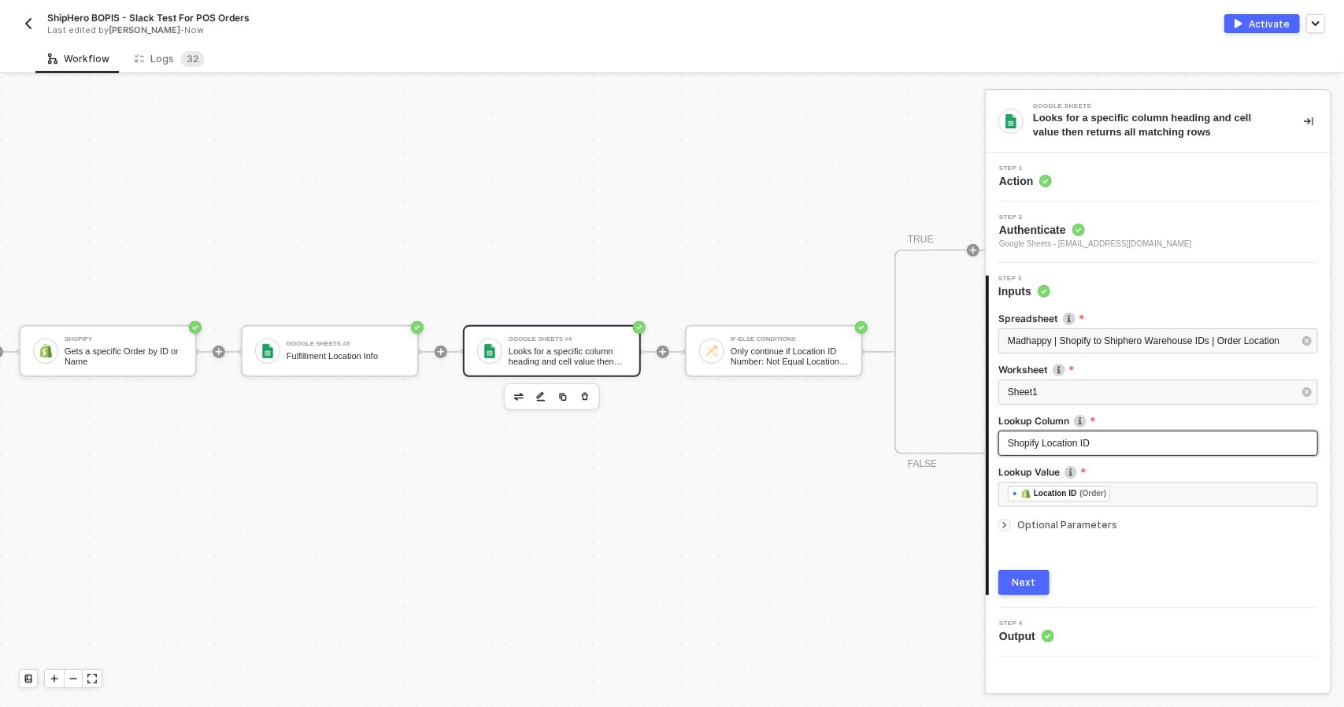
click at [1142, 443] on div "Shopify Location ID" at bounding box center [1158, 443] width 301 height 15
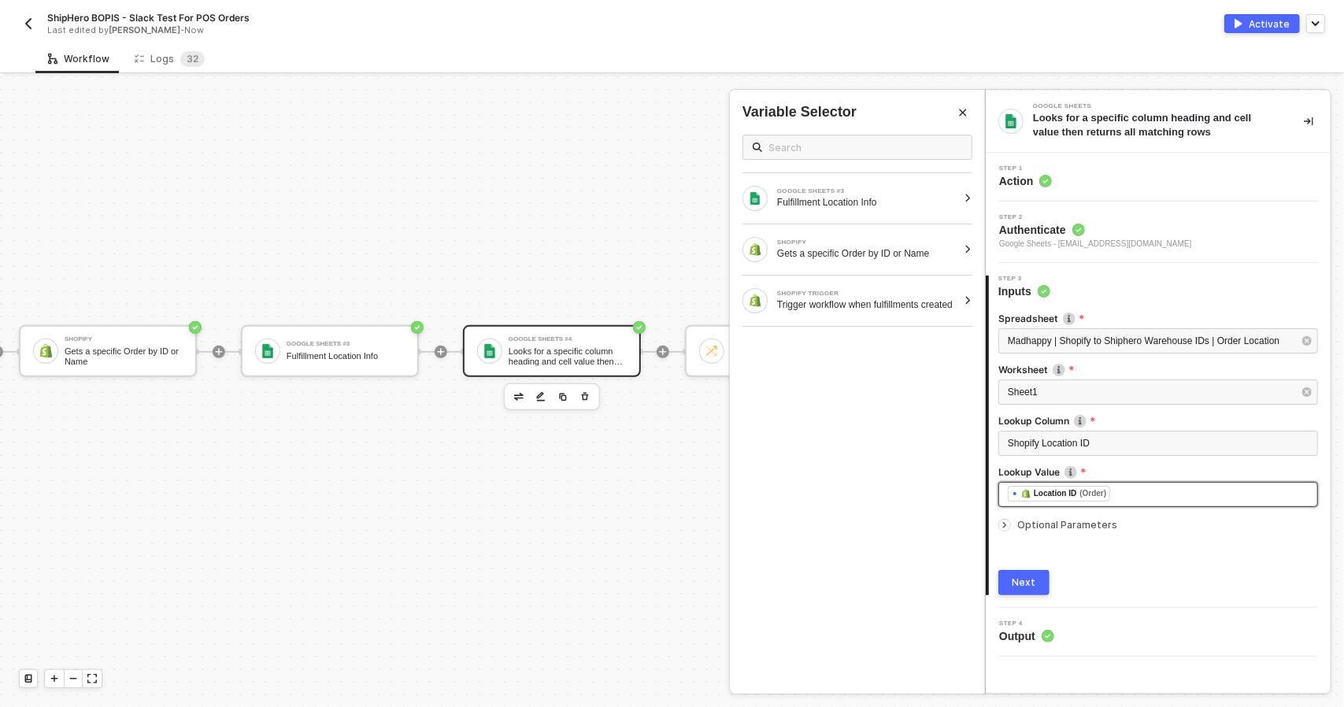
click at [1142, 497] on div "﻿ ﻿ Location ID (Order) ﻿" at bounding box center [1158, 494] width 301 height 17
click at [1121, 505] on div "﻿ ﻿ Location ID (Order) ﻿" at bounding box center [1158, 494] width 320 height 25
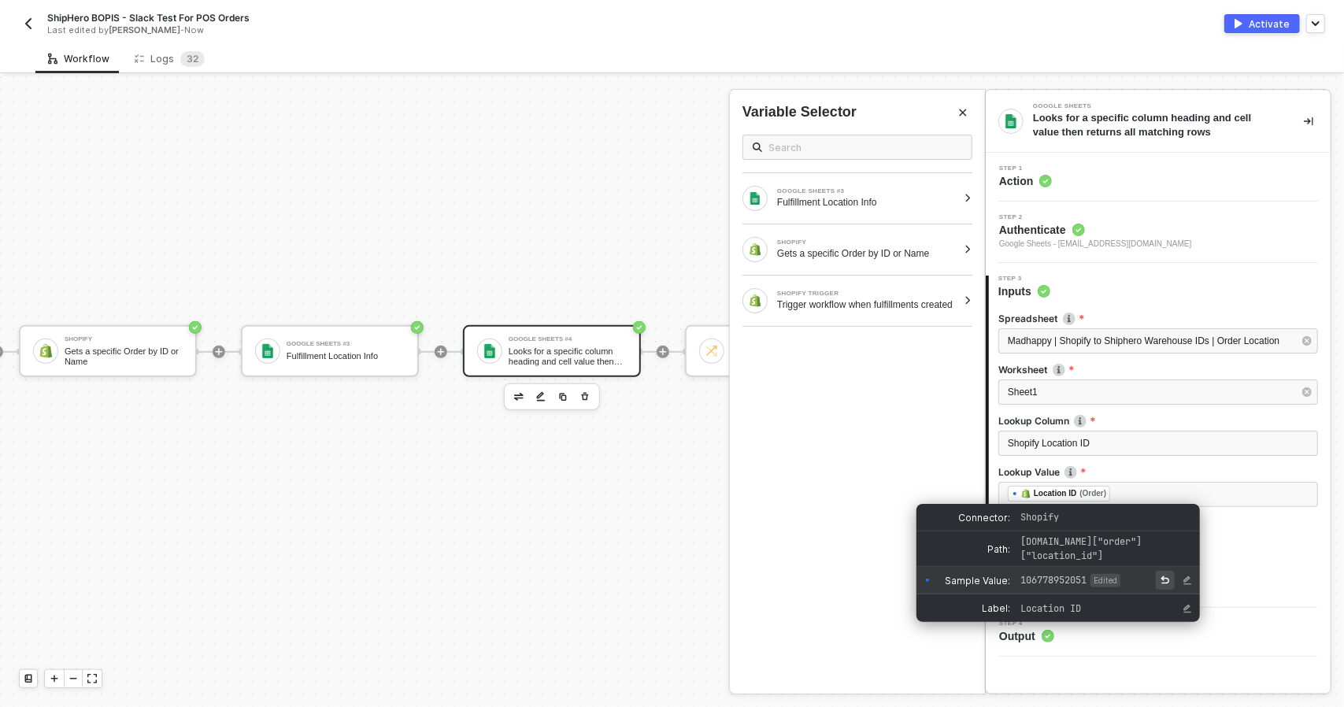
click at [1168, 578] on icon "Reset Sample Value" at bounding box center [1165, 580] width 9 height 8
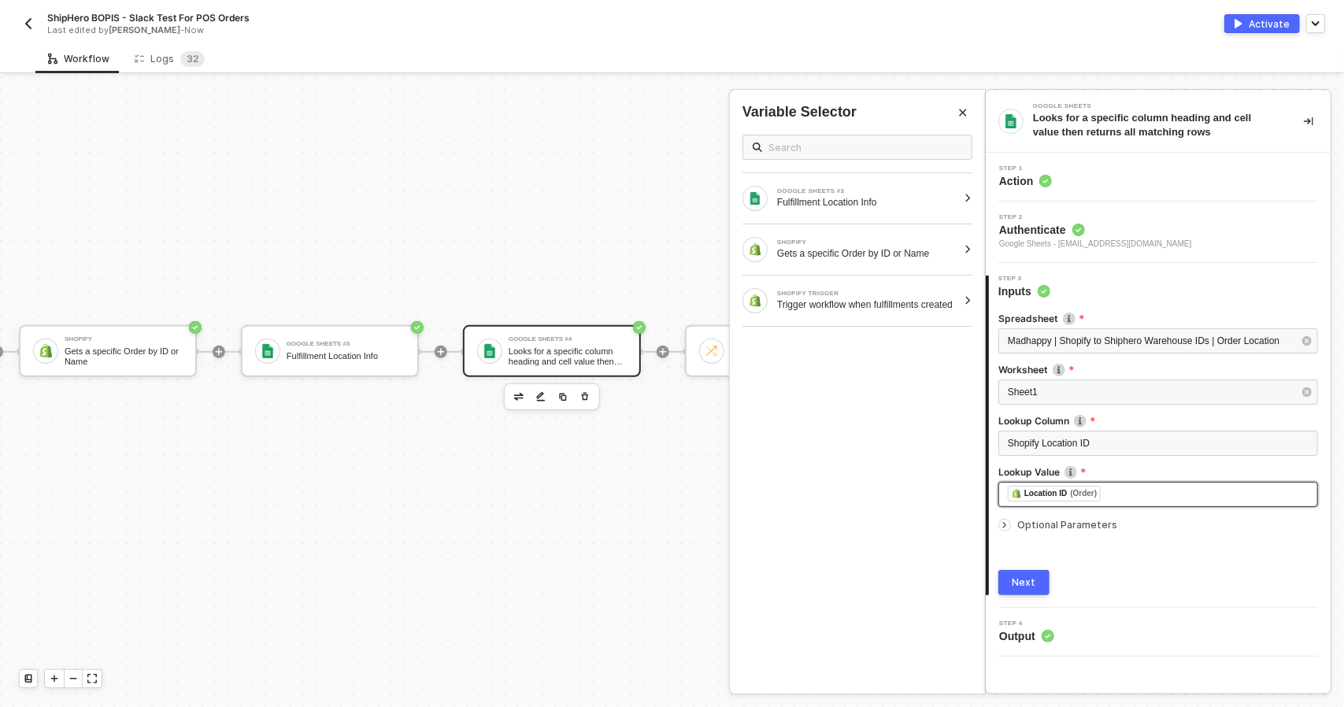
click at [1153, 505] on div "﻿ ﻿ Location ID (Order) ﻿" at bounding box center [1158, 494] width 320 height 25
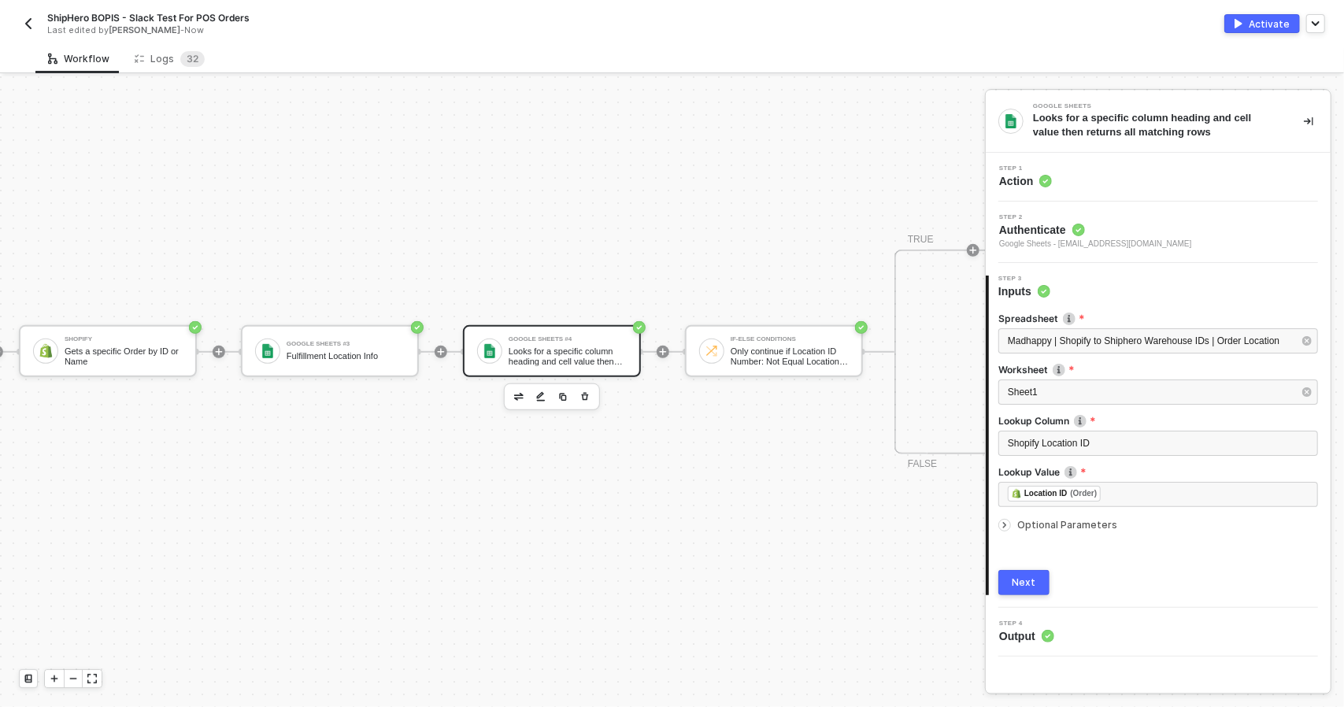
click at [1046, 572] on button "Next" at bounding box center [1023, 582] width 51 height 25
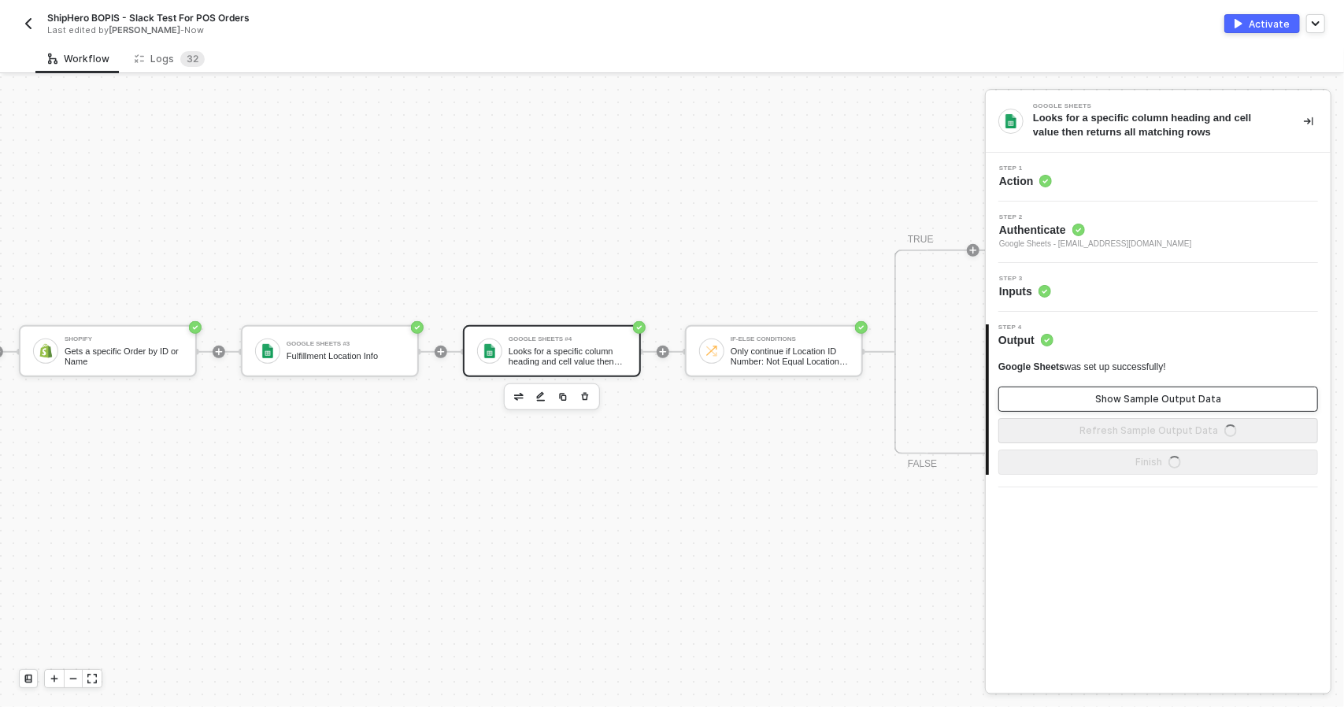
click at [1154, 406] on button "Show Sample Output Data" at bounding box center [1158, 399] width 320 height 25
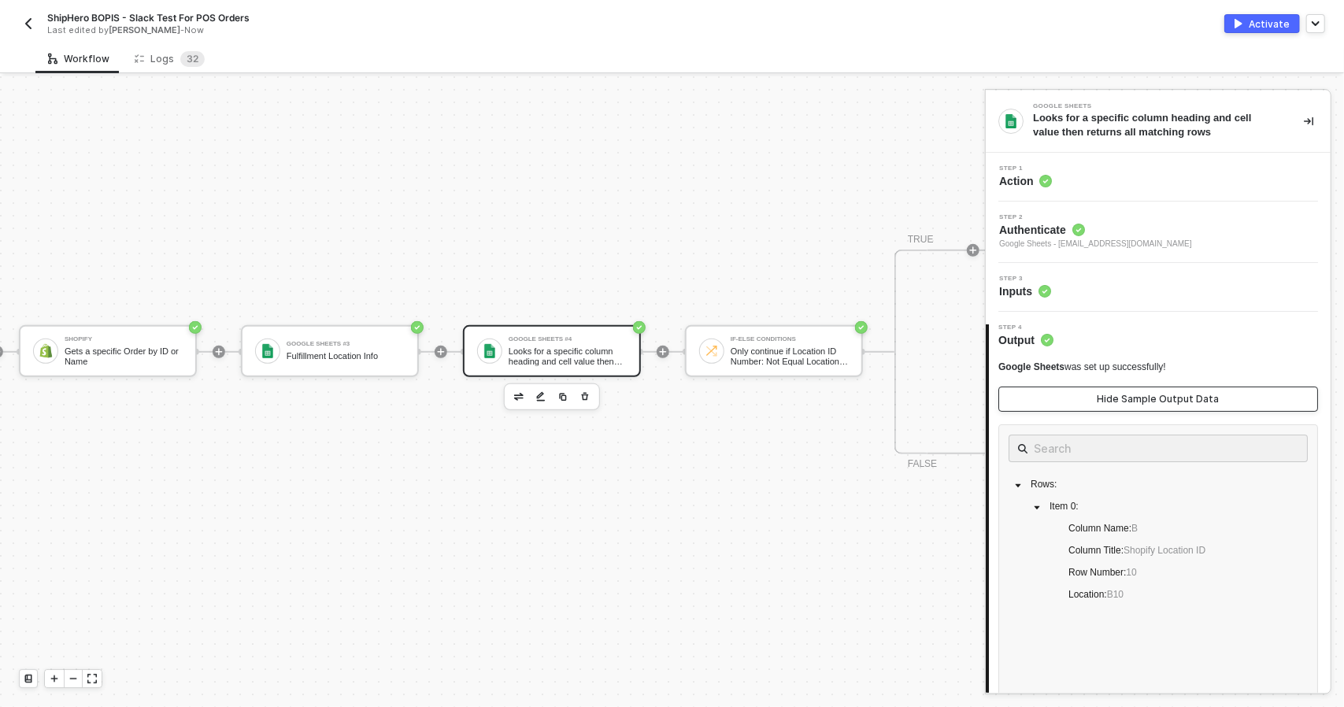
click at [1154, 400] on div "Hide Sample Output Data" at bounding box center [1159, 399] width 122 height 13
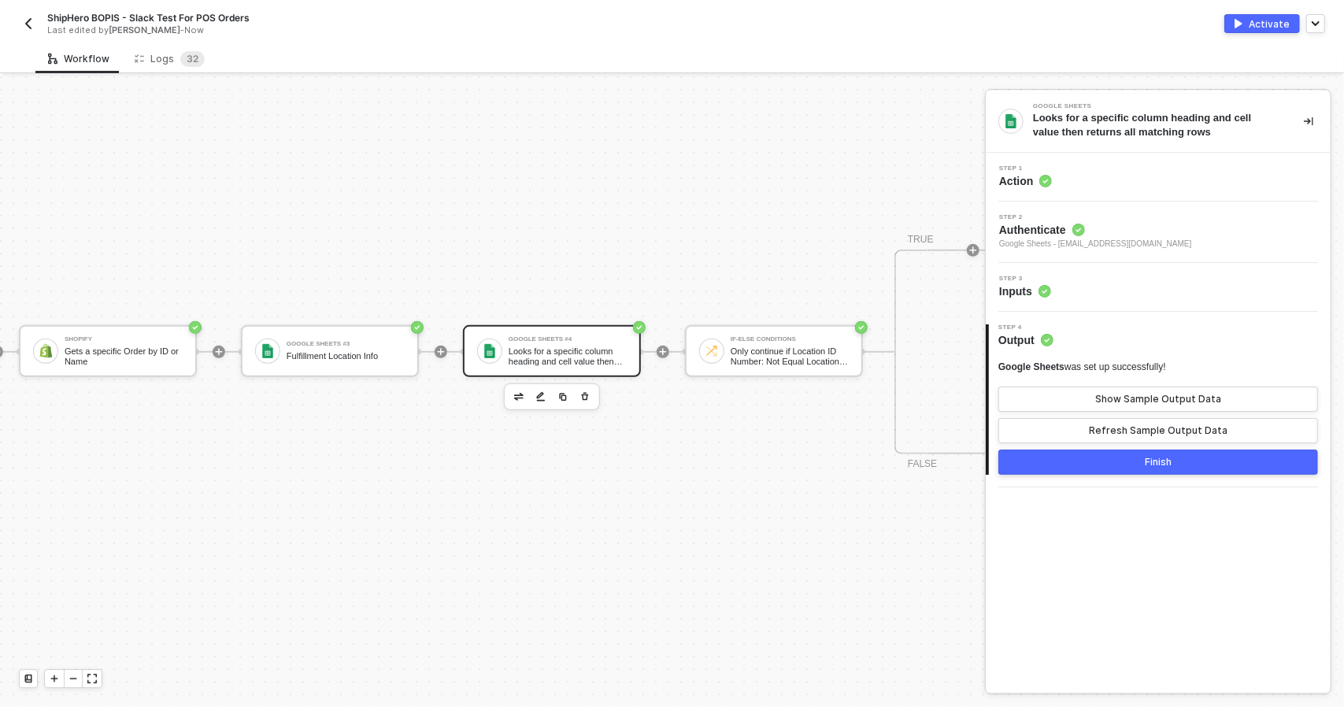
click at [569, 350] on div "Looks for a specific column heading and cell value then returns all matching ro…" at bounding box center [568, 356] width 118 height 20
click at [1172, 391] on button "Show Sample Output Data" at bounding box center [1158, 399] width 320 height 25
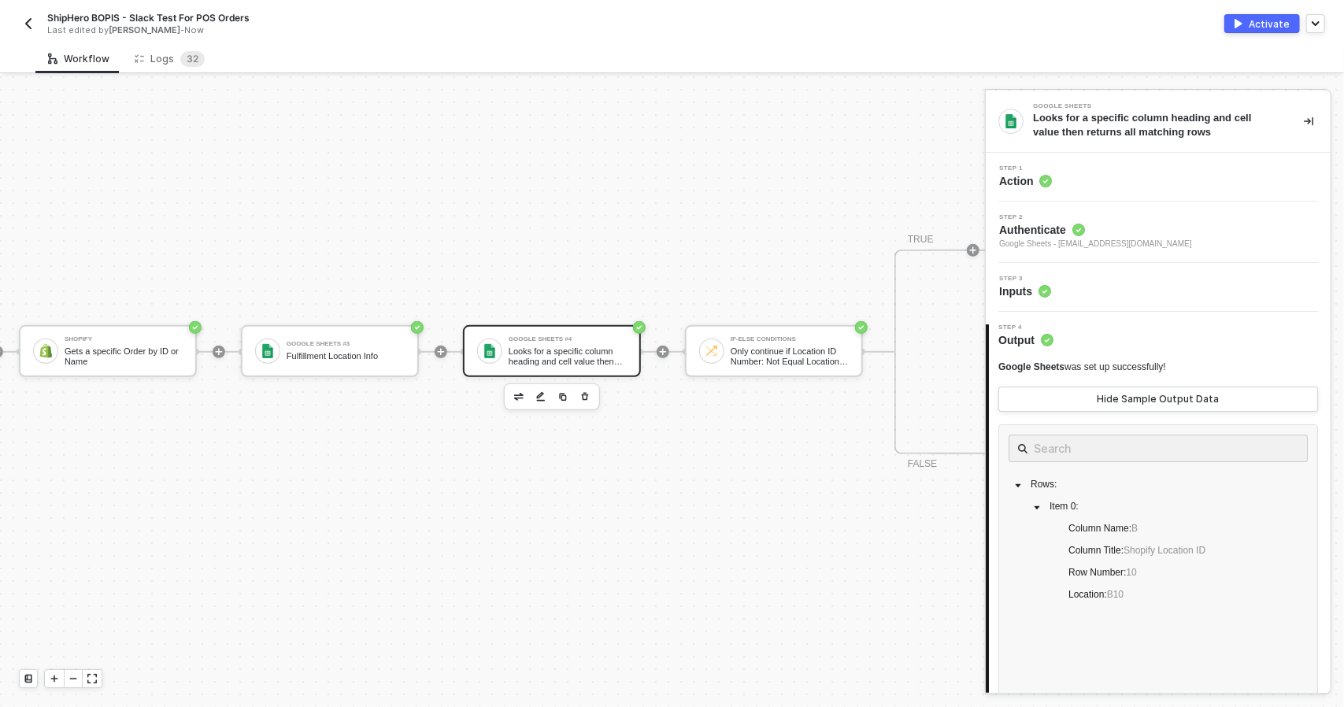
click at [1115, 290] on div "Step 3 Inputs" at bounding box center [1160, 288] width 341 height 24
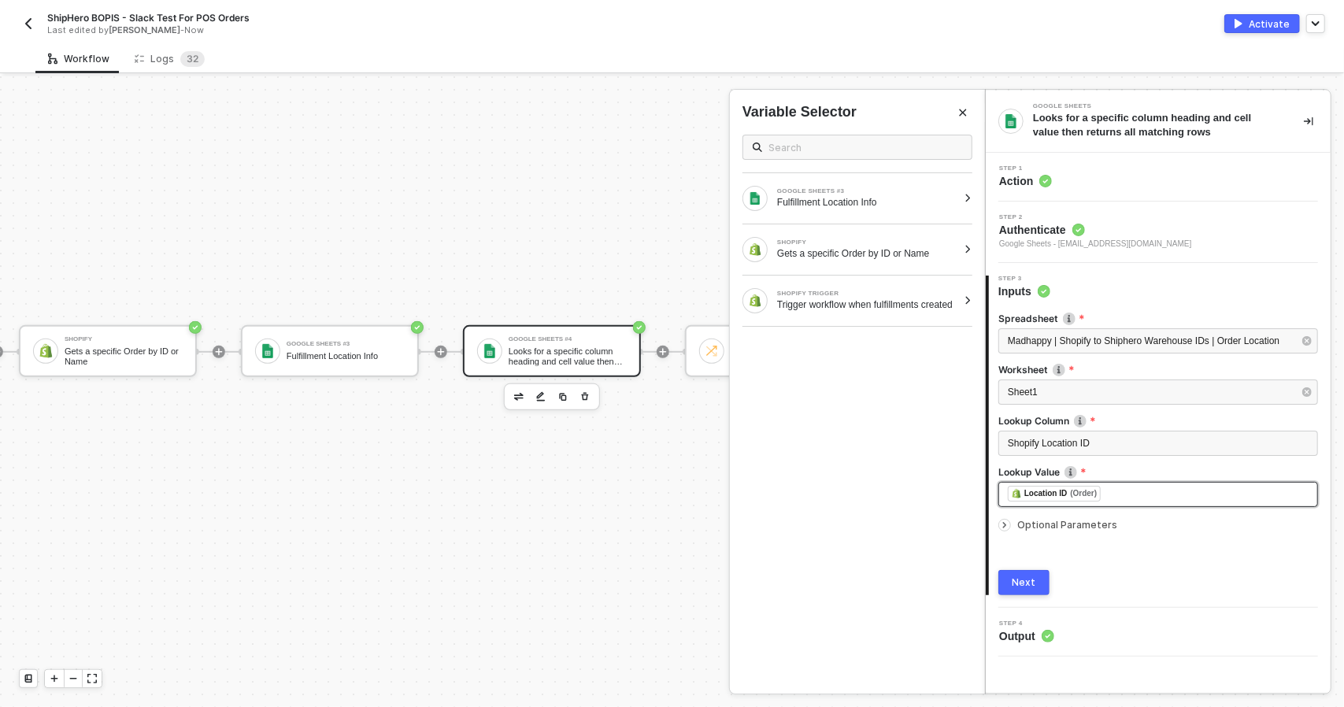
click at [1146, 494] on div "﻿ ﻿ Location ID (Order) ﻿" at bounding box center [1158, 494] width 301 height 17
click at [1110, 519] on div "Optional Parameters" at bounding box center [1158, 524] width 320 height 17
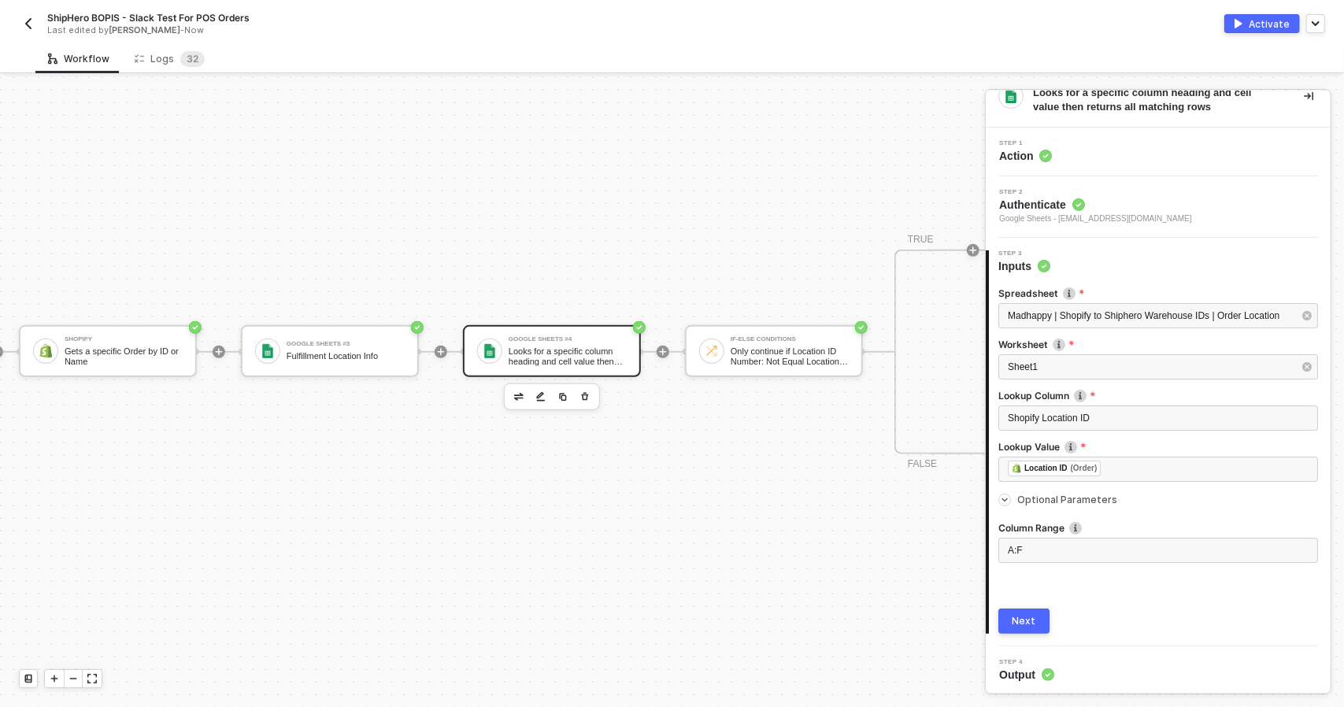
scroll to position [27, 0]
click at [1117, 468] on div "﻿ ﻿ Location ID (Order) ﻿" at bounding box center [1158, 467] width 301 height 17
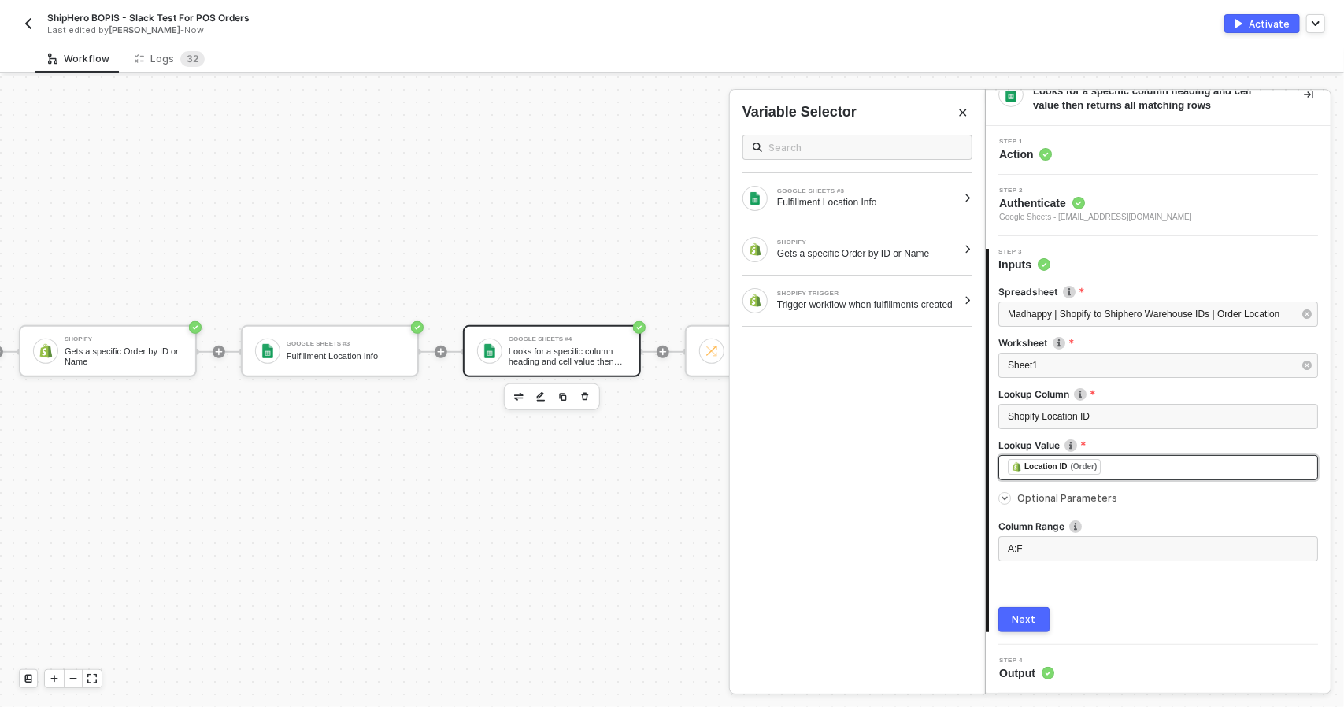
click at [1083, 465] on div "(Order)" at bounding box center [1083, 467] width 27 height 13
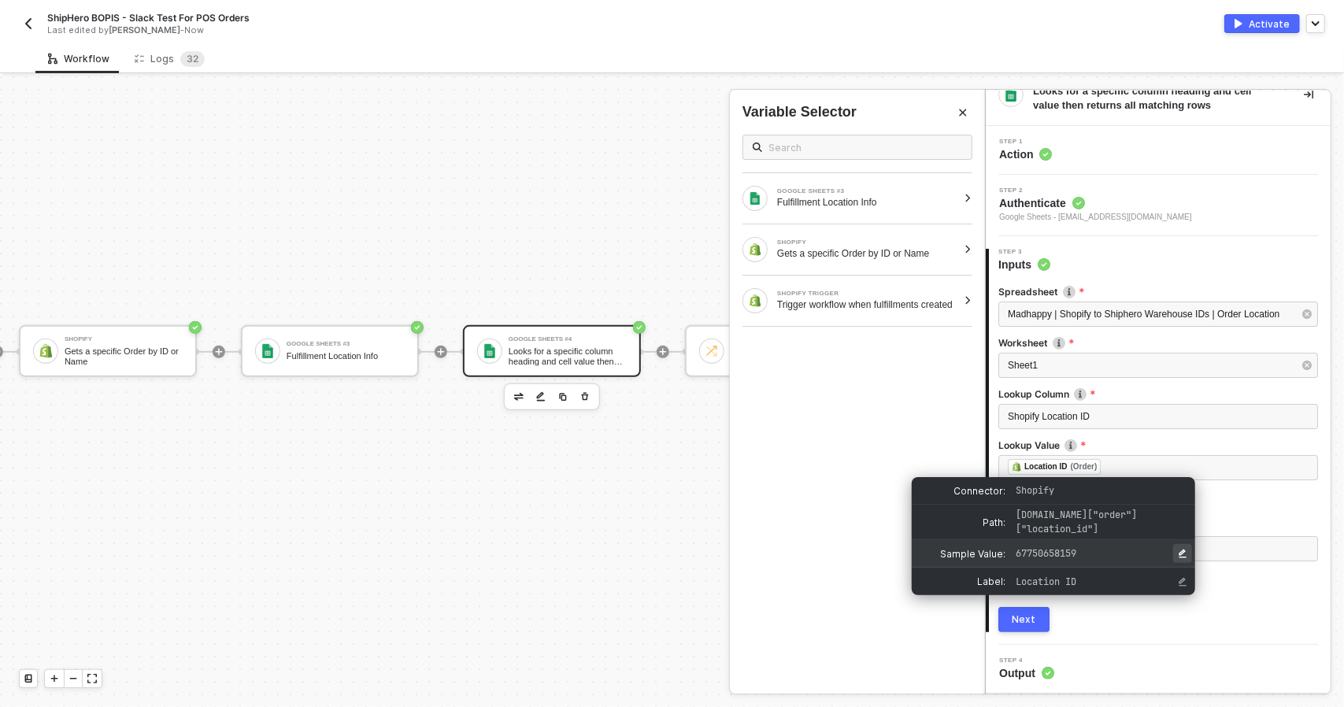
click at [1181, 553] on icon "Edit Sample Value" at bounding box center [1183, 554] width 8 height 9
drag, startPoint x: 1138, startPoint y: 558, endPoint x: 1014, endPoint y: 542, distance: 125.4
click at [1014, 544] on div at bounding box center [1102, 554] width 180 height 20
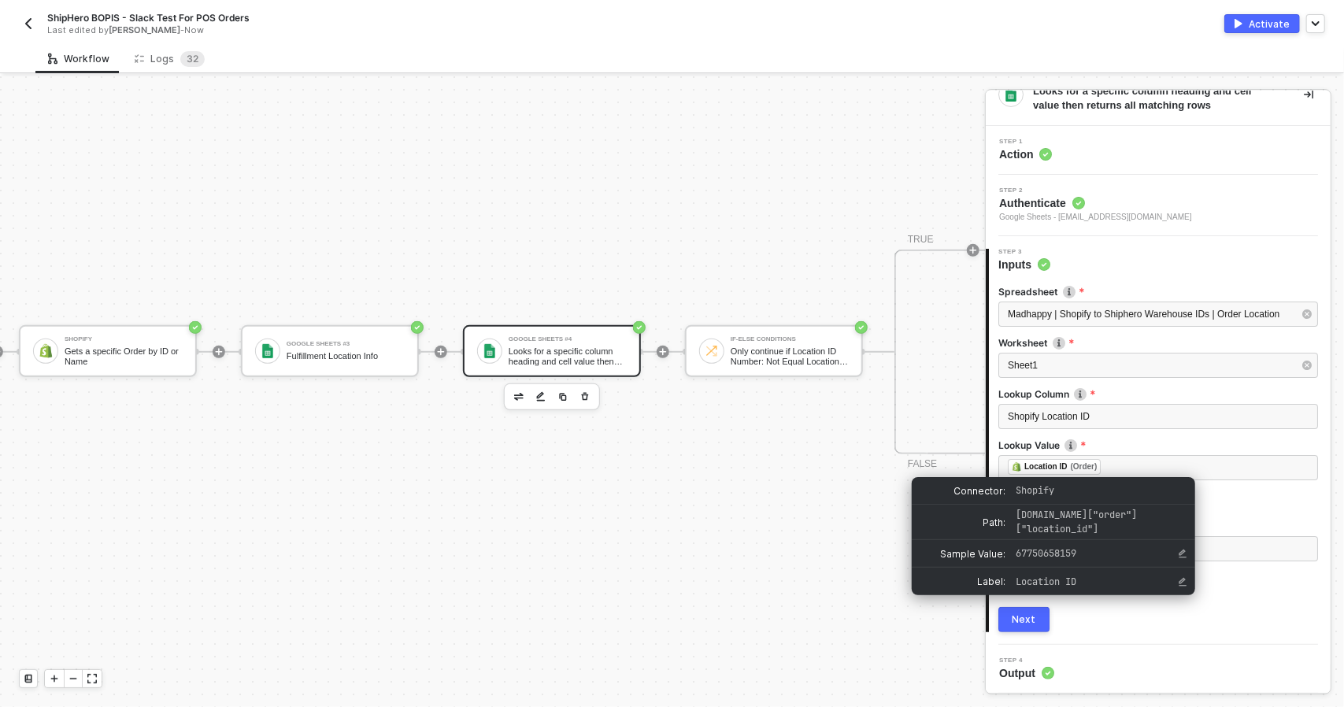
click at [1042, 611] on button "Next" at bounding box center [1023, 619] width 51 height 25
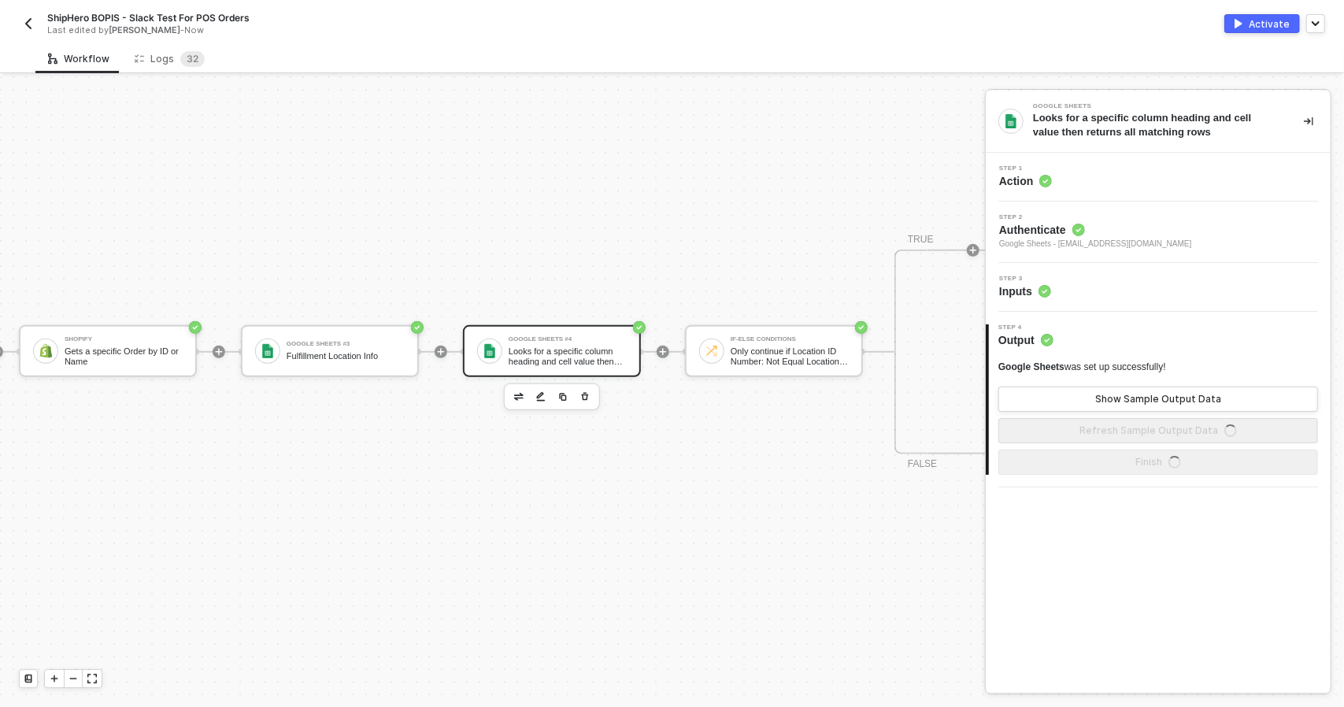
scroll to position [0, 0]
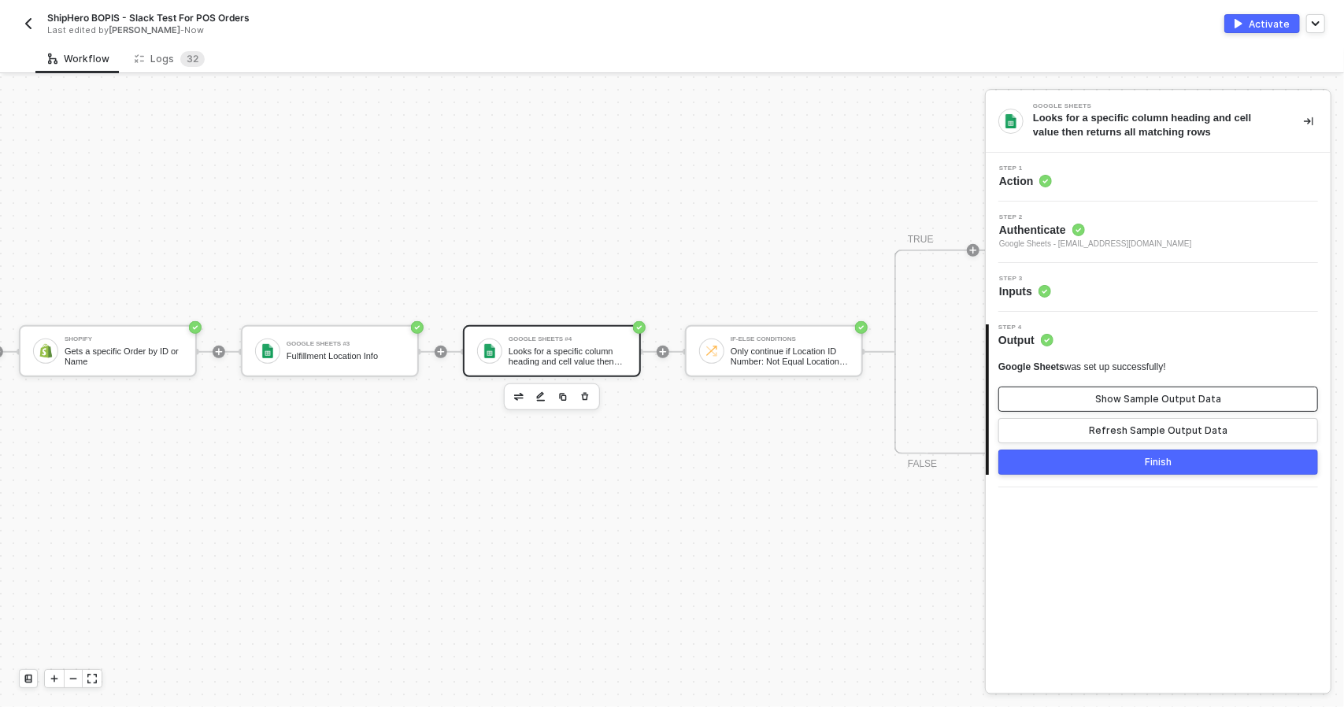
click at [1167, 401] on div "Show Sample Output Data" at bounding box center [1158, 399] width 126 height 13
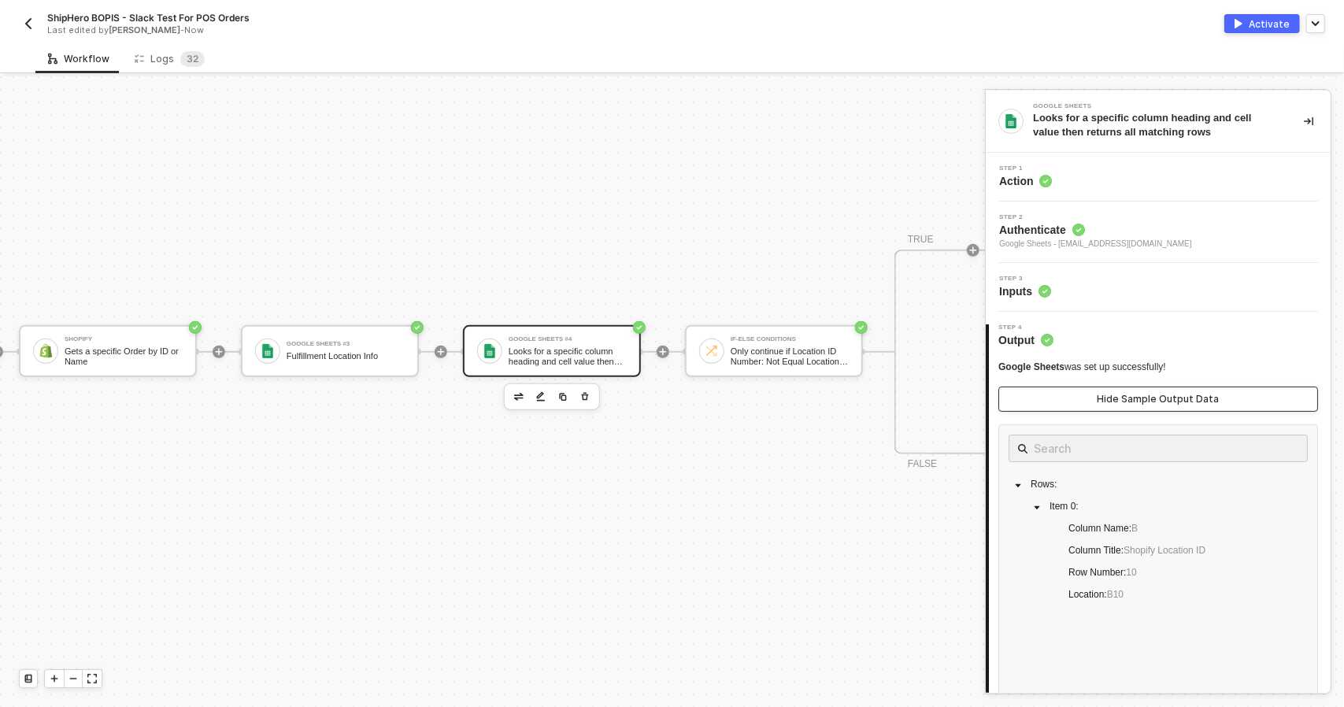
click at [1102, 396] on div "Hide Sample Output Data" at bounding box center [1159, 399] width 122 height 13
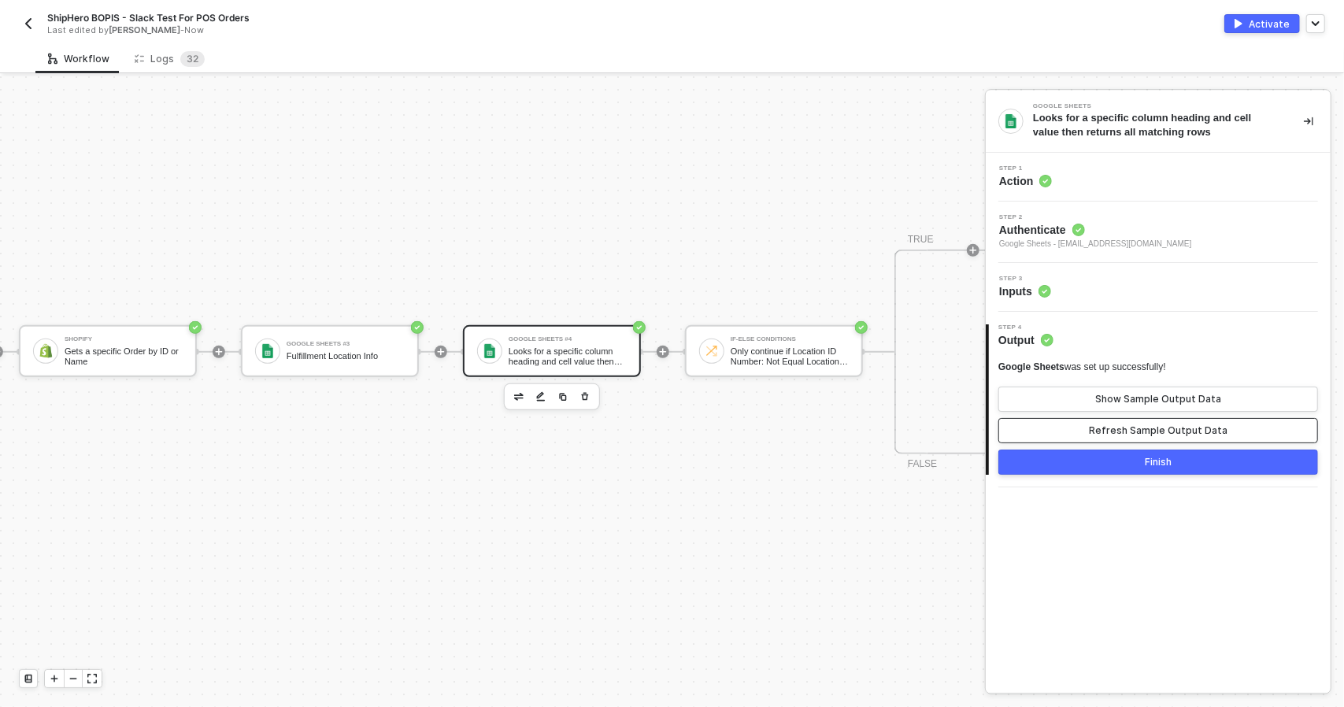
click at [1136, 439] on button "Refresh Sample Output Data" at bounding box center [1158, 430] width 320 height 25
click at [1154, 398] on div "Show Sample Output Data" at bounding box center [1158, 399] width 126 height 13
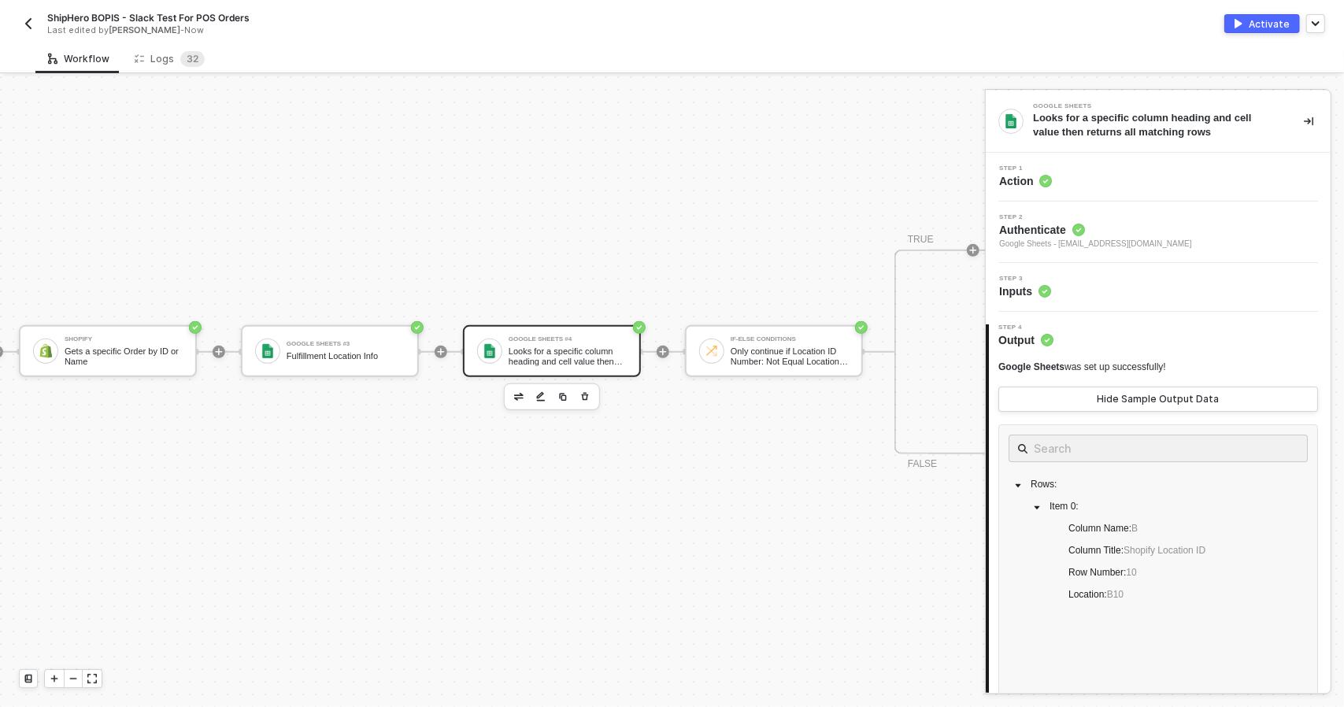
click at [1097, 305] on div "Step 3 Inputs" at bounding box center [1158, 287] width 345 height 49
click at [1100, 292] on div "Step 3 Inputs" at bounding box center [1160, 288] width 341 height 24
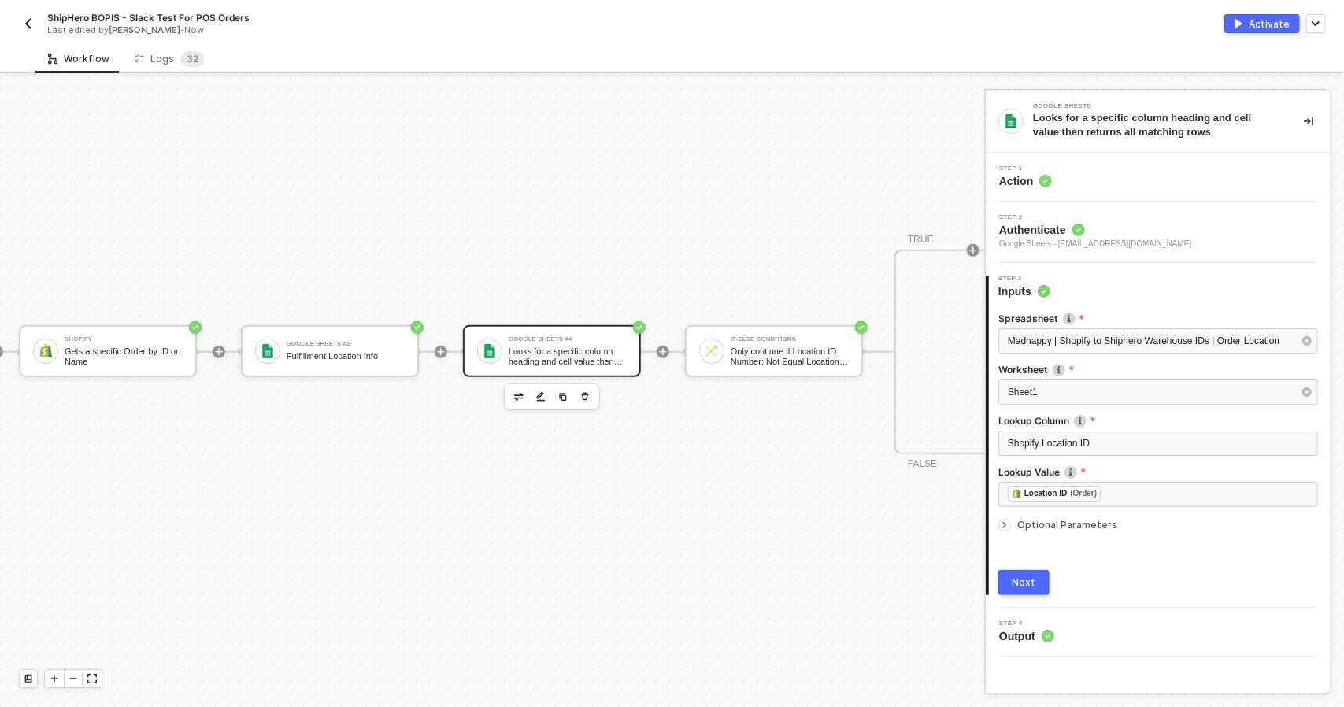
click at [1123, 524] on span "Optional Parameters" at bounding box center [1167, 524] width 301 height 9
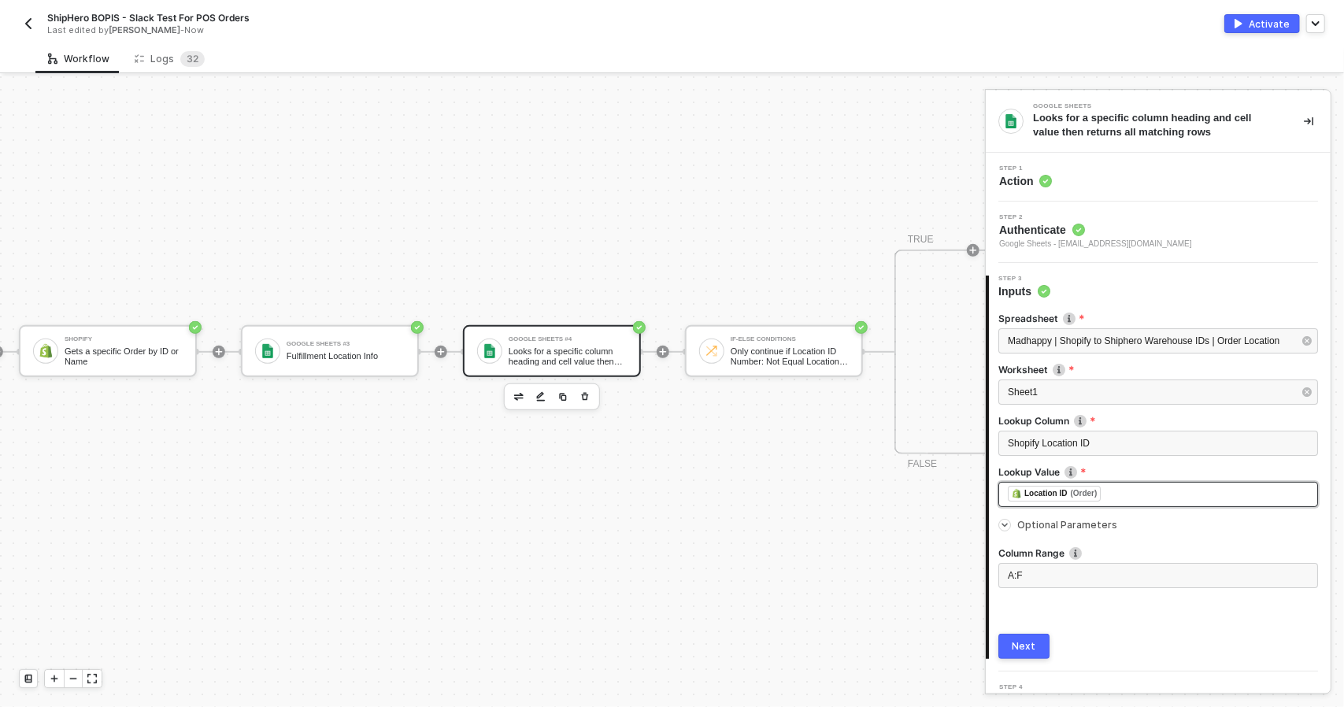
click at [1157, 501] on div "﻿ ﻿ Location ID (Order) ﻿" at bounding box center [1158, 494] width 301 height 17
click at [1023, 522] on span "Optional Parameters" at bounding box center [1067, 525] width 100 height 12
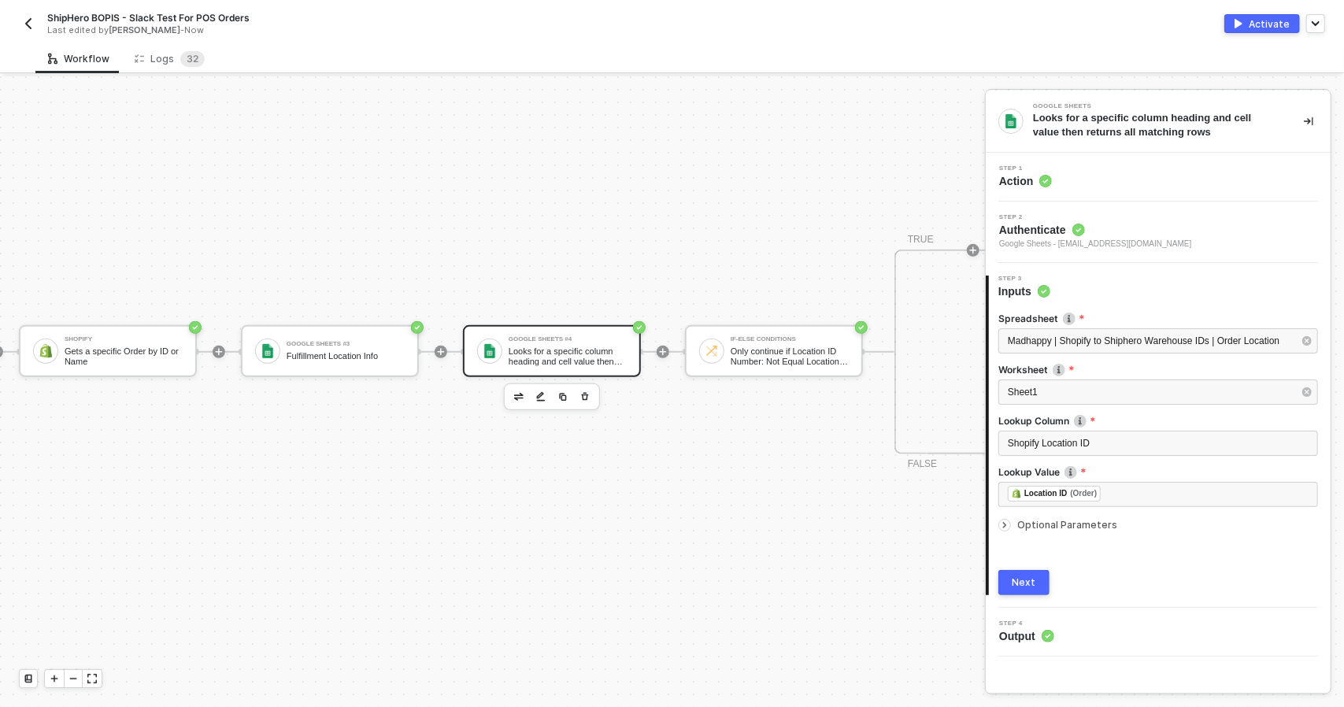
click at [1051, 520] on span "Optional Parameters" at bounding box center [1067, 525] width 100 height 12
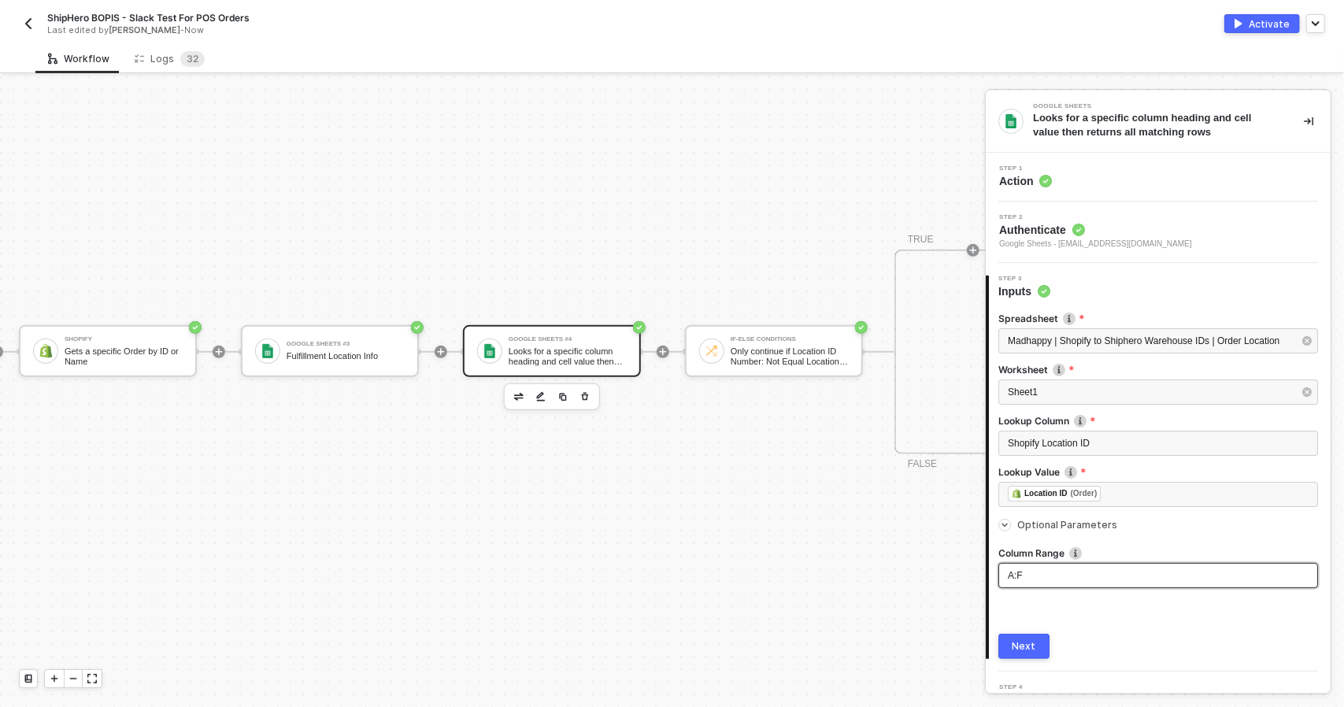
click at [1071, 574] on div "A:F" at bounding box center [1158, 575] width 301 height 15
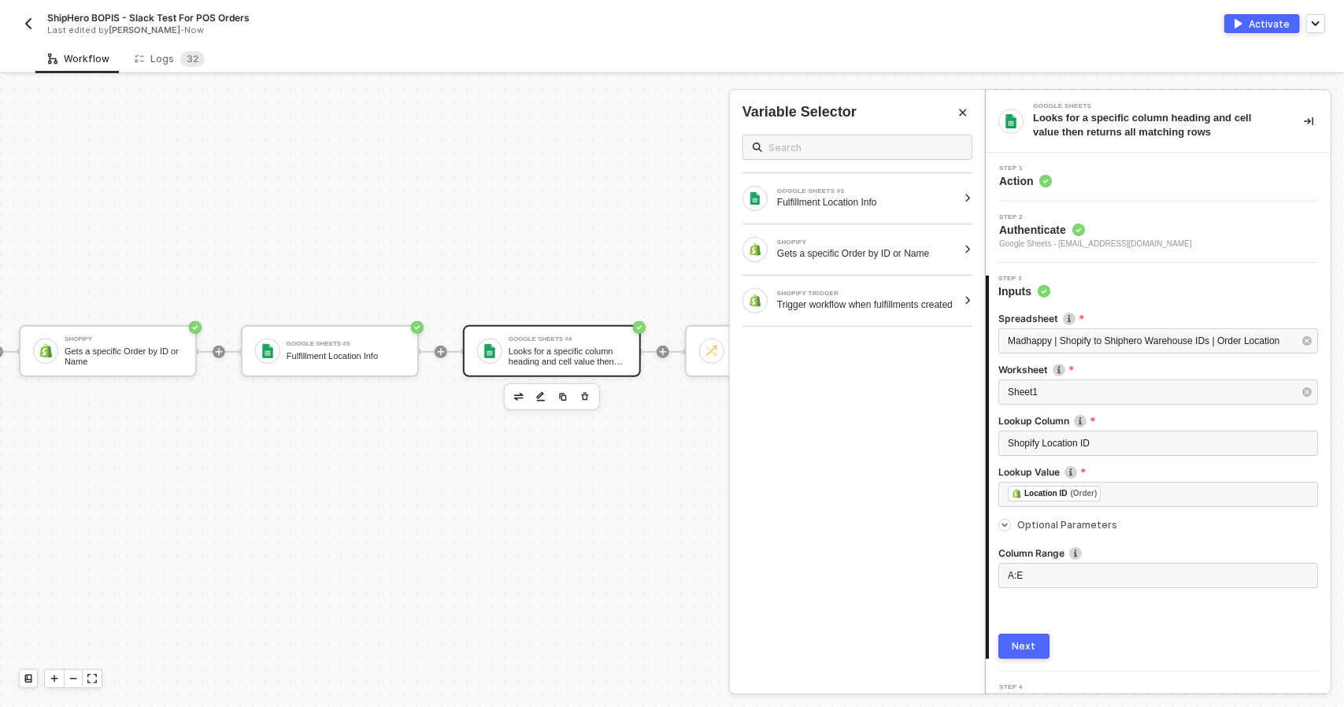
click at [1035, 629] on div "Spreadsheet Madhappy | Shopify to Shiphero Warehouse IDs | Order Location Works…" at bounding box center [1158, 479] width 320 height 360
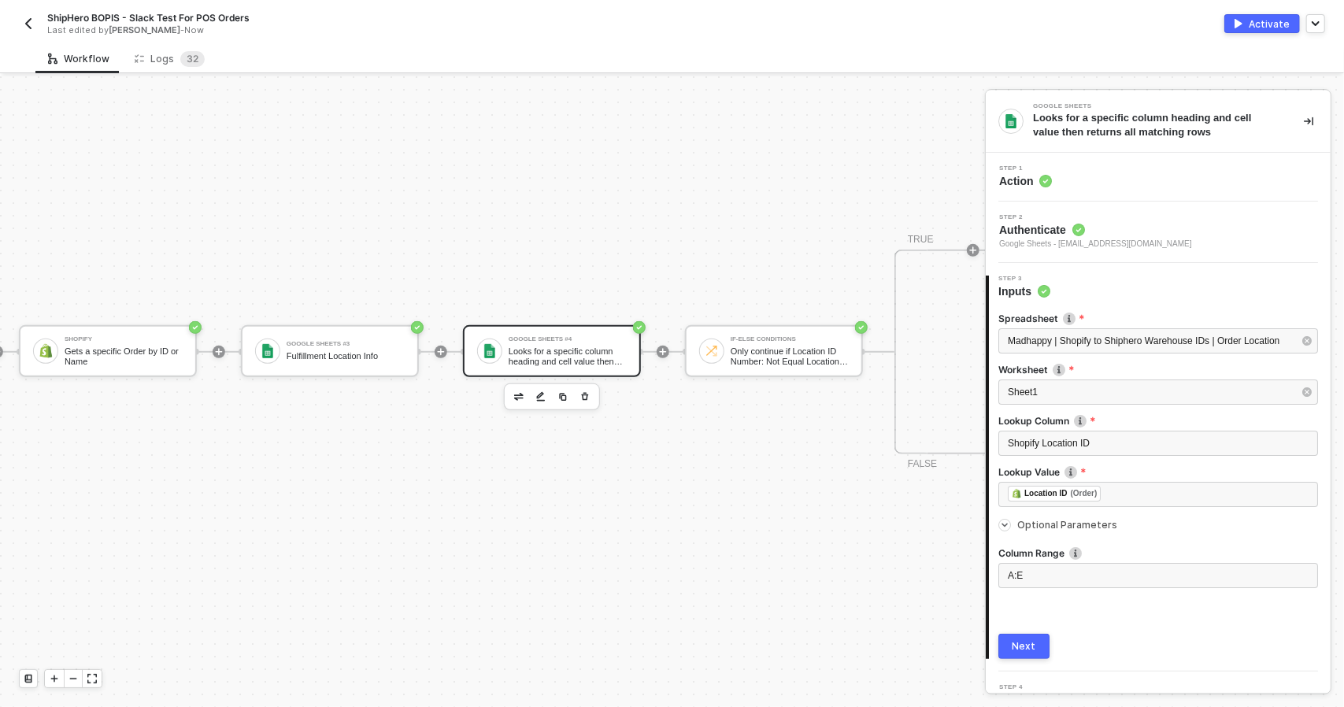
click at [1034, 641] on div "Next" at bounding box center [1024, 646] width 24 height 13
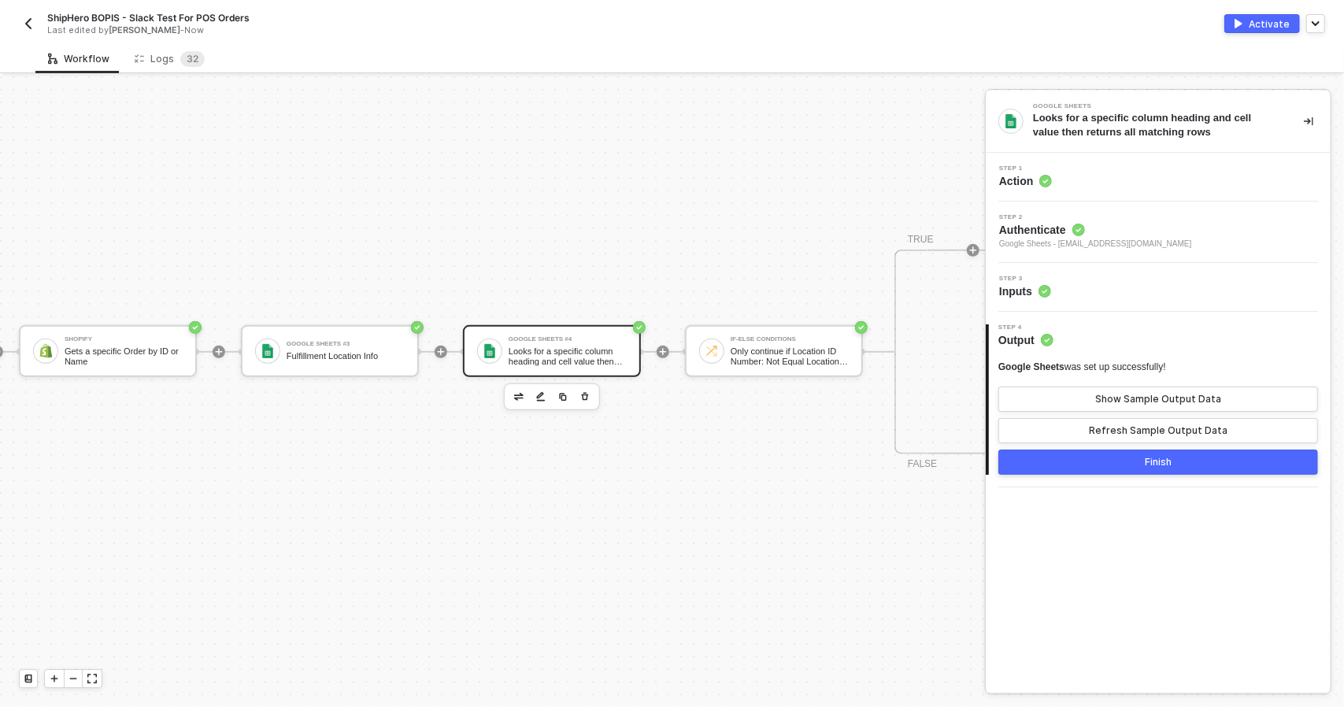
click at [1123, 305] on div "Step 3 Inputs" at bounding box center [1158, 287] width 345 height 49
click at [1129, 286] on div "Step 3 Inputs" at bounding box center [1160, 288] width 341 height 24
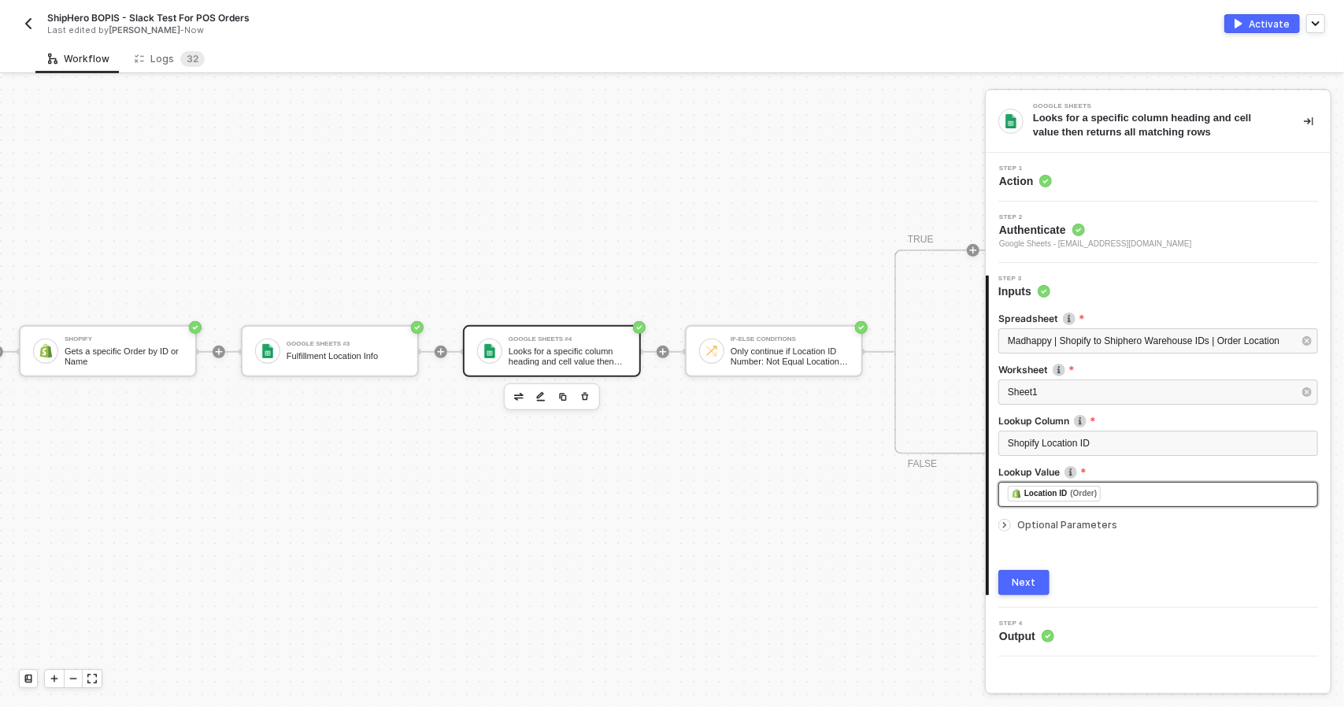
click at [1160, 492] on div "﻿ ﻿ Location ID (Order) ﻿" at bounding box center [1158, 494] width 301 height 17
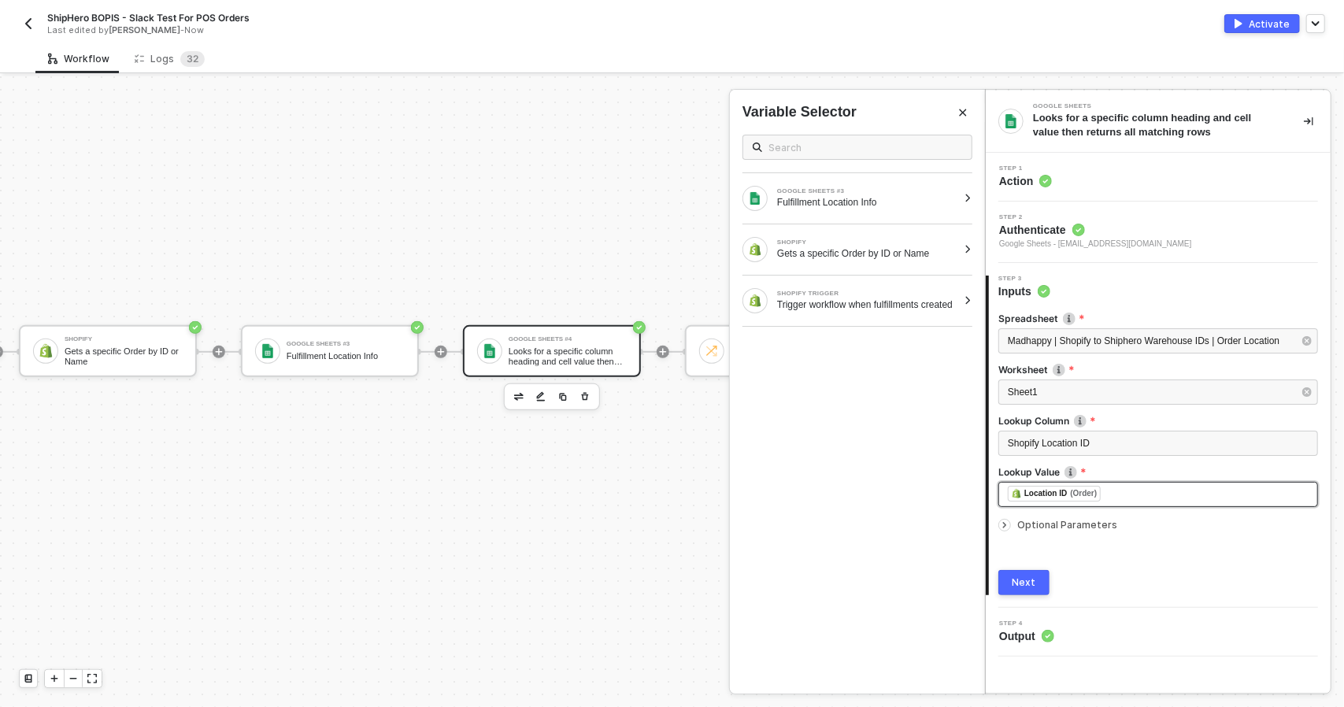
click at [1068, 500] on div "Location ID (Order)" at bounding box center [1054, 494] width 93 height 16
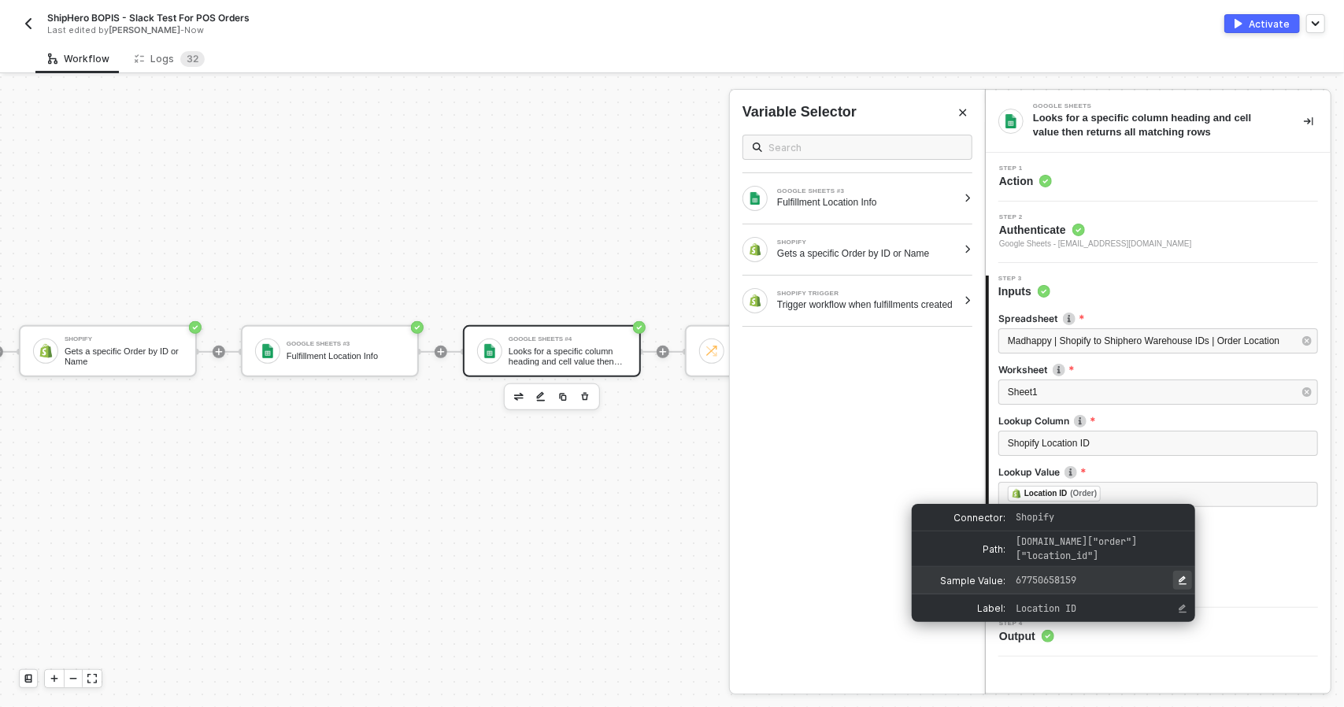
click at [1179, 582] on icon "Edit Sample Value" at bounding box center [1182, 580] width 9 height 9
drag, startPoint x: 1121, startPoint y: 577, endPoint x: 984, endPoint y: 577, distance: 137.0
click at [984, 577] on div "Sample Value:" at bounding box center [1053, 581] width 283 height 28
type input "1"
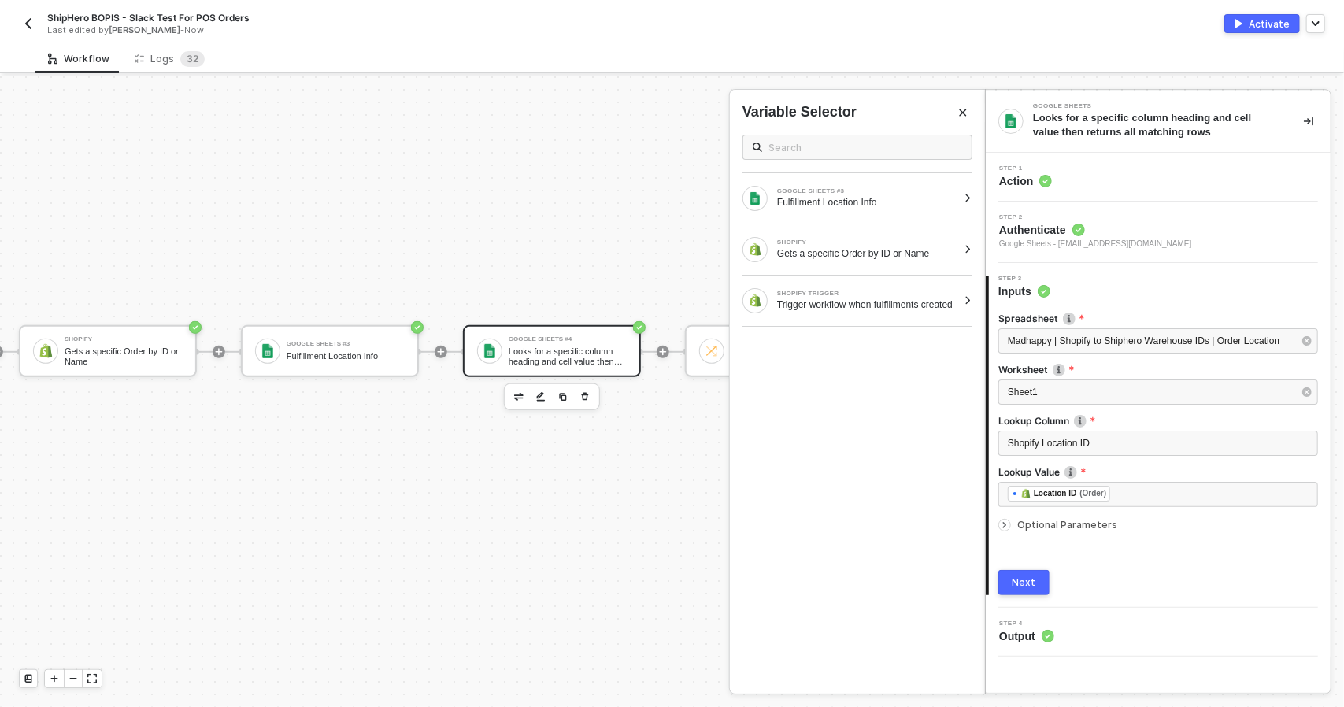
click at [1223, 587] on div "Next" at bounding box center [1158, 582] width 320 height 25
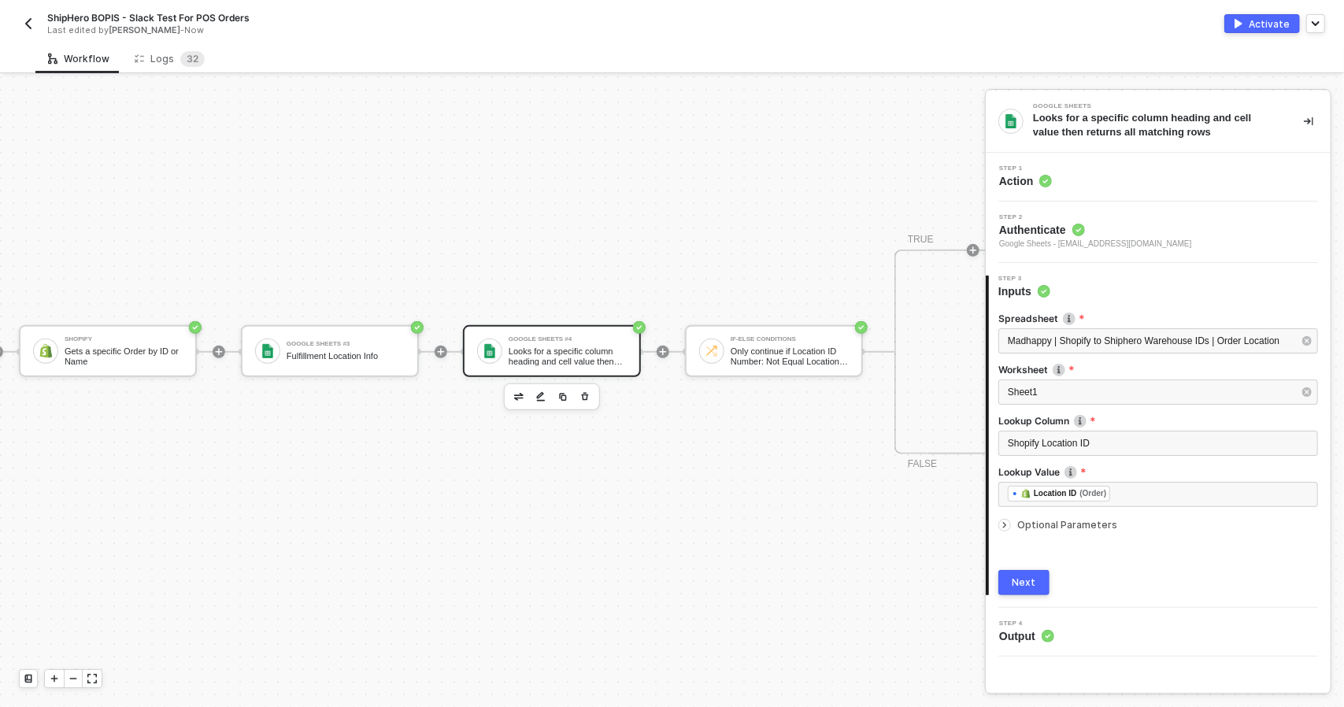
click at [1066, 637] on div "Step 4 Output" at bounding box center [1160, 632] width 341 height 24
click at [1037, 594] on div "3 Step 3 Inputs Spreadsheet Madhappy | Shopify to Shiphero Warehouse IDs | Orde…" at bounding box center [1158, 435] width 345 height 345
click at [1035, 590] on button "Next" at bounding box center [1023, 582] width 51 height 25
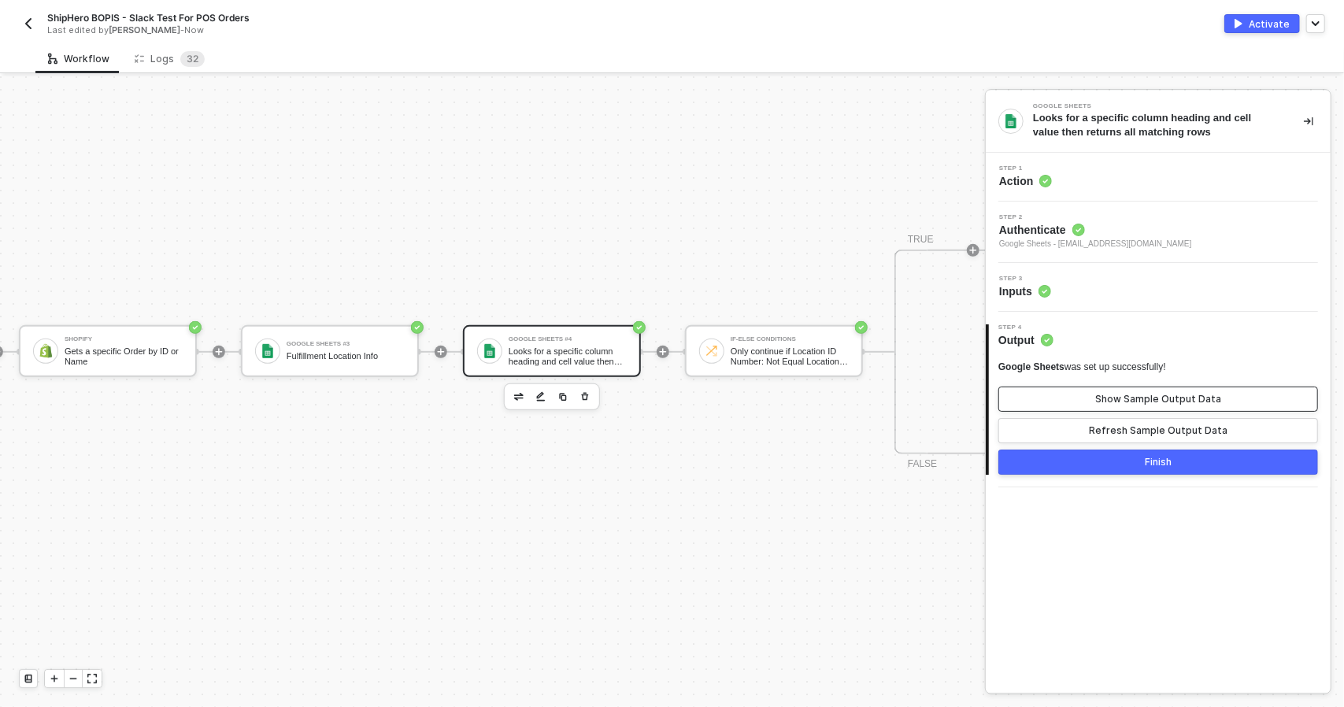
click at [1135, 401] on div "Show Sample Output Data" at bounding box center [1158, 399] width 126 height 13
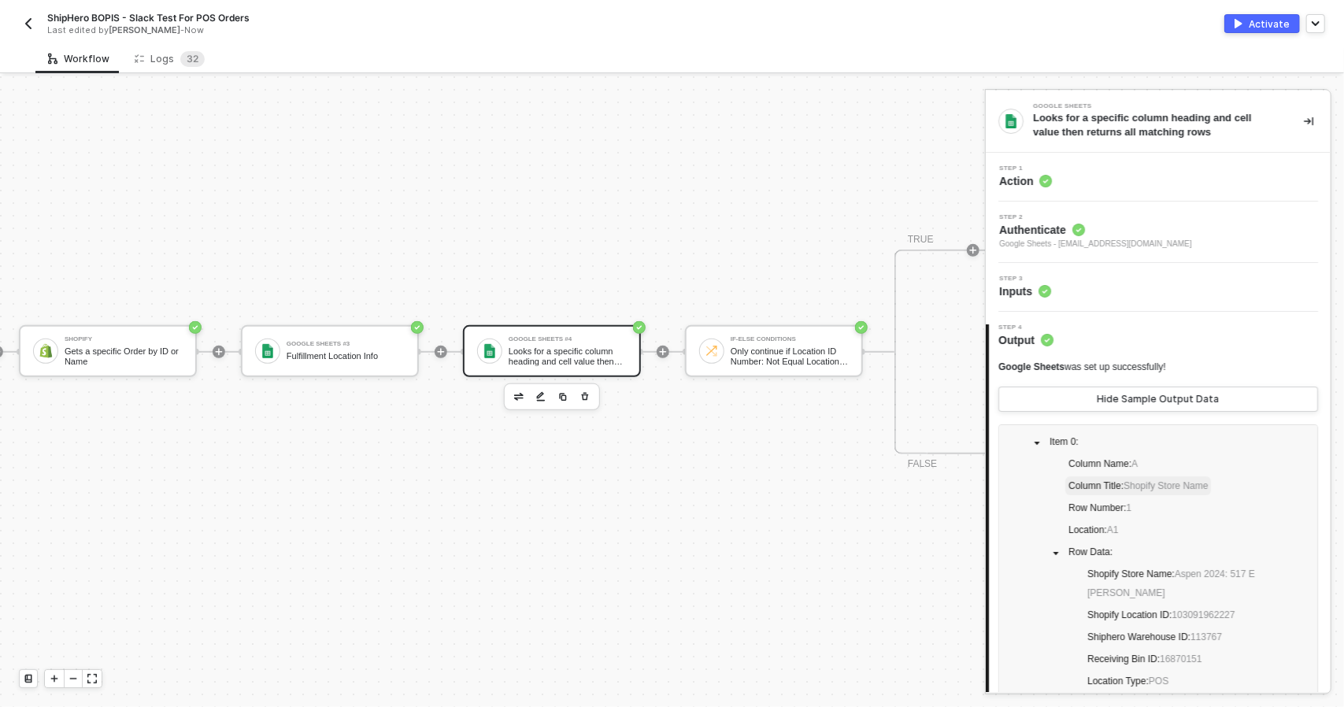
scroll to position [67, 0]
click at [1108, 295] on div "Step 3 Inputs" at bounding box center [1160, 288] width 341 height 24
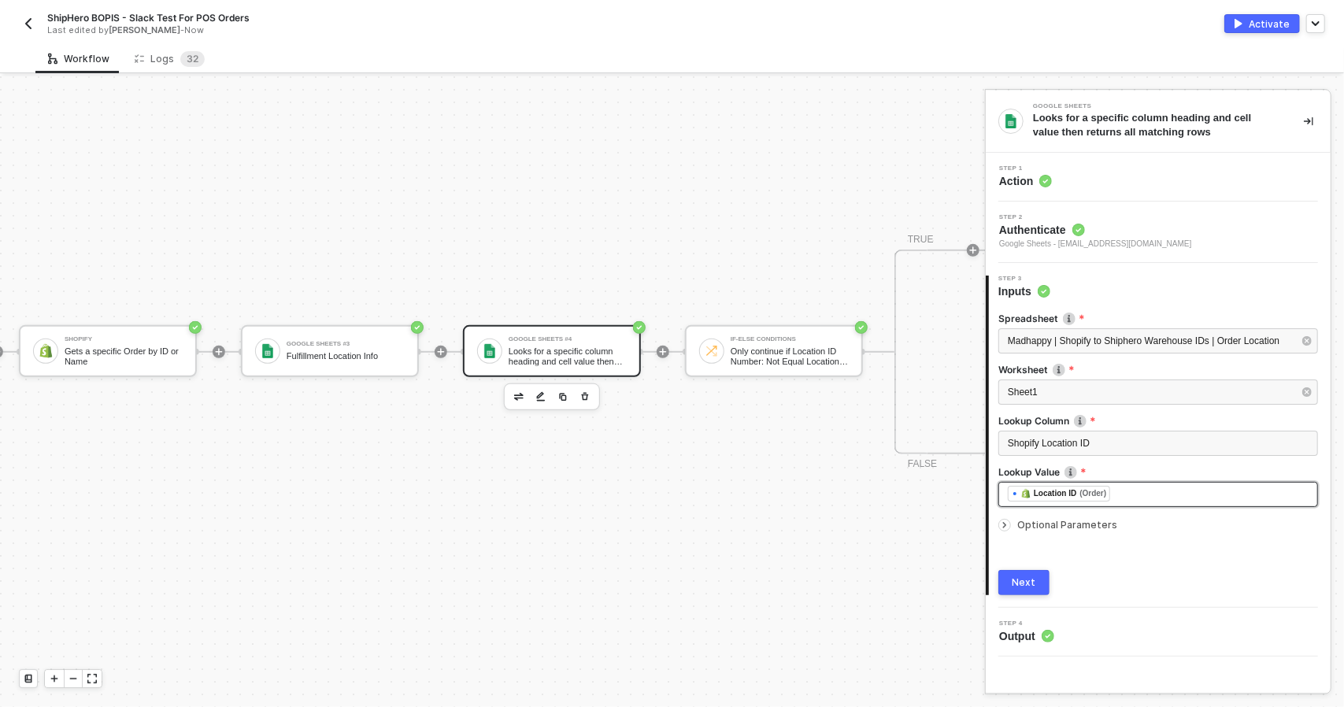
click at [1173, 490] on div "﻿ ﻿ Location ID (Order) ﻿" at bounding box center [1158, 494] width 301 height 17
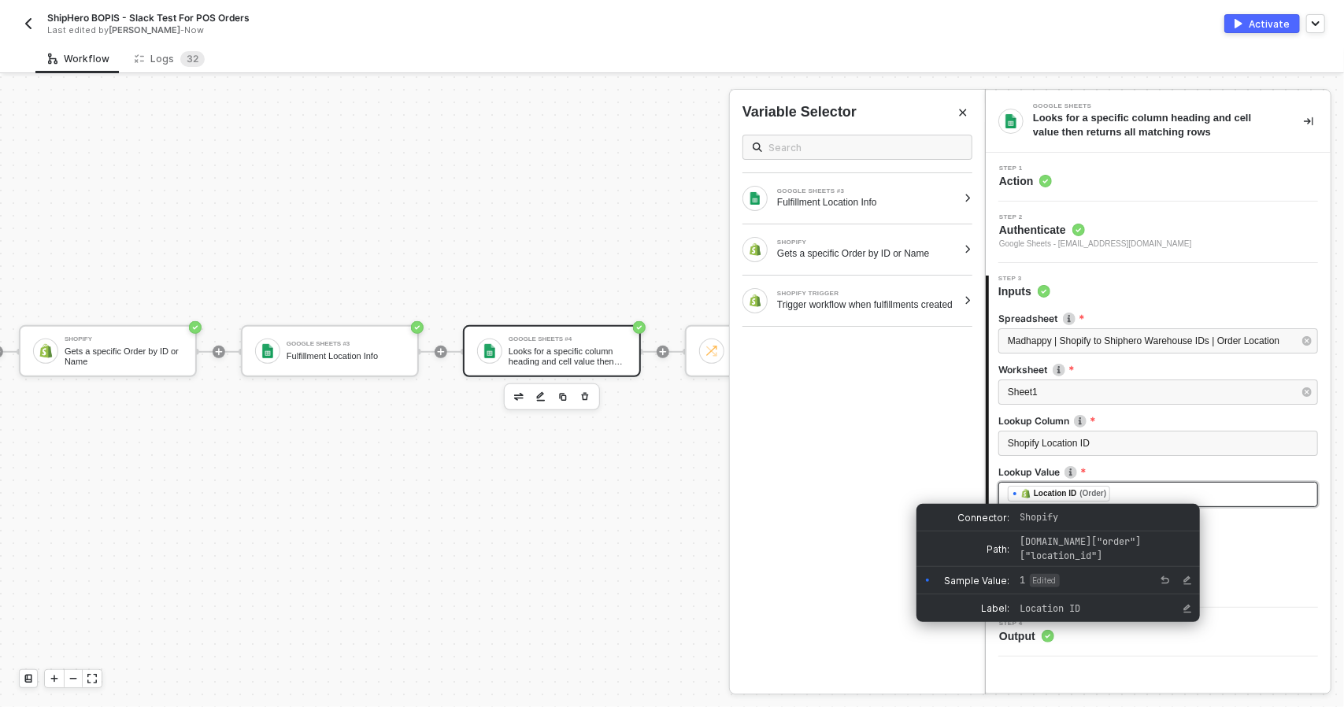
click at [1093, 498] on div "(Order)" at bounding box center [1092, 493] width 27 height 13
click at [1160, 580] on button "Reset Sample Value" at bounding box center [1165, 580] width 19 height 19
click at [1183, 578] on icon "Edit Sample Value" at bounding box center [1187, 580] width 9 height 9
drag, startPoint x: 1120, startPoint y: 579, endPoint x: 955, endPoint y: 579, distance: 164.5
click at [955, 579] on div "Sample Value:" at bounding box center [1057, 581] width 283 height 28
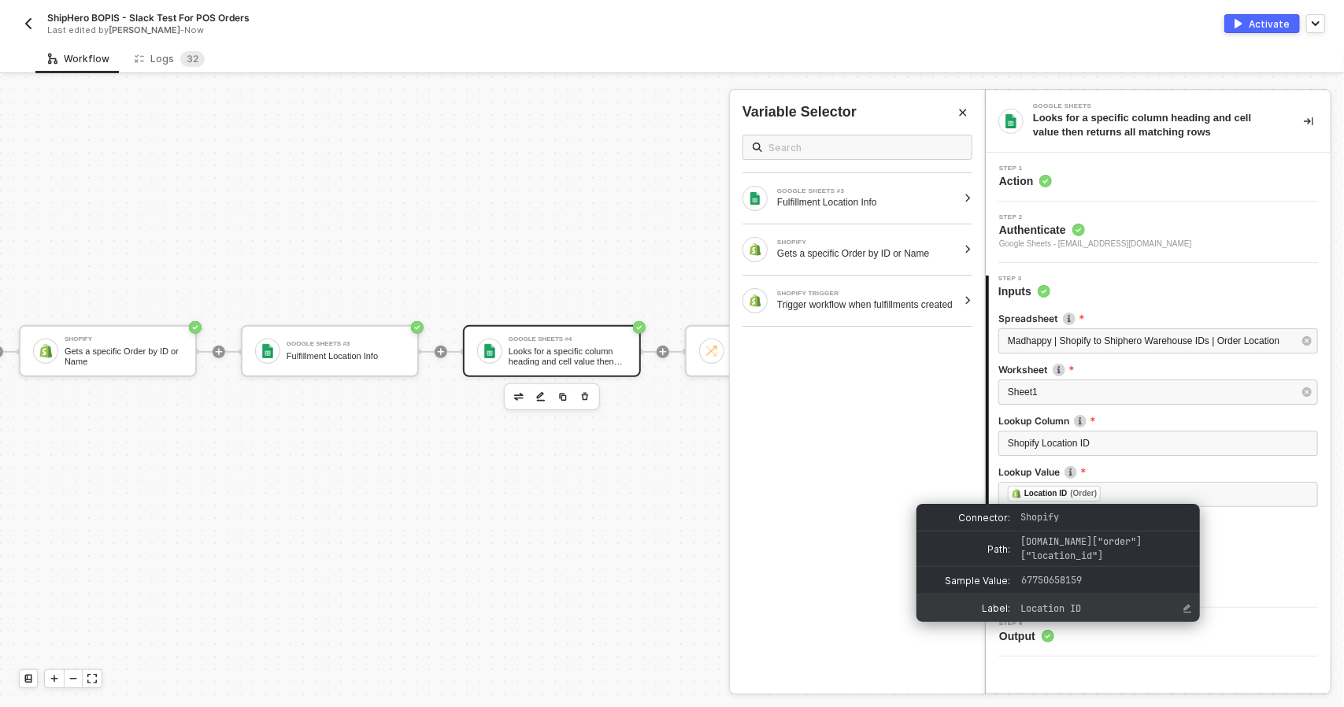
type input "2"
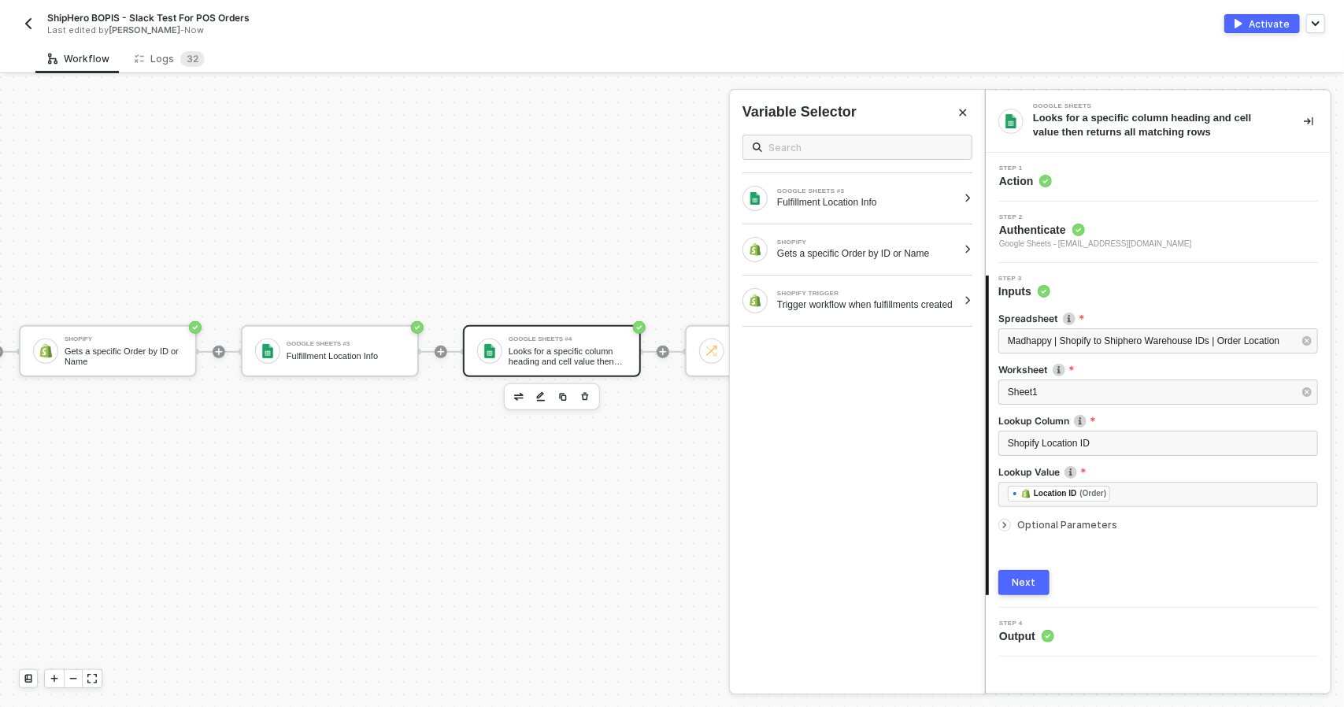
click at [1288, 590] on div "Next" at bounding box center [1158, 582] width 320 height 25
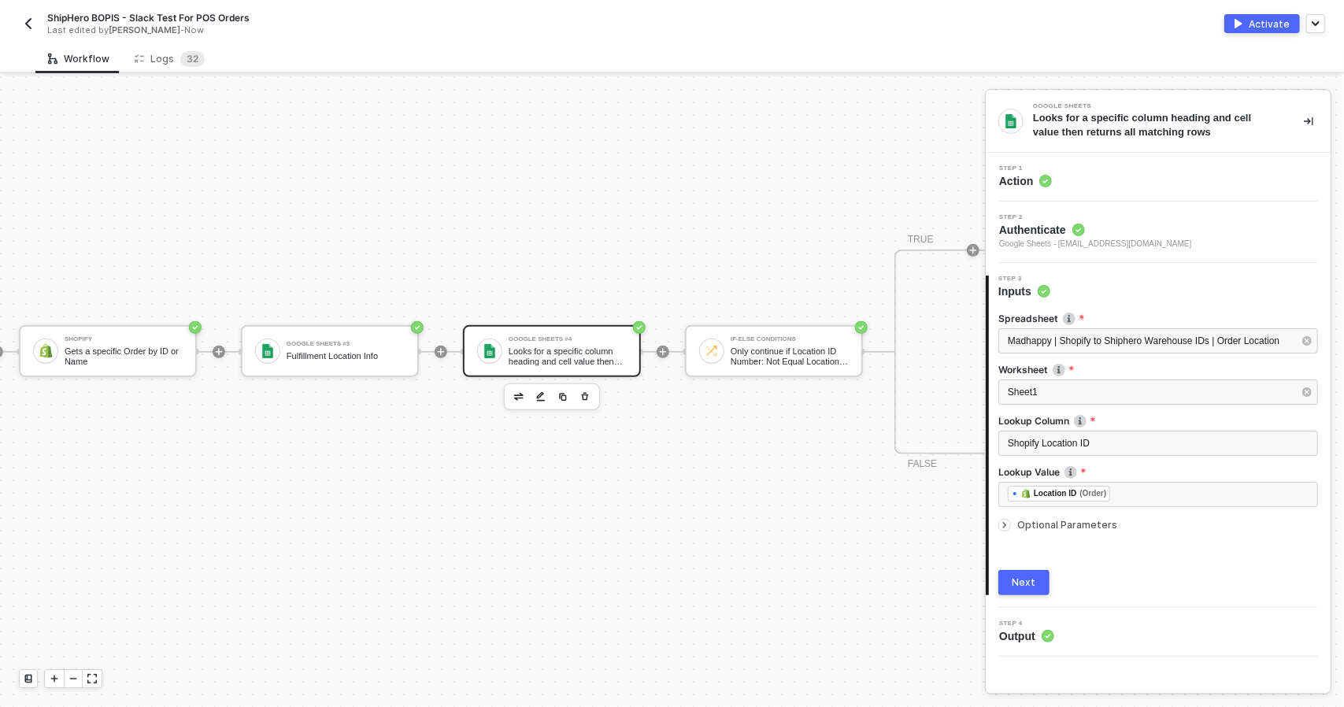
click at [1038, 582] on button "Next" at bounding box center [1023, 582] width 51 height 25
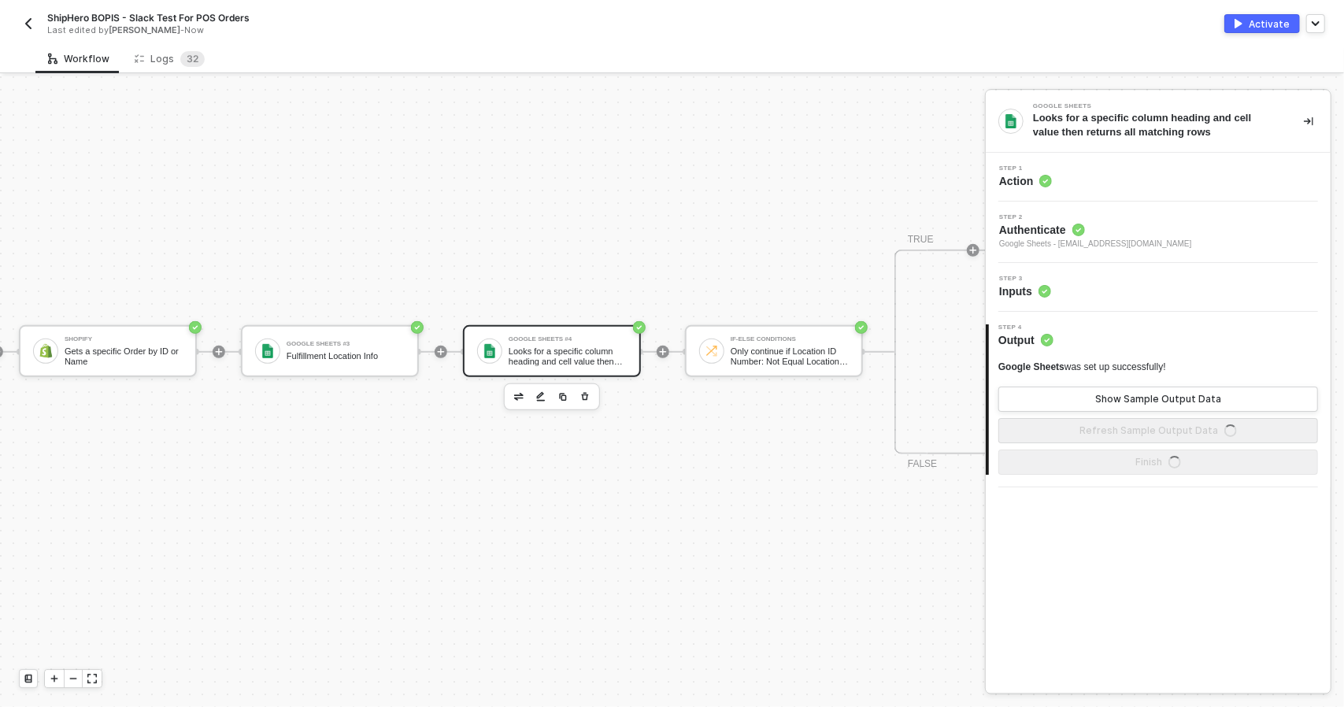
click at [1116, 643] on div "Google Sheets Looks for a specific column heading and cell value then returns a…" at bounding box center [1158, 392] width 345 height 602
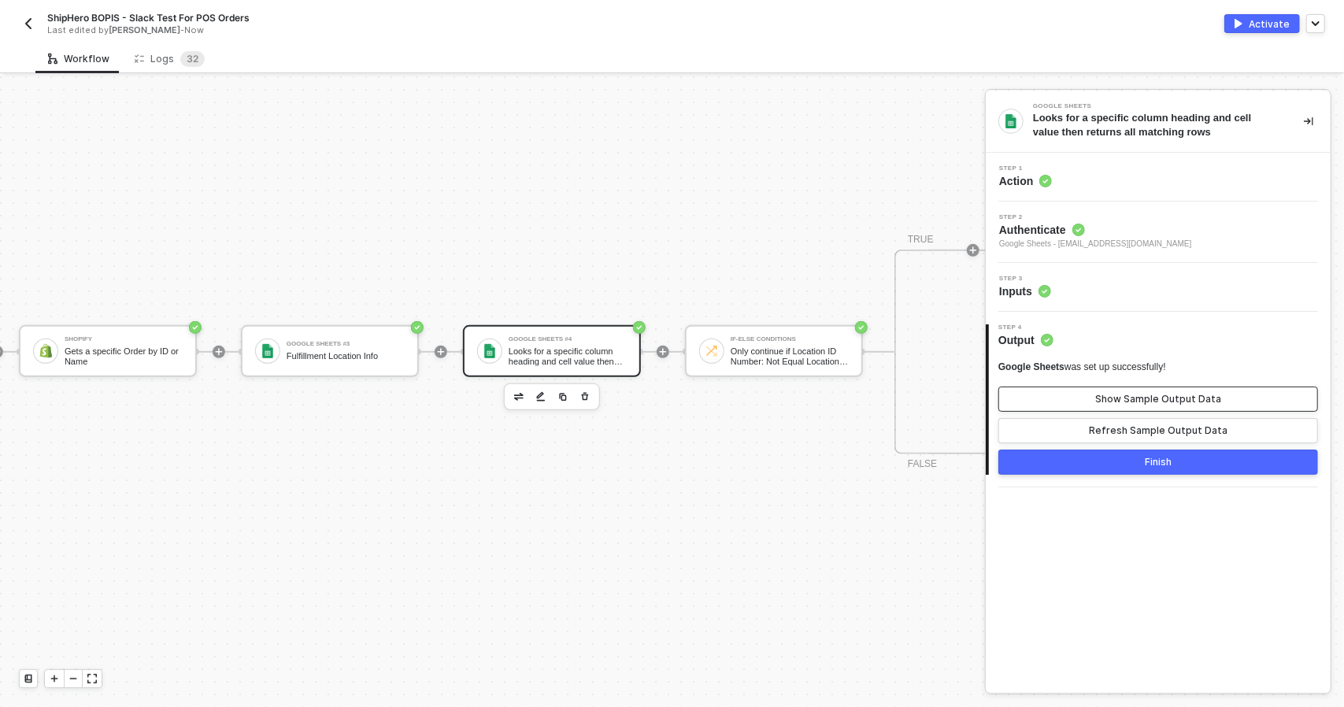
click at [1146, 391] on button "Show Sample Output Data" at bounding box center [1158, 399] width 320 height 25
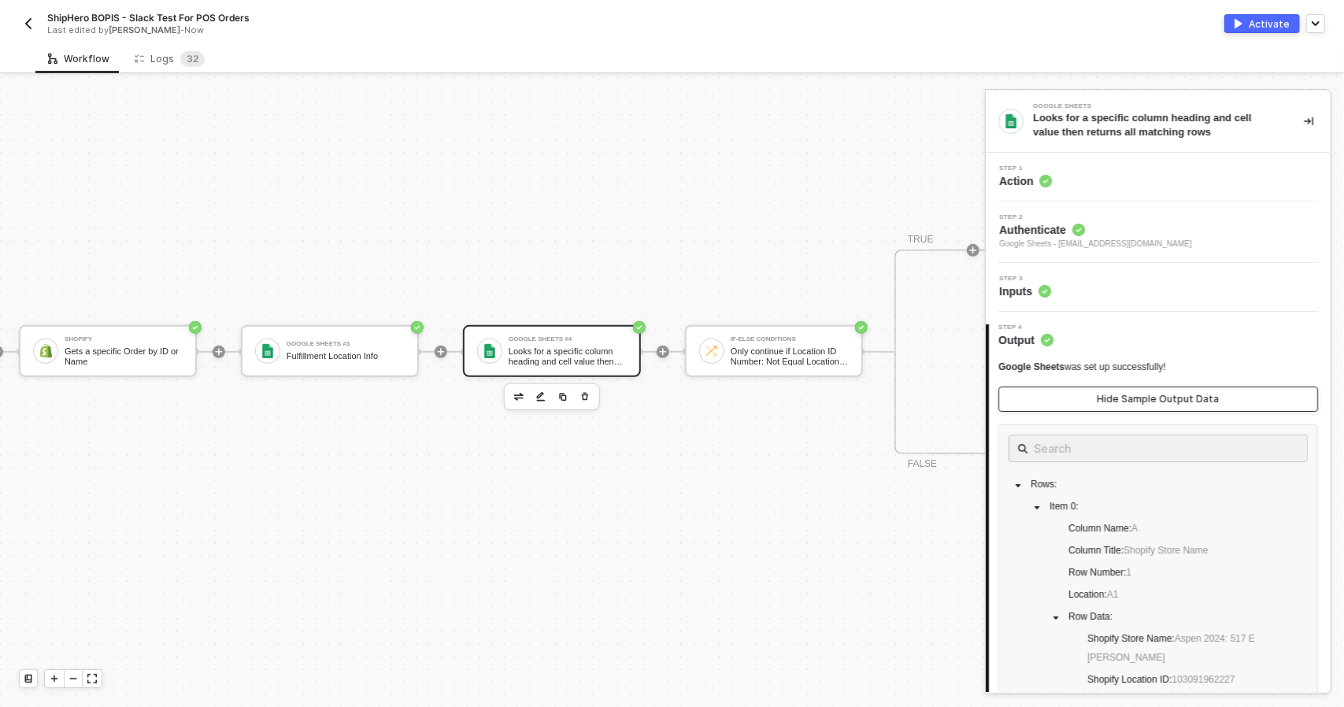
click at [1152, 390] on button "Hide Sample Output Data" at bounding box center [1158, 399] width 320 height 25
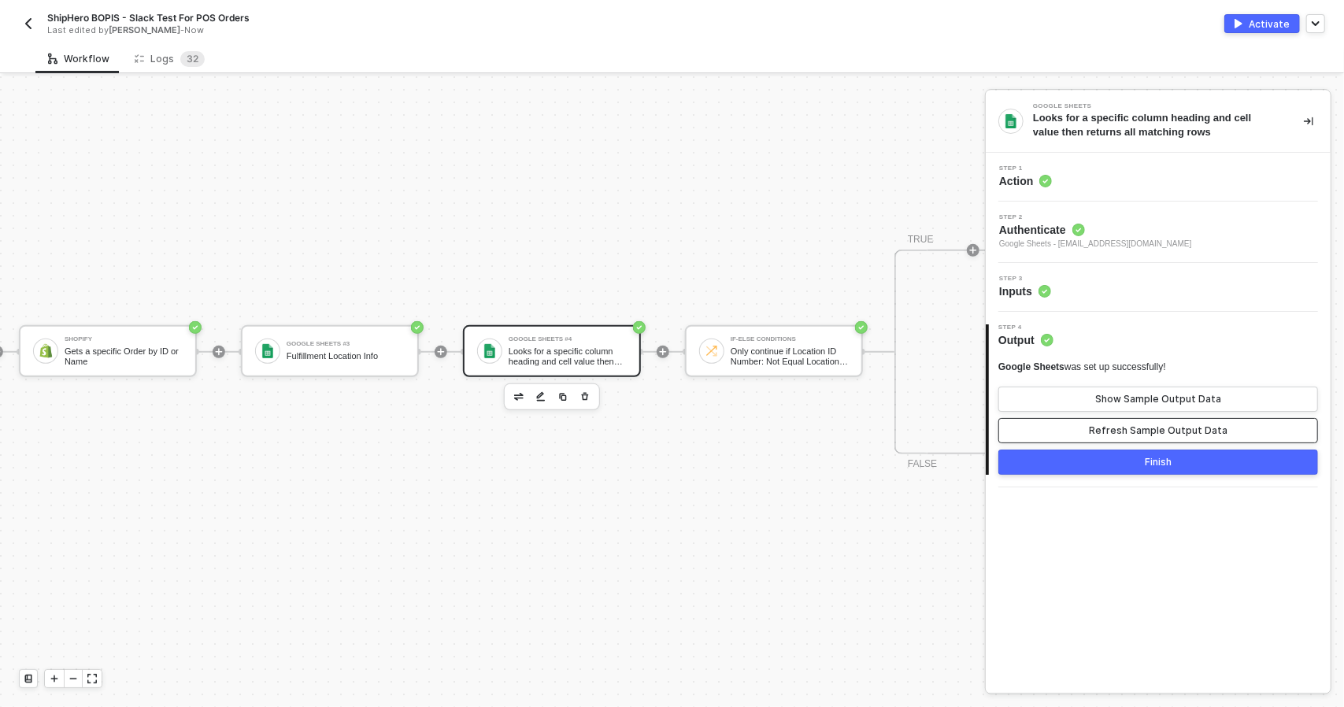
click at [1164, 440] on button "Refresh Sample Output Data" at bounding box center [1158, 430] width 320 height 25
click at [1162, 398] on div "Show Sample Output Data" at bounding box center [1158, 399] width 126 height 13
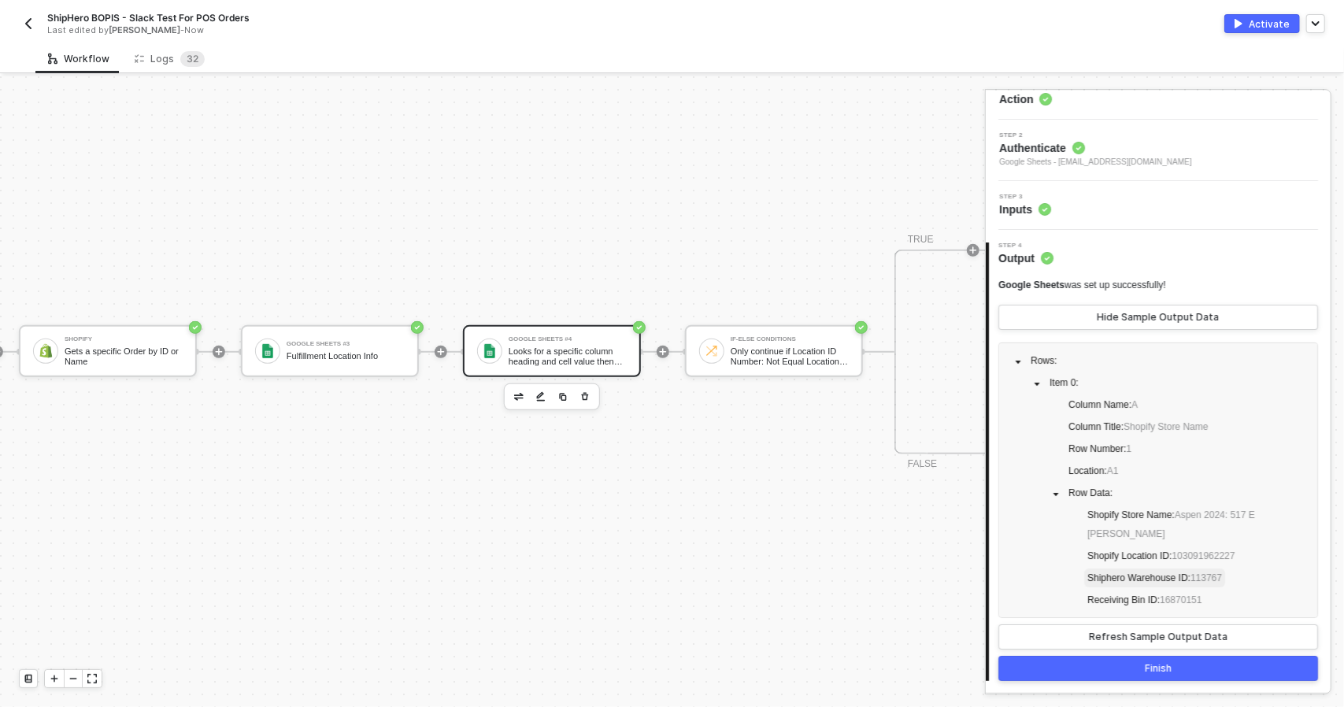
scroll to position [0, 0]
click at [1109, 210] on div "Step 3 Inputs" at bounding box center [1160, 206] width 341 height 24
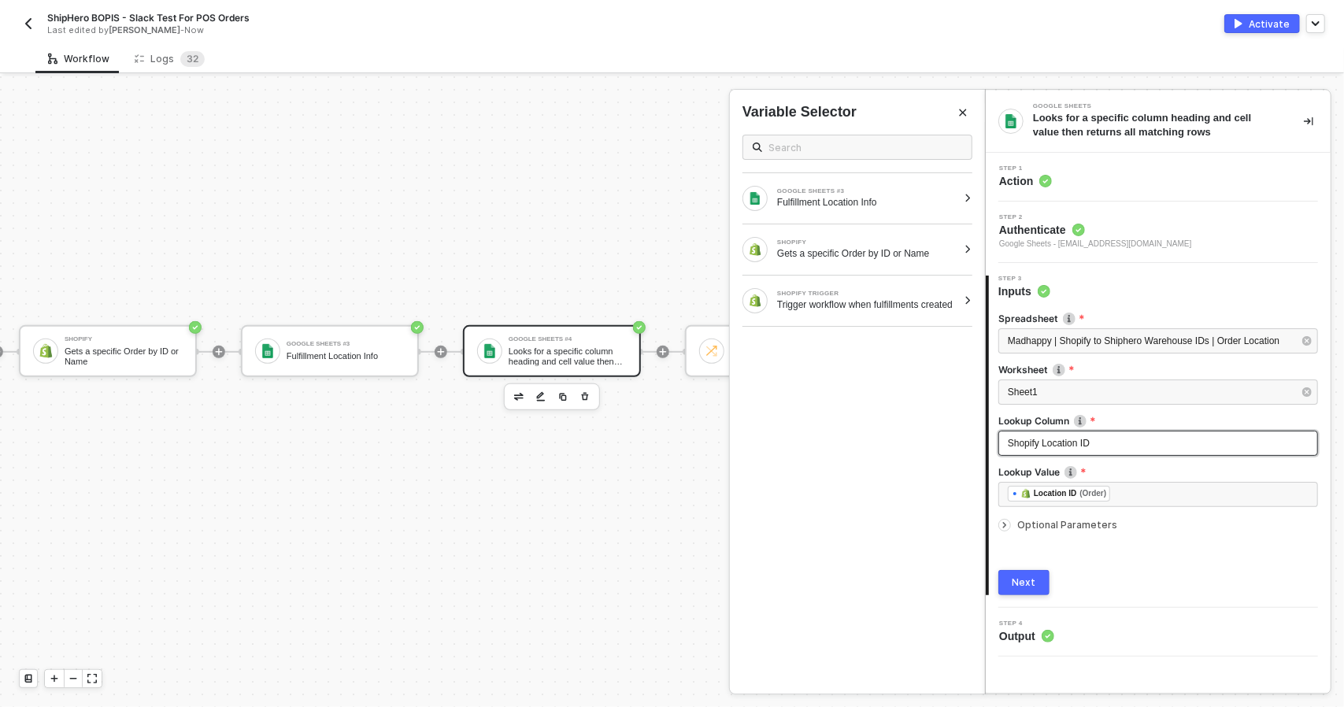
click at [1153, 445] on div "Shopify Location ID" at bounding box center [1158, 443] width 301 height 15
click at [1093, 525] on span "Optional Parameters" at bounding box center [1067, 525] width 100 height 12
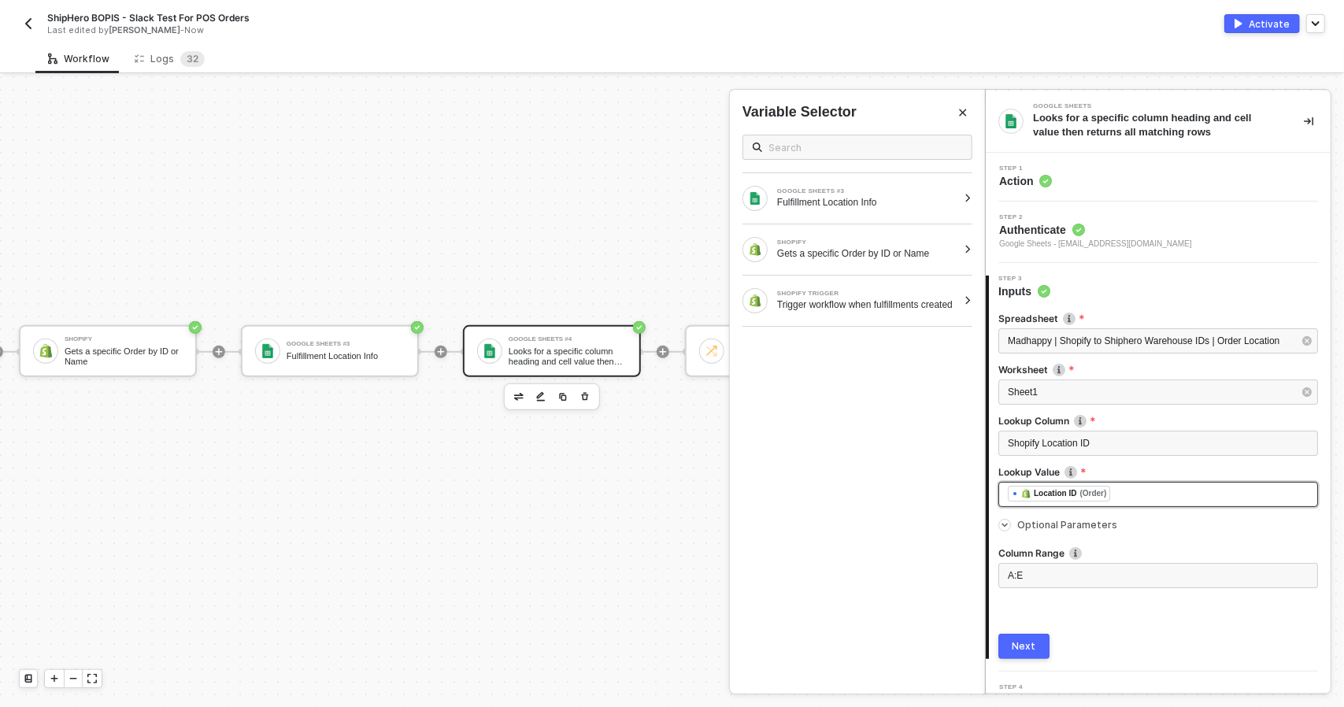
click at [1140, 495] on div "﻿ ﻿ Location ID (Order) ﻿" at bounding box center [1158, 494] width 301 height 17
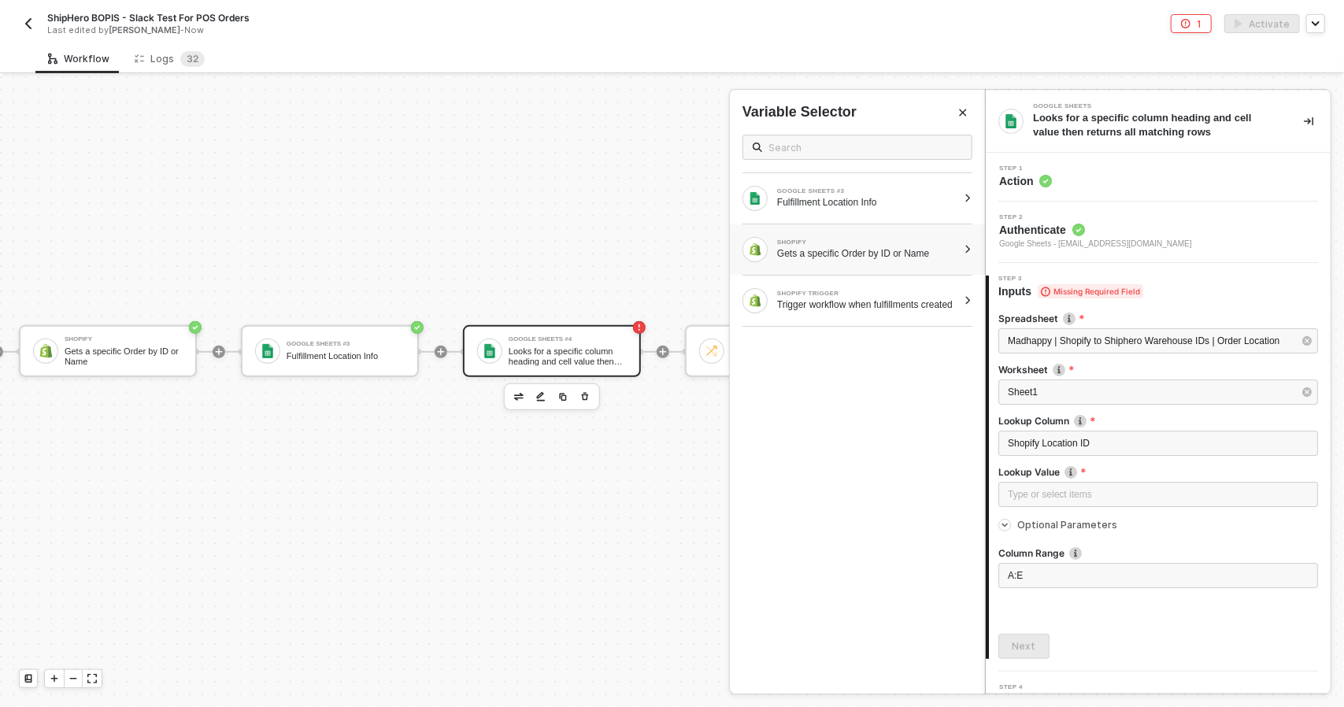
click at [853, 248] on div "Gets a specific Order by ID or Name" at bounding box center [867, 253] width 180 height 13
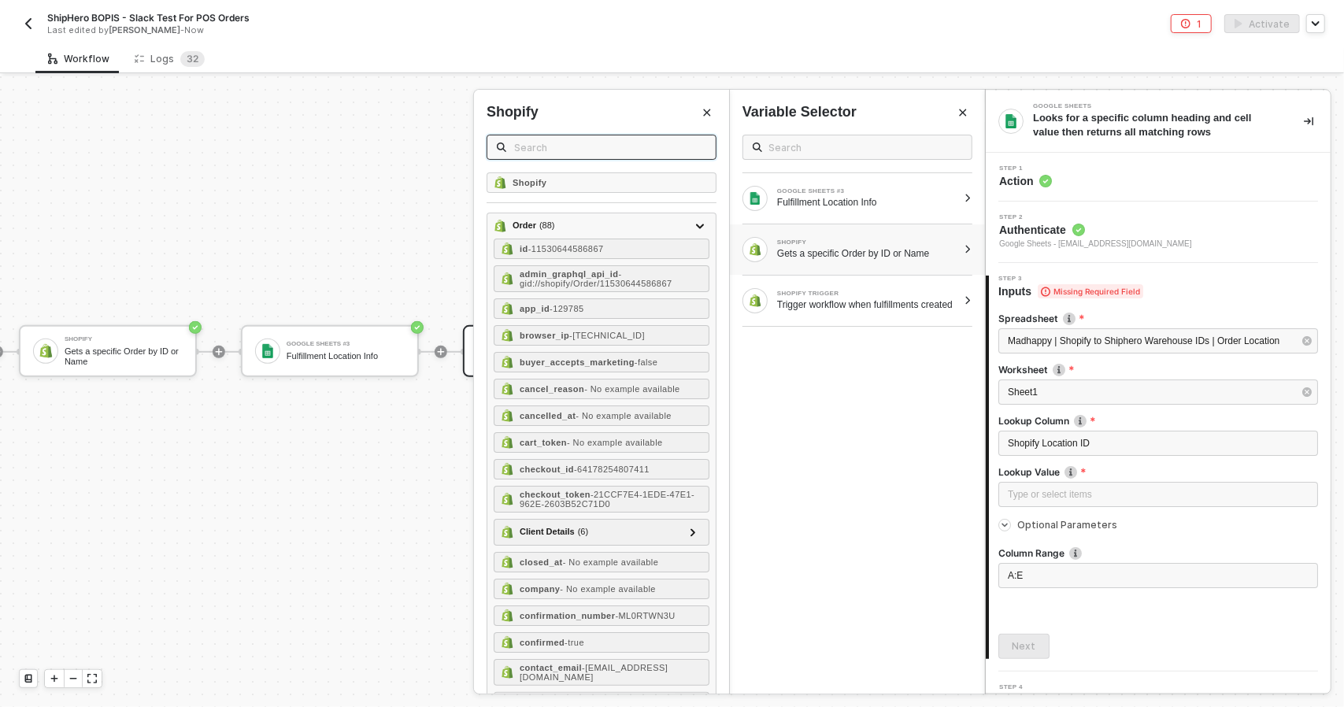
click at [562, 152] on input "text" at bounding box center [610, 147] width 192 height 17
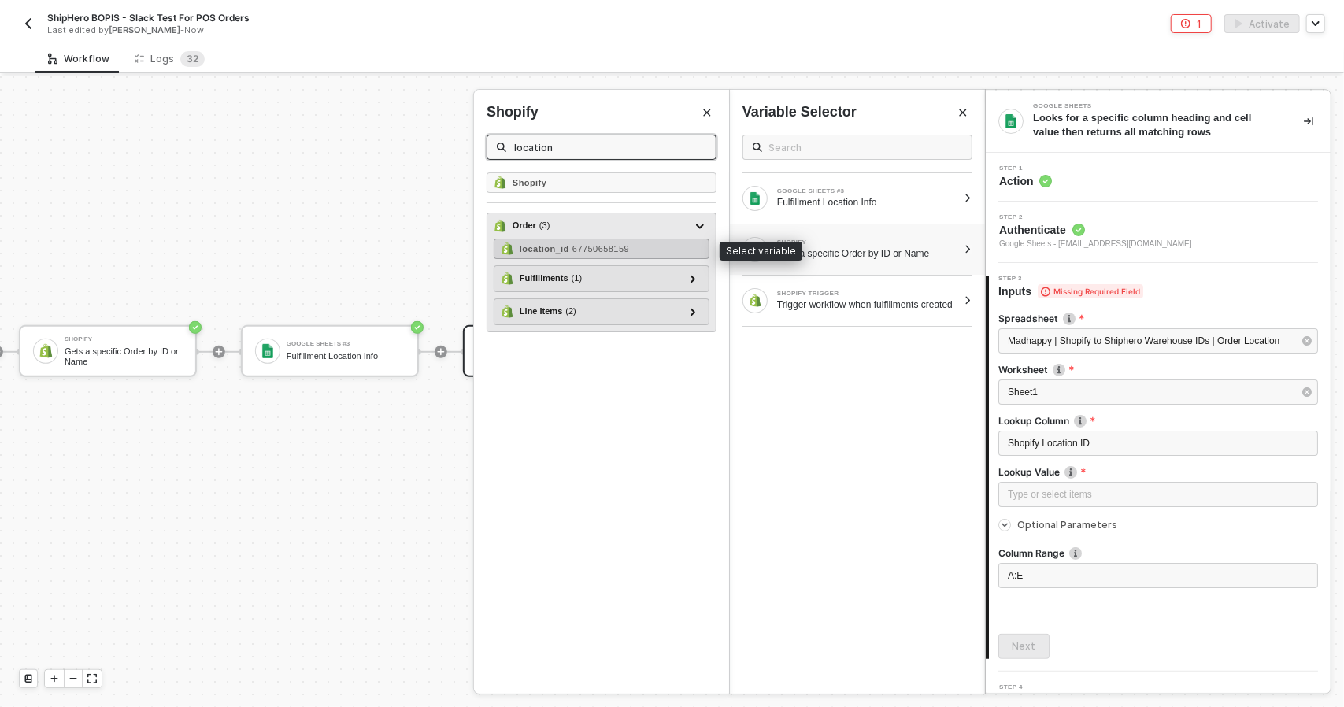
type input "location"
click at [591, 250] on span "- 67750658159" at bounding box center [599, 248] width 60 height 9
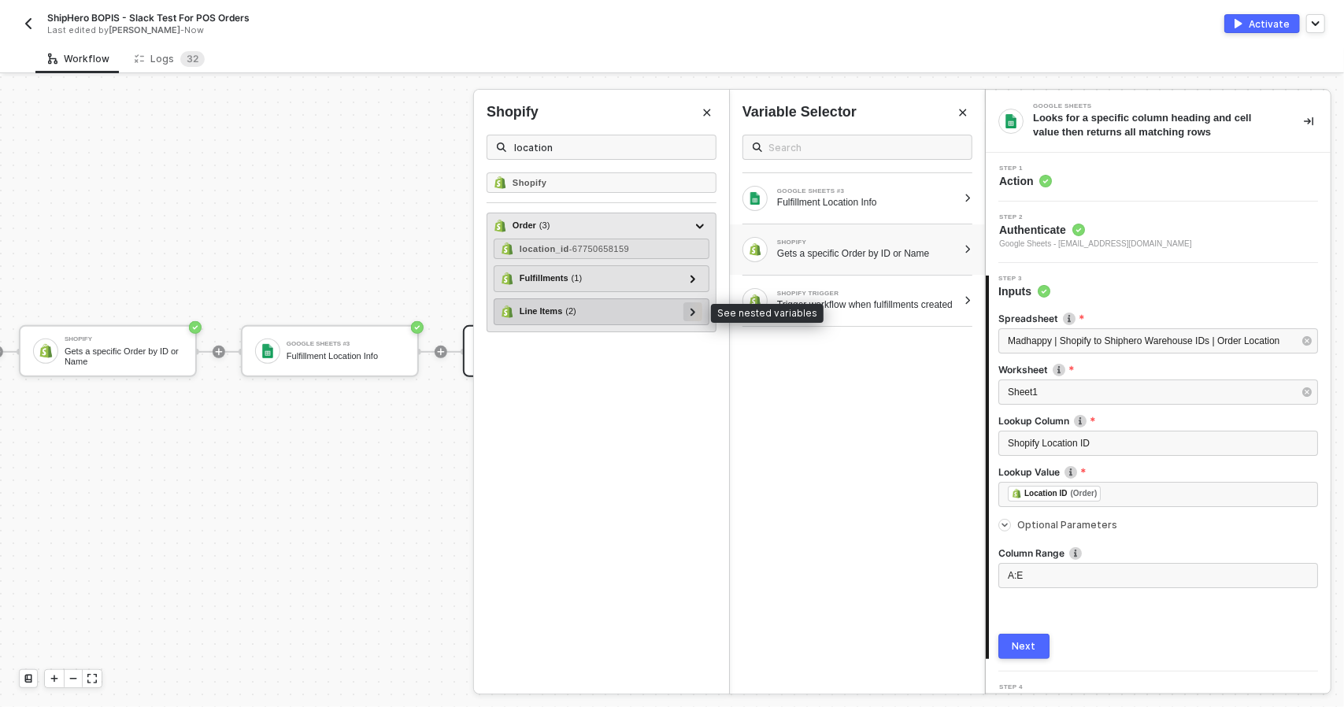
click at [686, 309] on div at bounding box center [692, 311] width 19 height 19
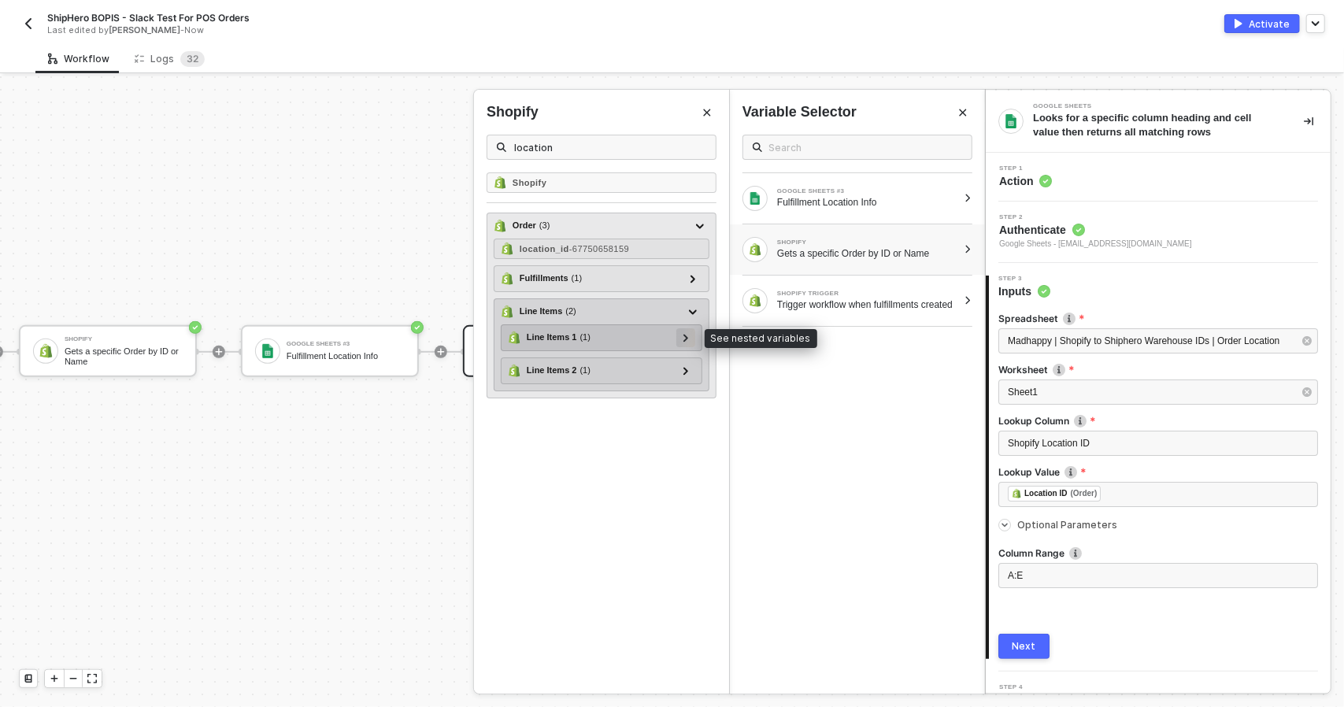
click at [688, 335] on icon at bounding box center [685, 338] width 5 height 8
click at [689, 339] on div at bounding box center [686, 336] width 8 height 17
click at [689, 339] on icon at bounding box center [686, 338] width 6 height 8
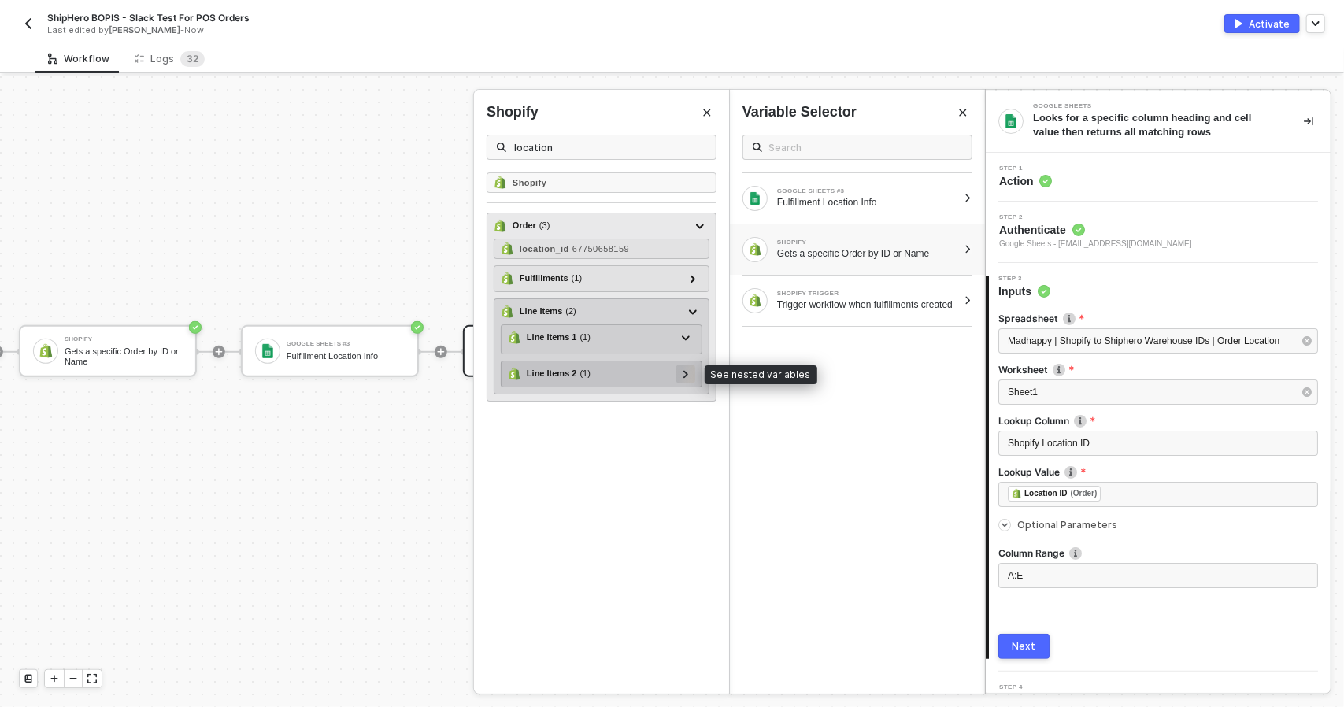
click at [694, 366] on div at bounding box center [685, 374] width 19 height 19
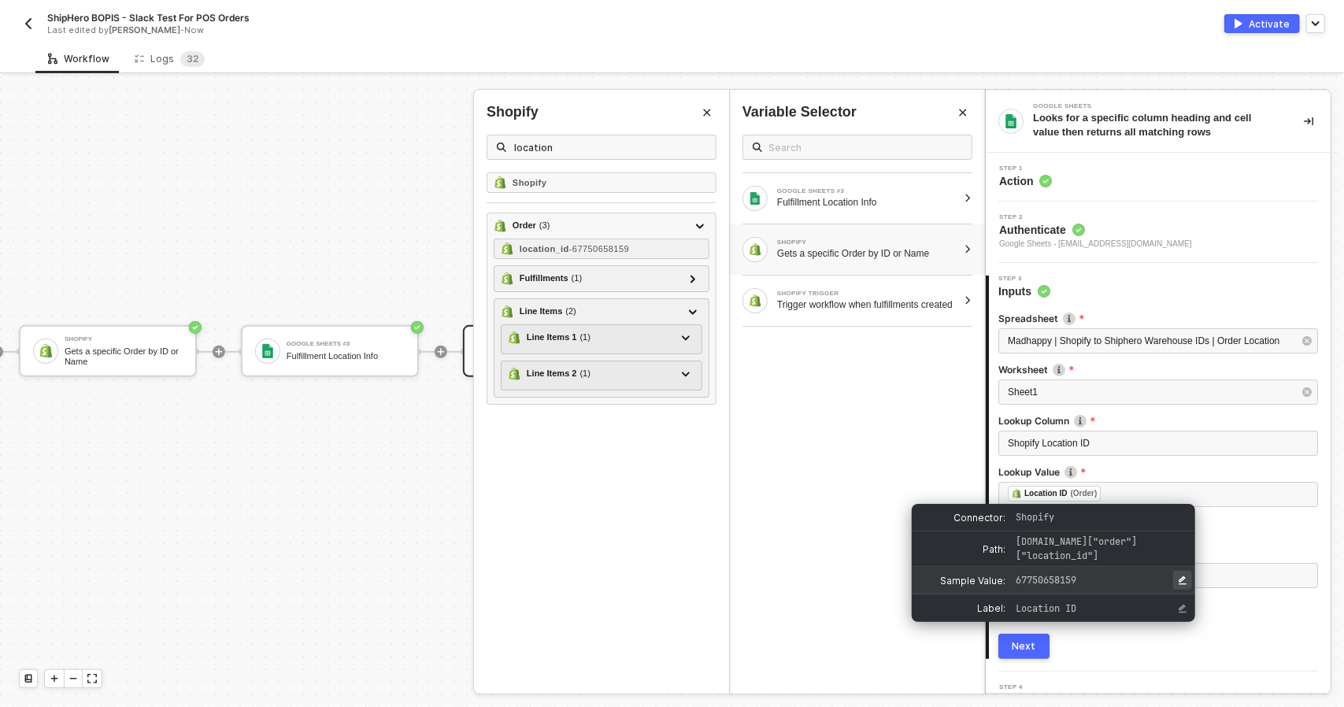
click at [1178, 582] on icon "Edit Sample Value" at bounding box center [1182, 580] width 9 height 9
drag, startPoint x: 1132, startPoint y: 581, endPoint x: 1006, endPoint y: 569, distance: 126.5
click at [1006, 569] on div "Sample Value:" at bounding box center [1053, 581] width 283 height 28
type input "30"
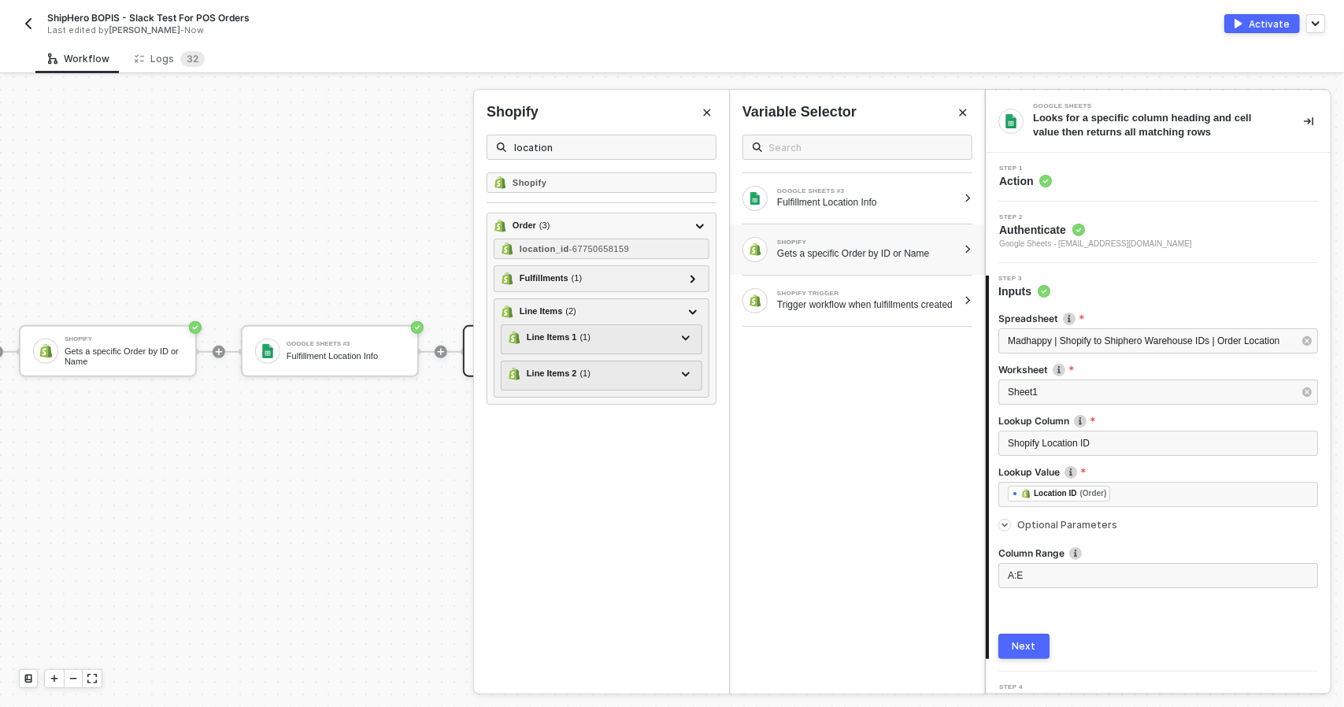
click at [1038, 648] on button "Next" at bounding box center [1023, 646] width 51 height 25
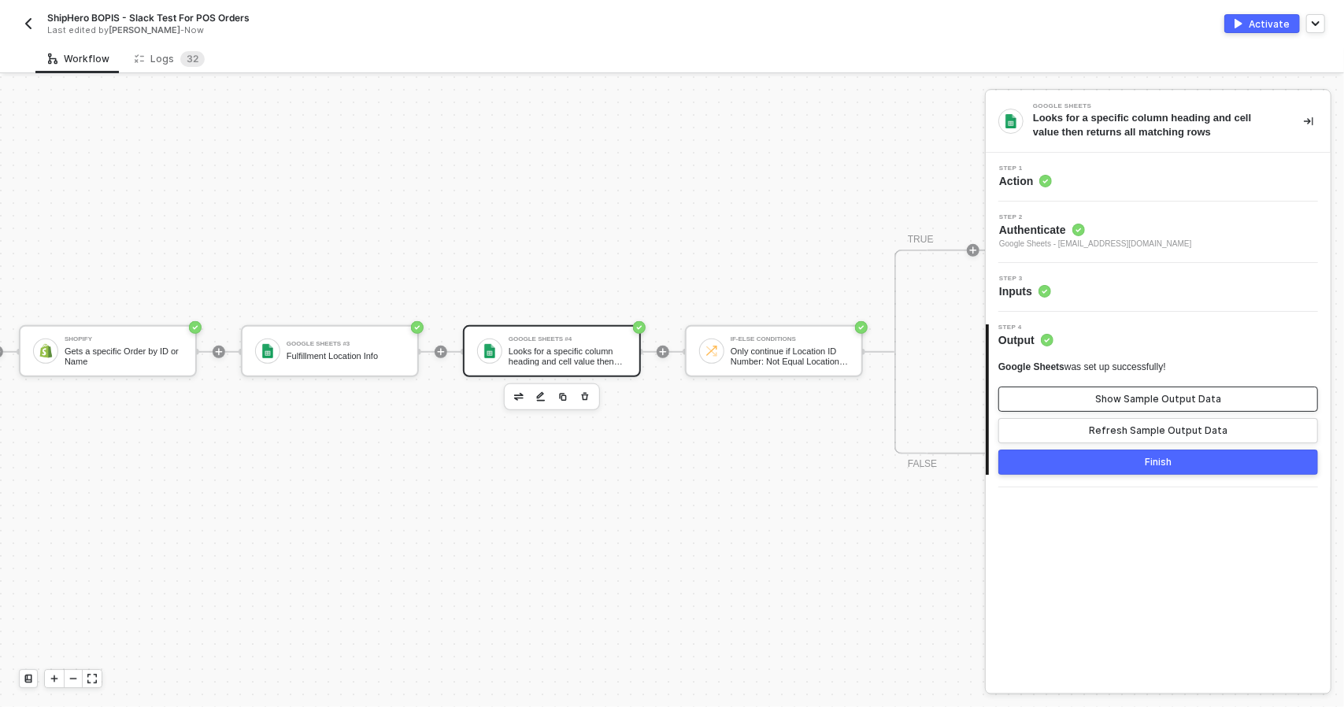
click at [1157, 398] on div "Show Sample Output Data" at bounding box center [1158, 399] width 126 height 13
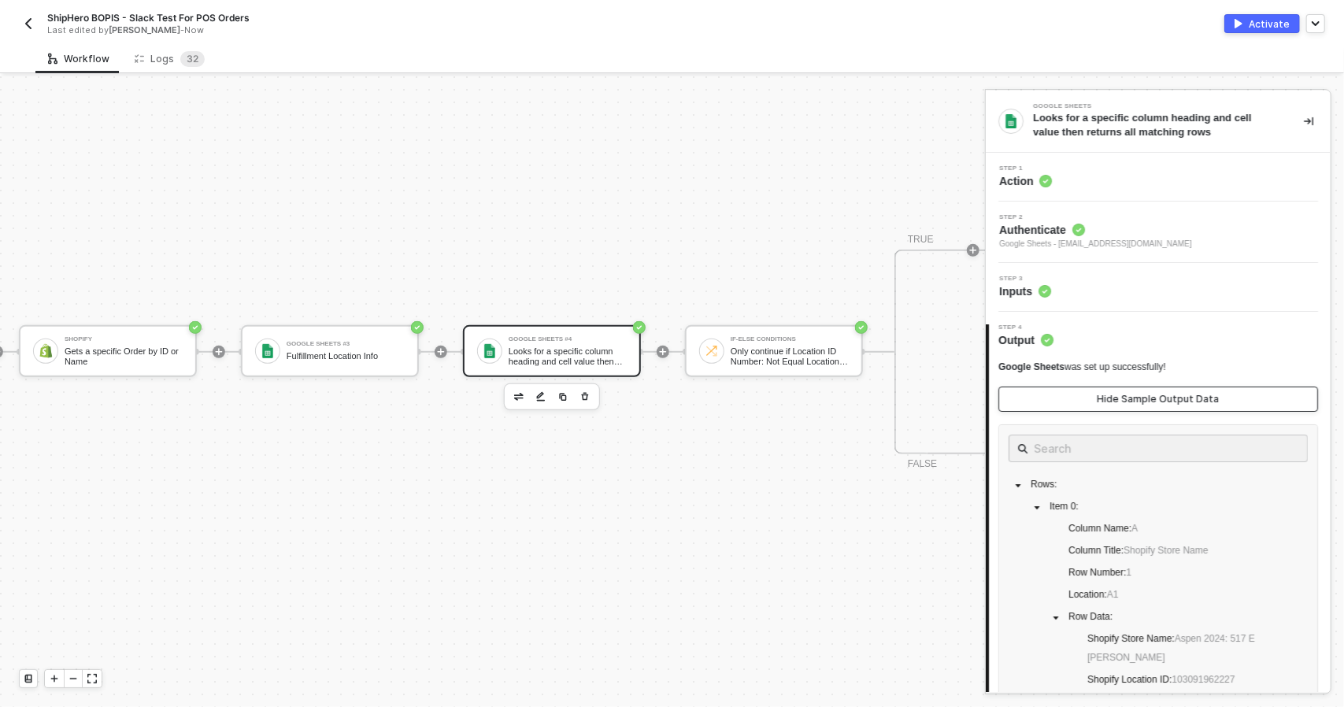
click at [1157, 405] on button "Hide Sample Output Data" at bounding box center [1158, 399] width 320 height 25
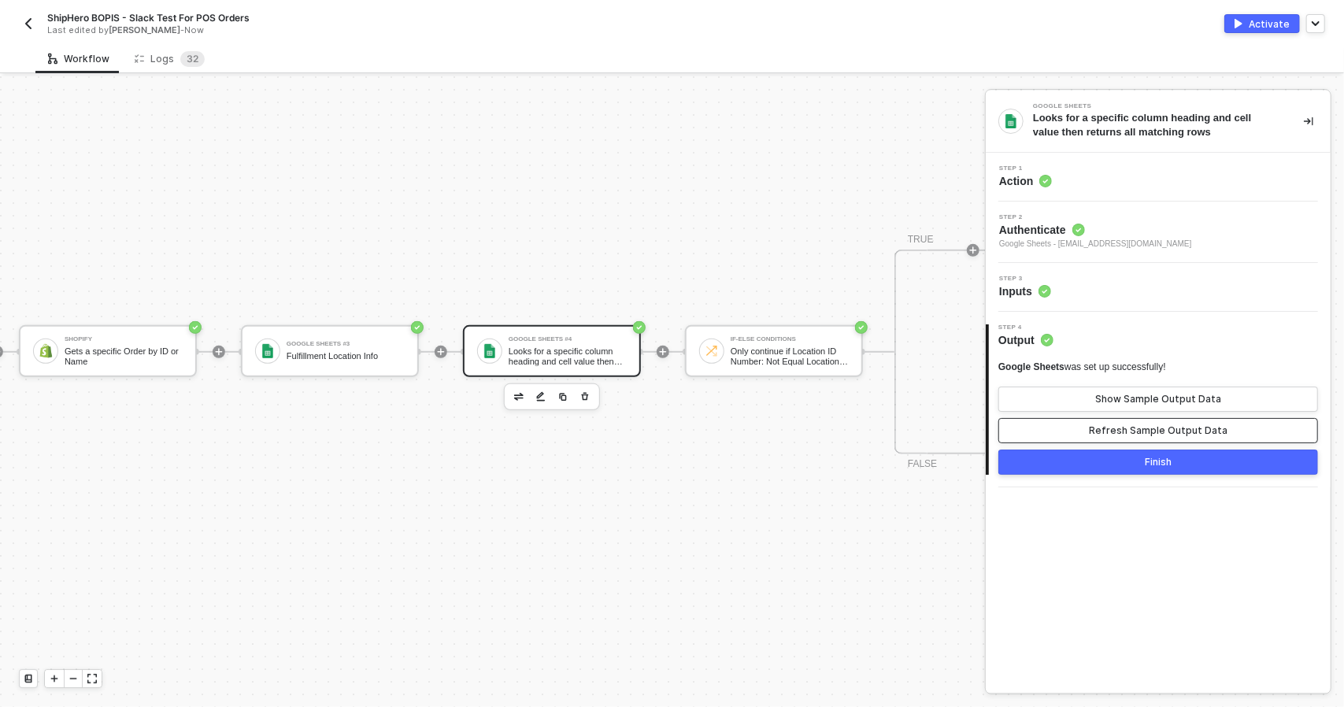
click at [1156, 442] on button "Refresh Sample Output Data" at bounding box center [1158, 430] width 320 height 25
click at [1153, 402] on div "Show Sample Output Data" at bounding box center [1158, 399] width 126 height 13
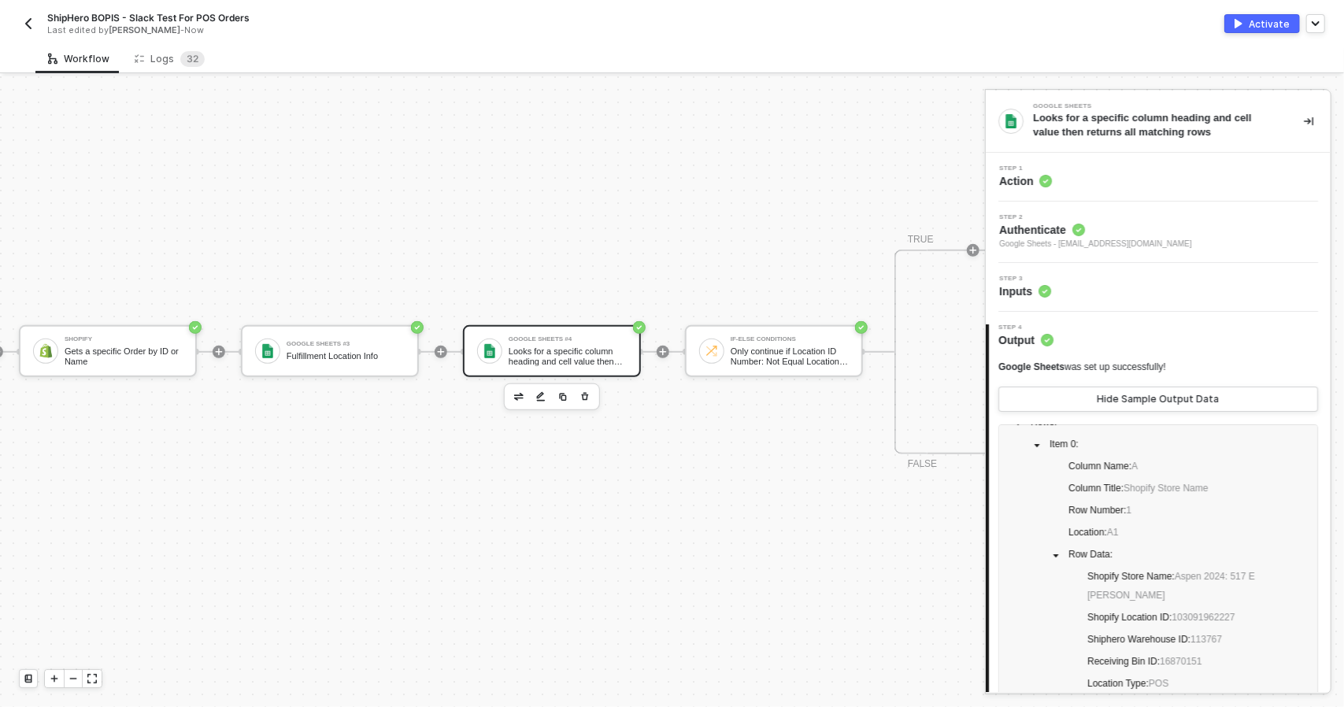
scroll to position [67, 0]
click at [1071, 291] on div "Step 3 Inputs" at bounding box center [1160, 288] width 341 height 24
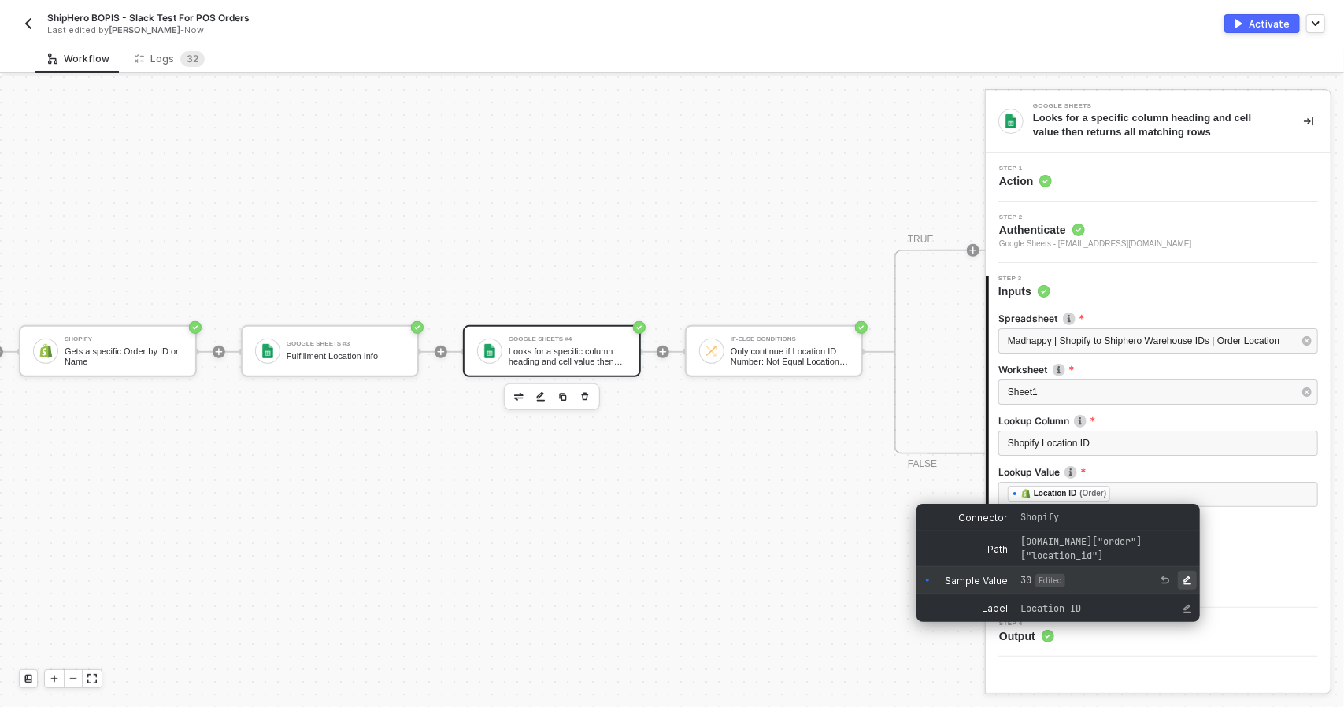
click at [1181, 579] on button "Edit Sample Value" at bounding box center [1187, 580] width 19 height 19
drag, startPoint x: 1094, startPoint y: 579, endPoint x: 1005, endPoint y: 577, distance: 88.2
click at [1005, 577] on div "Sample Value:" at bounding box center [1057, 581] width 283 height 28
type input "67750658159"
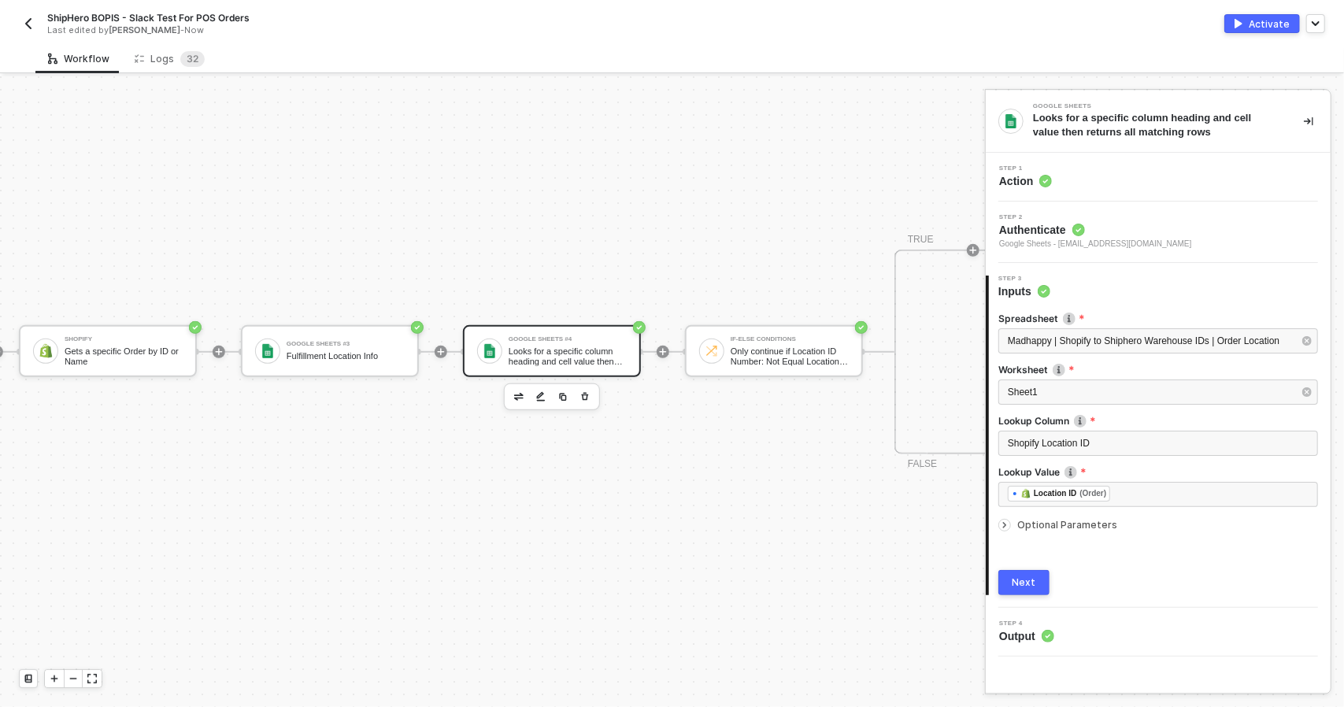
click at [1030, 583] on div "Next" at bounding box center [1024, 582] width 24 height 13
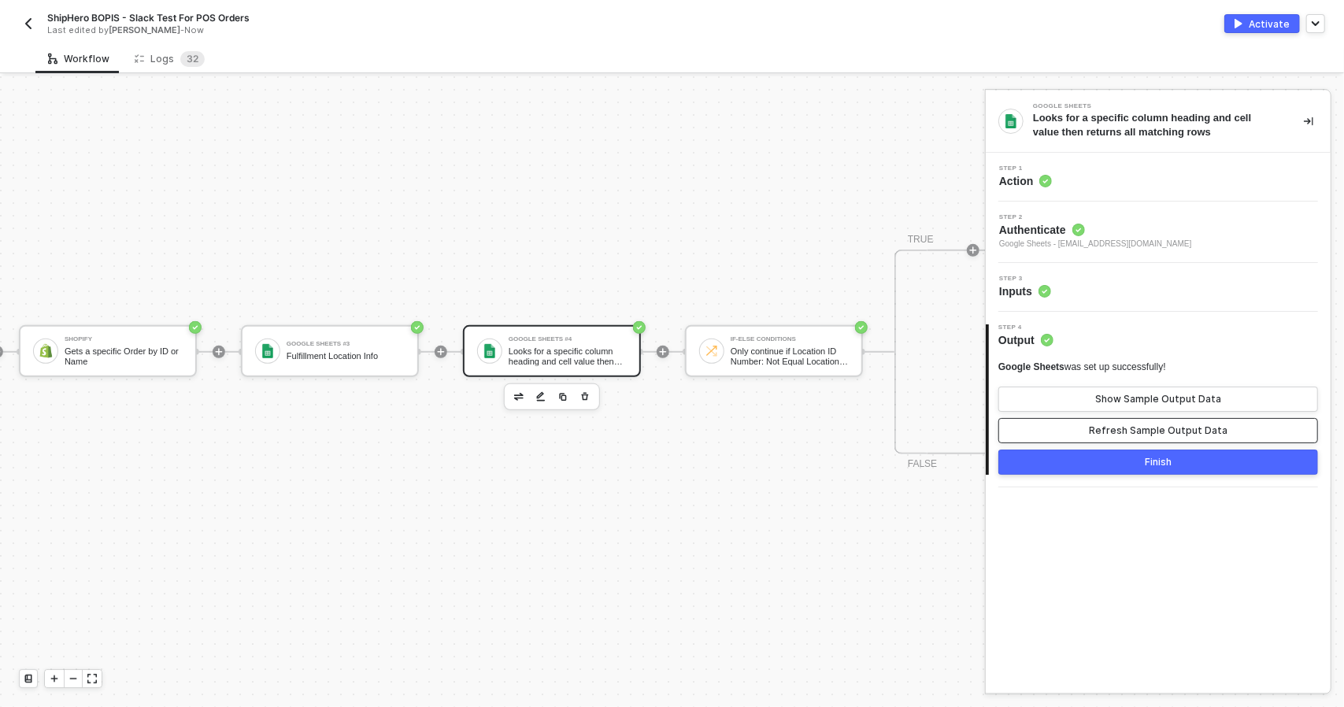
click at [1142, 426] on div "Refresh Sample Output Data" at bounding box center [1158, 430] width 139 height 13
click at [1154, 393] on div "Show Sample Output Data" at bounding box center [1158, 399] width 126 height 13
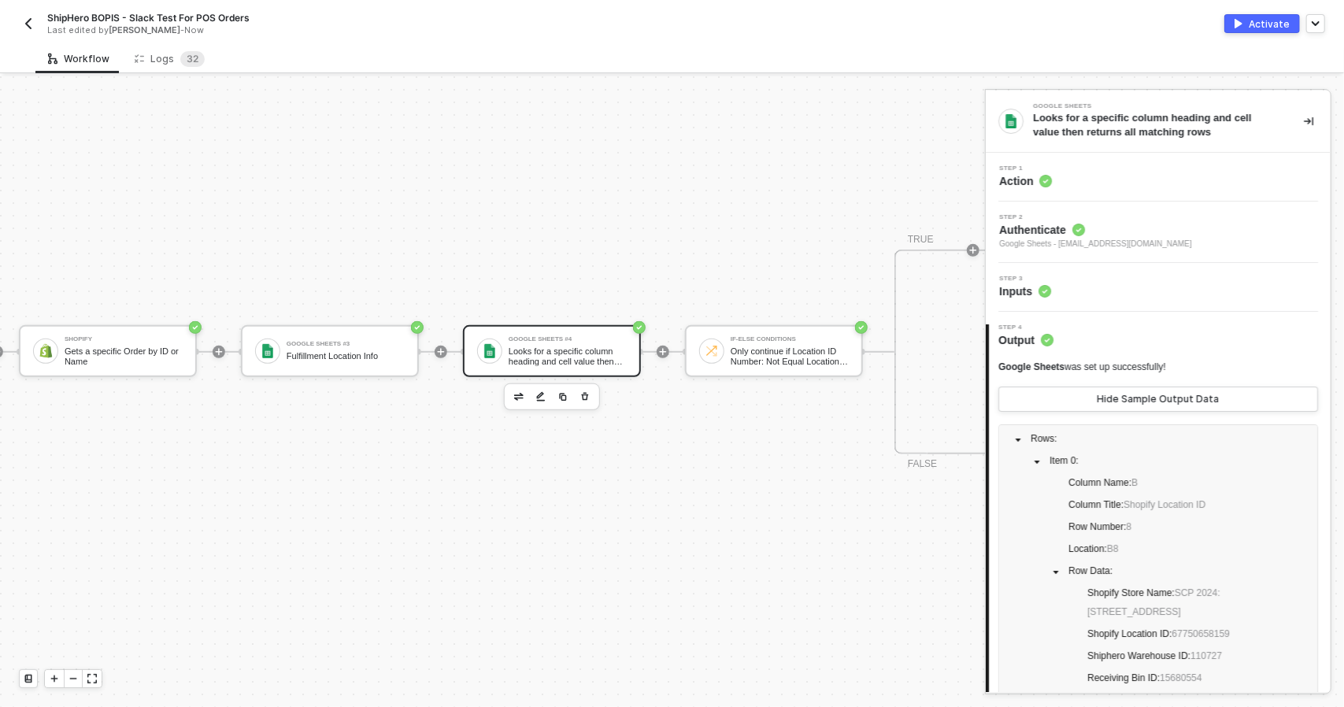
scroll to position [48, 0]
click at [768, 345] on div "If-Else Conditions Only continue if Location ID Number: Not Equal Location ID" at bounding box center [790, 351] width 118 height 30
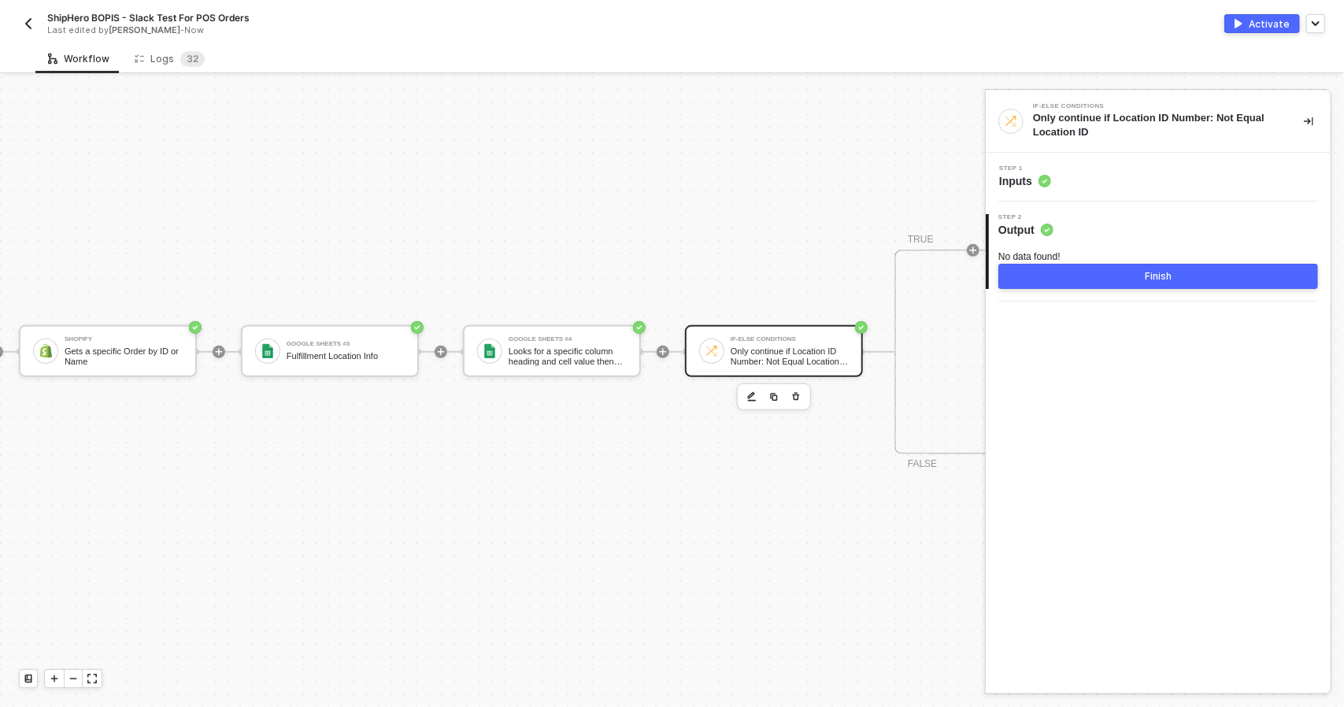
click at [1102, 280] on button "Finish" at bounding box center [1158, 276] width 320 height 25
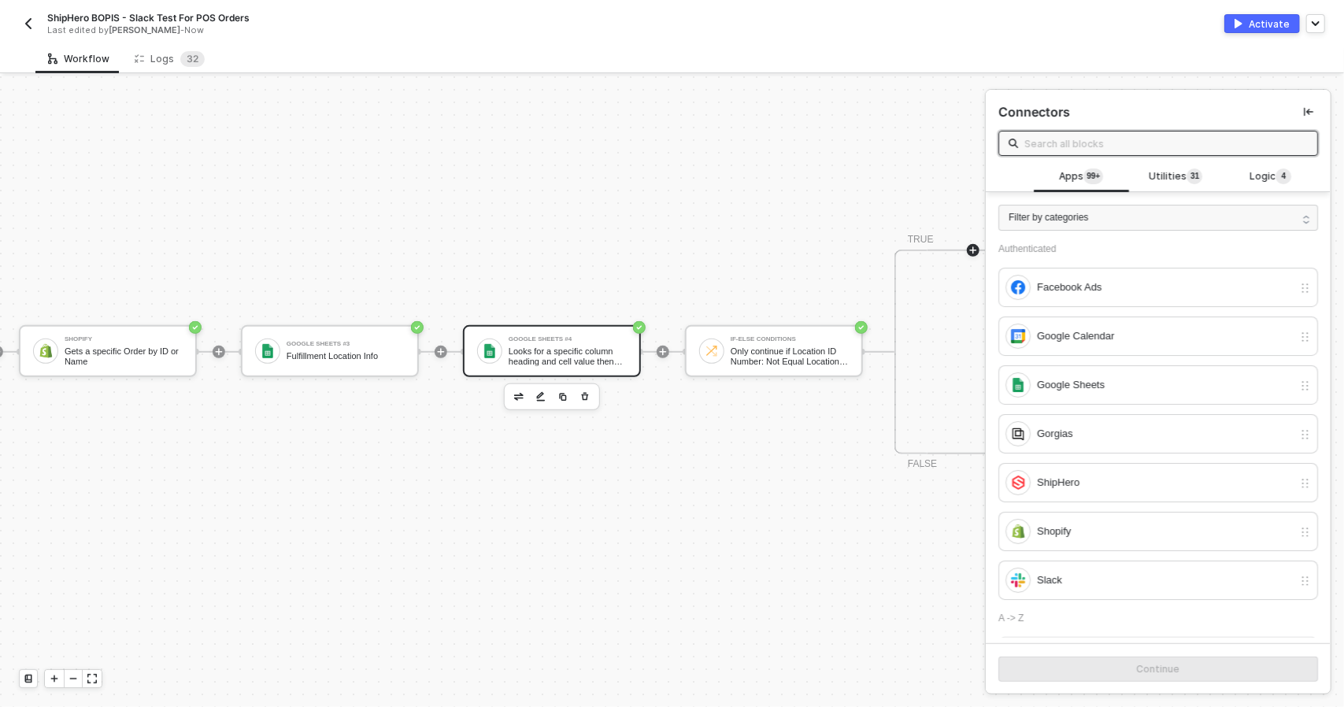
click at [562, 349] on div "Looks for a specific column heading and cell value then returns all matching ro…" at bounding box center [568, 356] width 118 height 20
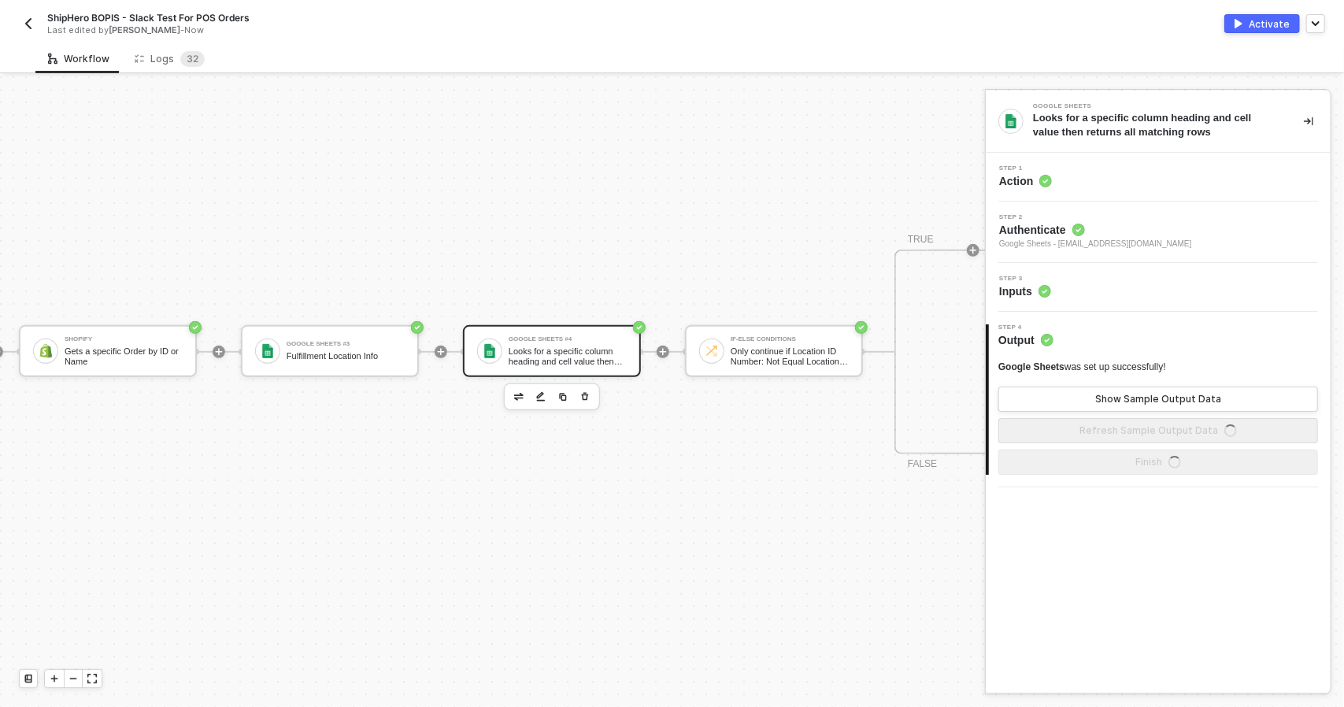
click at [1152, 235] on div "Step 2 Authenticate Google Sheets - todd@madhappy.com" at bounding box center [1160, 232] width 341 height 36
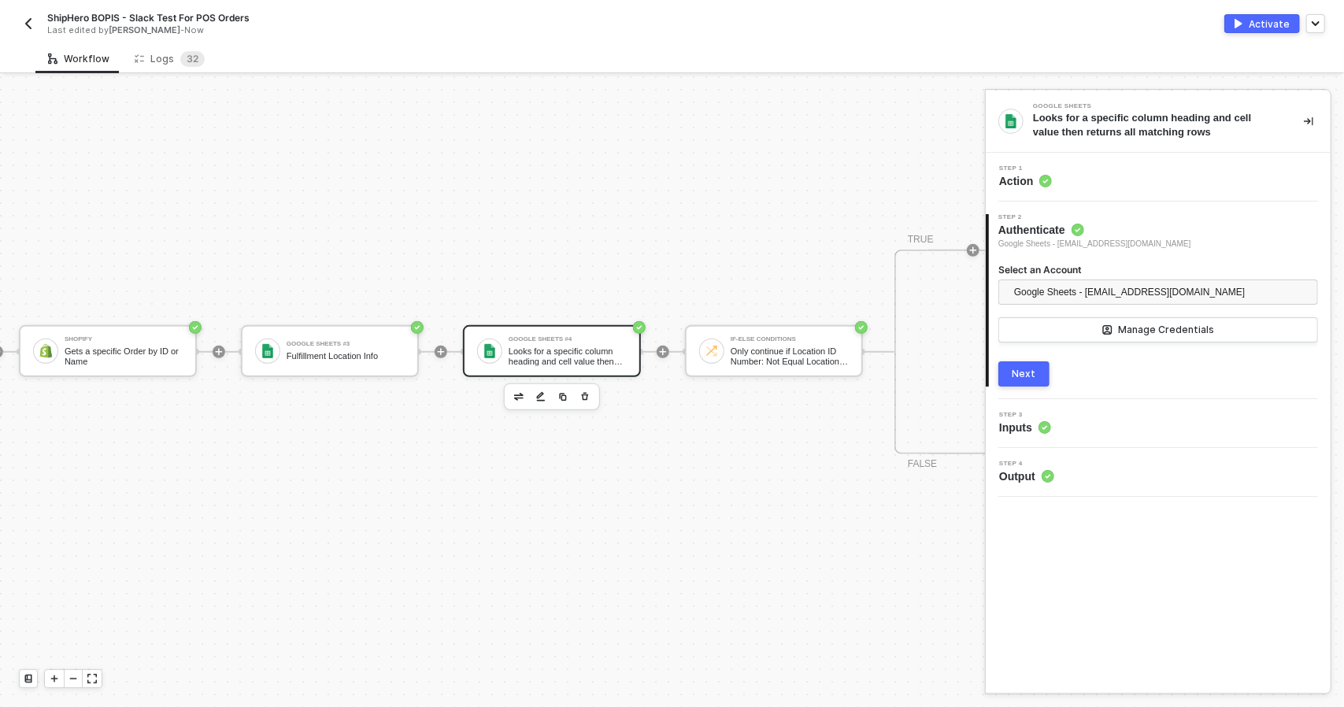
click at [1046, 368] on button "Next" at bounding box center [1023, 373] width 51 height 25
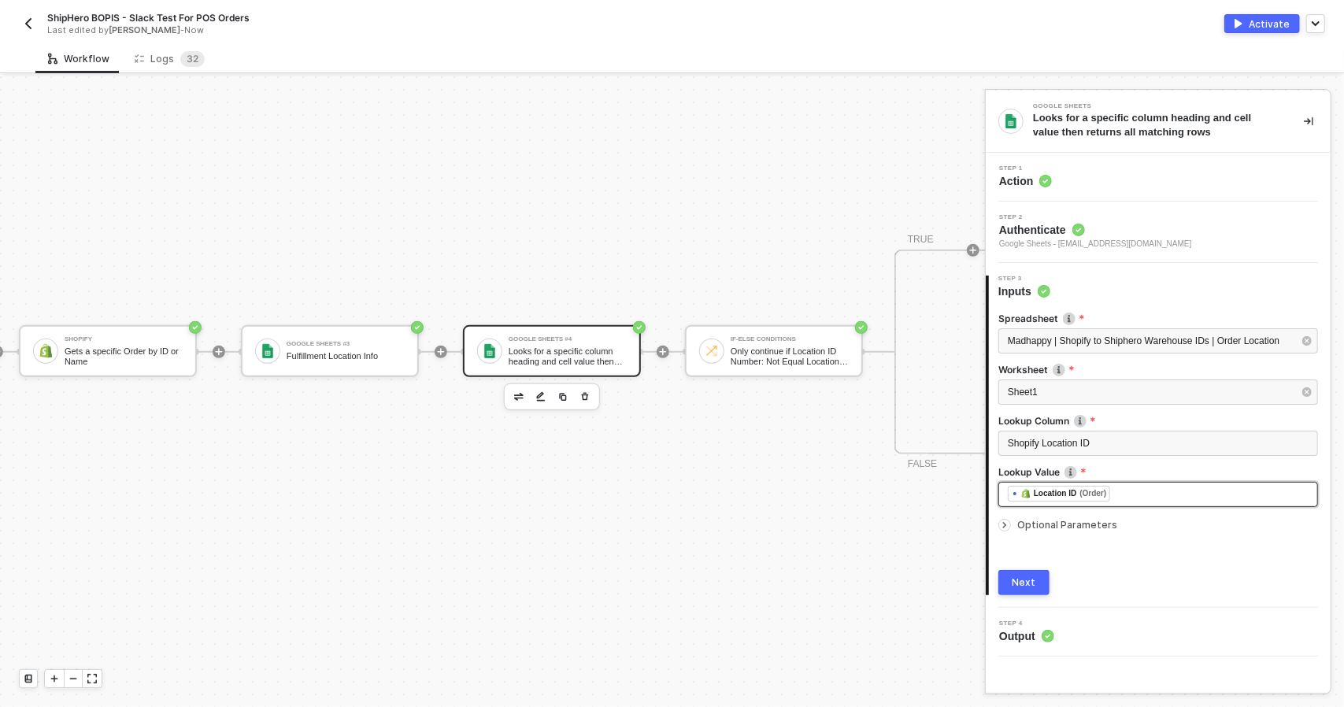
click at [1144, 497] on div "﻿ ﻿ Location ID (Order) ﻿" at bounding box center [1158, 494] width 301 height 17
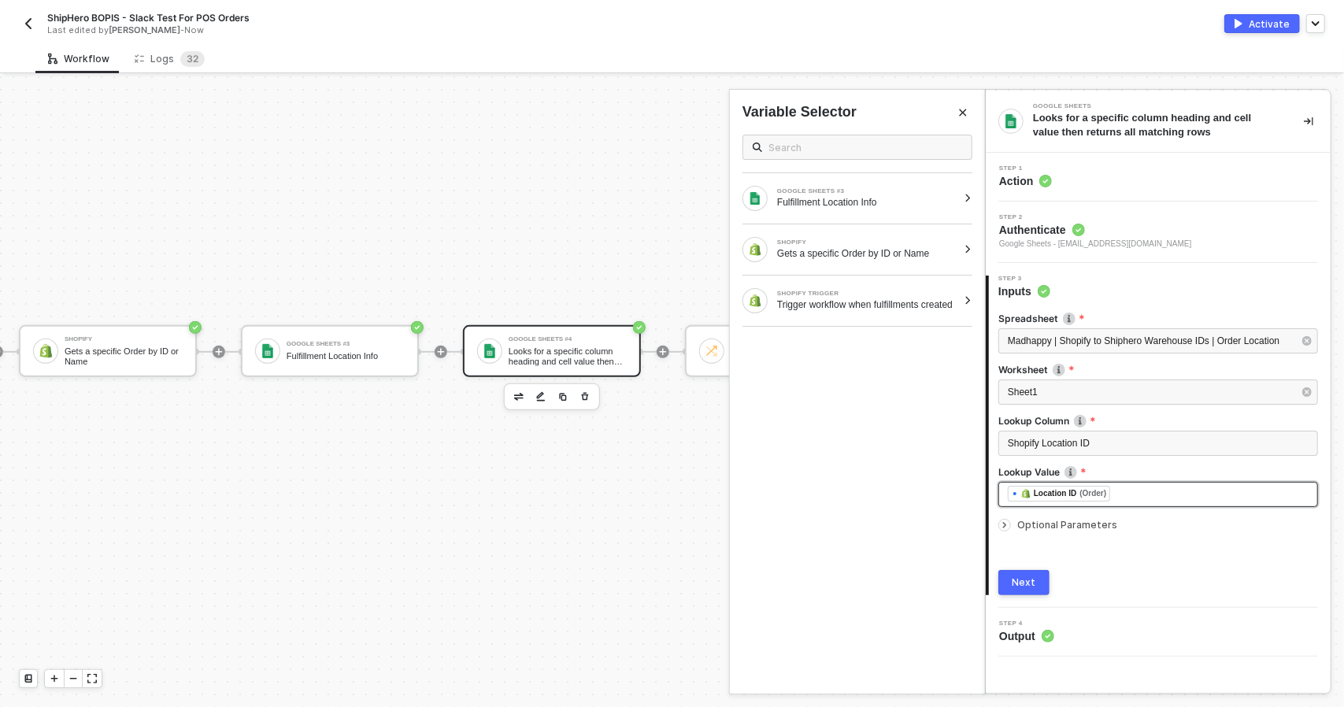
click at [1090, 502] on div "﻿ ﻿ Location ID (Order) ﻿" at bounding box center [1158, 494] width 301 height 17
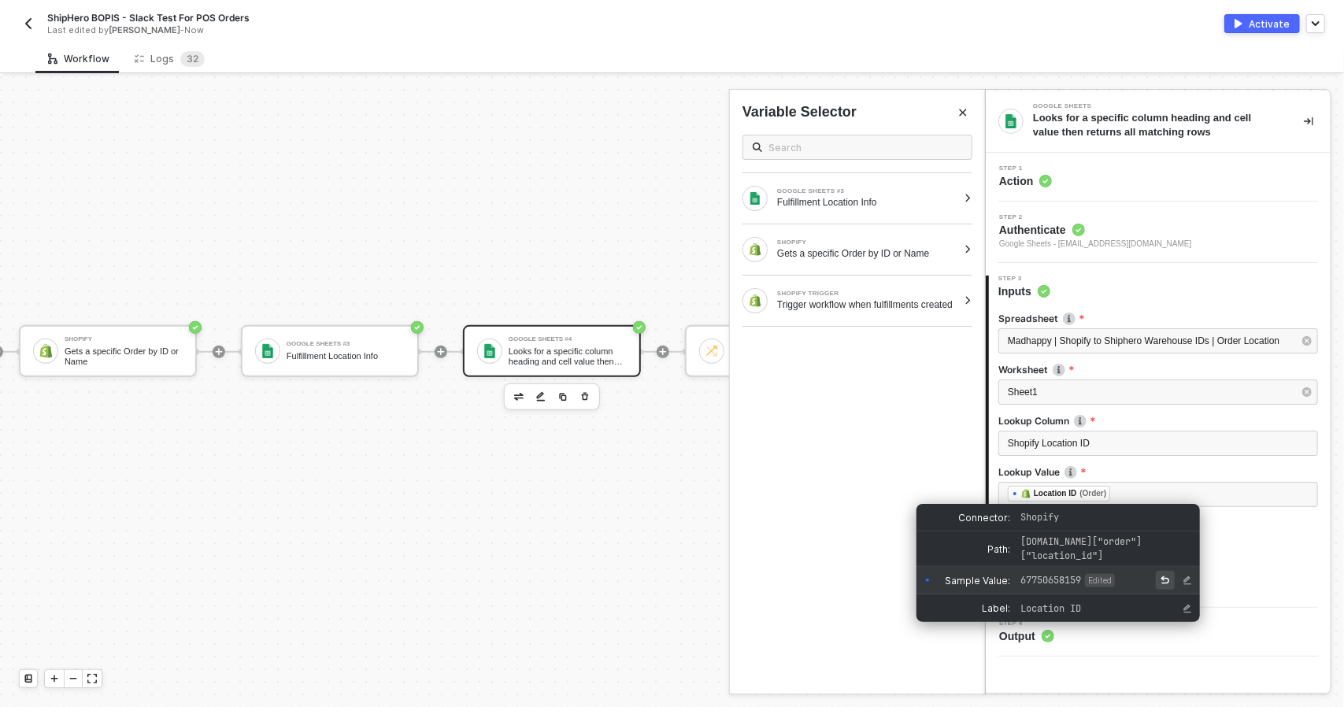
click at [1159, 580] on button "Reset Sample Value" at bounding box center [1165, 580] width 19 height 19
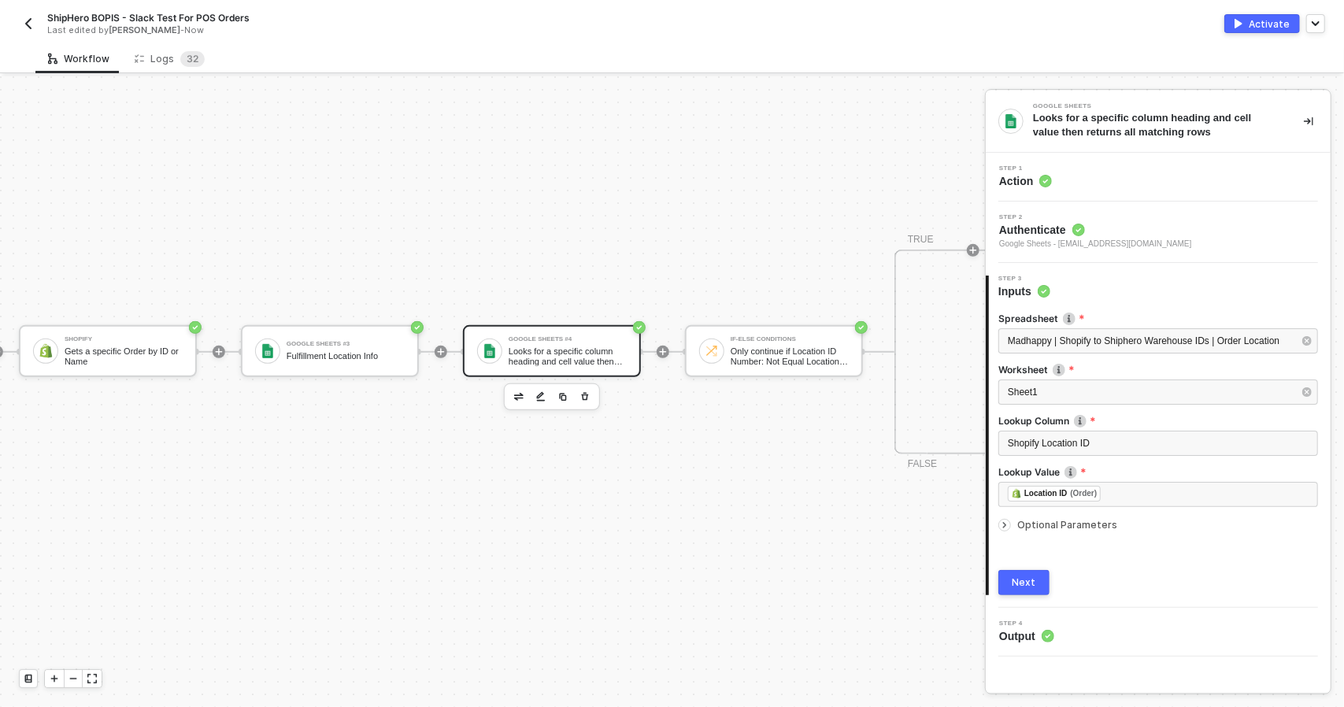
click at [1257, 579] on div "Next" at bounding box center [1158, 582] width 320 height 25
click at [1036, 583] on button "Next" at bounding box center [1023, 582] width 51 height 25
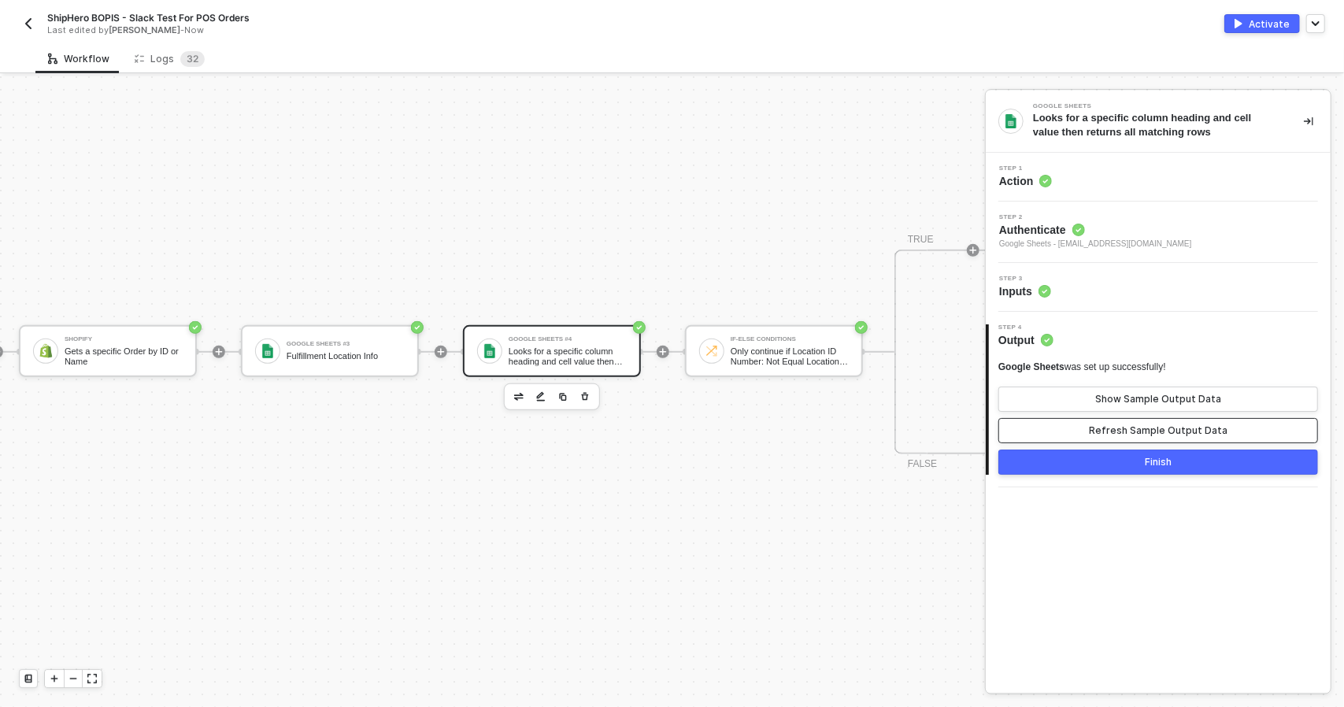
click at [1149, 427] on div "Refresh Sample Output Data" at bounding box center [1158, 430] width 139 height 13
click at [1157, 400] on div "Show Sample Output Data" at bounding box center [1158, 399] width 126 height 13
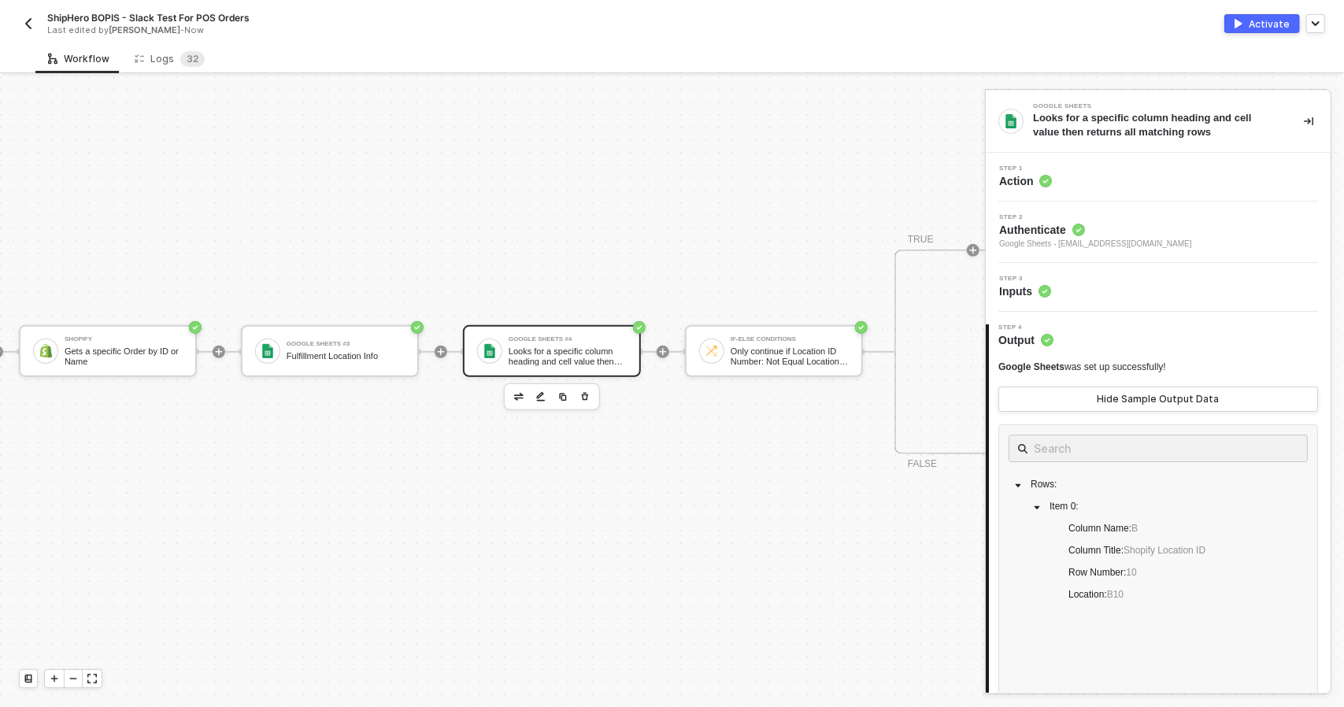
click at [1151, 284] on div "Step 3 Inputs" at bounding box center [1160, 288] width 341 height 24
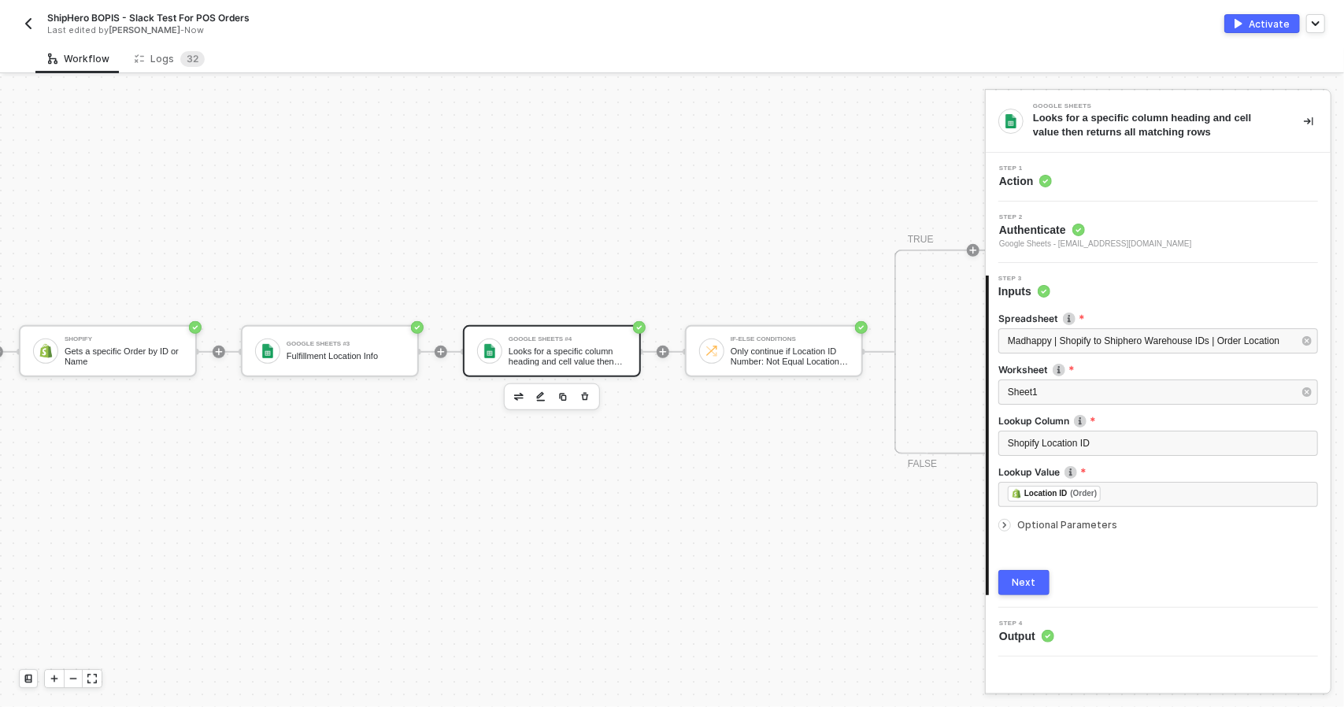
click at [1100, 530] on div "Optional Parameters" at bounding box center [1158, 524] width 320 height 17
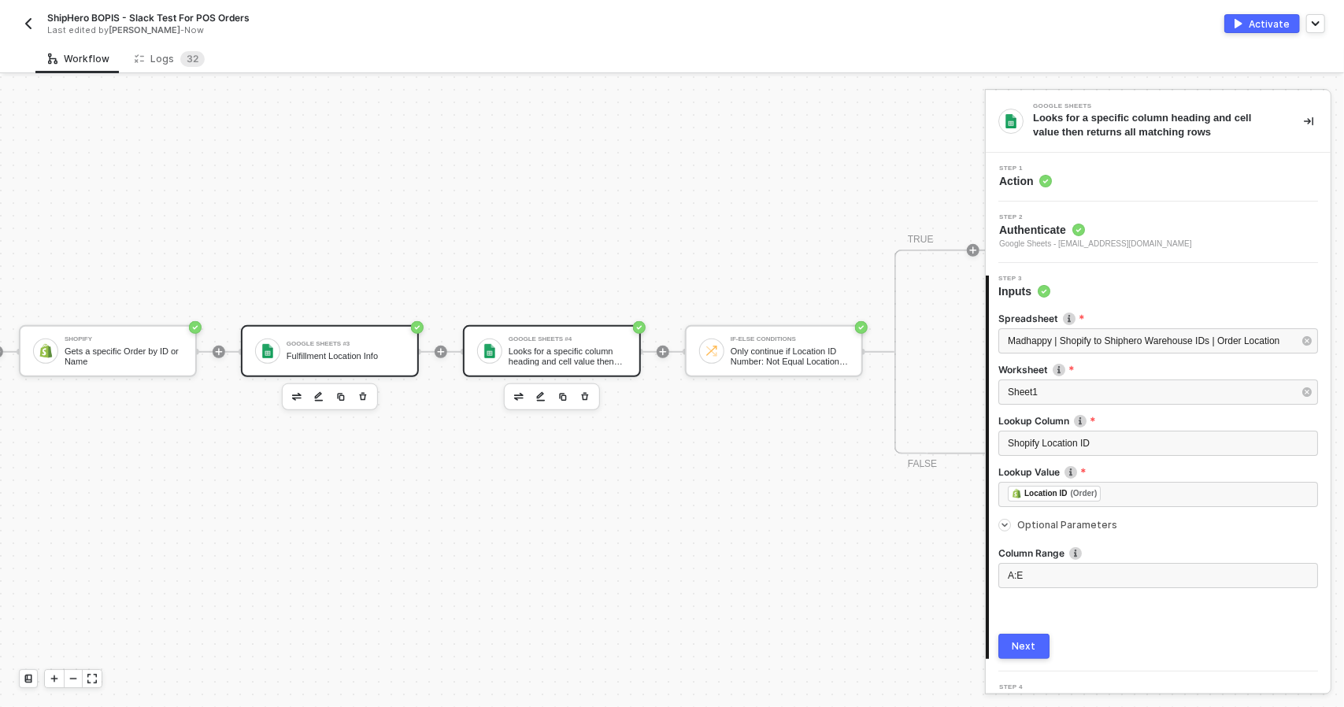
click at [346, 346] on div "Google Sheets #3" at bounding box center [346, 344] width 118 height 6
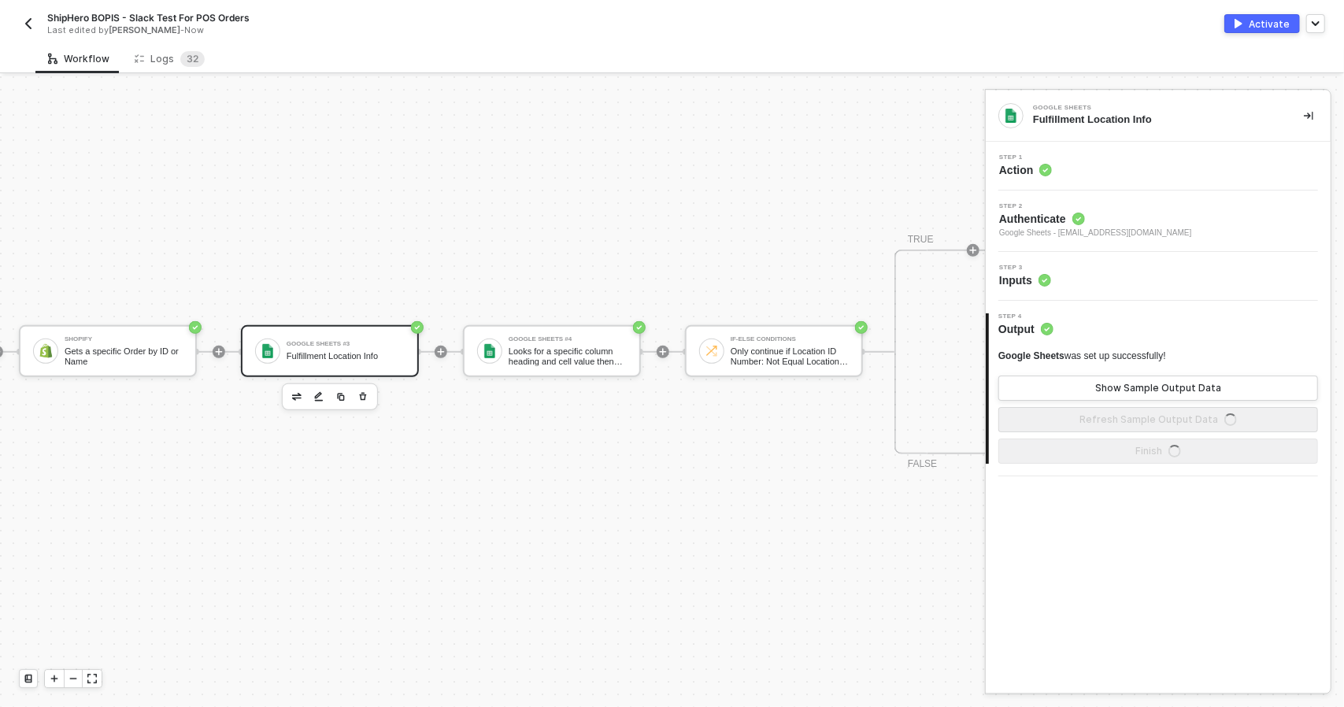
click at [1140, 283] on div "Step 3 Inputs" at bounding box center [1160, 277] width 341 height 24
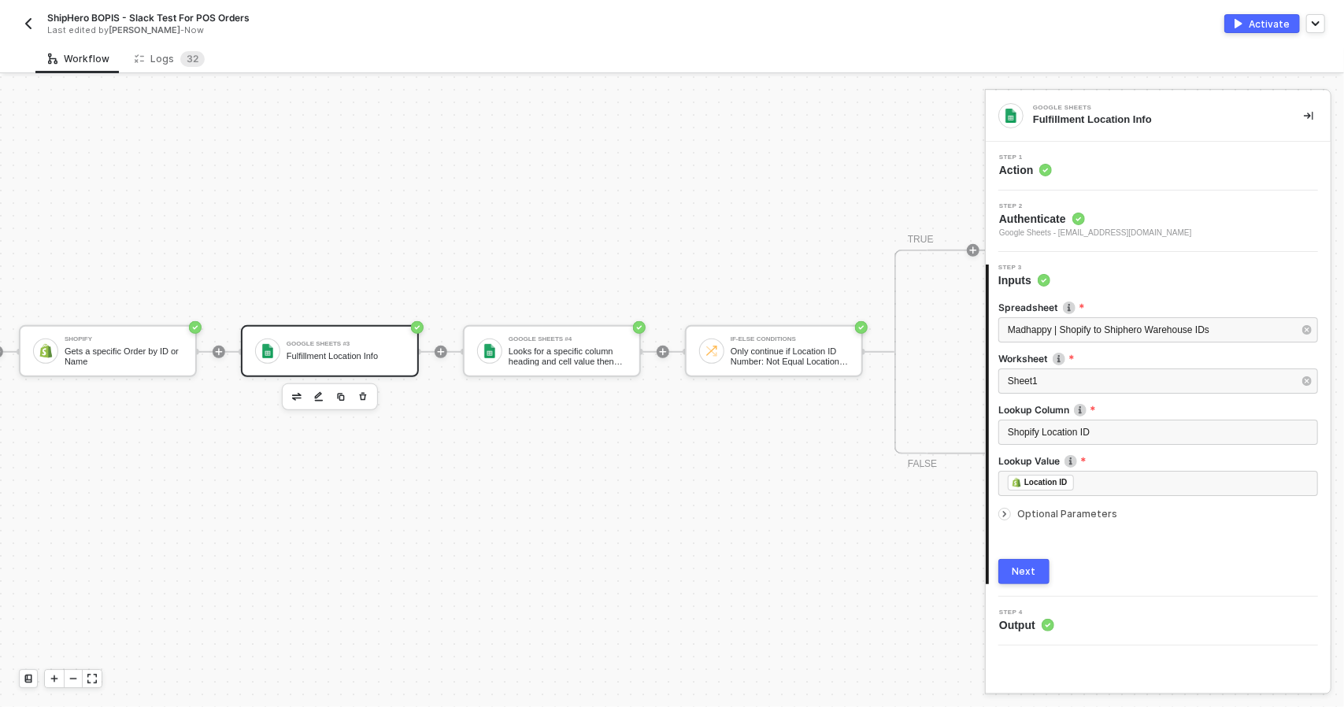
click at [1105, 520] on div "Optional Parameters" at bounding box center [1158, 513] width 320 height 17
click at [1036, 635] on button "Next" at bounding box center [1023, 635] width 51 height 25
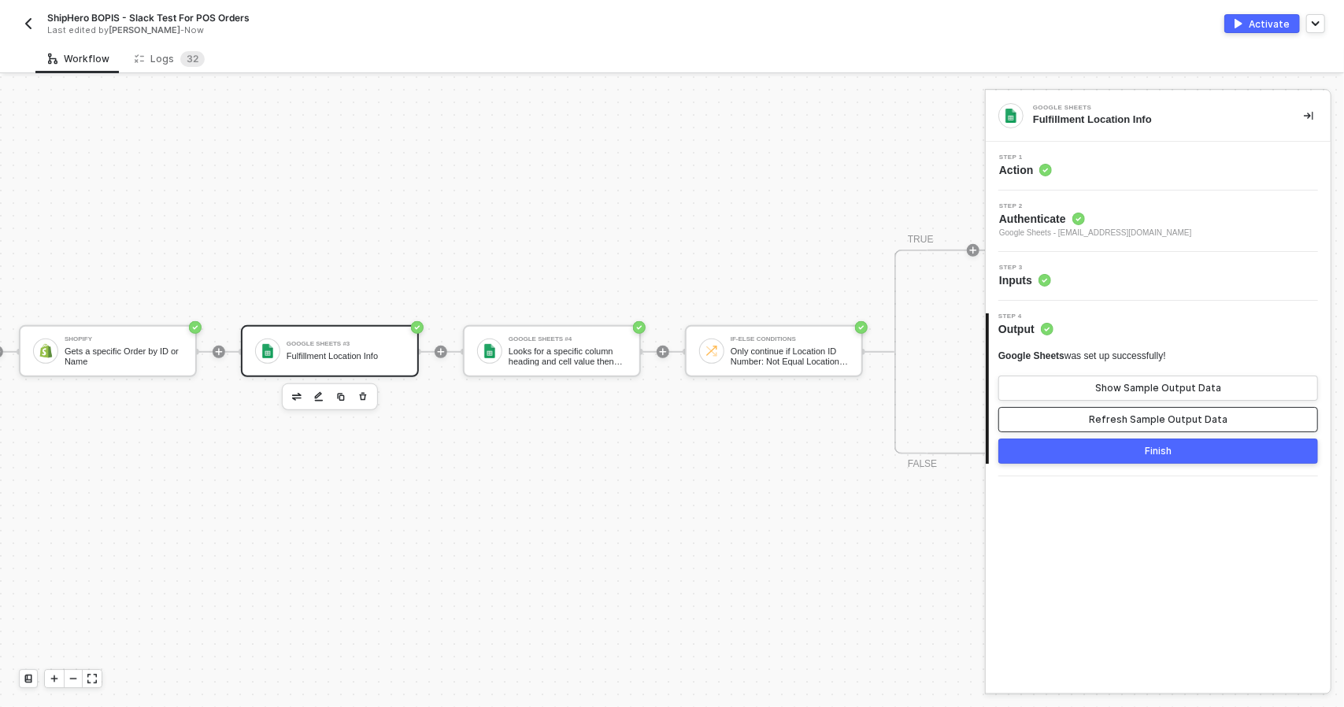
click at [1148, 413] on div "Refresh Sample Output Data" at bounding box center [1158, 419] width 139 height 13
click at [1154, 388] on div "Show Sample Output Data" at bounding box center [1158, 388] width 126 height 13
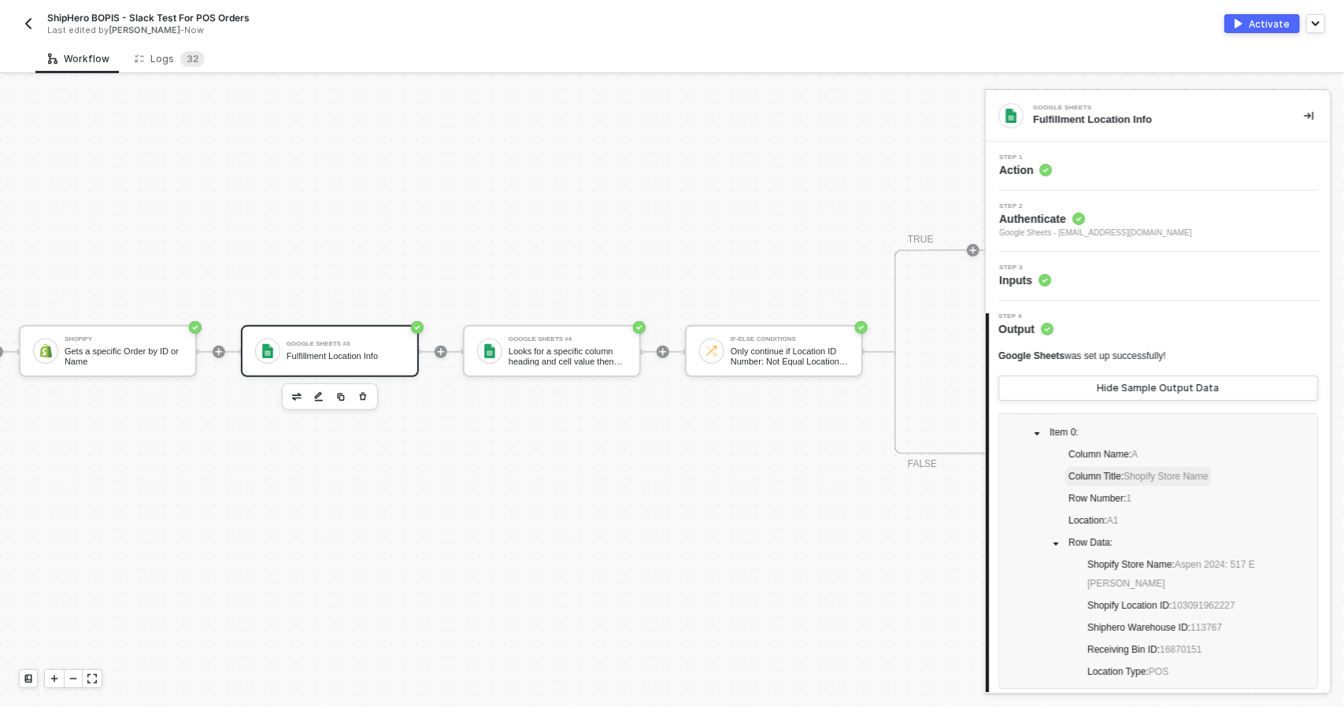
scroll to position [67, 0]
click at [1242, 25] on img "button" at bounding box center [1238, 23] width 8 height 9
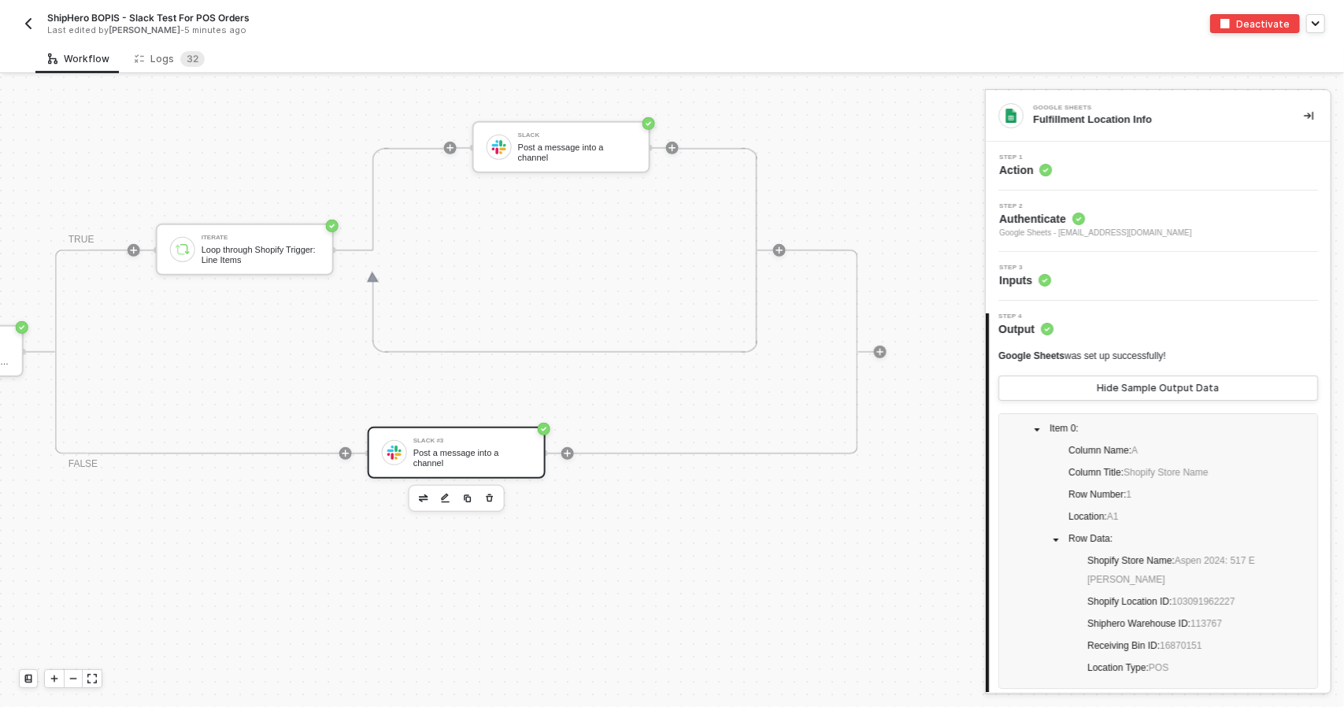
click at [479, 452] on div "Post a message into a channel" at bounding box center [472, 458] width 118 height 20
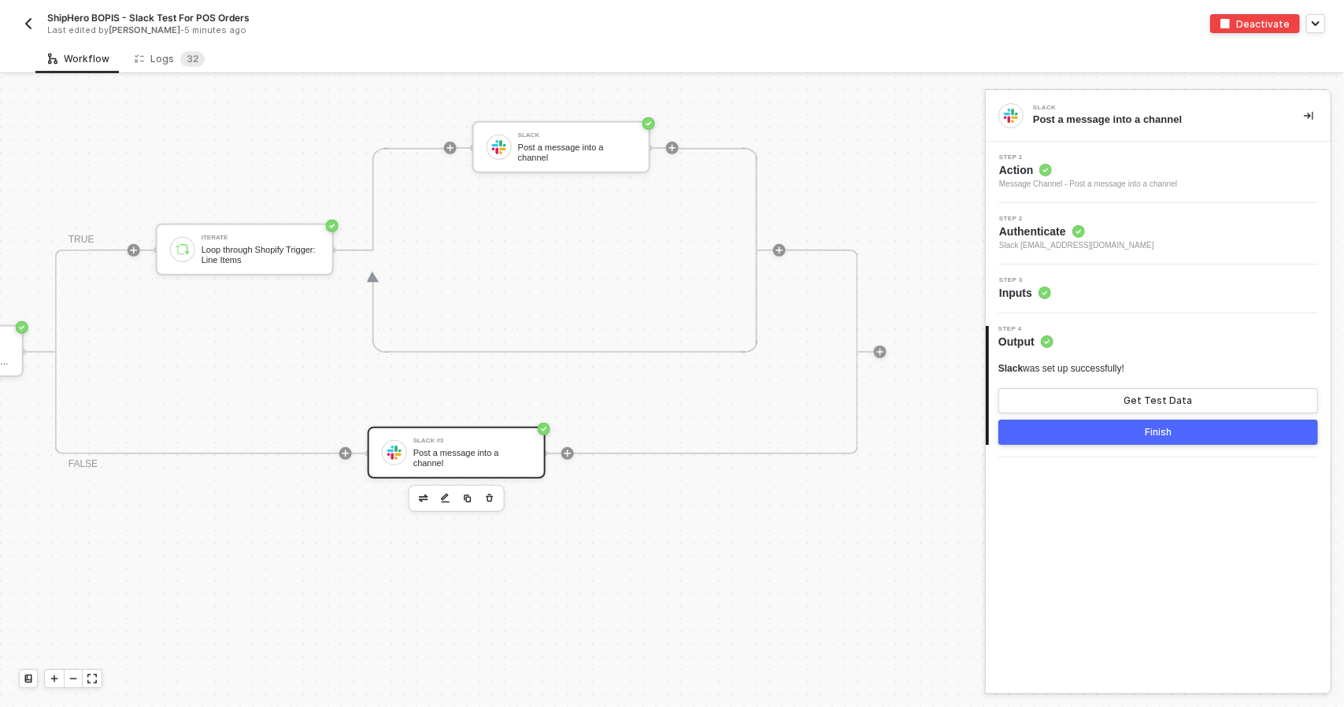
click at [1153, 433] on div "Finish" at bounding box center [1158, 432] width 27 height 13
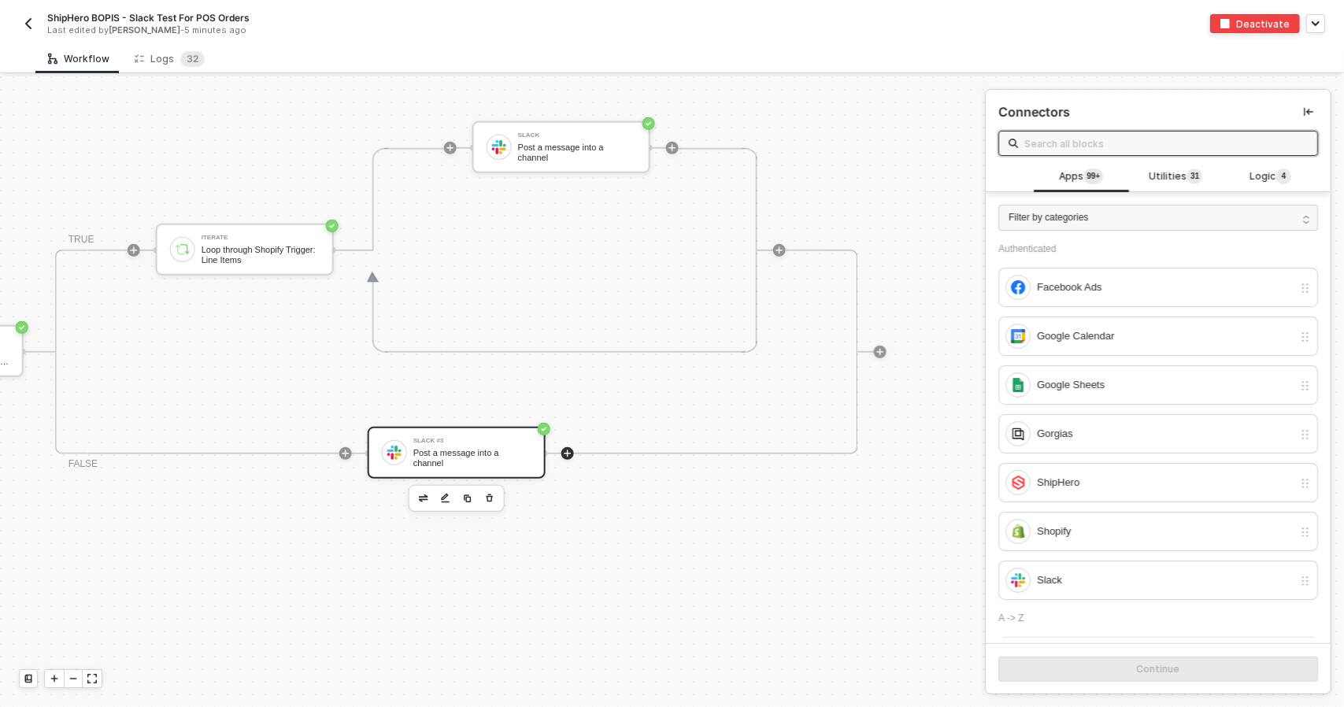
click at [452, 443] on div "Slack #3" at bounding box center [472, 441] width 118 height 6
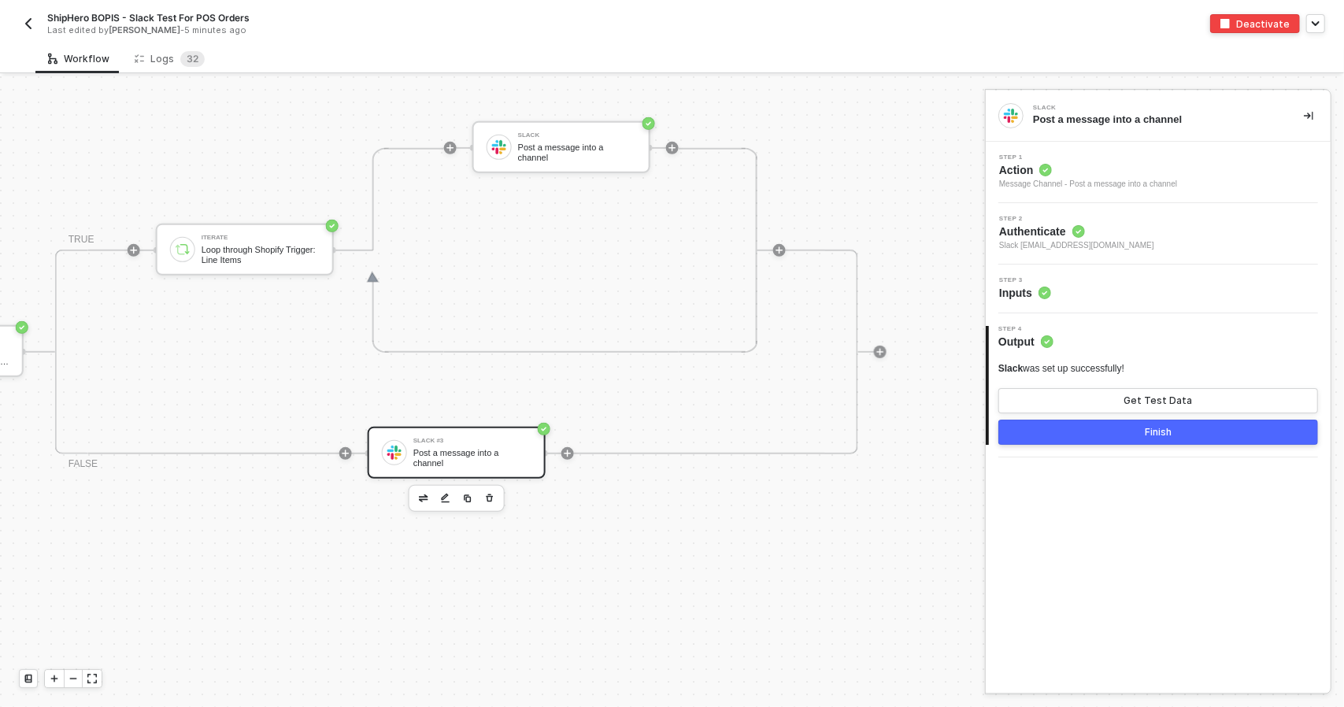
click at [1112, 285] on div "Step 3 Inputs" at bounding box center [1160, 289] width 341 height 24
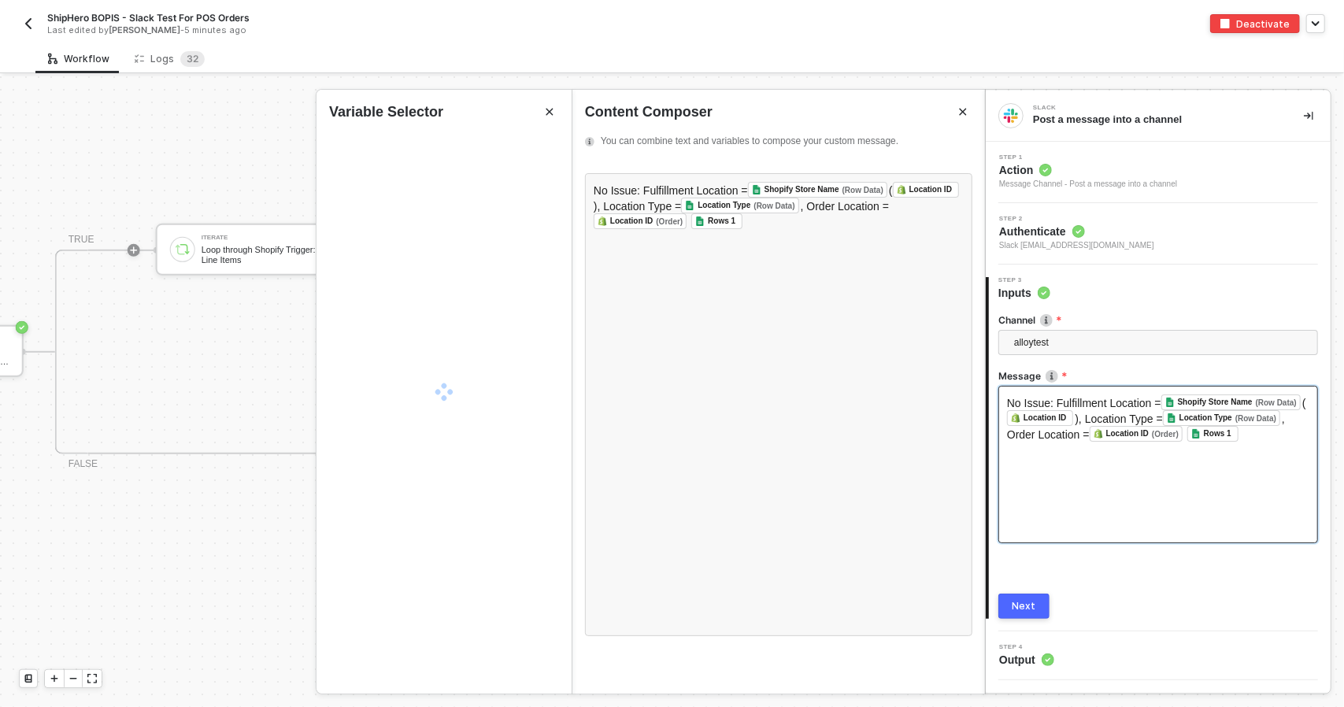
click at [1137, 442] on div "No Issue: Fulfillment Location = Shopify Store Name (Row Data) ﻿ ( Location ID …" at bounding box center [1158, 464] width 320 height 157
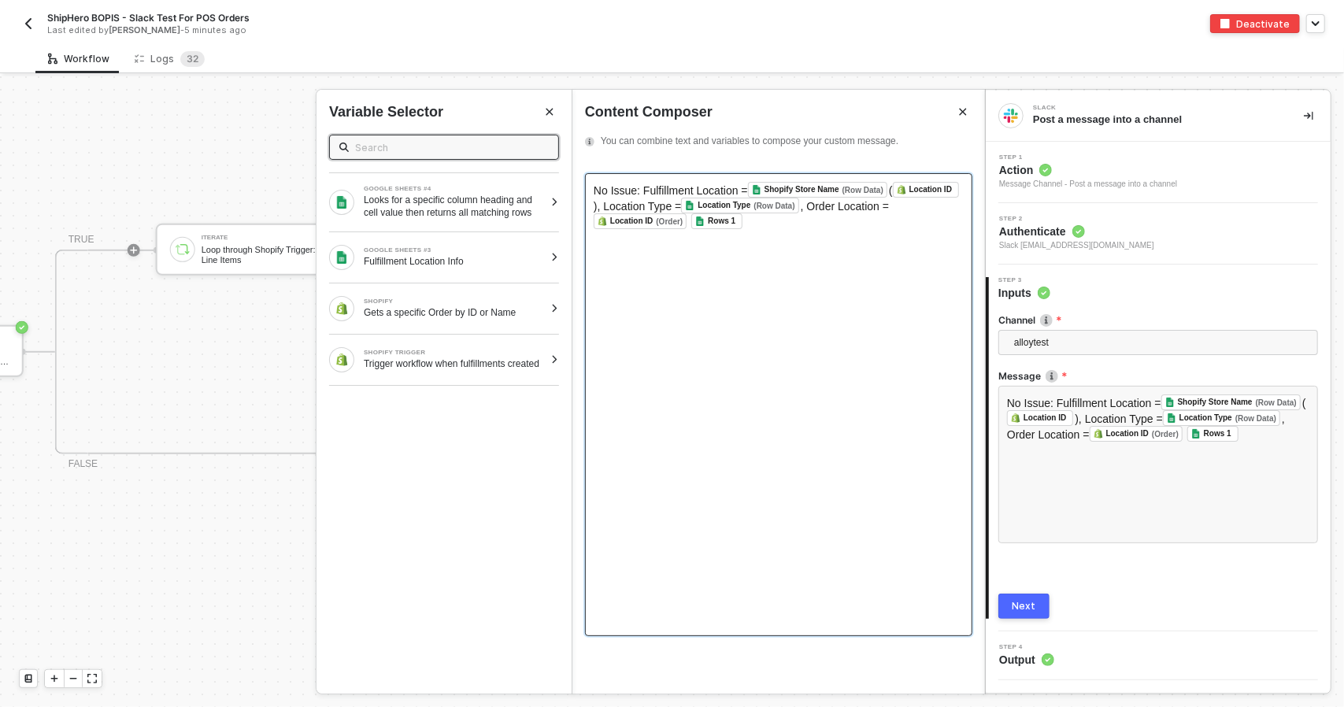
click at [848, 274] on div "No Issue: Fulfillment Location = Shopify Store Name (Row Data) ﻿ ( Location ID …" at bounding box center [778, 404] width 387 height 463
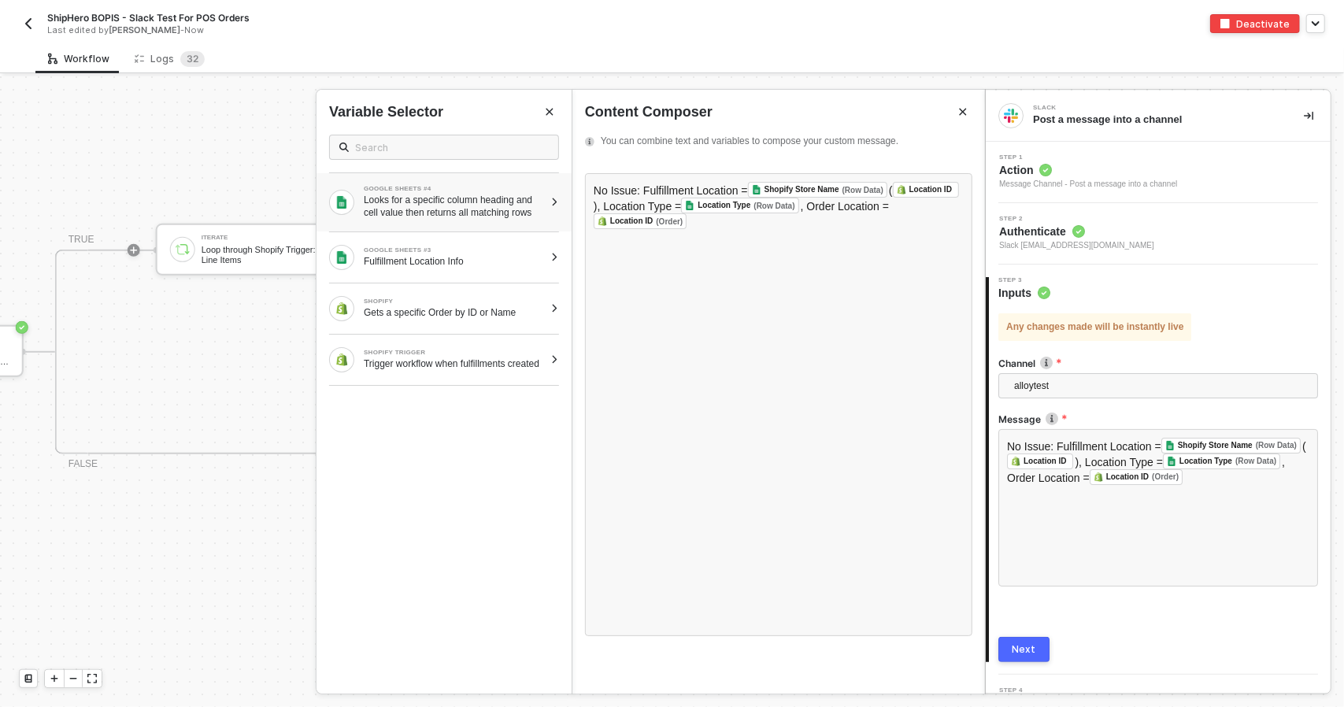
click at [480, 213] on div "Looks for a specific column heading and cell value then returns all matching ro…" at bounding box center [454, 206] width 180 height 25
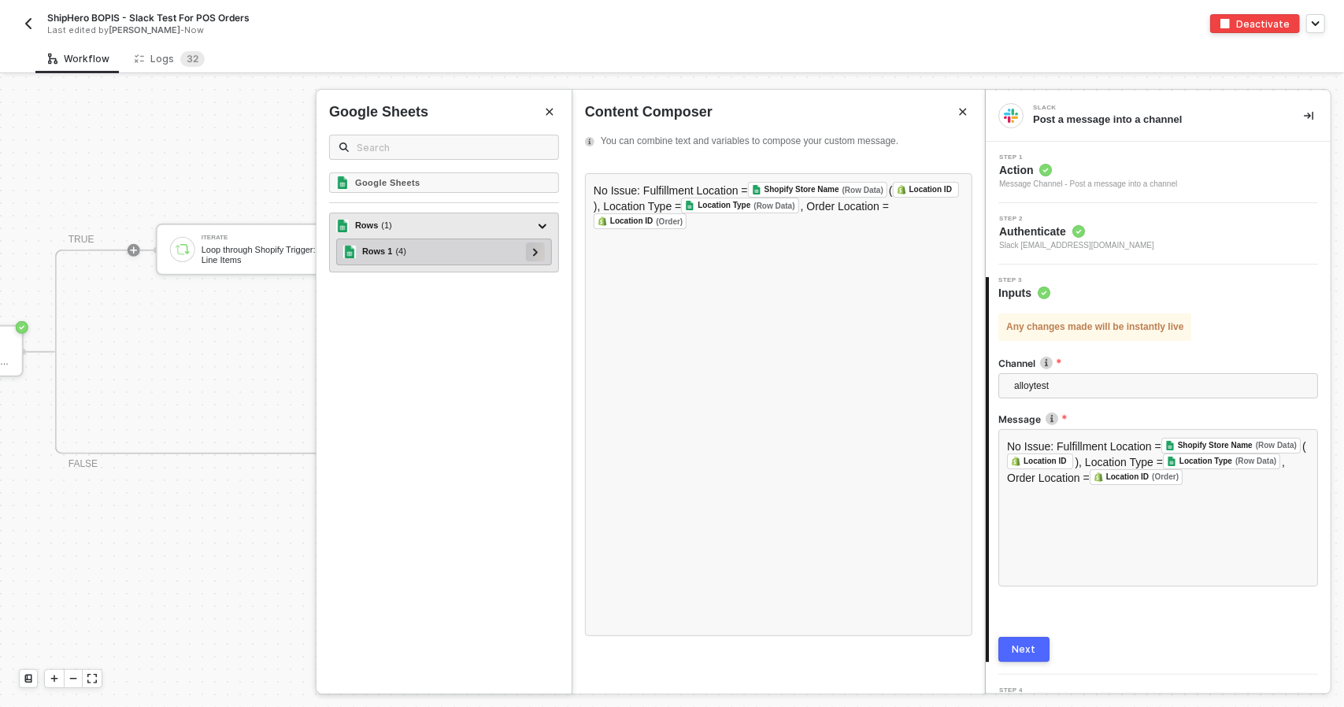
click at [539, 252] on div at bounding box center [535, 250] width 8 height 17
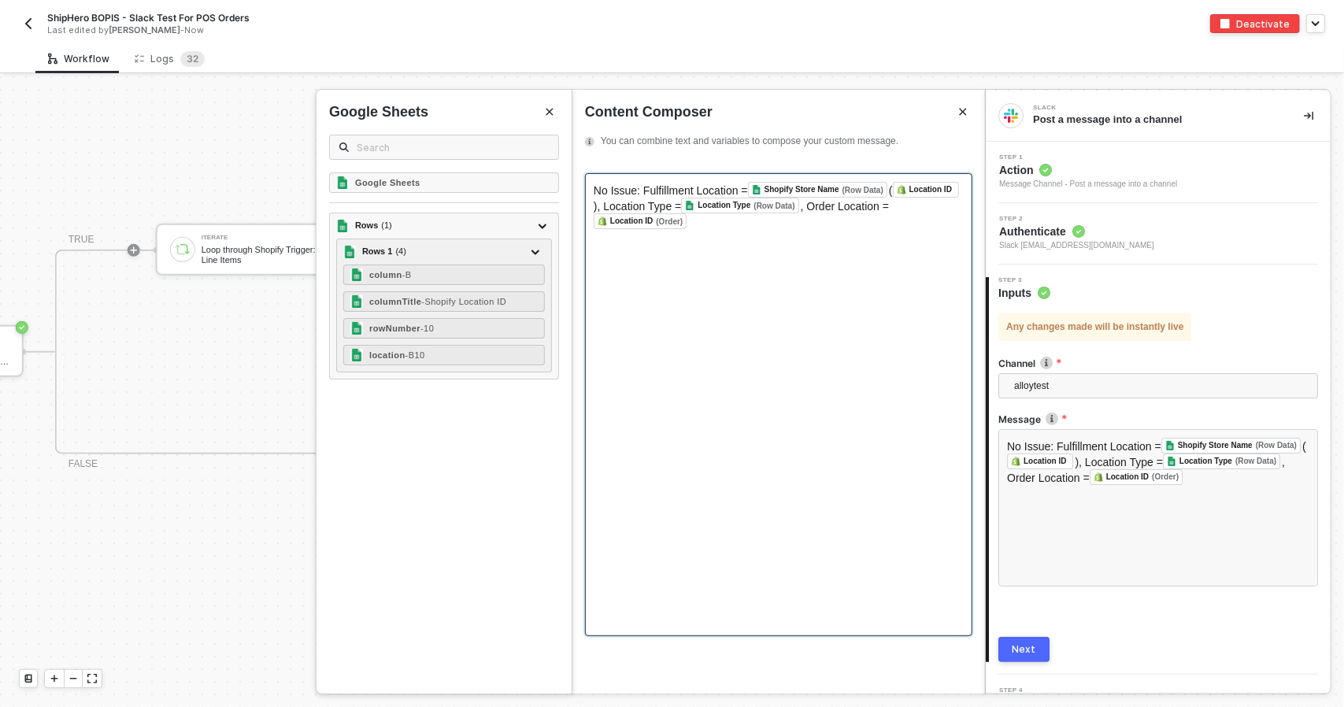
click at [814, 391] on div "No Issue: Fulfillment Location = Shopify Store Name (Row Data) ﻿ ( Location ID …" at bounding box center [778, 404] width 387 height 463
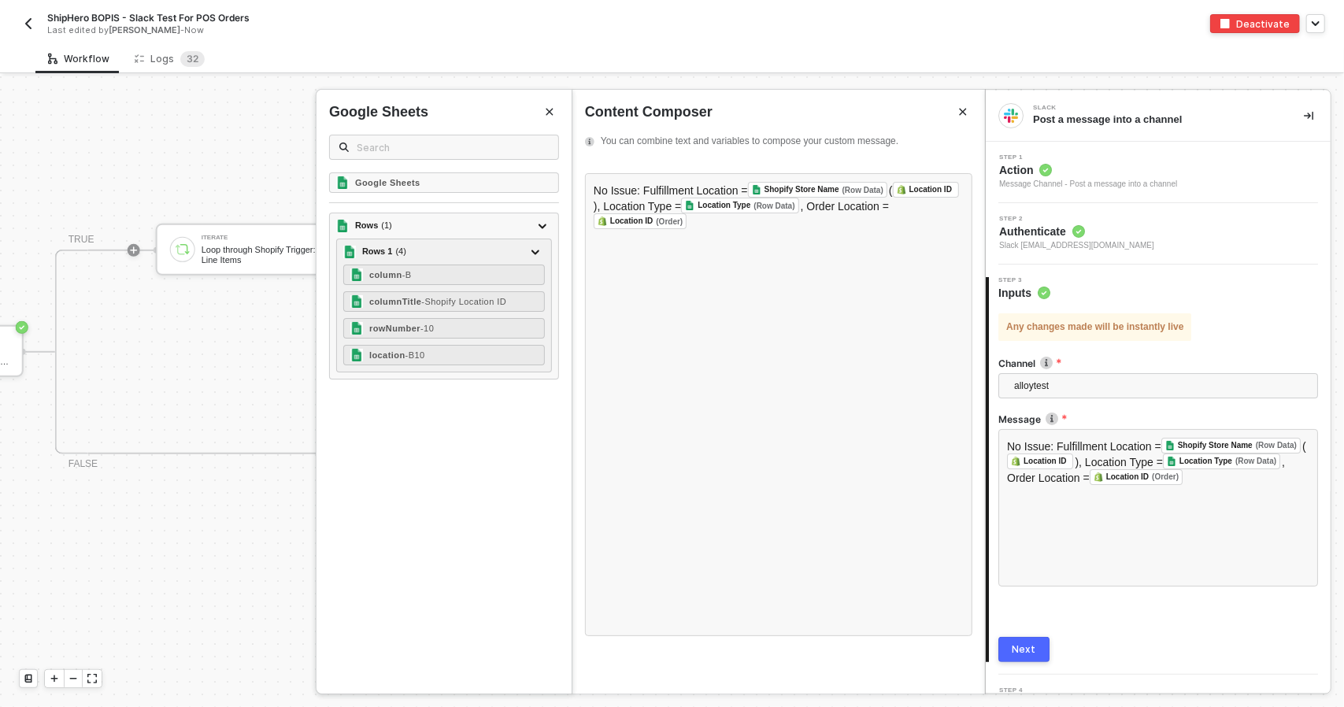
click at [1038, 646] on button "Next" at bounding box center [1023, 649] width 51 height 25
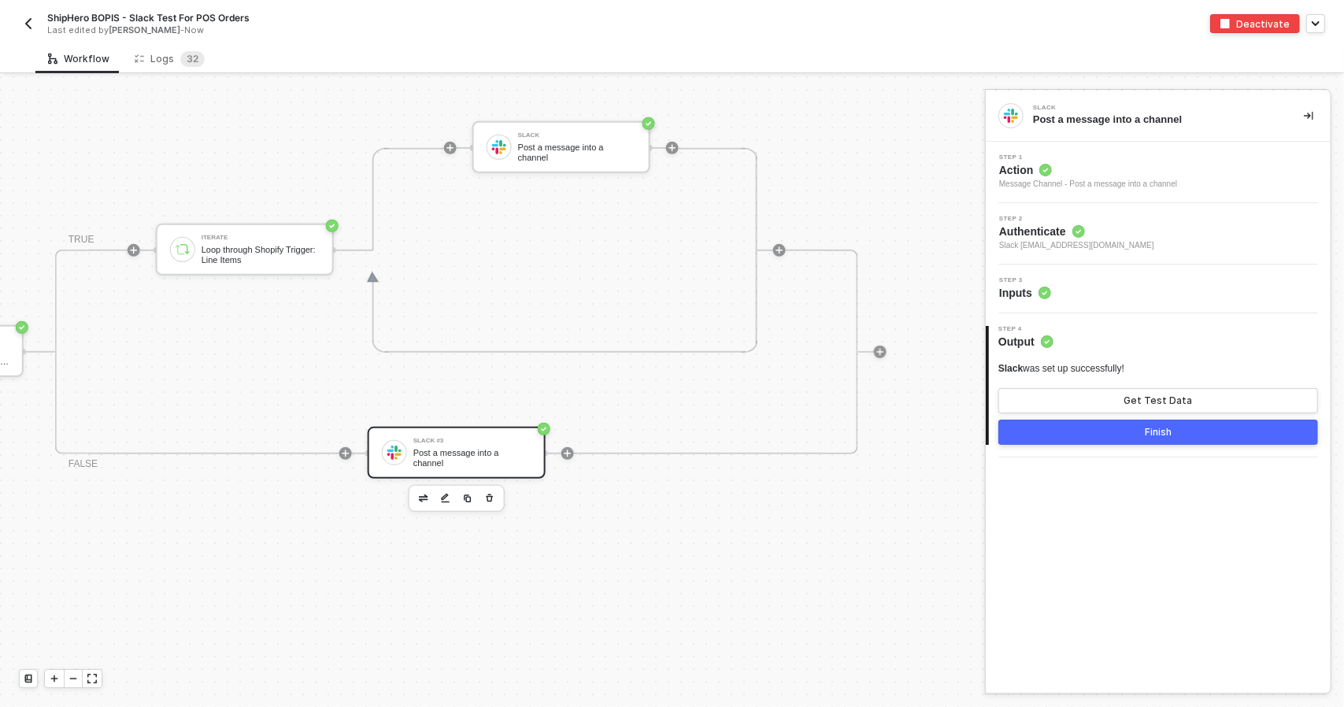
click at [1156, 431] on div "Finish" at bounding box center [1158, 432] width 27 height 13
